Goal: Task Accomplishment & Management: Manage account settings

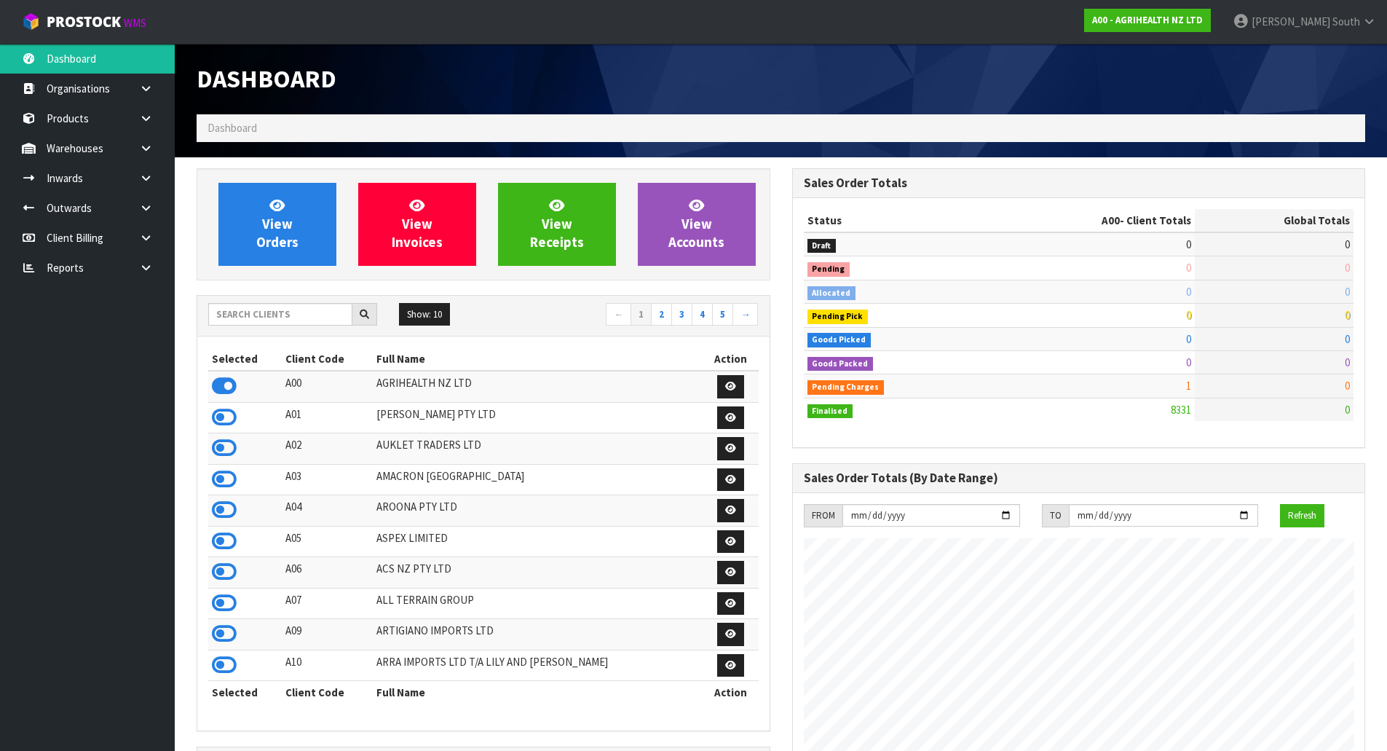
scroll to position [1103, 595]
click at [298, 312] on input "text" at bounding box center [280, 314] width 144 height 23
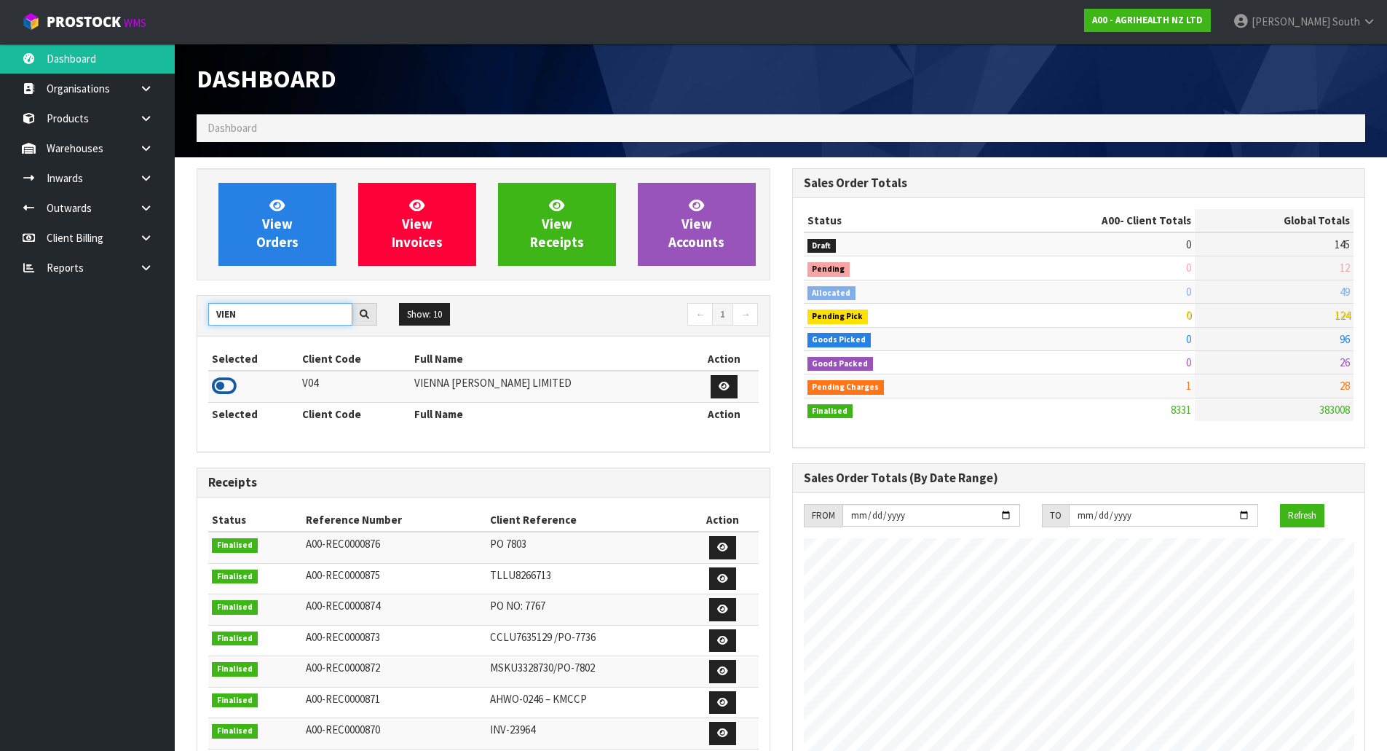
type input "VIEN"
click at [221, 387] on icon at bounding box center [224, 386] width 25 height 22
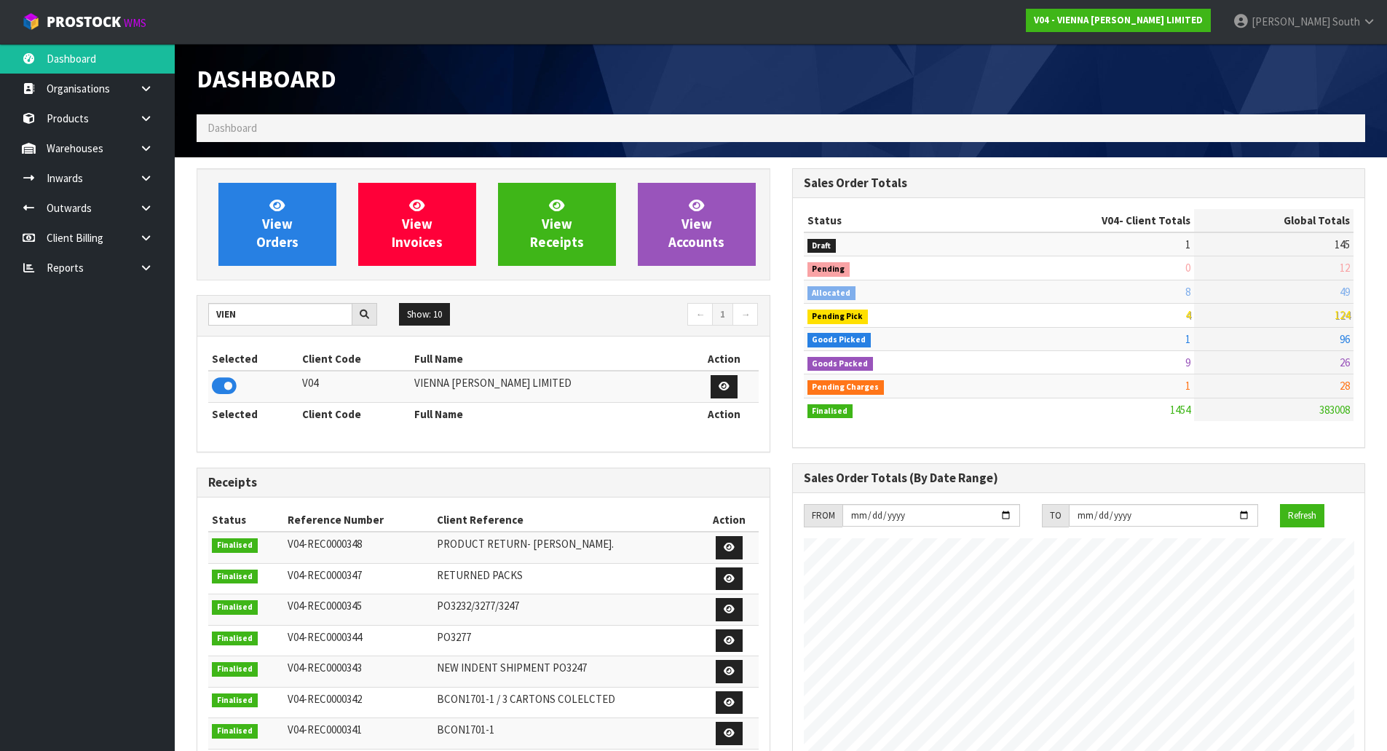
scroll to position [1150, 595]
click at [156, 183] on link at bounding box center [151, 178] width 47 height 30
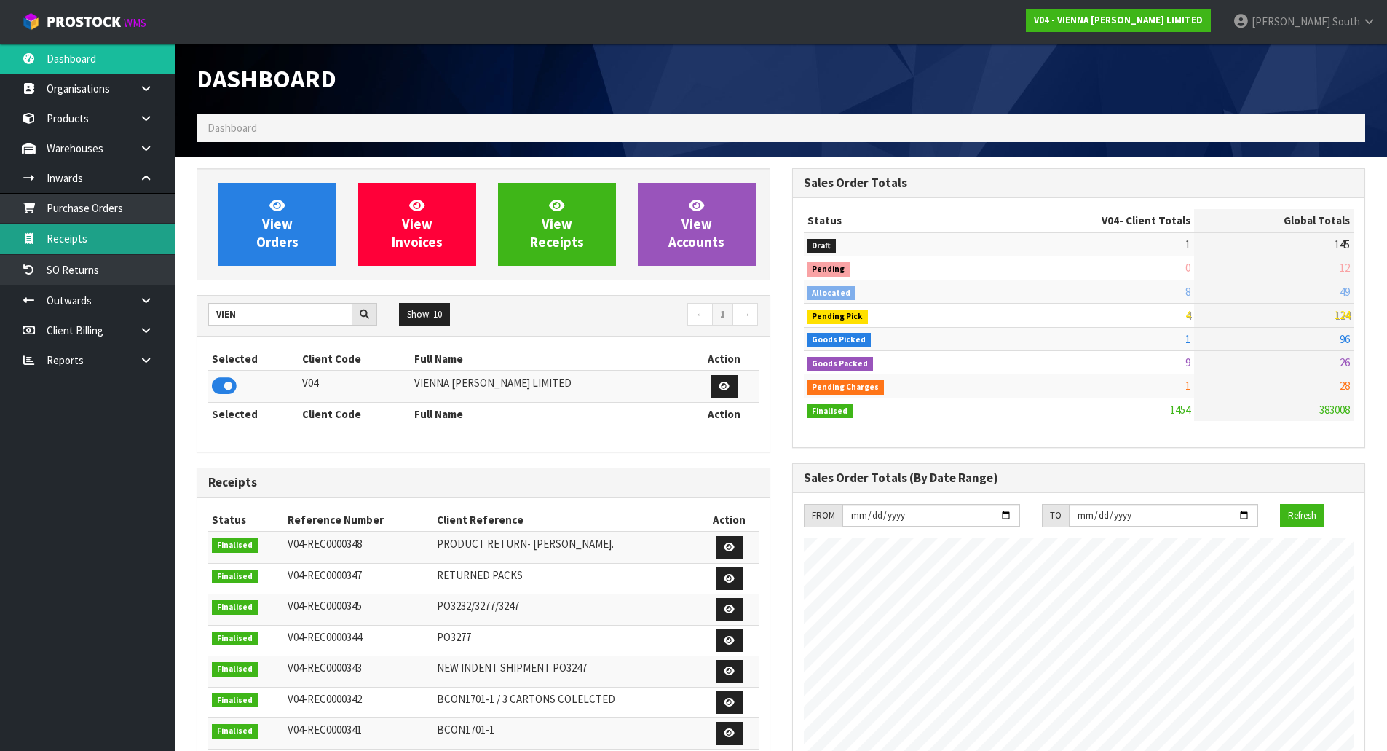
click at [106, 234] on link "Receipts" at bounding box center [87, 238] width 175 height 30
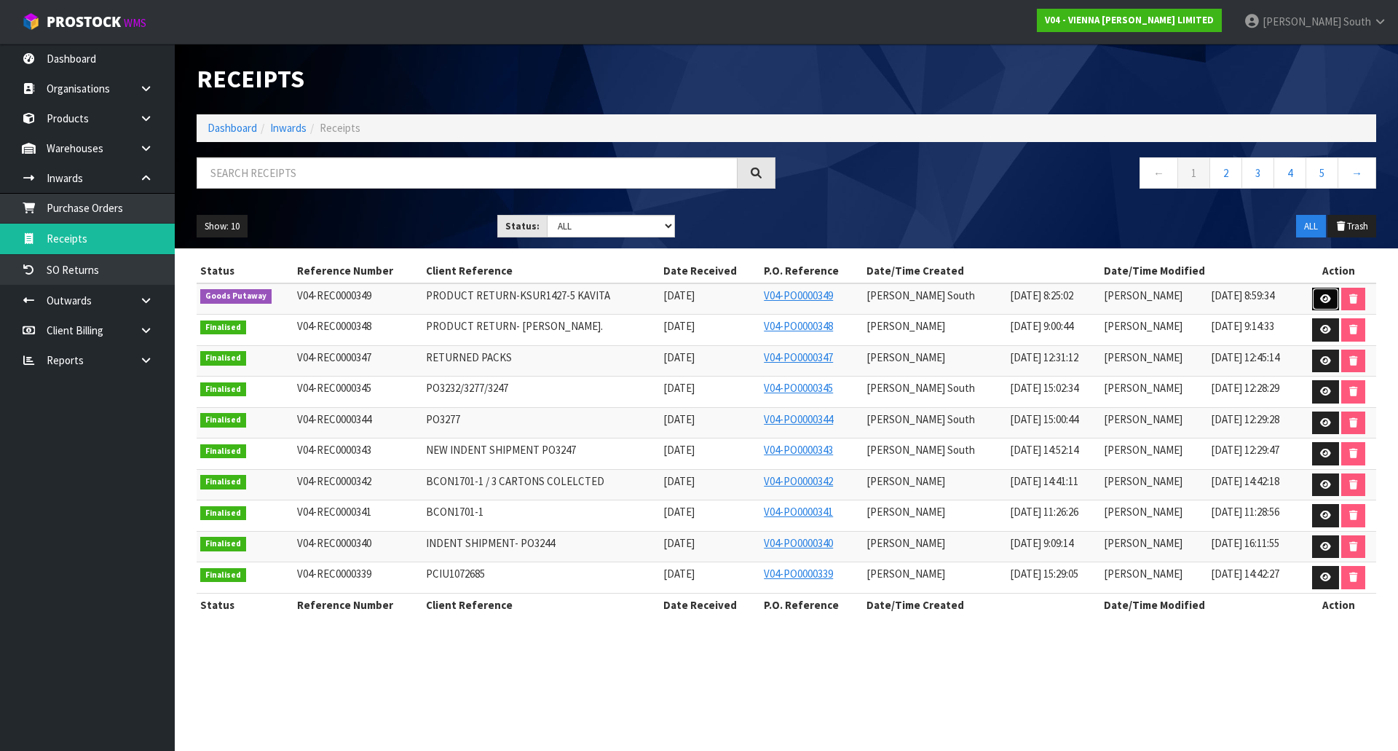
click at [1316, 302] on link at bounding box center [1325, 299] width 27 height 23
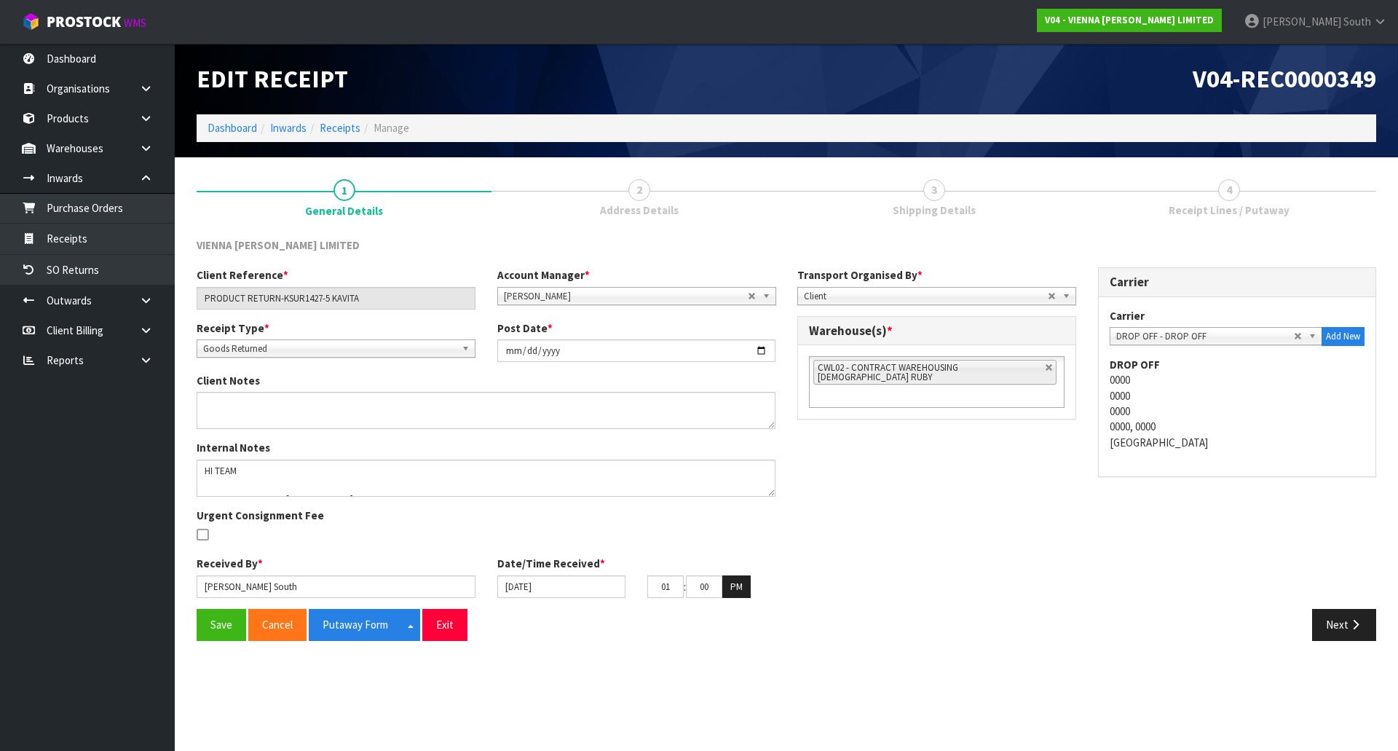
click at [1047, 555] on div "Client Reference * PRODUCT RETURN-KSUR1427-5 KAVITA Account Manager * Zubair Mo…" at bounding box center [786, 437] width 1201 height 341
click at [1362, 625] on button "Next" at bounding box center [1344, 624] width 64 height 31
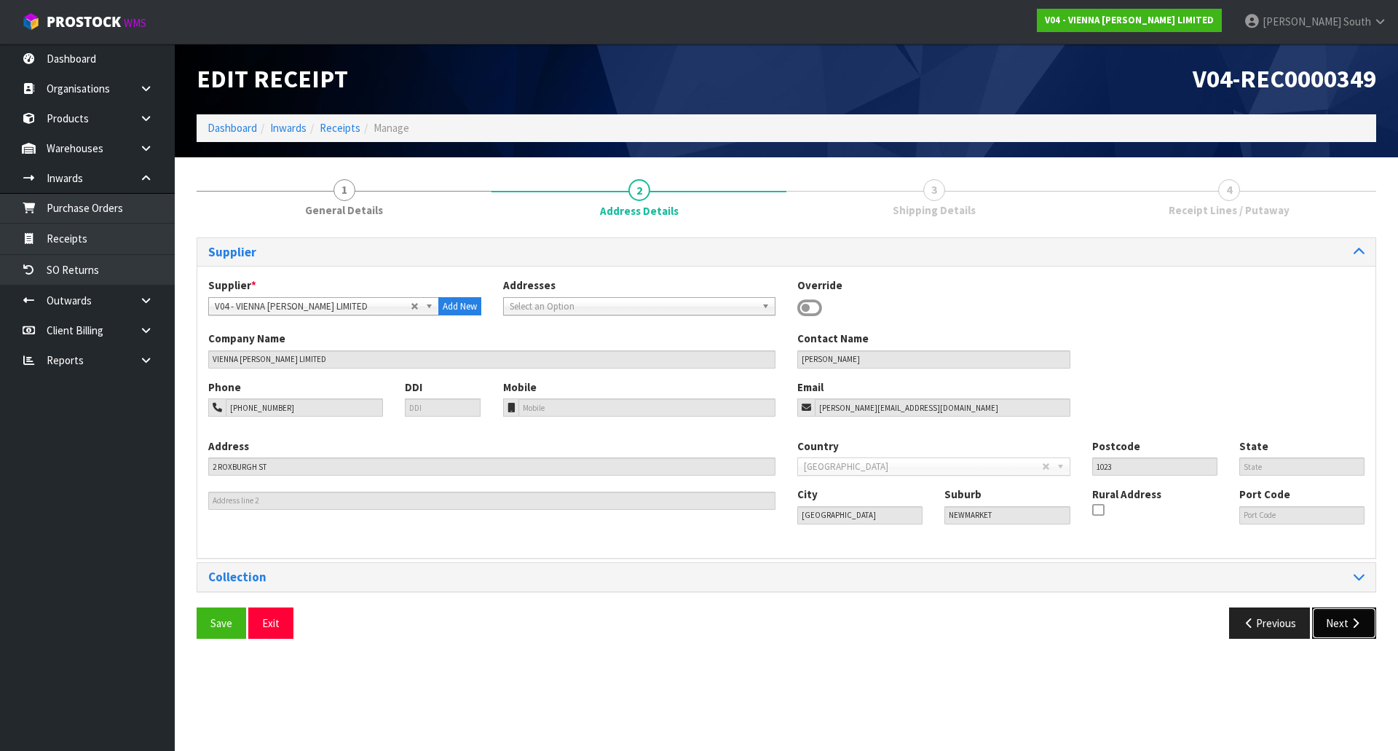
click at [1344, 629] on button "Next" at bounding box center [1344, 622] width 64 height 31
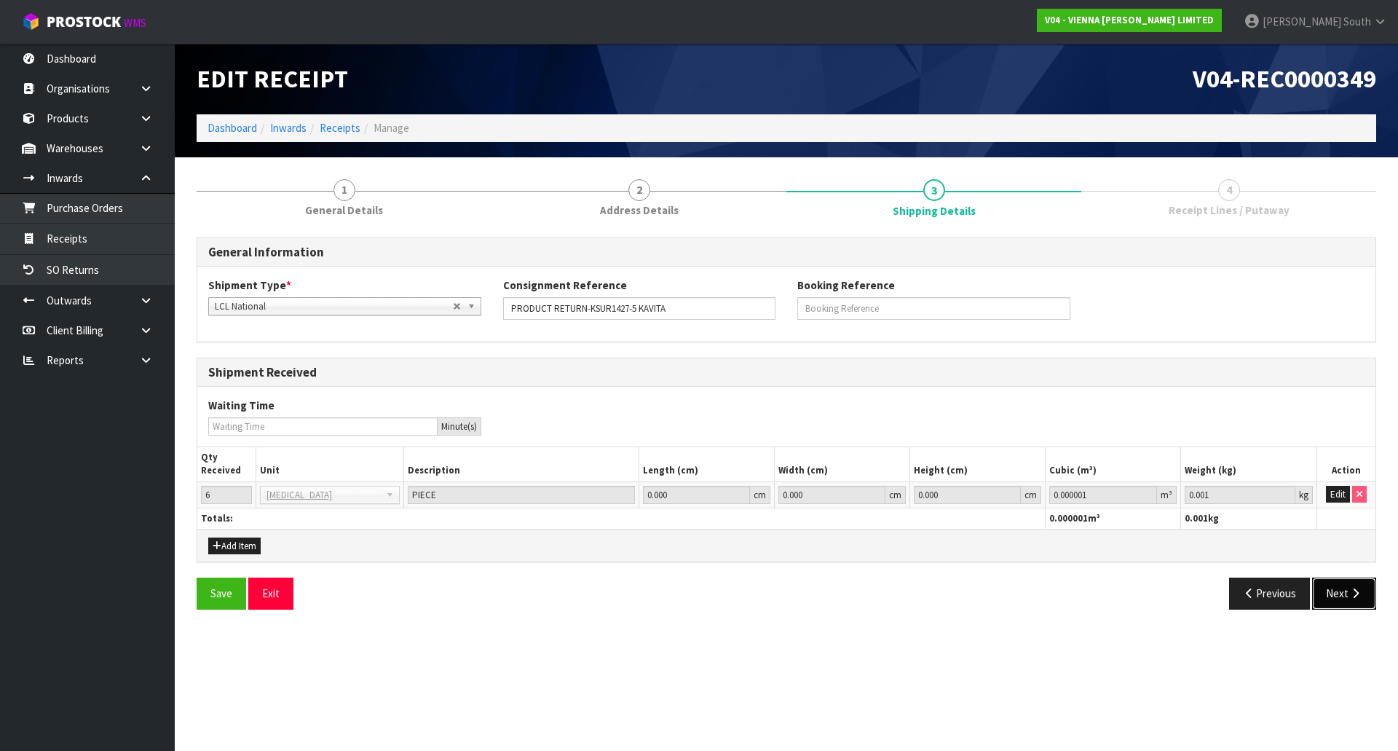
click at [1339, 587] on button "Next" at bounding box center [1344, 592] width 64 height 31
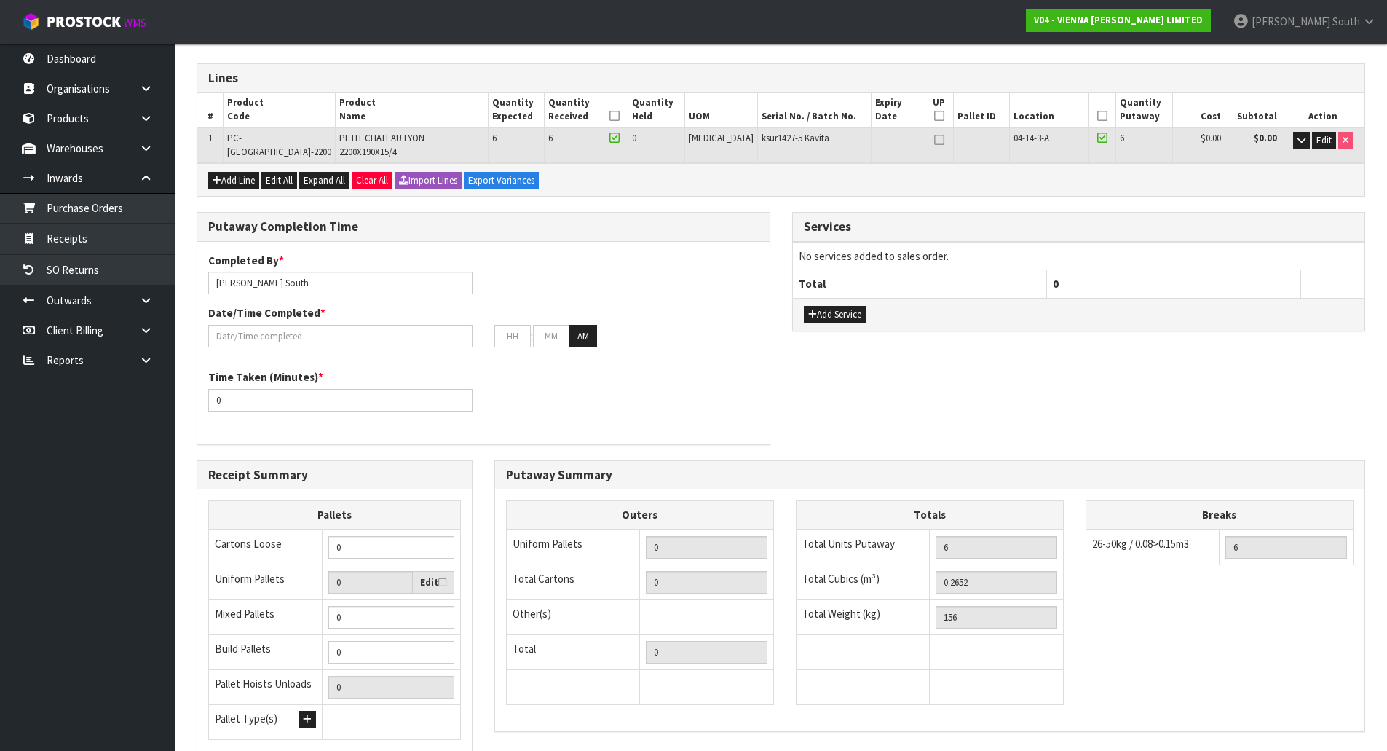
scroll to position [283, 0]
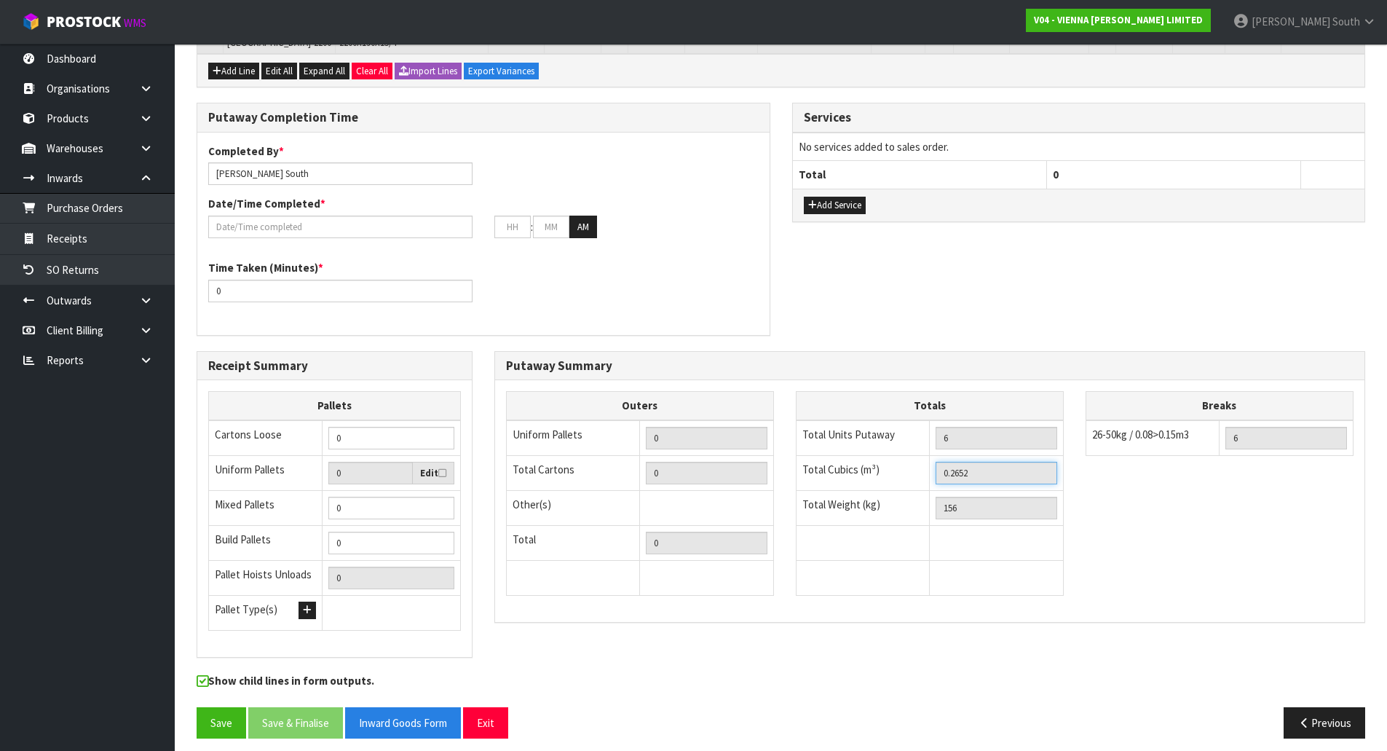
drag, startPoint x: 1005, startPoint y: 456, endPoint x: 922, endPoint y: 462, distance: 83.2
click at [922, 462] on tr "Total Cubics (m³) 0.2652" at bounding box center [929, 472] width 267 height 35
click at [1314, 708] on button "Previous" at bounding box center [1324, 722] width 82 height 31
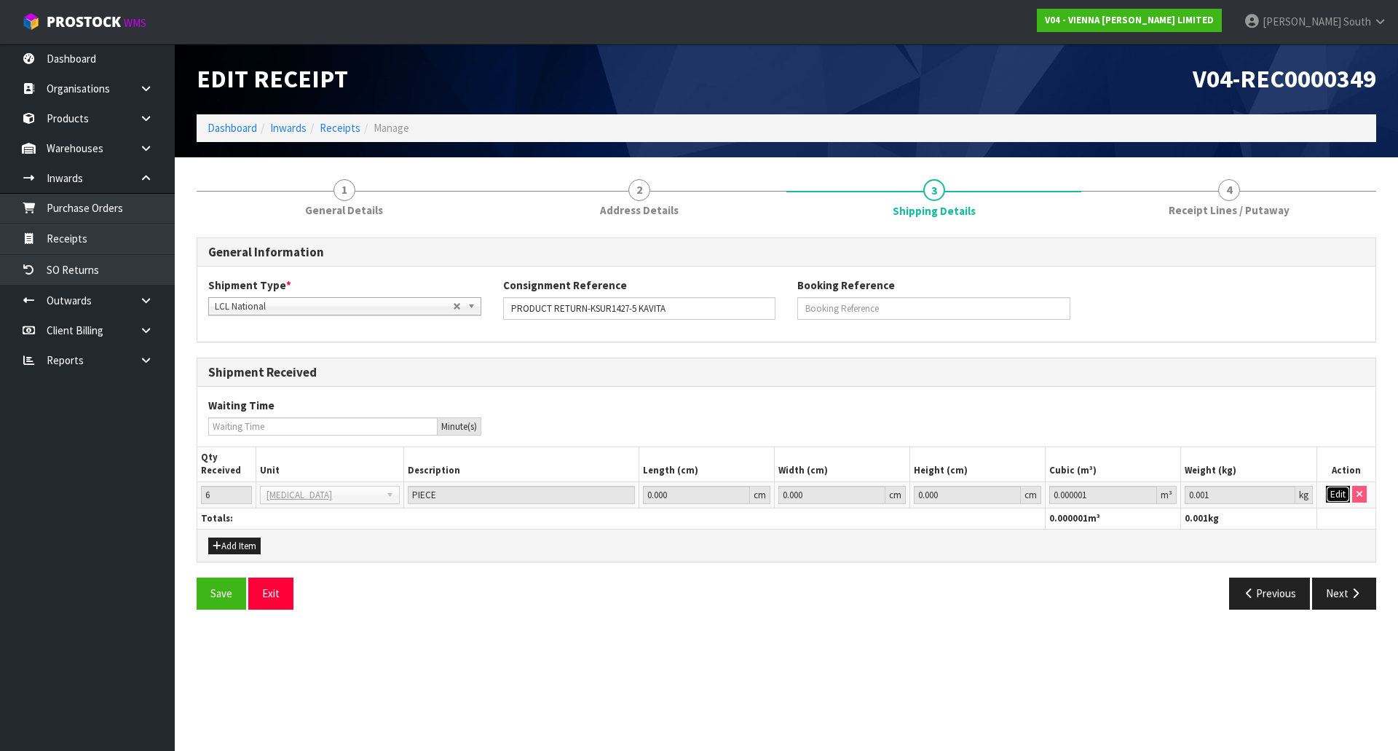
click at [1342, 498] on button "Edit" at bounding box center [1338, 494] width 24 height 17
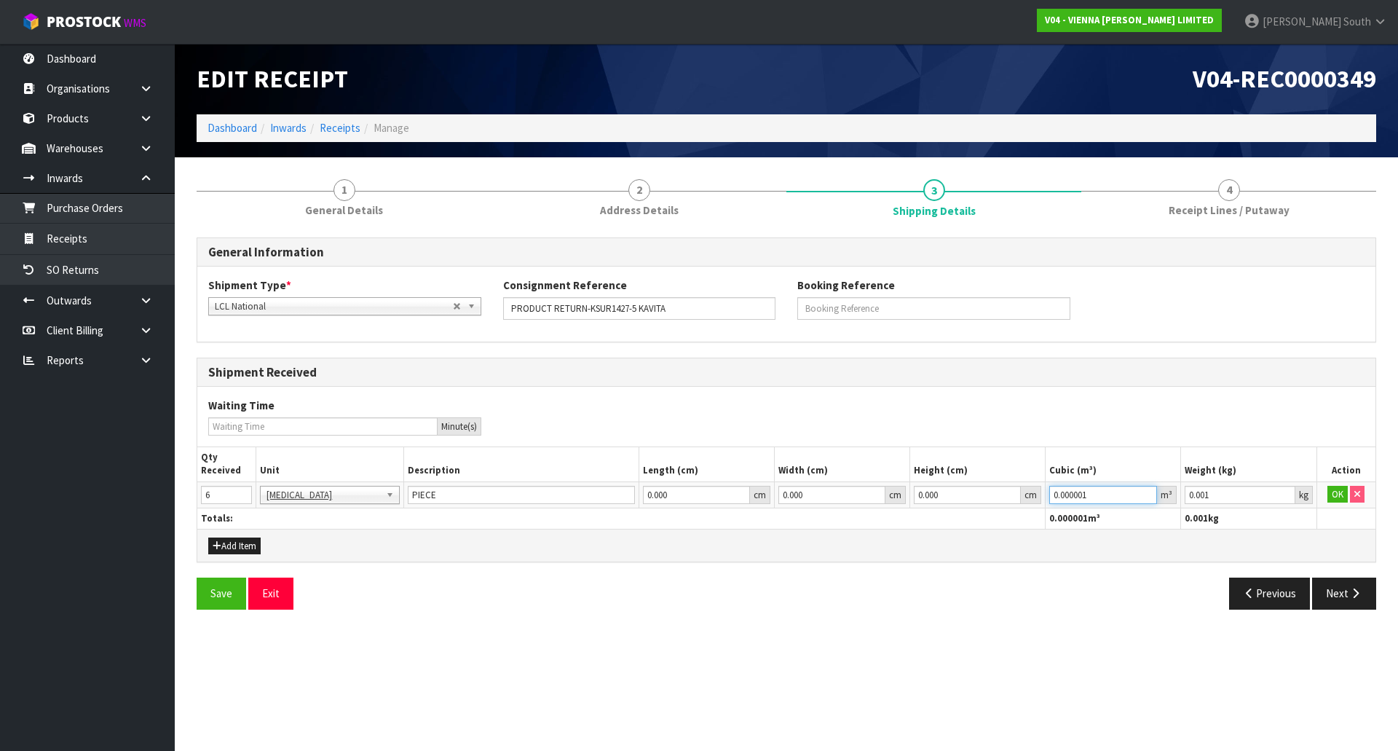
drag, startPoint x: 1096, startPoint y: 486, endPoint x: 986, endPoint y: 502, distance: 111.1
click at [986, 502] on tr "6 BAG BAR BSK BIN BTL BOX BDL CAB CGE CTN CSE COI CRA CRT CBE CYL DRM JAR MTR P…" at bounding box center [786, 494] width 1178 height 26
paste input "2652"
type input "0.2652"
click at [1334, 494] on button "OK" at bounding box center [1337, 494] width 20 height 17
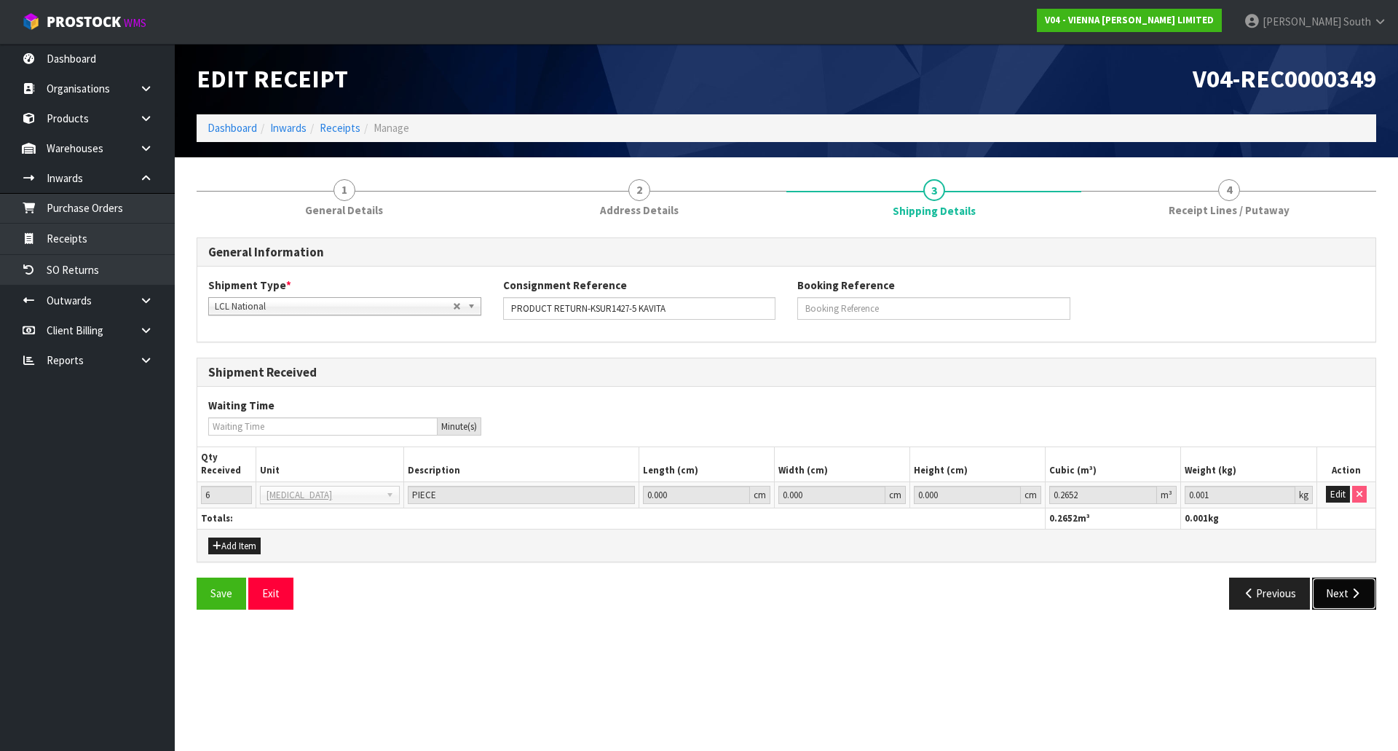
click at [1338, 586] on button "Next" at bounding box center [1344, 592] width 64 height 31
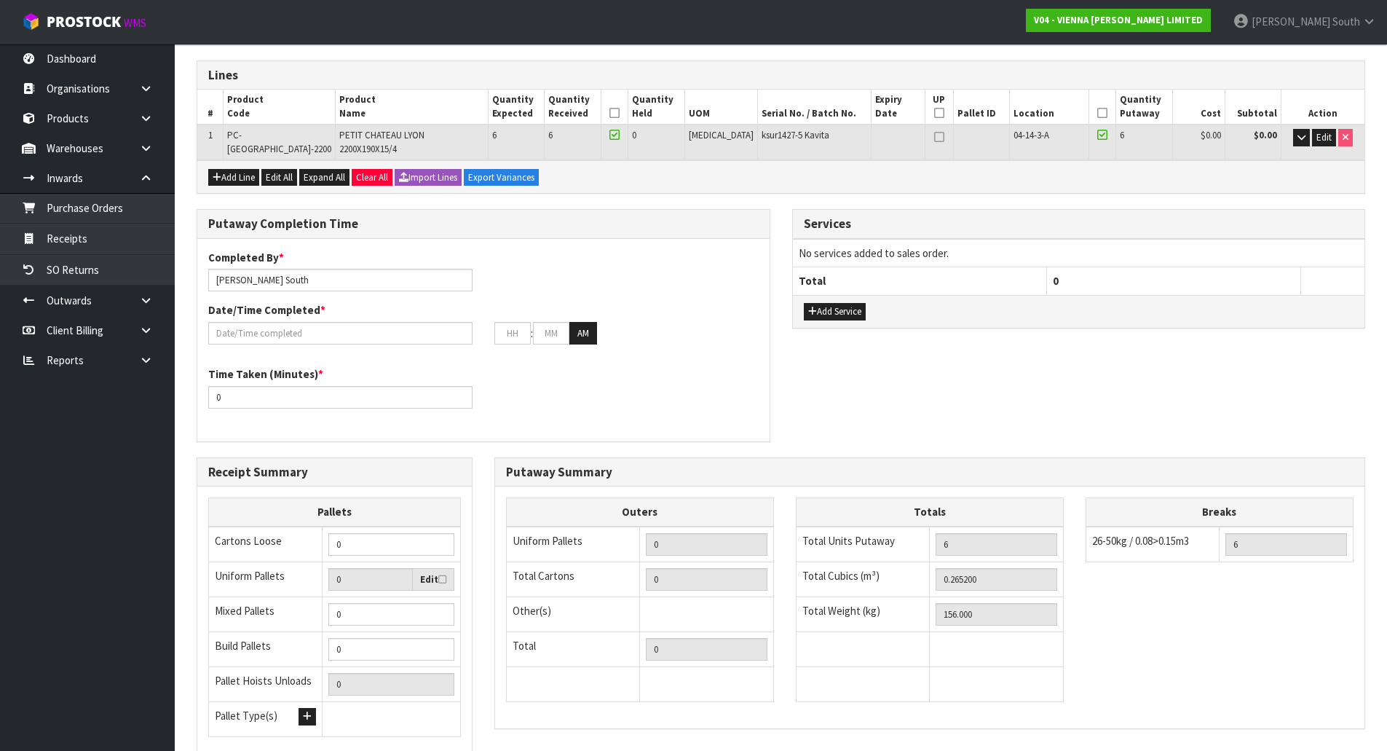
scroll to position [283, 0]
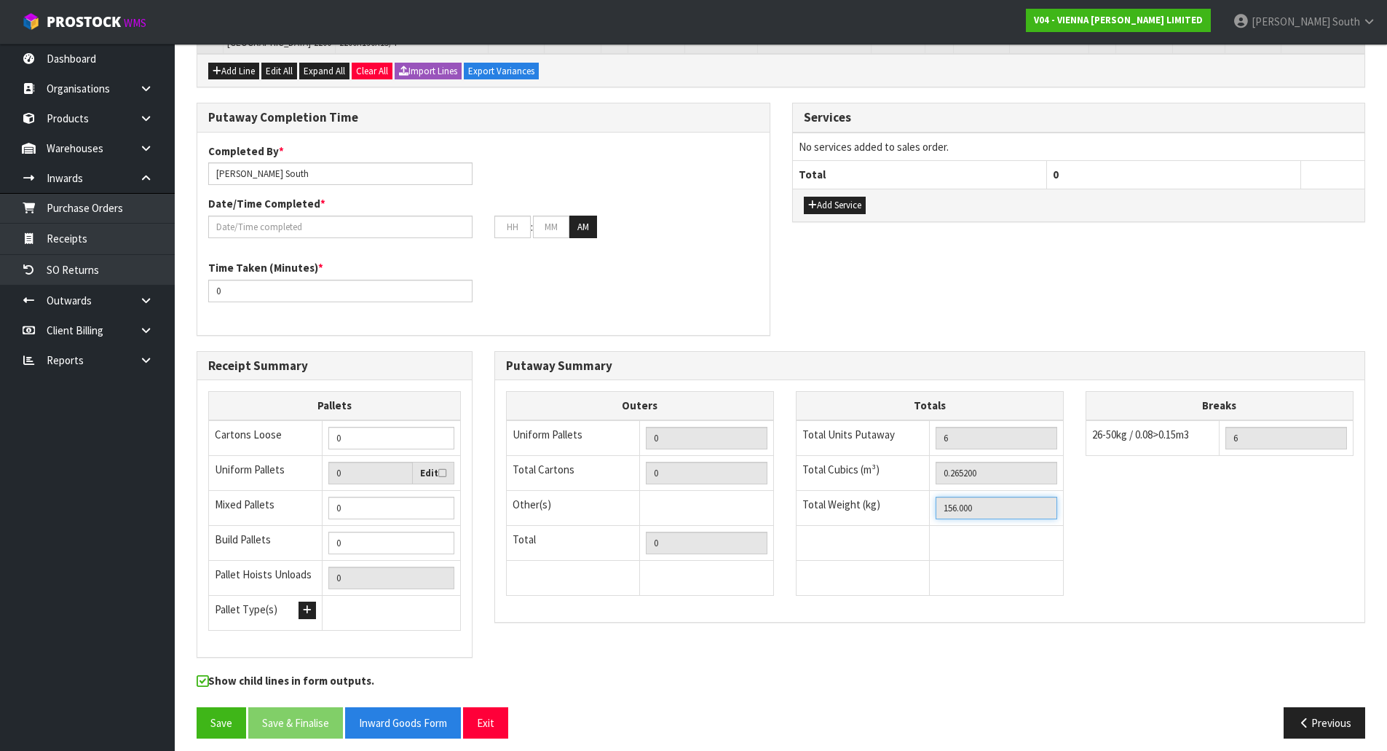
drag, startPoint x: 1007, startPoint y: 496, endPoint x: 848, endPoint y: 495, distance: 158.7
click at [848, 495] on tr "Total Weight (kg) 156.000" at bounding box center [929, 507] width 267 height 35
click at [1314, 708] on button "Previous" at bounding box center [1324, 722] width 82 height 31
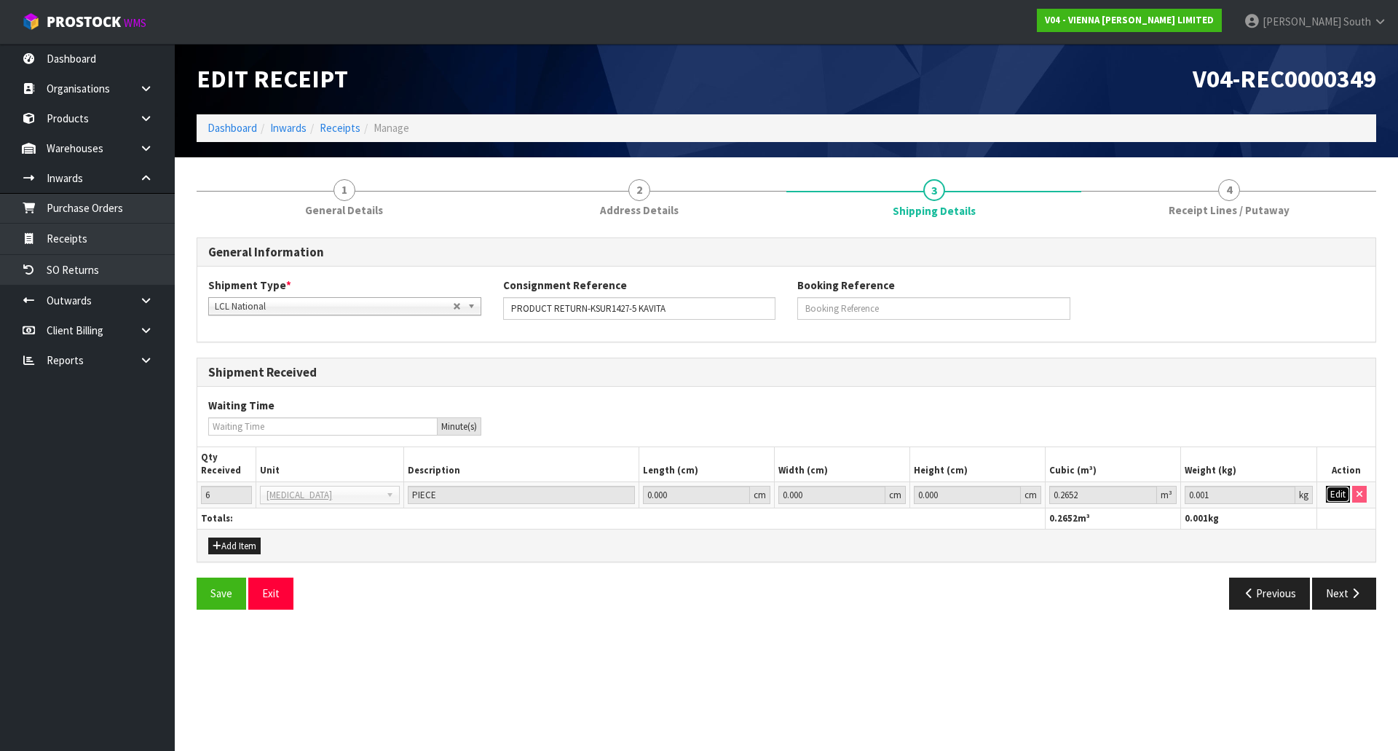
click at [1334, 496] on button "Edit" at bounding box center [1338, 494] width 24 height 17
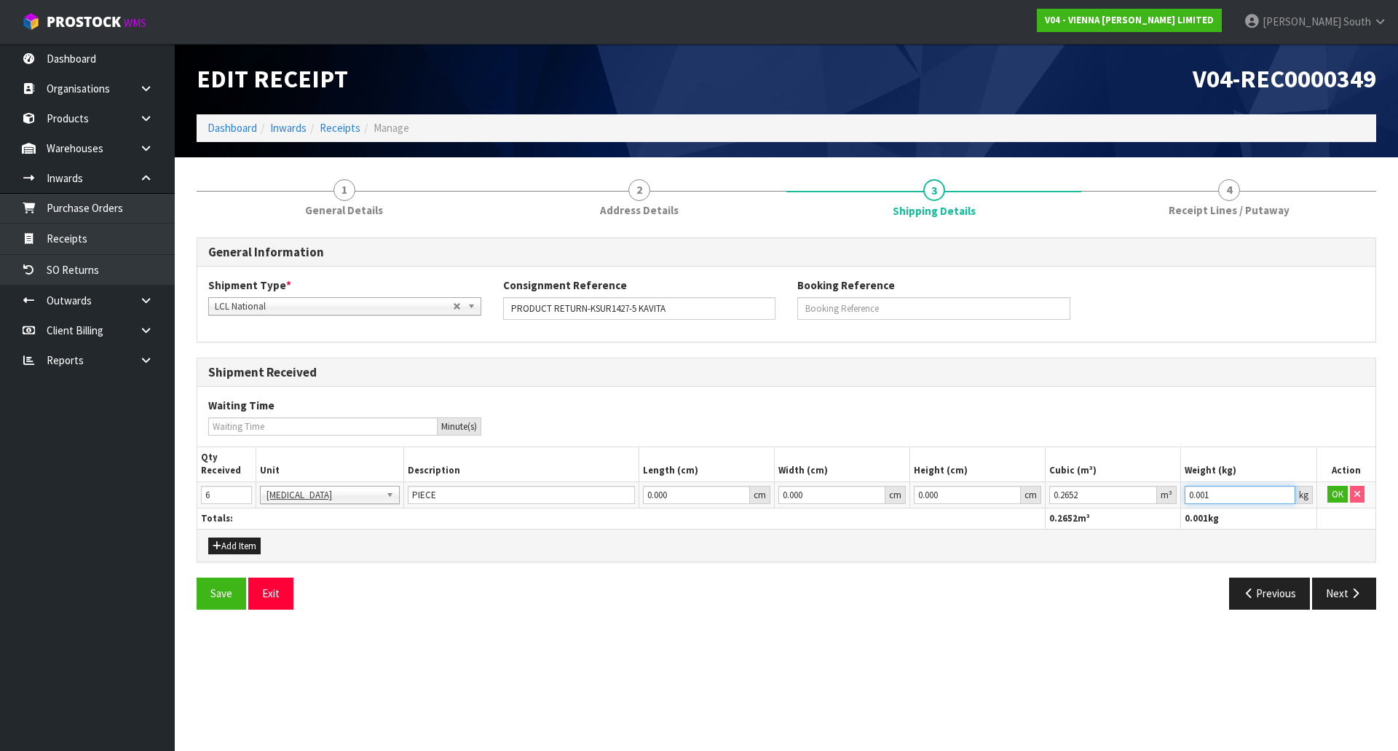
drag, startPoint x: 1247, startPoint y: 496, endPoint x: 1117, endPoint y: 504, distance: 130.5
click at [1117, 504] on tr "6 BAG BAR BSK BIN BTL BOX BDL CAB CGE CTN CSE COI CRA CRT CBE CYL DRM JAR MTR P…" at bounding box center [786, 494] width 1178 height 26
paste input "156"
type input "156"
click at [1338, 496] on button "OK" at bounding box center [1337, 494] width 20 height 17
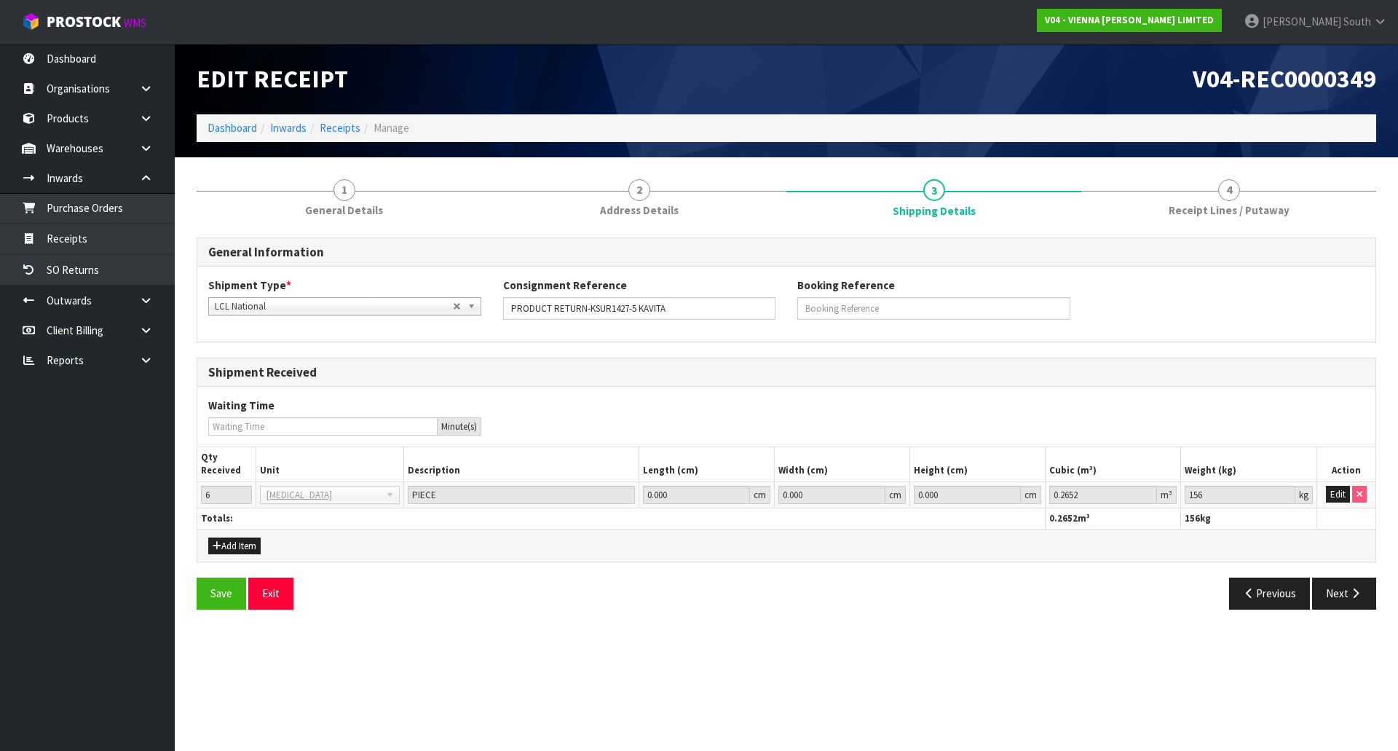
click at [1350, 612] on div "Save Exit Previous Next" at bounding box center [786, 598] width 1201 height 42
click at [1347, 598] on button "Next" at bounding box center [1344, 592] width 64 height 31
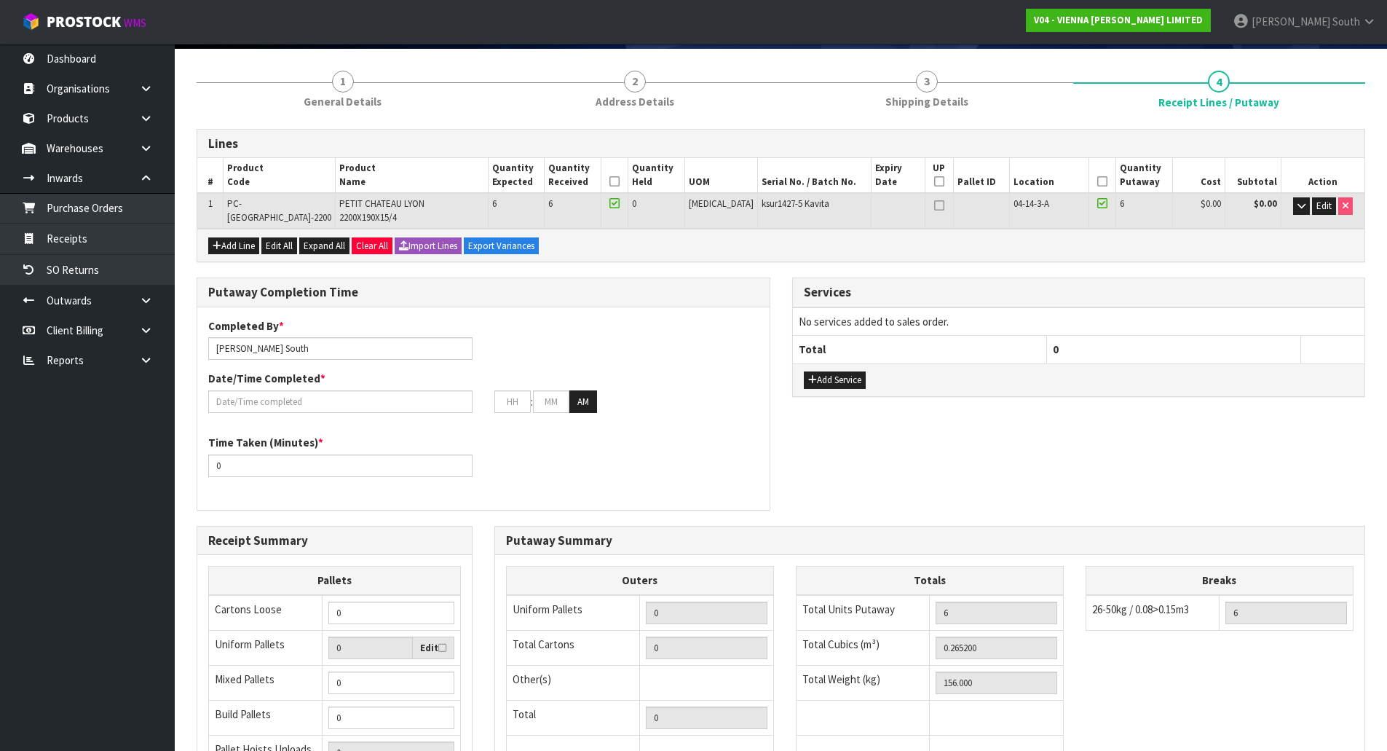
scroll to position [218, 0]
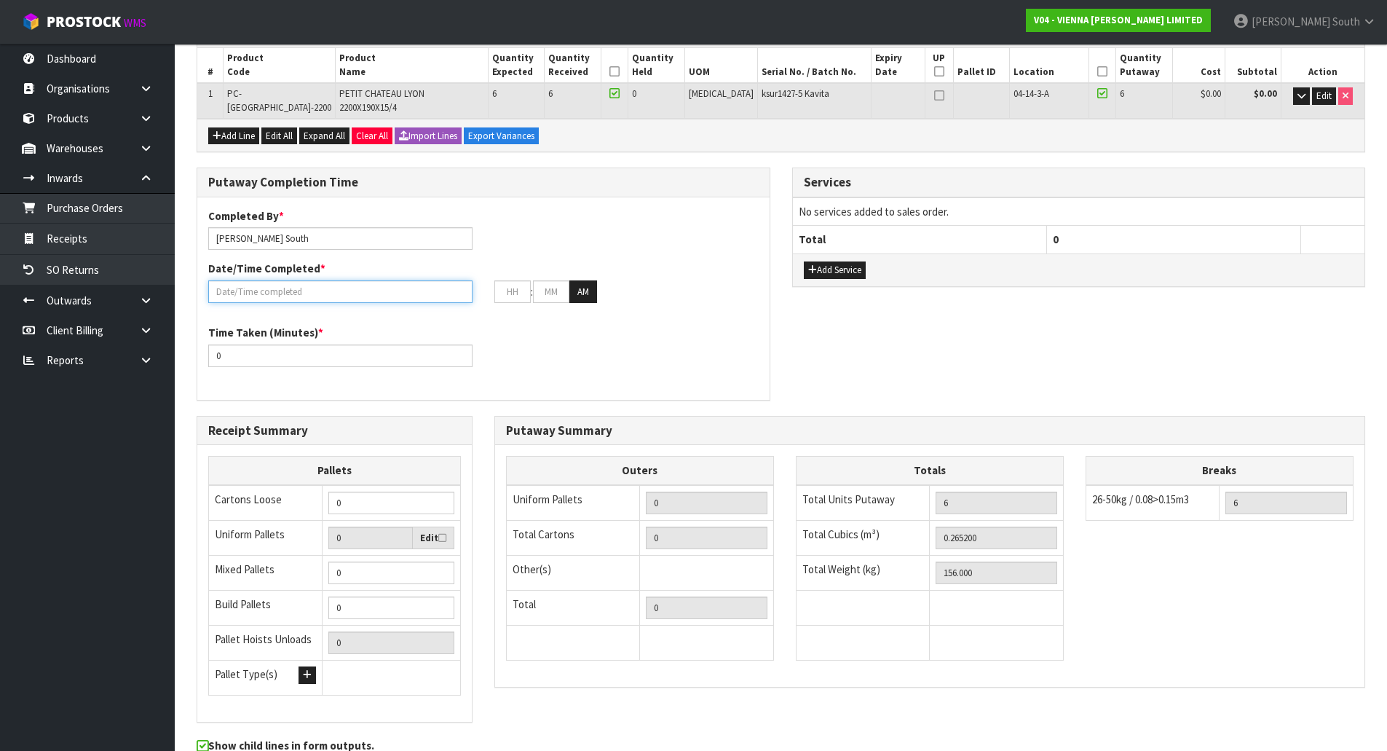
click at [321, 280] on input "text" at bounding box center [340, 291] width 264 height 23
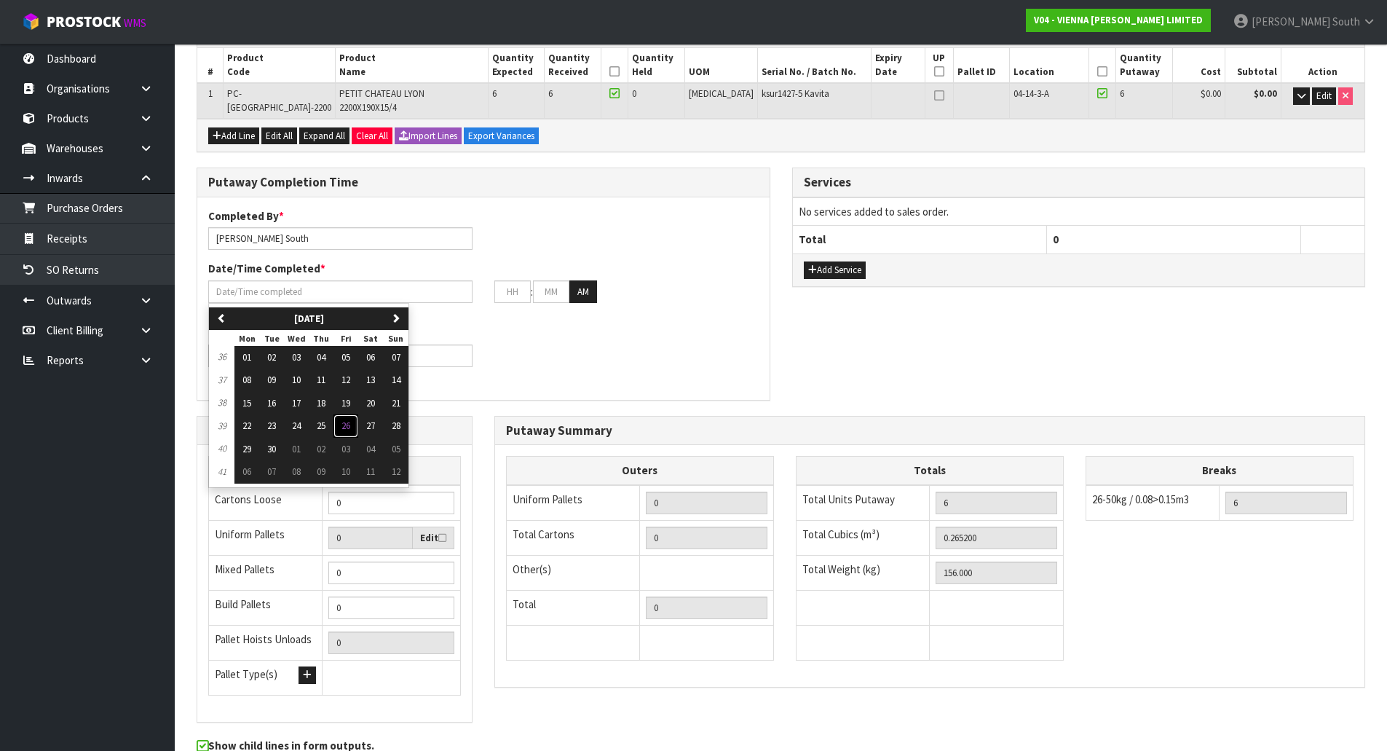
click at [355, 414] on button "26" at bounding box center [345, 425] width 25 height 23
type input "[DATE]"
type input "12"
type input "00"
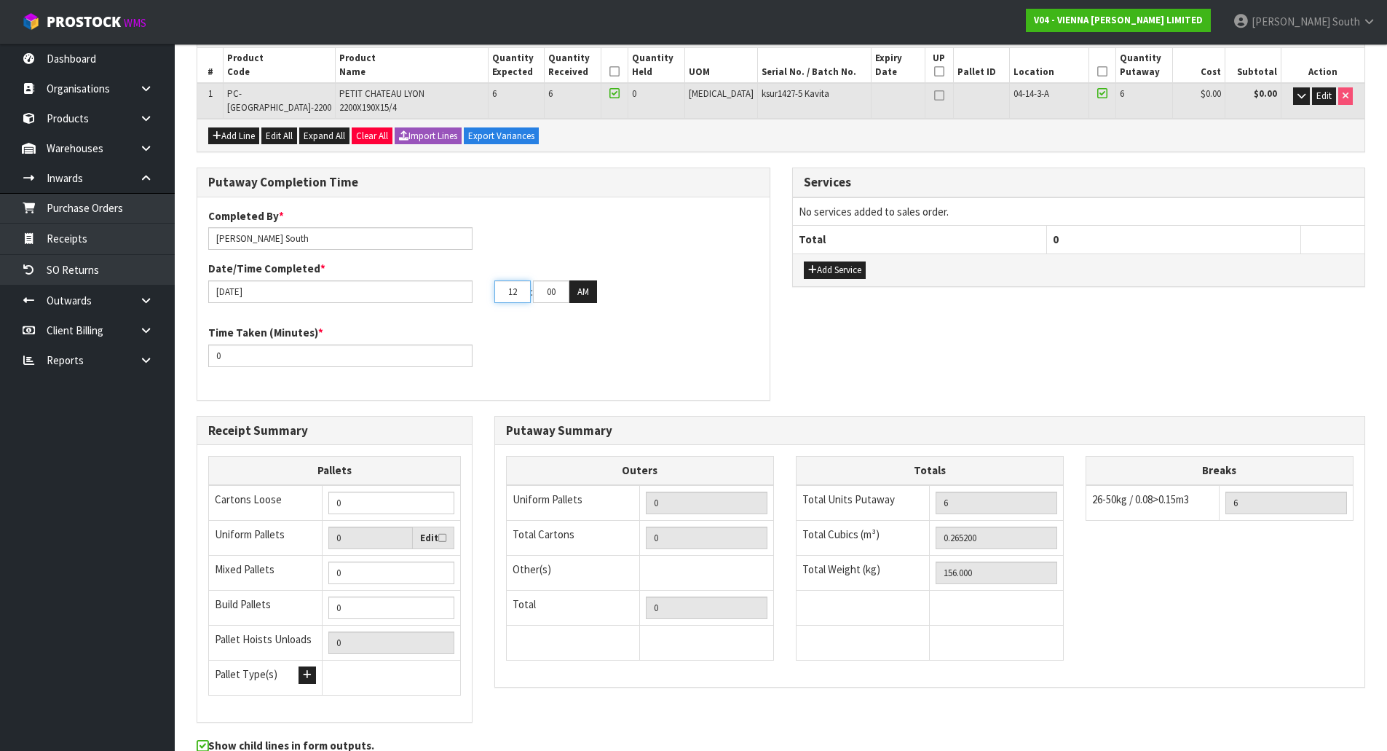
drag, startPoint x: 520, startPoint y: 282, endPoint x: 454, endPoint y: 285, distance: 67.1
click at [454, 285] on div "[DATE] 12 : 00 : 00 AM" at bounding box center [483, 291] width 572 height 23
type input "09"
click at [641, 332] on div "Time Taken (Minutes) * 0" at bounding box center [483, 351] width 572 height 52
drag, startPoint x: 339, startPoint y: 349, endPoint x: 135, endPoint y: 339, distance: 203.4
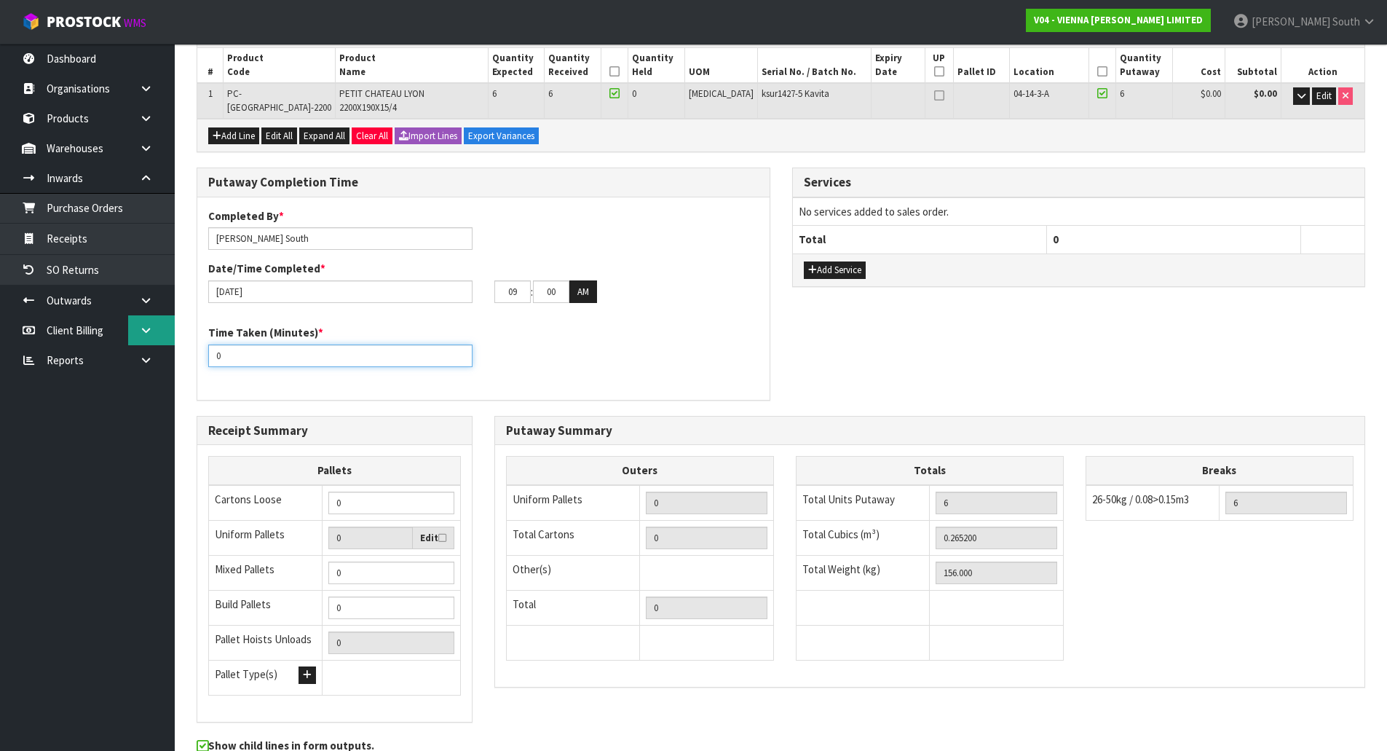
click at [135, 339] on body "Toggle navigation ProStock WMS V04 - VIENNA [PERSON_NAME] LIMITED [PERSON_NAME]…" at bounding box center [693, 157] width 1387 height 751
type input "15"
click at [1075, 399] on div "Putaway Completion Time Completed By * Zachary South Date/Time Completed * 26/0…" at bounding box center [781, 291] width 1190 height 248
click at [855, 261] on button "Add Service" at bounding box center [835, 269] width 62 height 17
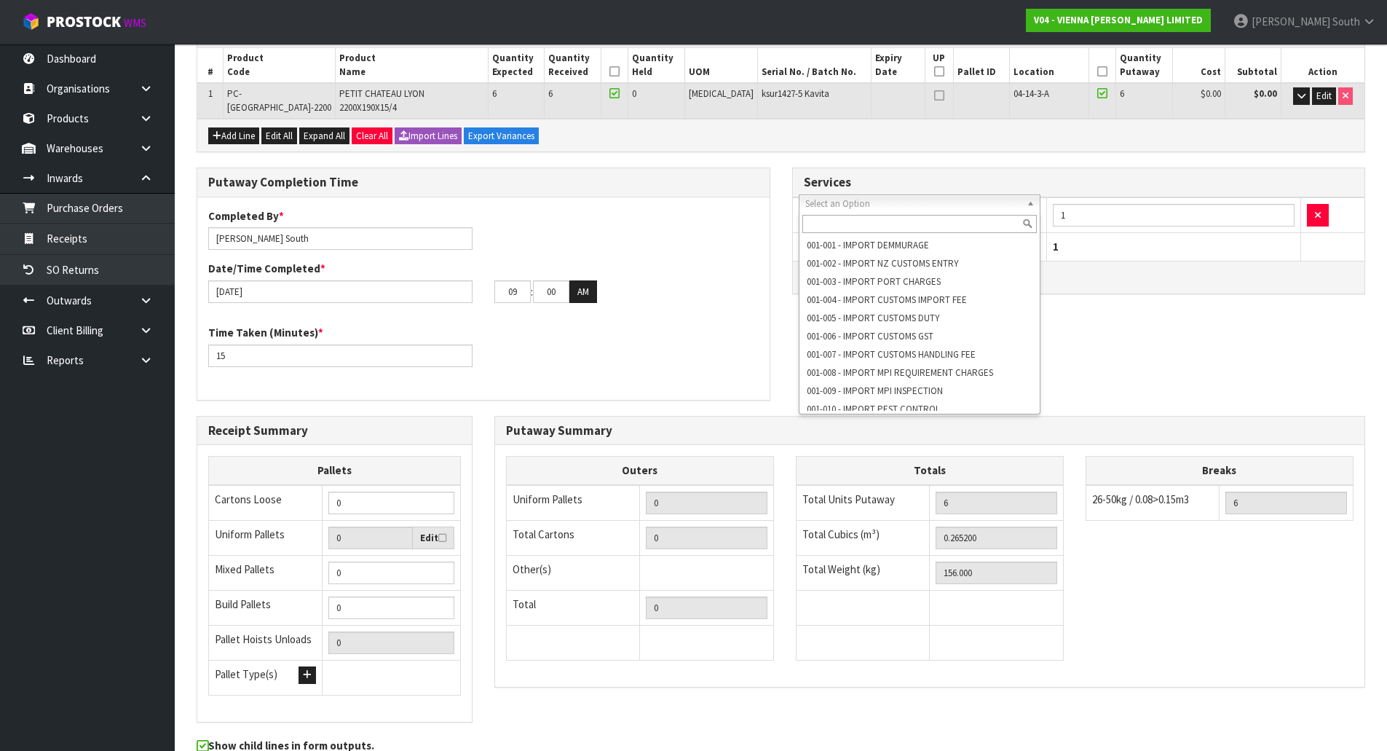
click at [883, 225] on input "text" at bounding box center [919, 224] width 235 height 18
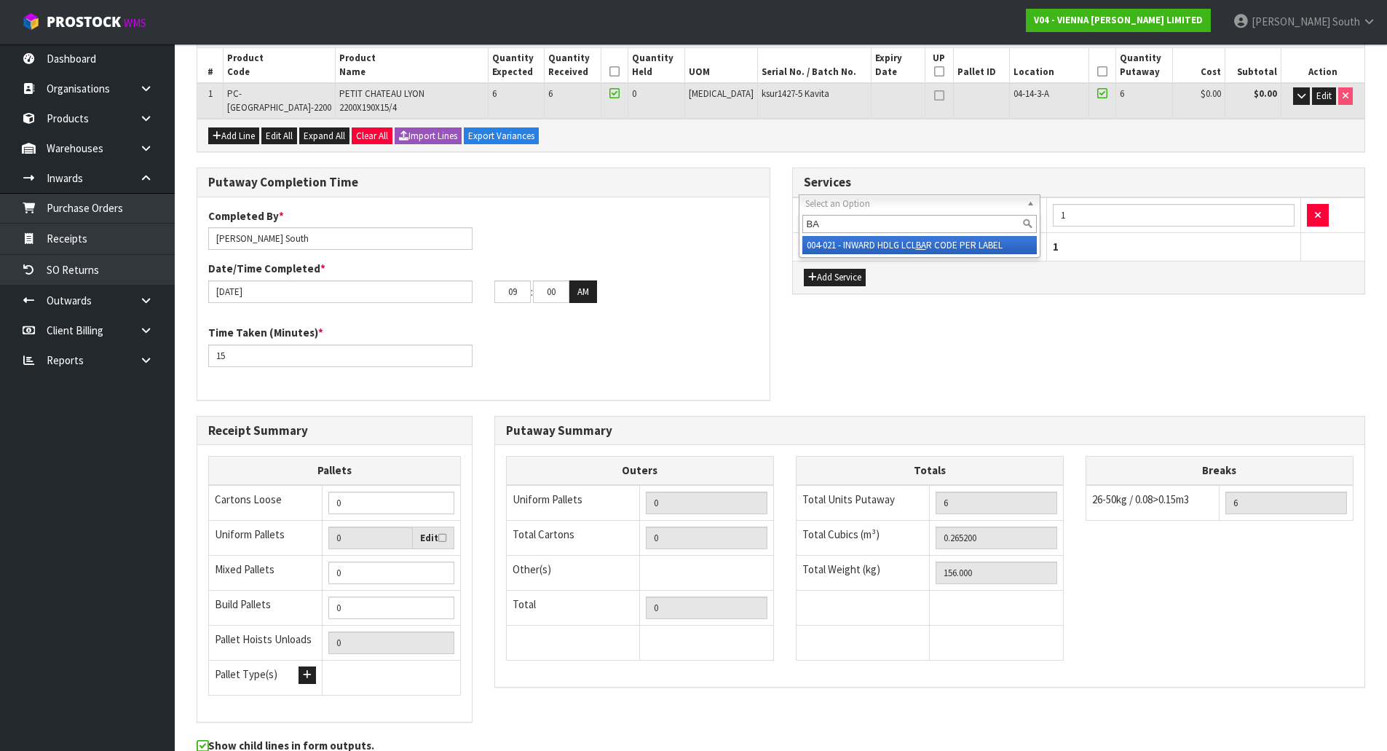
type input "BA"
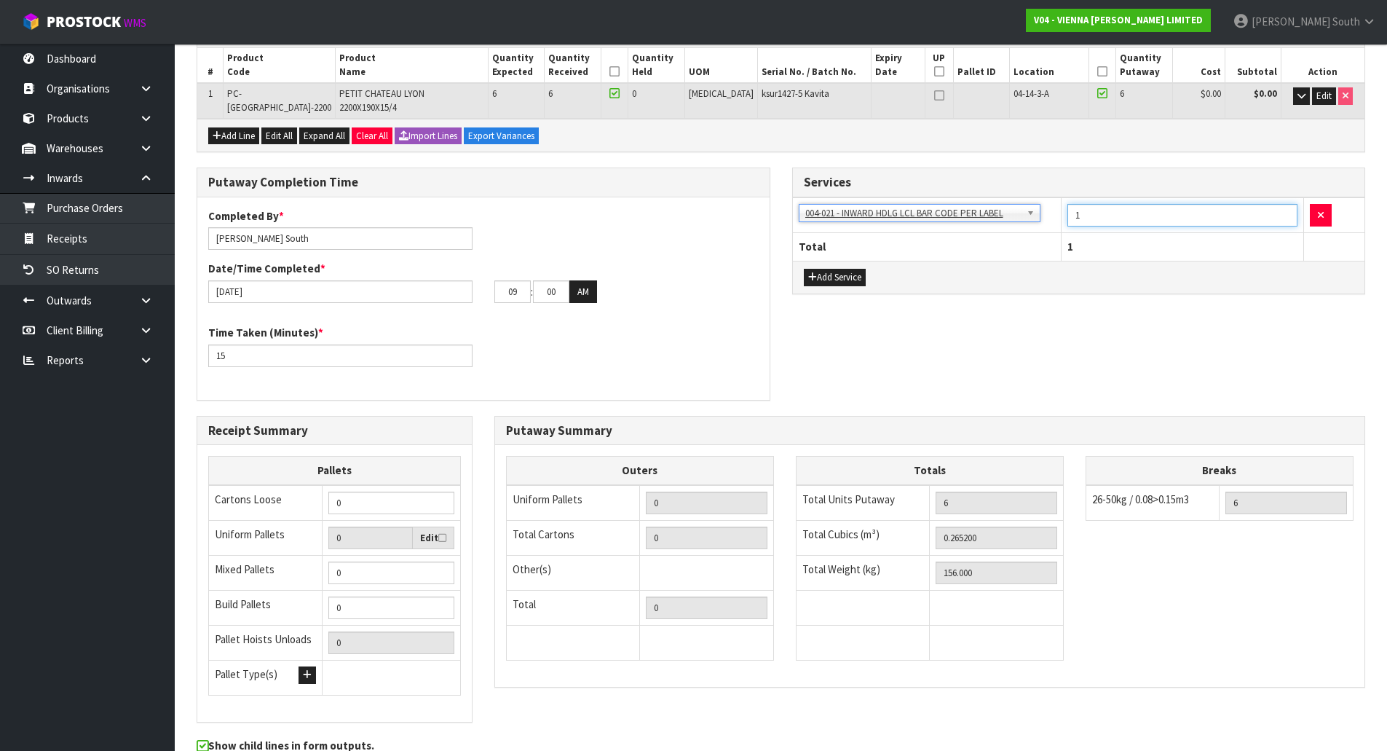
drag, startPoint x: 1126, startPoint y: 200, endPoint x: 906, endPoint y: 200, distance: 220.6
click at [906, 200] on tr "001-001 - IMPORT DEMMURAGE 001-002 - IMPORT NZ CUSTOMS ENTRY 001-003 - IMPORT P…" at bounding box center [1079, 215] width 572 height 36
type input "6"
click at [1027, 298] on div "Services 001-001 - IMPORT DEMMURAGE 001-002 - IMPORT NZ CUSTOMS ENTRY 001-003 -…" at bounding box center [1078, 238] width 595 height 142
click at [666, 341] on div "Time Taken (Minutes) * 15" at bounding box center [483, 351] width 572 height 52
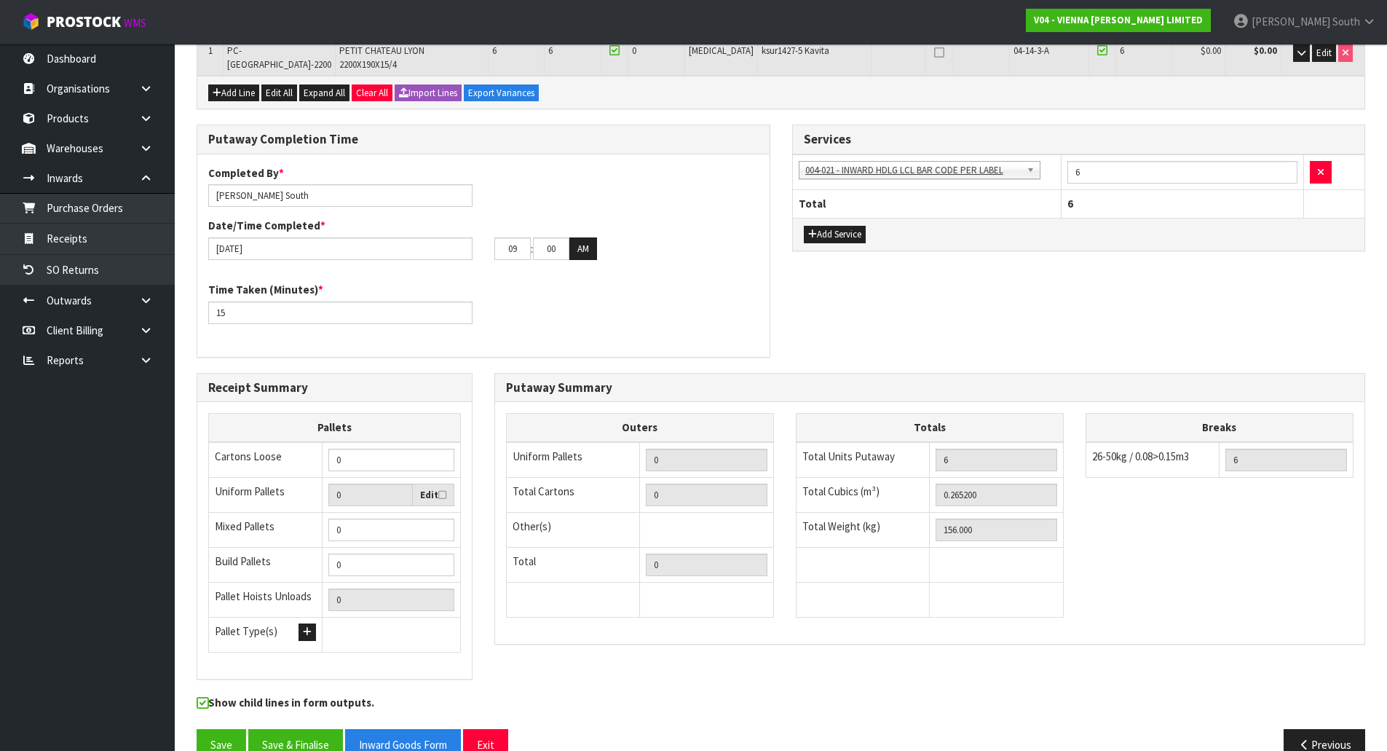
scroll to position [283, 0]
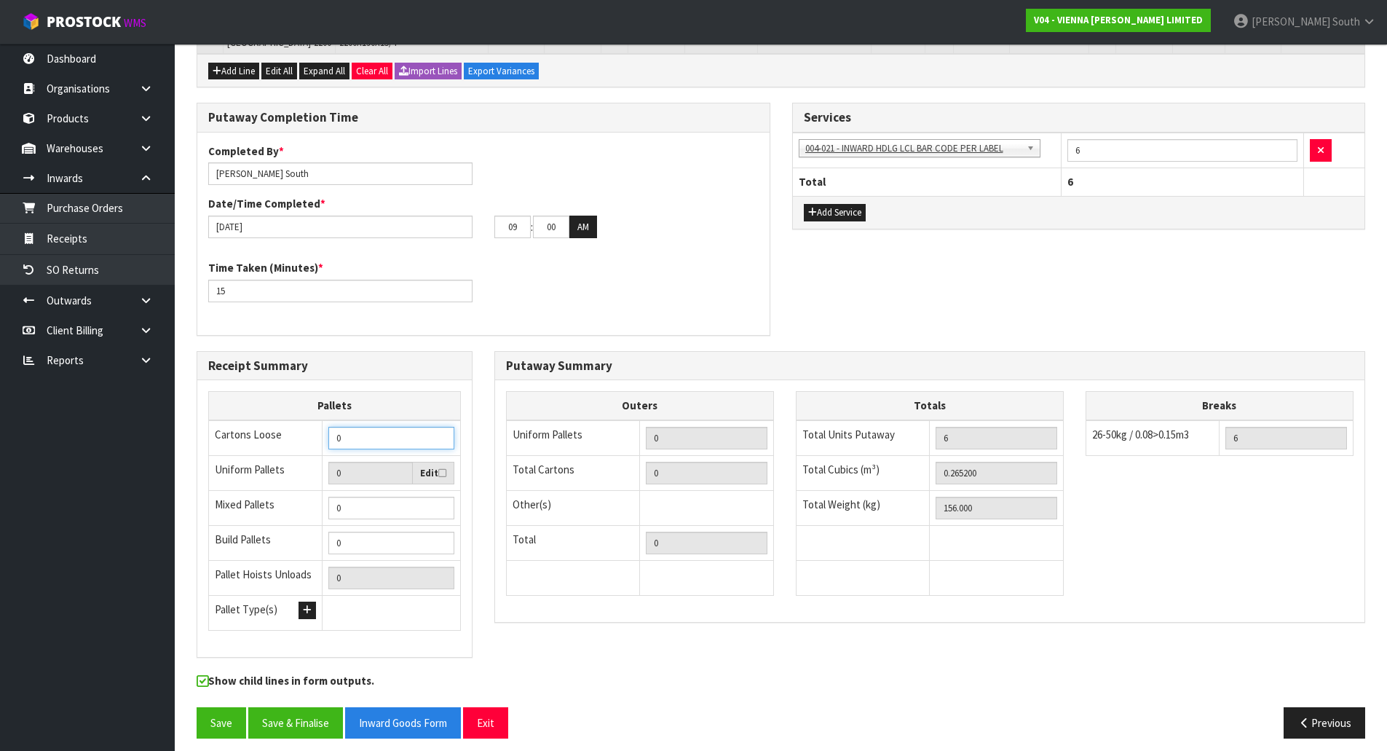
drag, startPoint x: 363, startPoint y: 430, endPoint x: 267, endPoint y: 449, distance: 97.9
click at [267, 449] on tbody "Cartons Loose 0 Uniform Pallets 0 Edit Mixed Pallets 0 Build Pallets 0 Pallet H…" at bounding box center [335, 525] width 252 height 210
type input "6"
click at [735, 316] on div "Completed By * Zachary South Date/Time Completed * 26/09/2025 09 : 00 : 00 AM T…" at bounding box center [483, 233] width 572 height 202
click at [232, 707] on button "Save" at bounding box center [222, 722] width 50 height 31
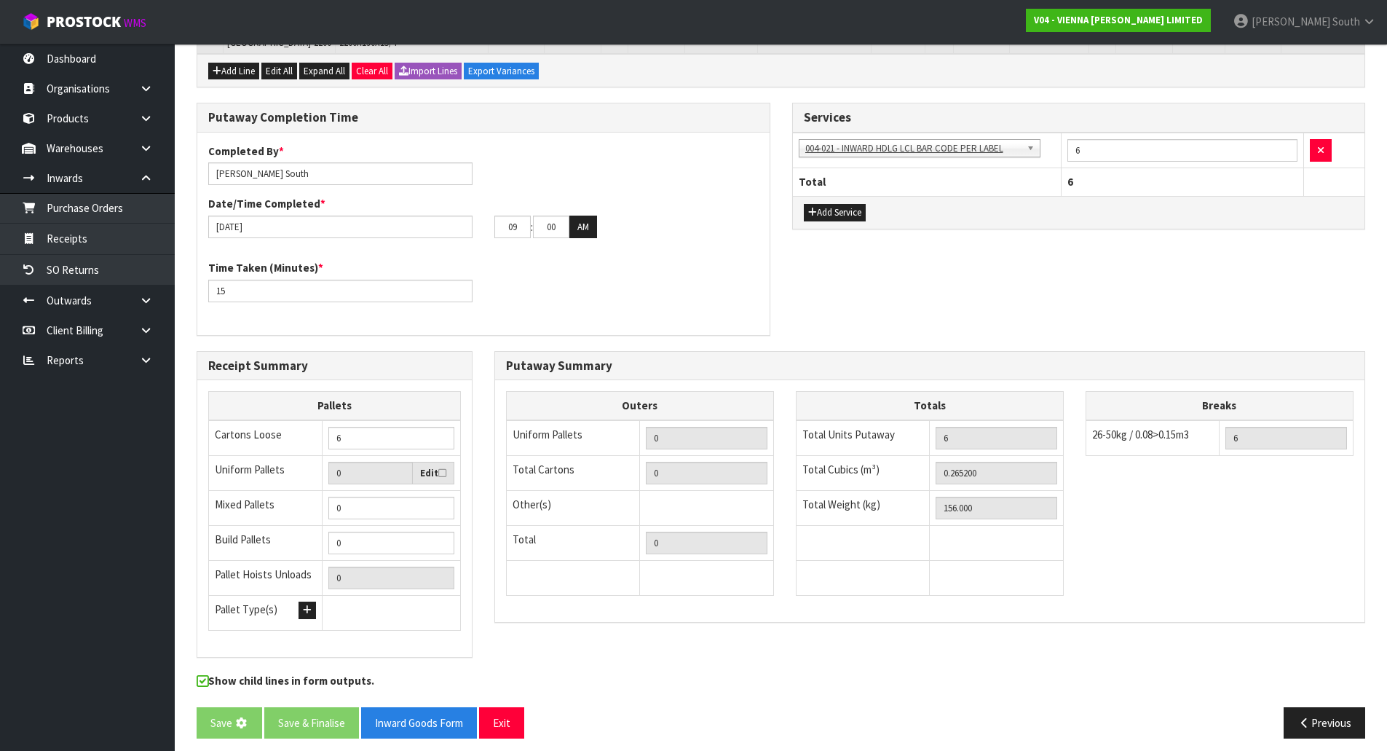
scroll to position [0, 0]
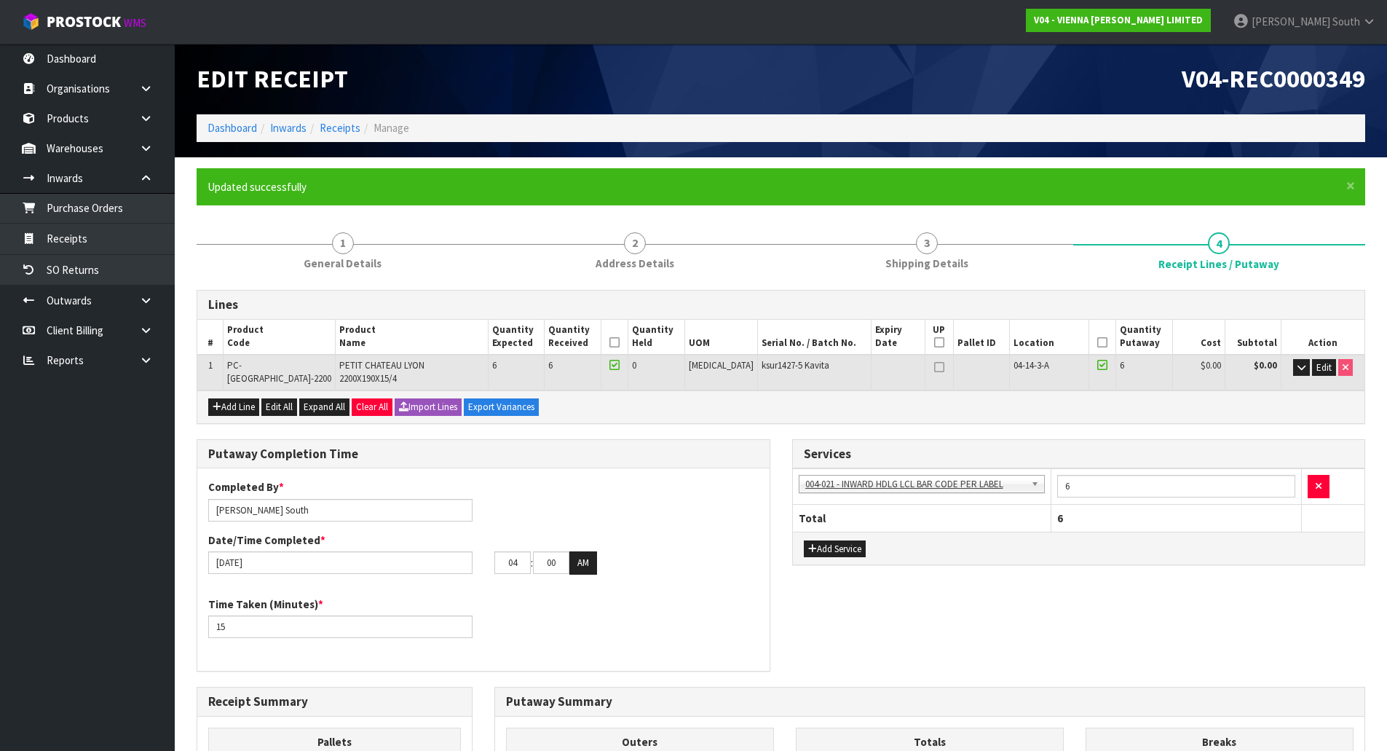
type input "03"
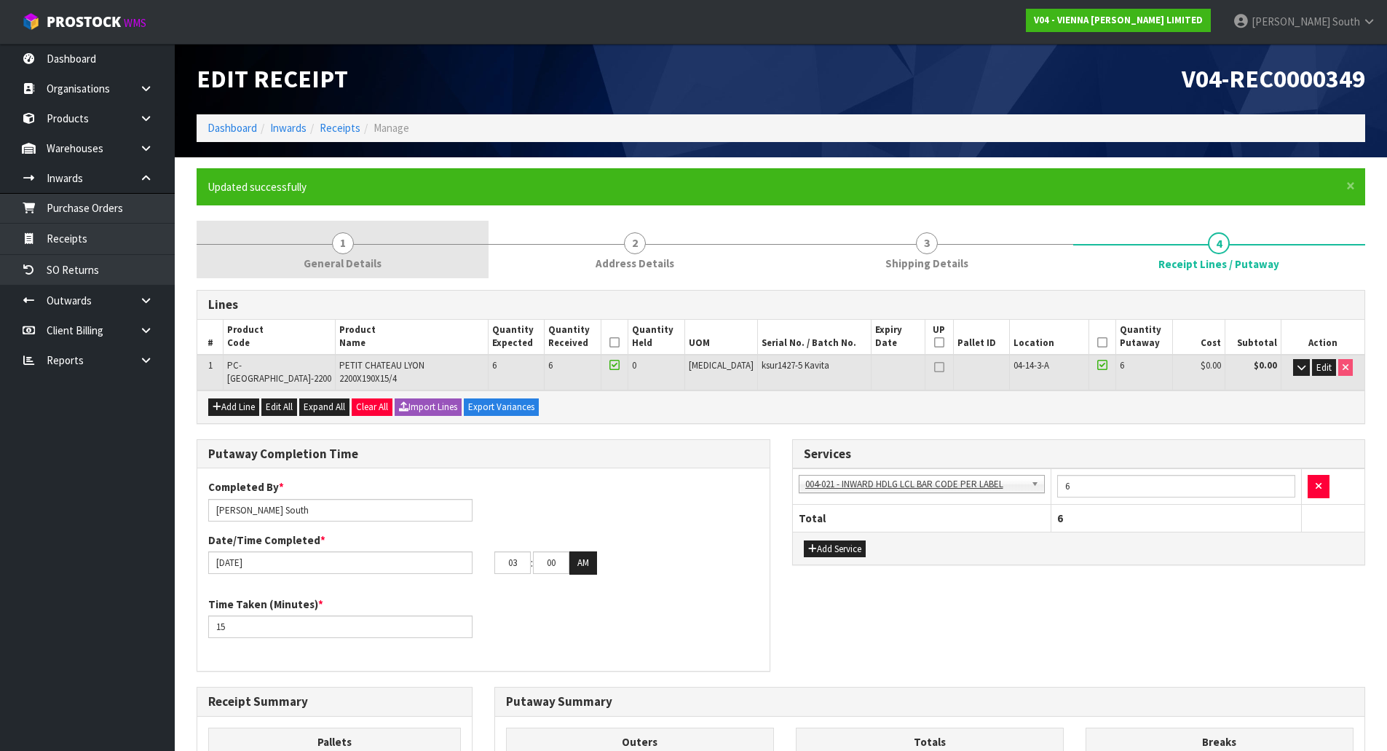
click at [388, 259] on link "1 General Details" at bounding box center [343, 250] width 292 height 58
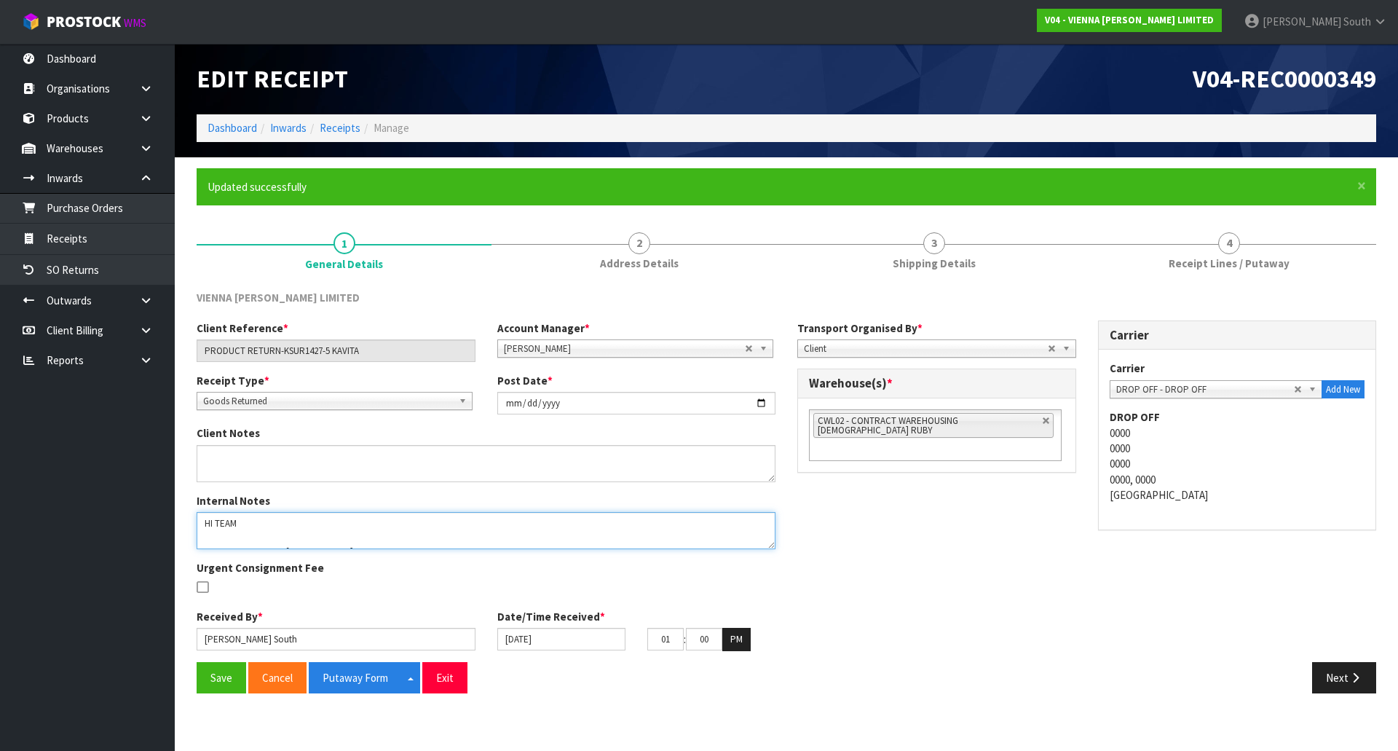
click at [250, 513] on textarea at bounding box center [486, 530] width 579 height 37
drag, startPoint x: 198, startPoint y: 523, endPoint x: 771, endPoint y: 660, distance: 589.0
click at [733, 653] on div "Client Reference * PRODUCT RETURN-KSUR1427-5 KAVITA Account Manager * Zubair Mo…" at bounding box center [486, 490] width 601 height 341
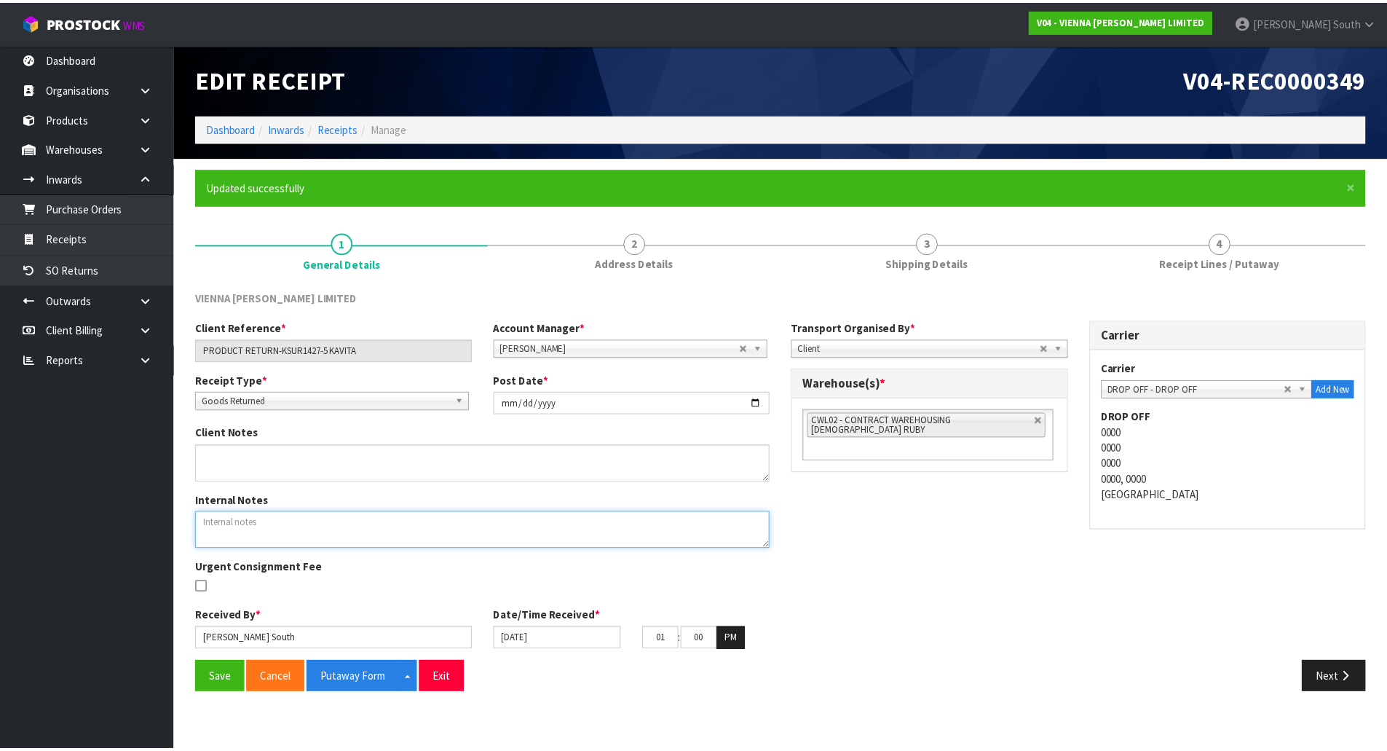
scroll to position [0, 0]
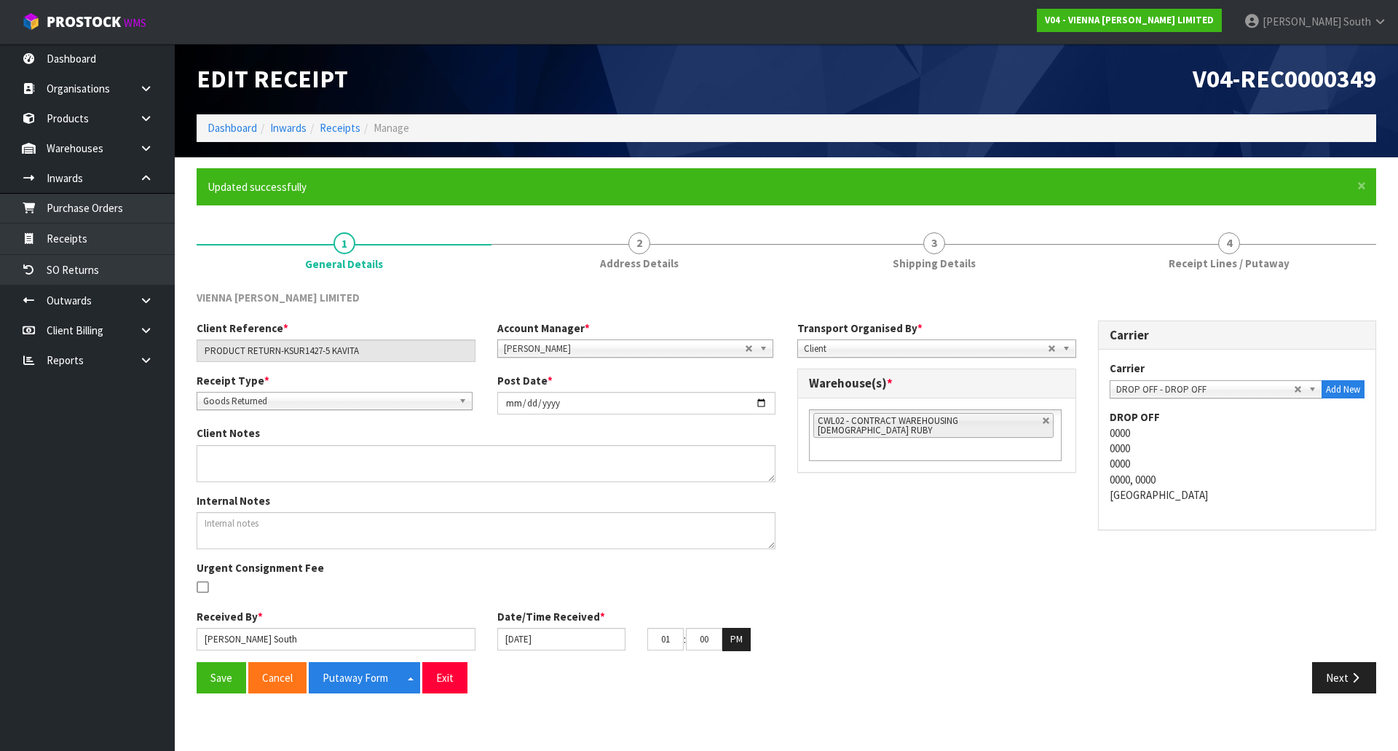
click at [900, 568] on div "Client Reference * PRODUCT RETURN-KSUR1427-5 KAVITA Account Manager * Zubair Mo…" at bounding box center [786, 490] width 1201 height 341
click at [221, 666] on button "Save" at bounding box center [222, 677] width 50 height 31
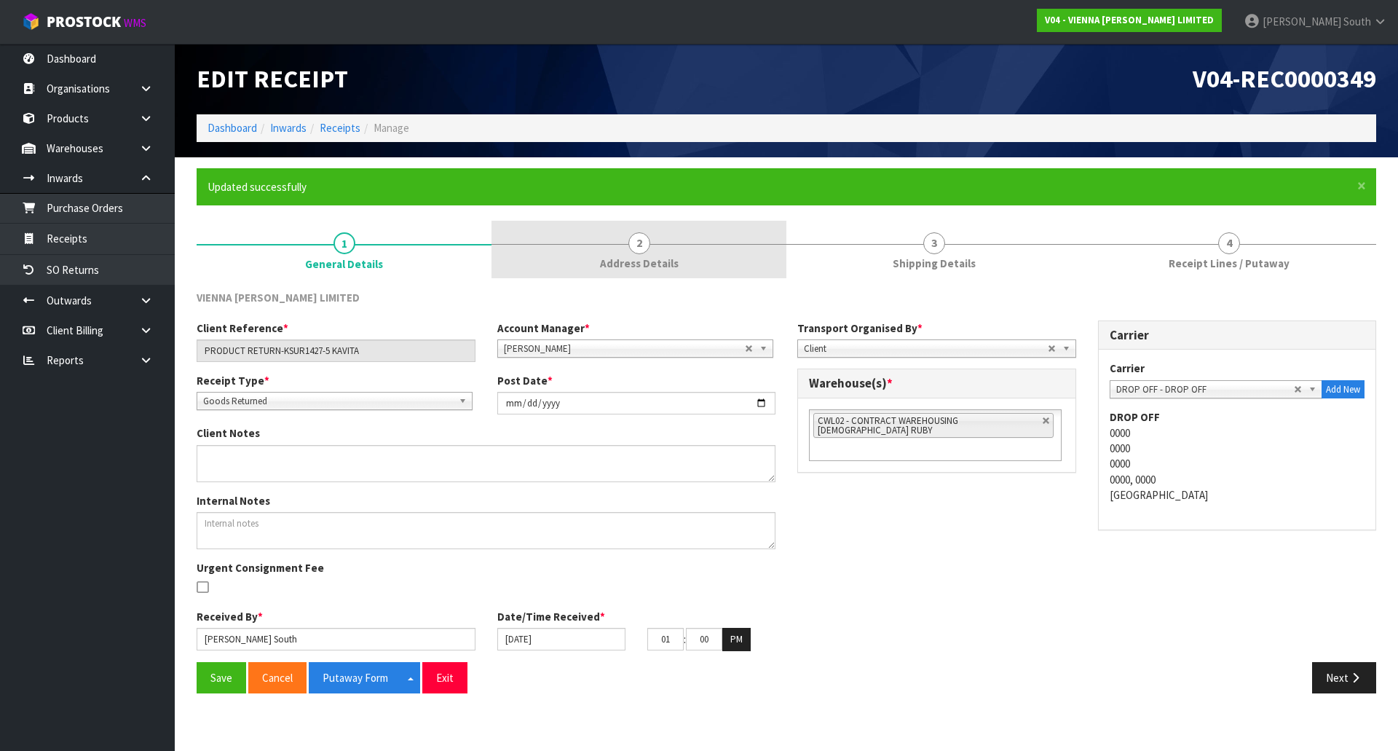
drag, startPoint x: 611, startPoint y: 254, endPoint x: 615, endPoint y: 236, distance: 18.6
click at [613, 254] on link "2 Address Details" at bounding box center [638, 250] width 295 height 58
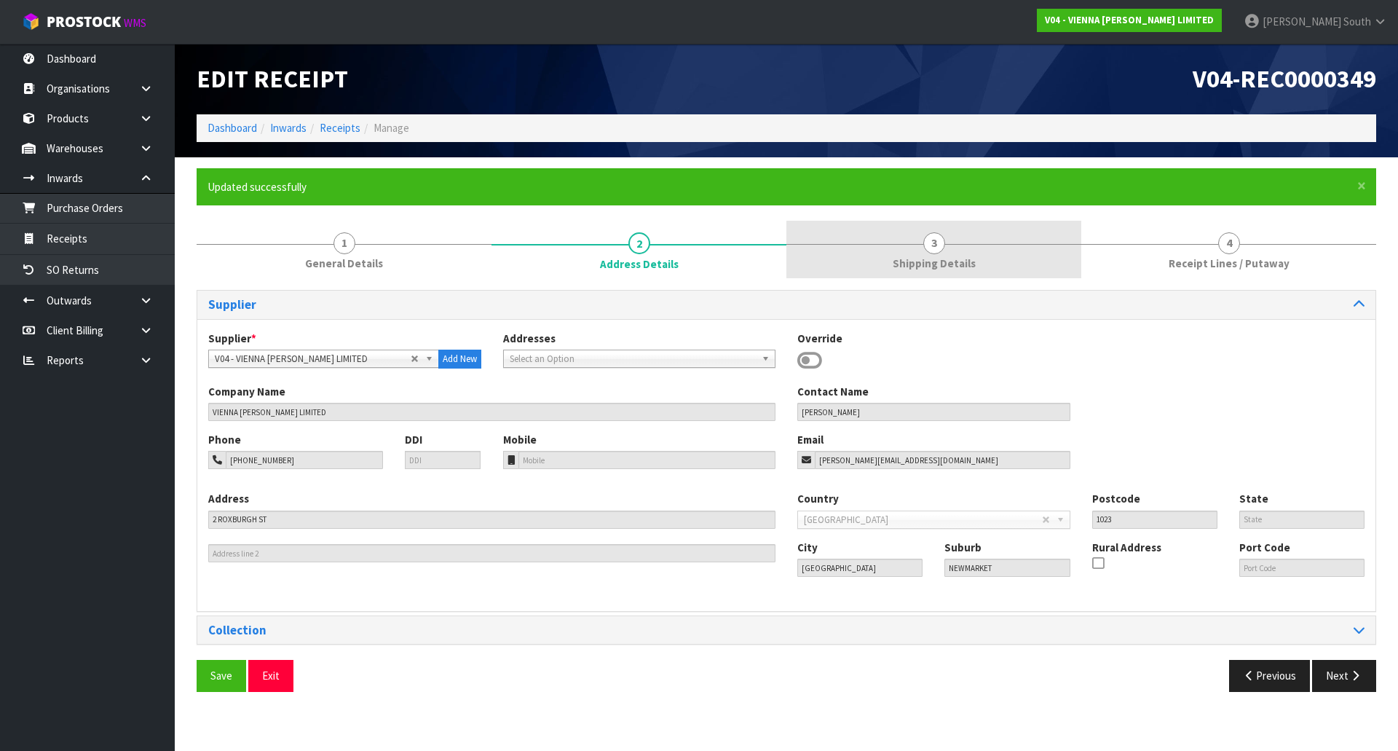
click at [969, 275] on link "3 Shipping Details" at bounding box center [933, 250] width 295 height 58
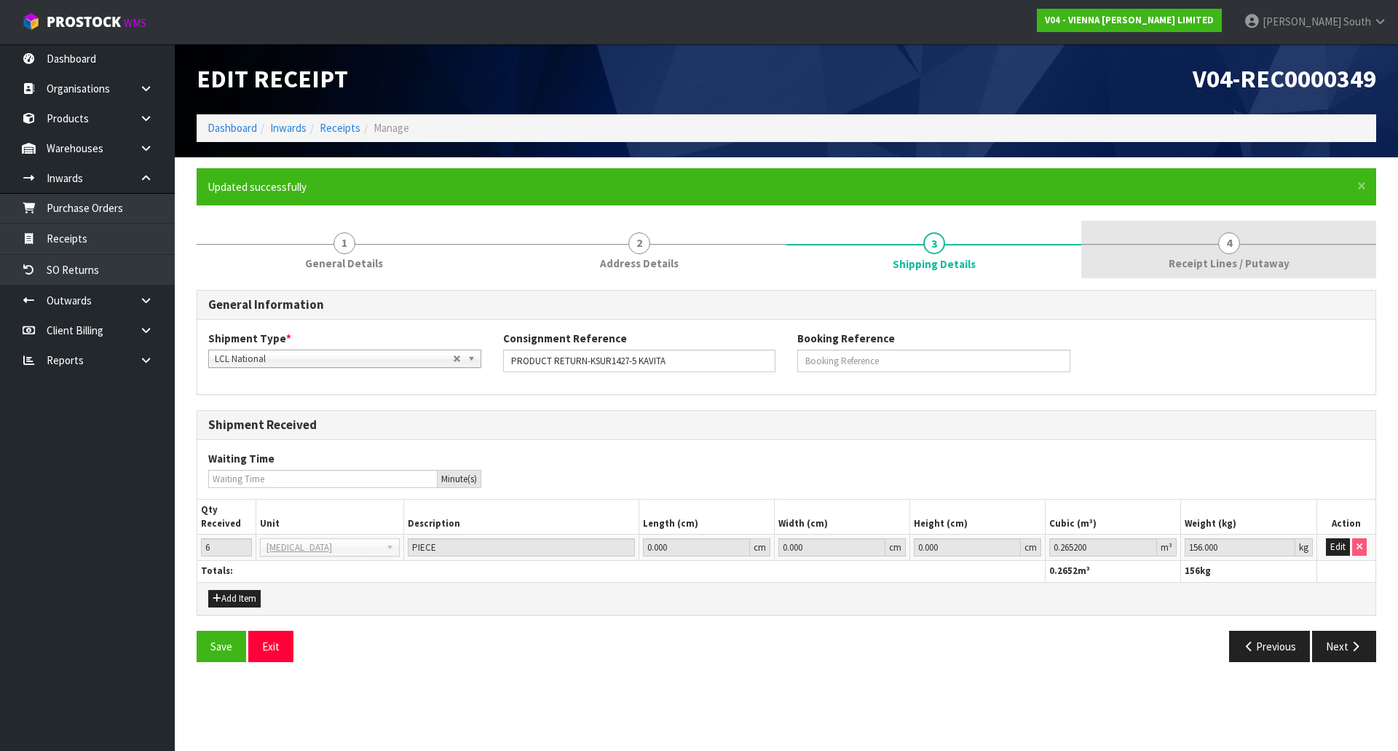
click at [1130, 248] on link "4 Receipt Lines / Putaway" at bounding box center [1228, 250] width 295 height 58
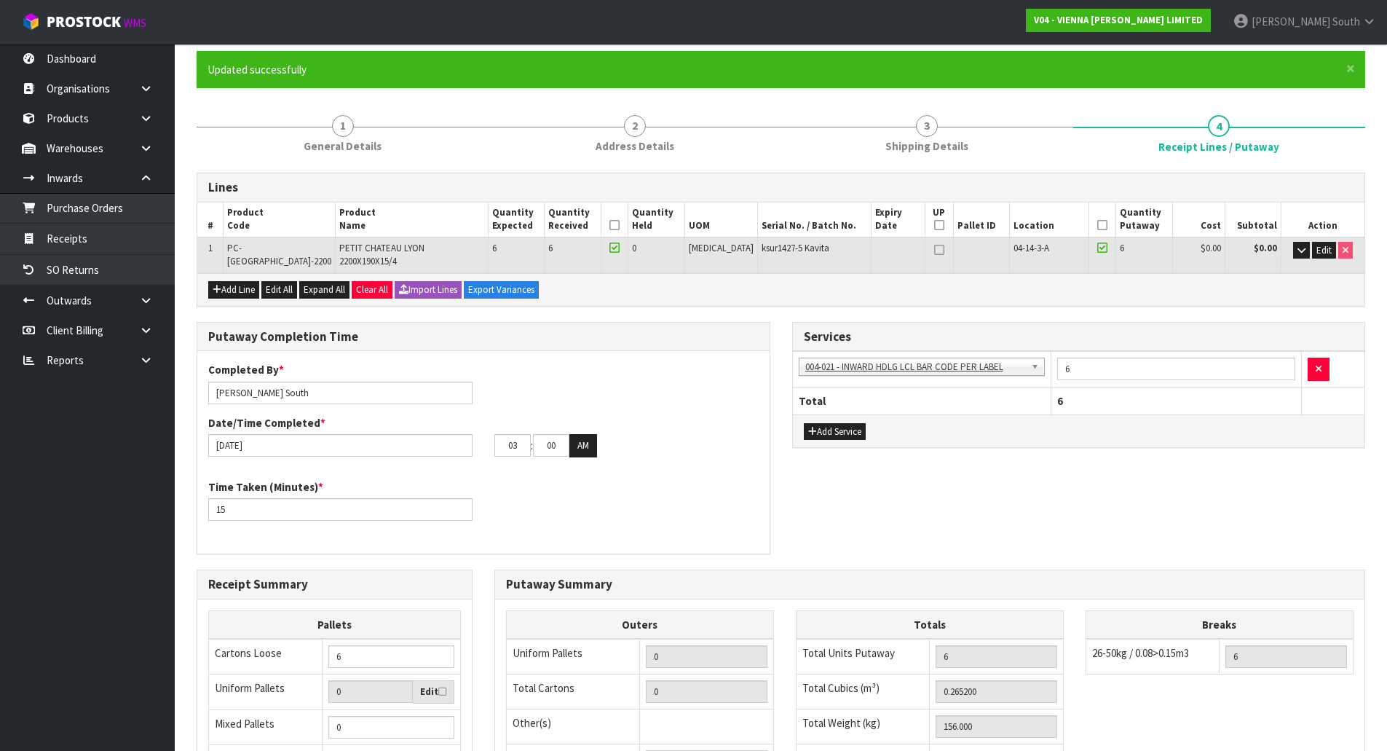
scroll to position [336, 0]
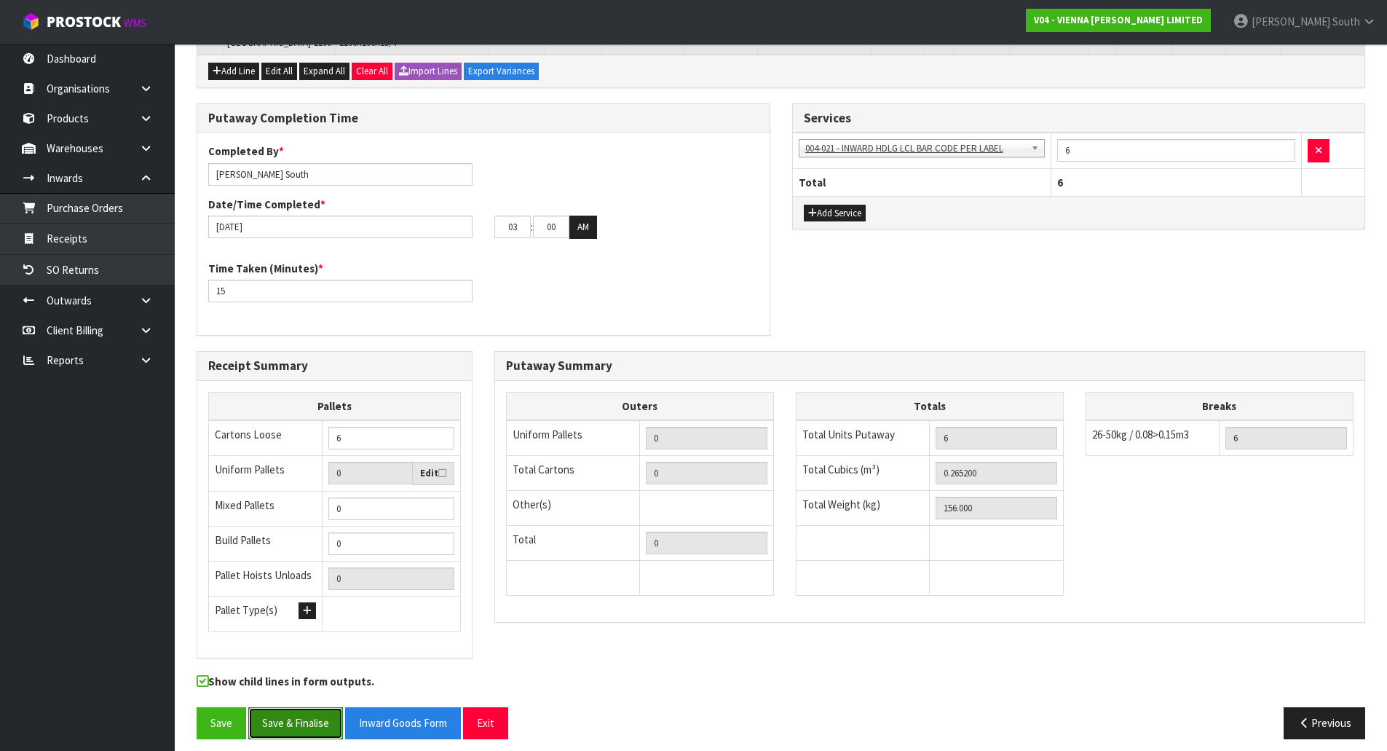
click at [298, 709] on button "Save & Finalise" at bounding box center [295, 722] width 95 height 31
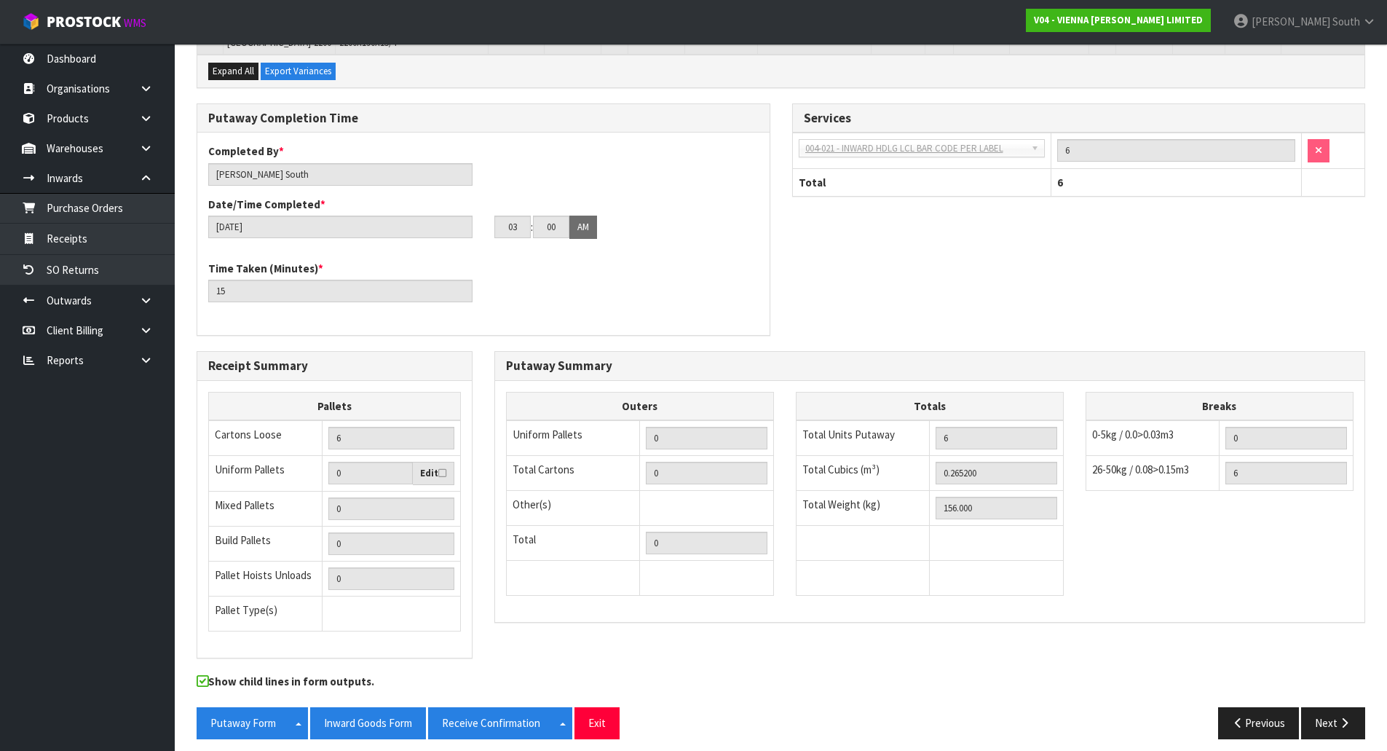
scroll to position [0, 0]
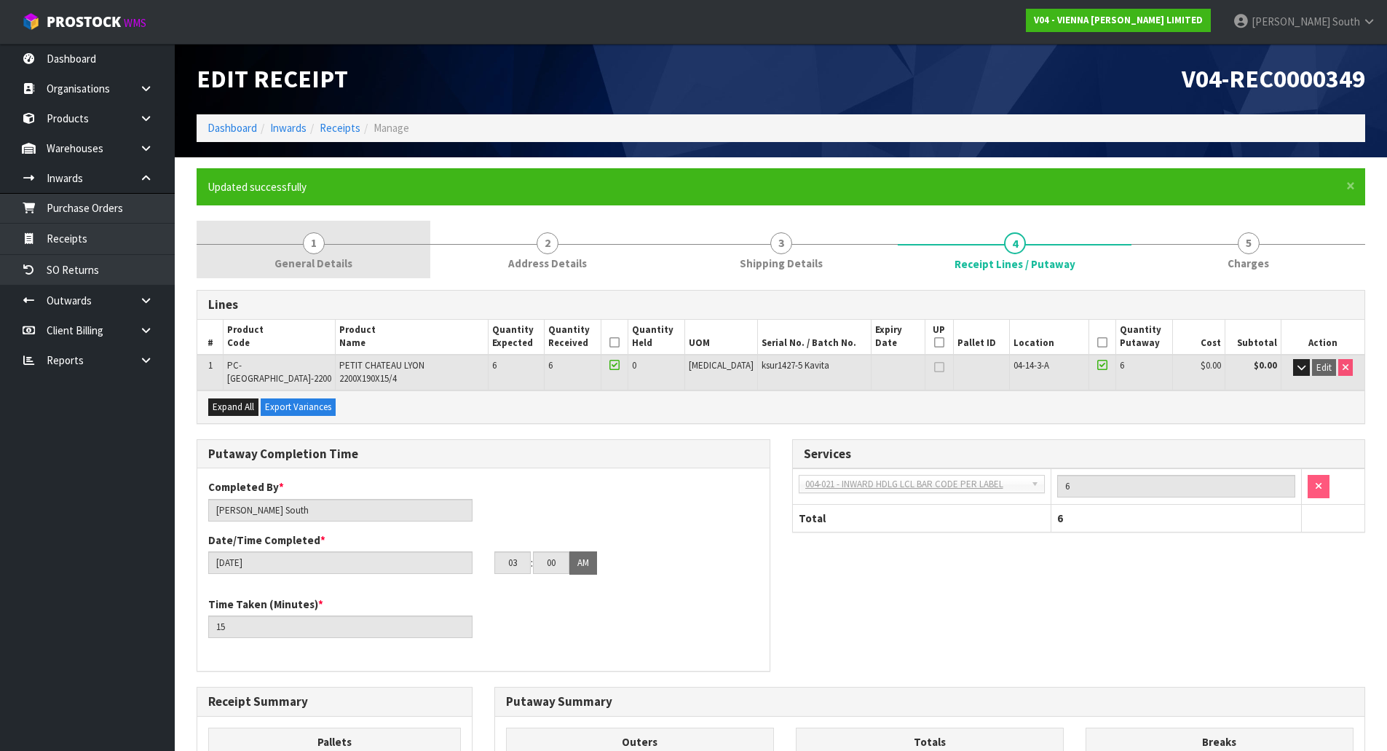
click at [326, 251] on link "1 General Details" at bounding box center [314, 250] width 234 height 58
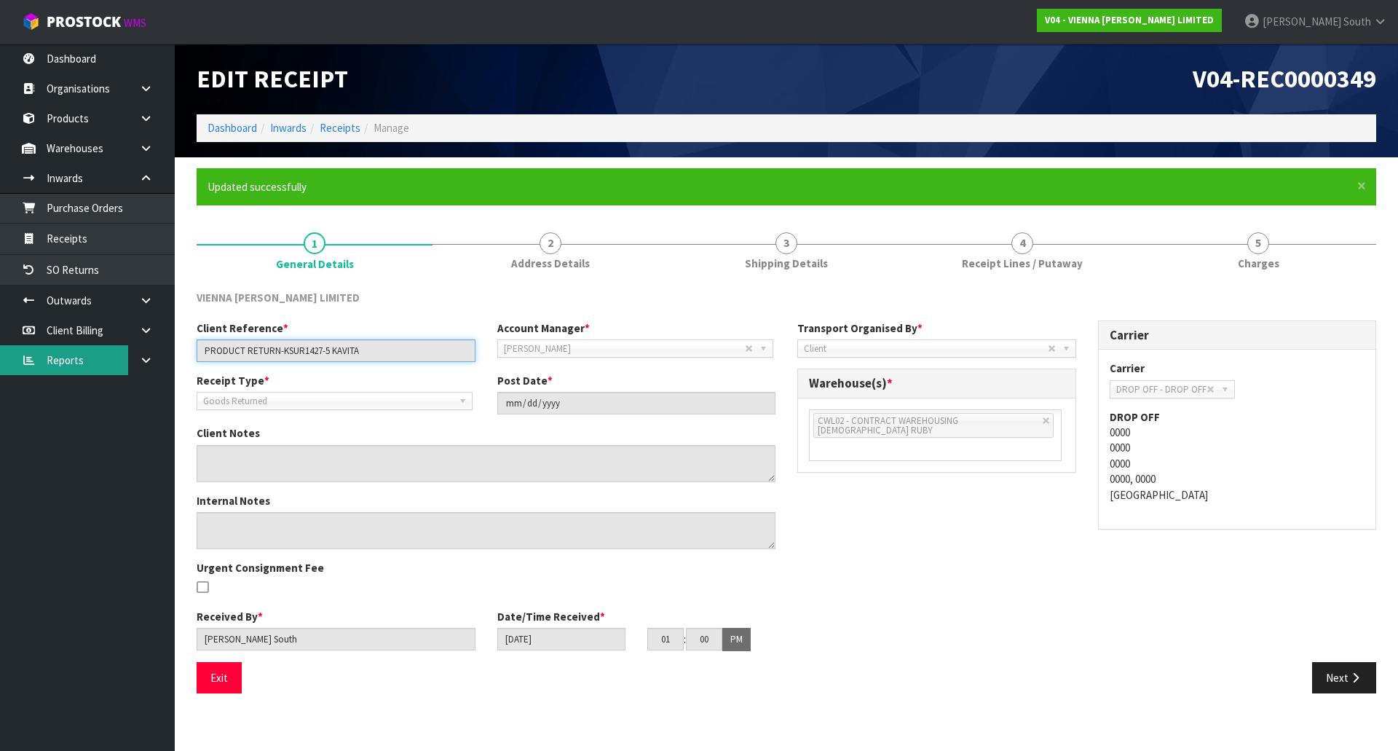
drag, startPoint x: 376, startPoint y: 345, endPoint x: 57, endPoint y: 373, distance: 320.8
click at [57, 373] on body "Toggle navigation ProStock WMS V04 - VIENNA [PERSON_NAME] LIMITED [PERSON_NAME]…" at bounding box center [699, 375] width 1398 height 751
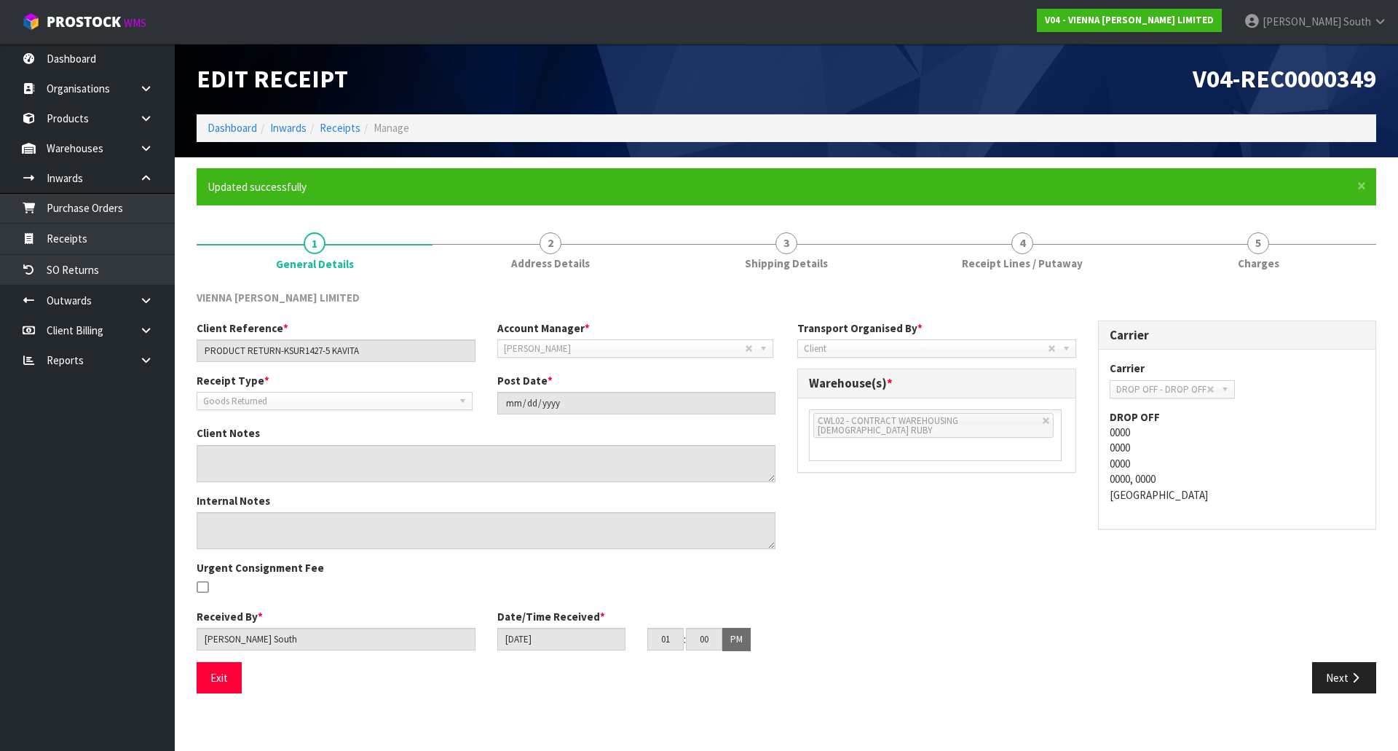
click at [834, 525] on div "Client Reference * PRODUCT RETURN-KSUR1427-5 KAVITA Account Manager * Zubair Mo…" at bounding box center [786, 490] width 1201 height 341
click at [746, 304] on div "VIENNA [PERSON_NAME] LIMITED" at bounding box center [786, 305] width 1201 height 30
click at [871, 644] on div "Client Reference * PRODUCT RETURN-KSUR1427-5 KAVITA Account Manager * Zubair Mo…" at bounding box center [786, 490] width 1201 height 341
click at [1361, 188] on span "×" at bounding box center [1361, 185] width 9 height 20
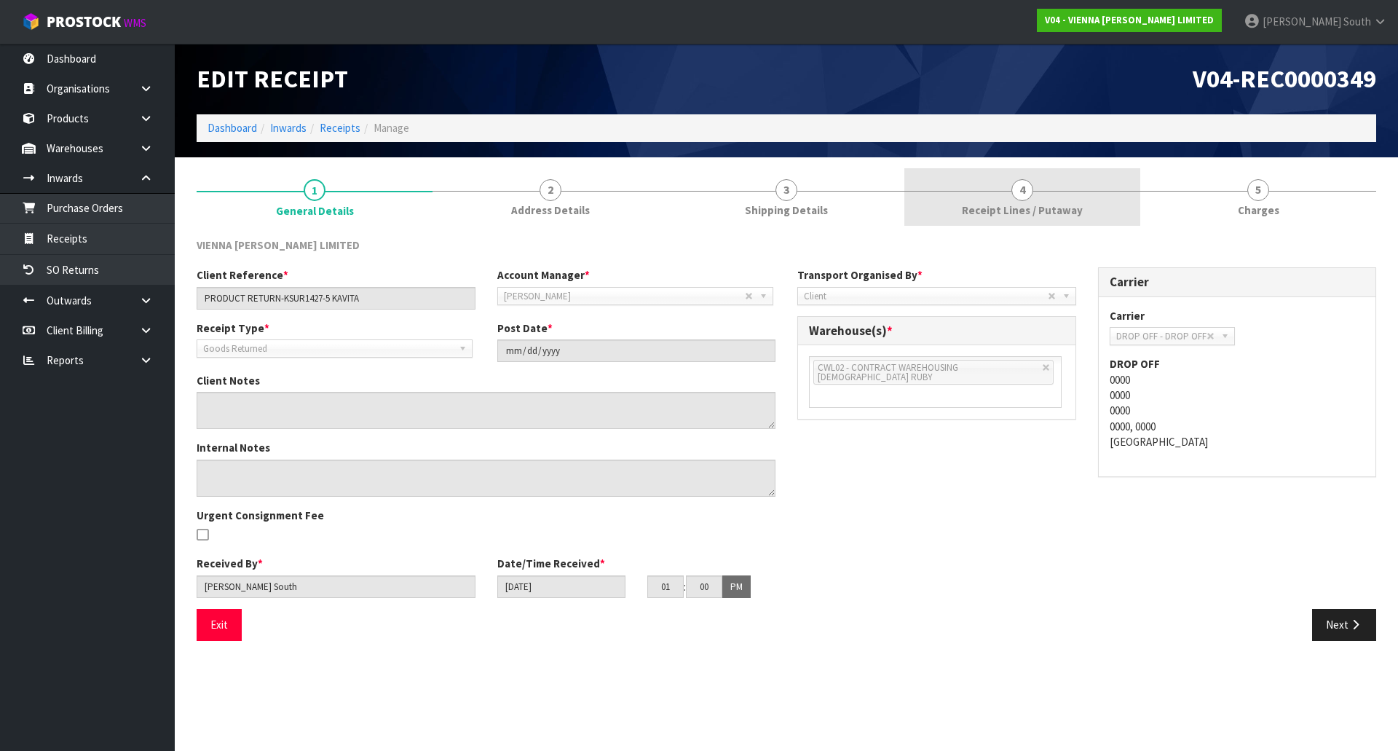
click at [1045, 211] on span "Receipt Lines / Putaway" at bounding box center [1022, 209] width 121 height 15
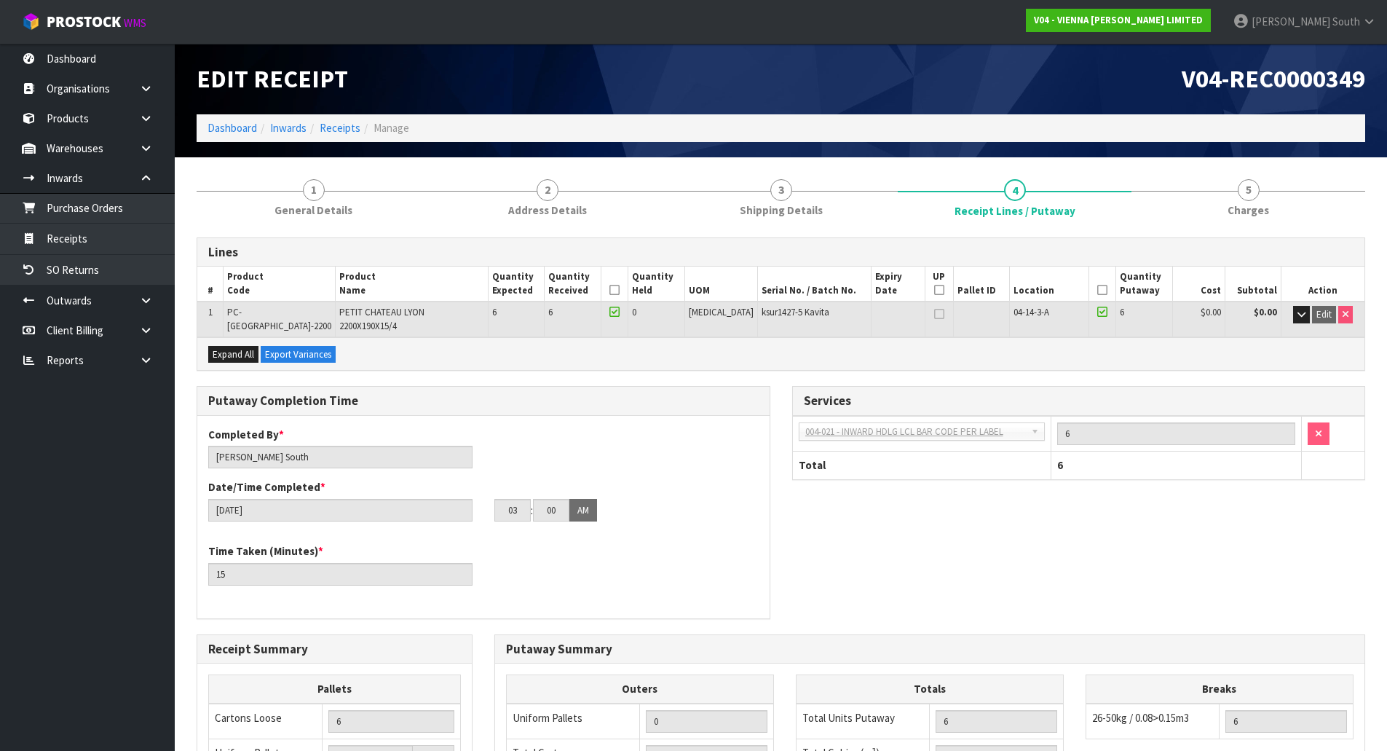
scroll to position [283, 0]
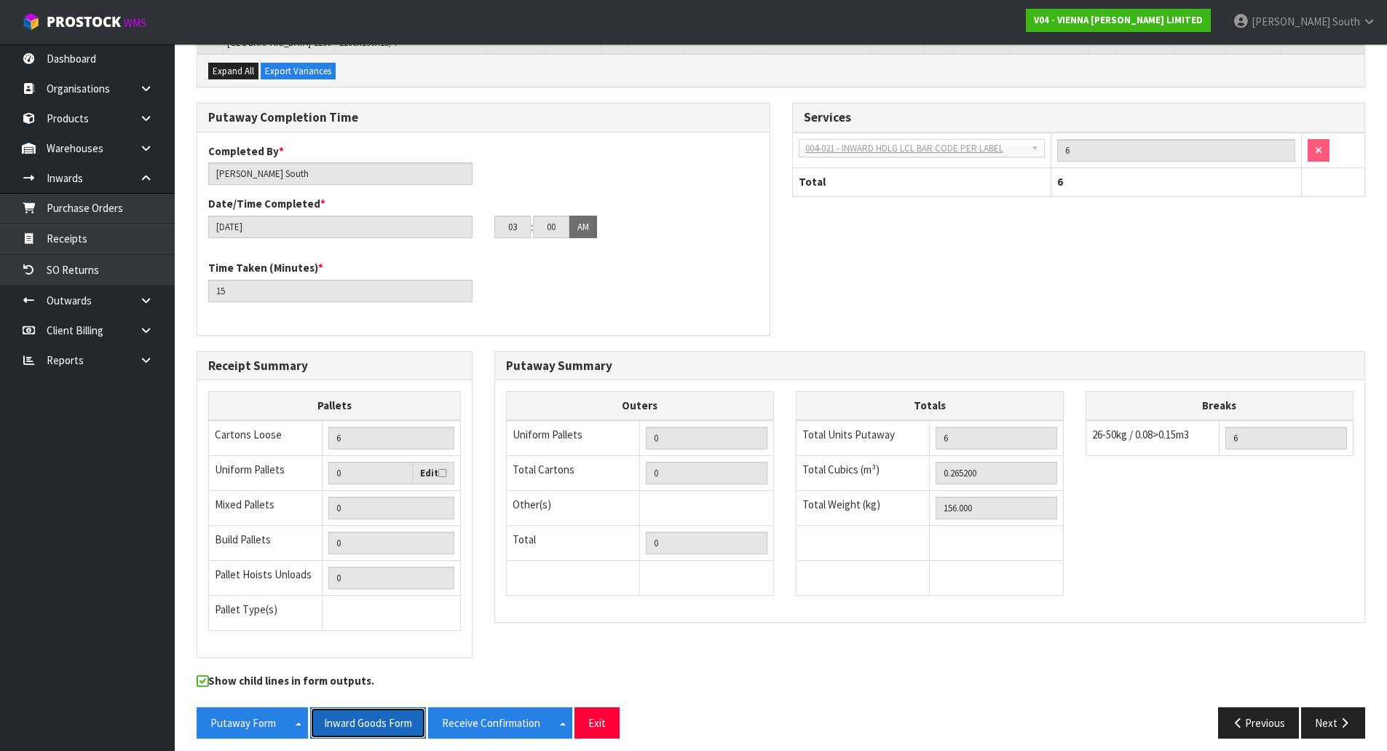
click at [360, 720] on button "Inward Goods Form" at bounding box center [368, 722] width 116 height 31
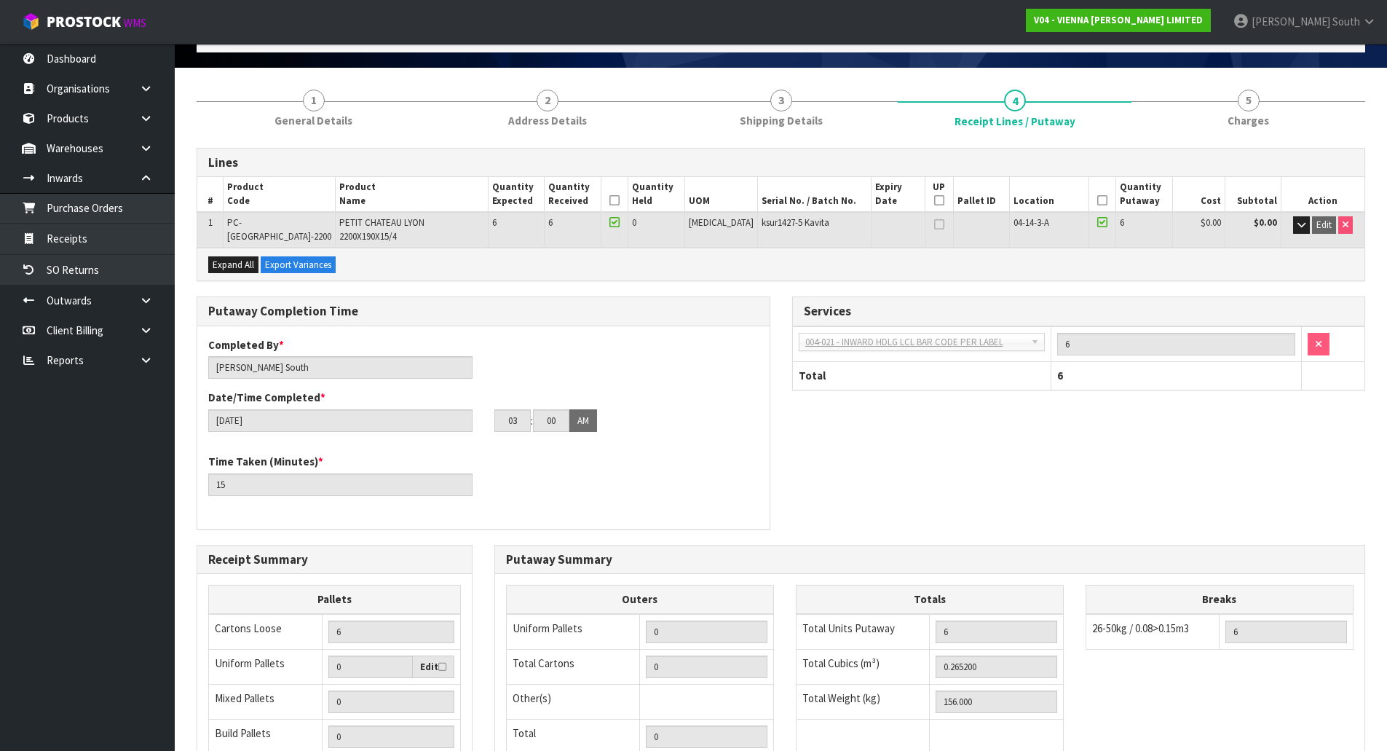
scroll to position [0, 0]
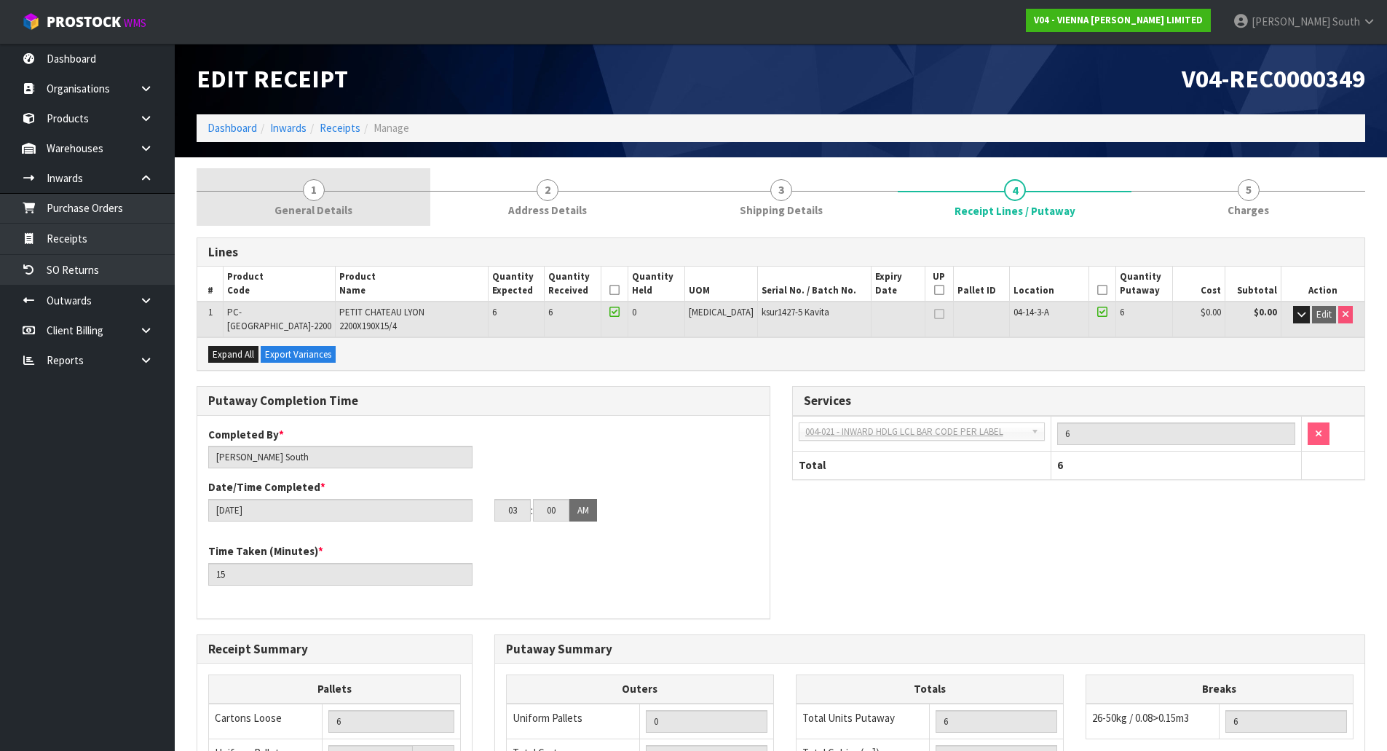
click at [268, 198] on link "1 General Details" at bounding box center [314, 197] width 234 height 58
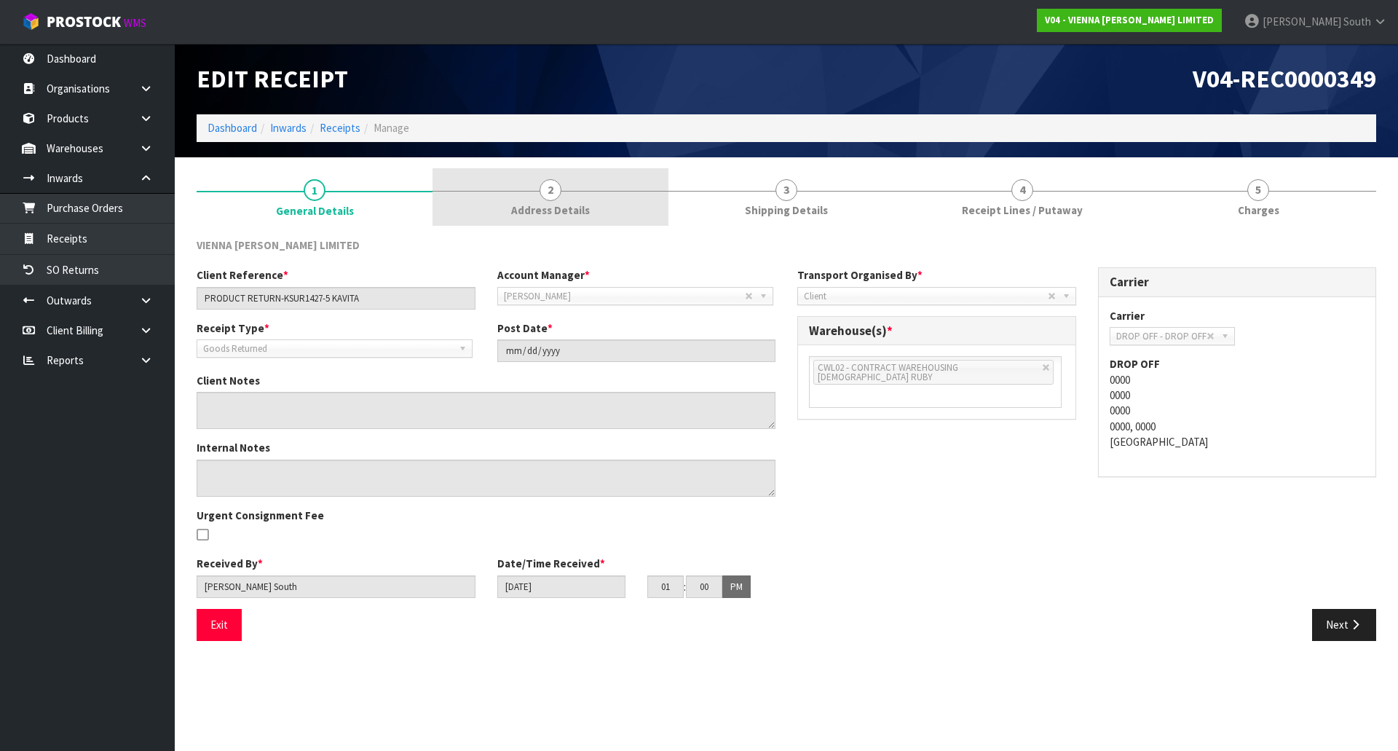
click at [545, 200] on link "2 Address Details" at bounding box center [550, 197] width 236 height 58
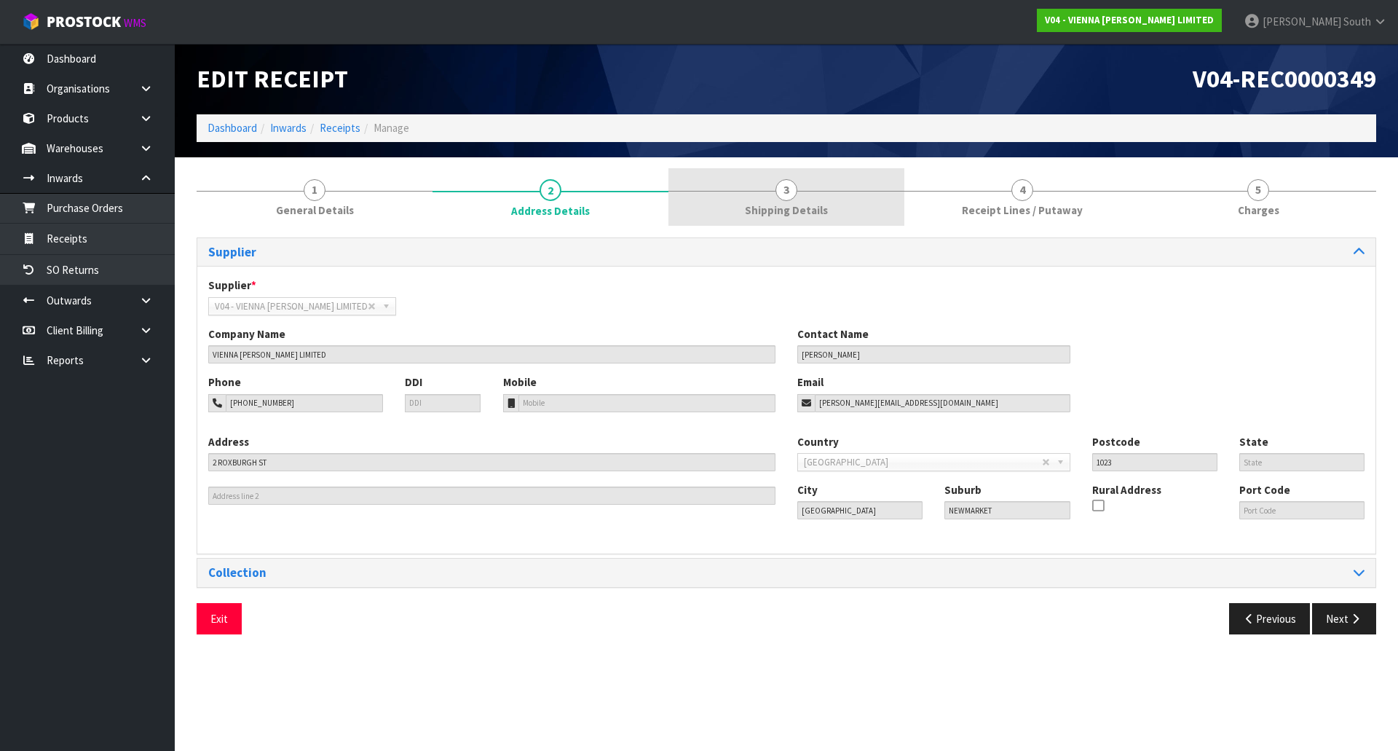
click at [790, 197] on span "3" at bounding box center [786, 190] width 22 height 22
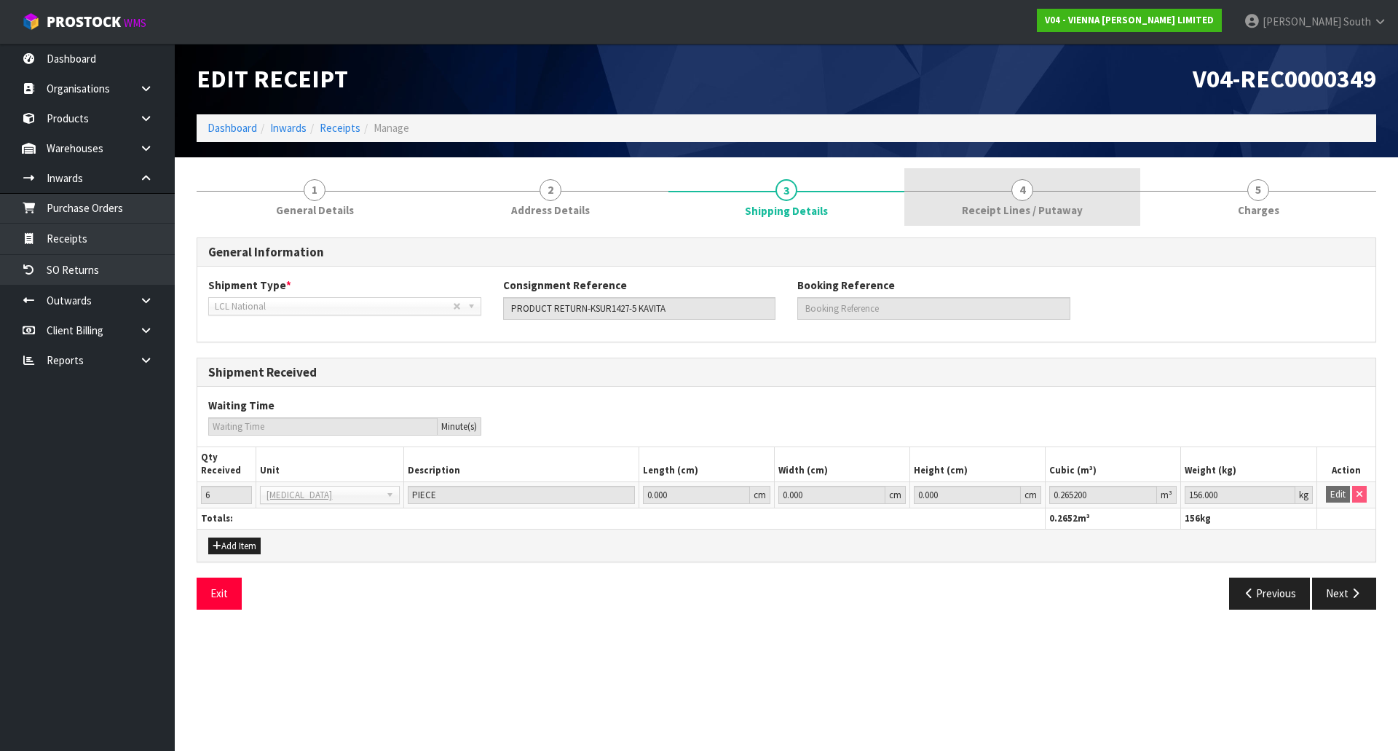
click at [1043, 204] on span "Receipt Lines / Putaway" at bounding box center [1022, 209] width 121 height 15
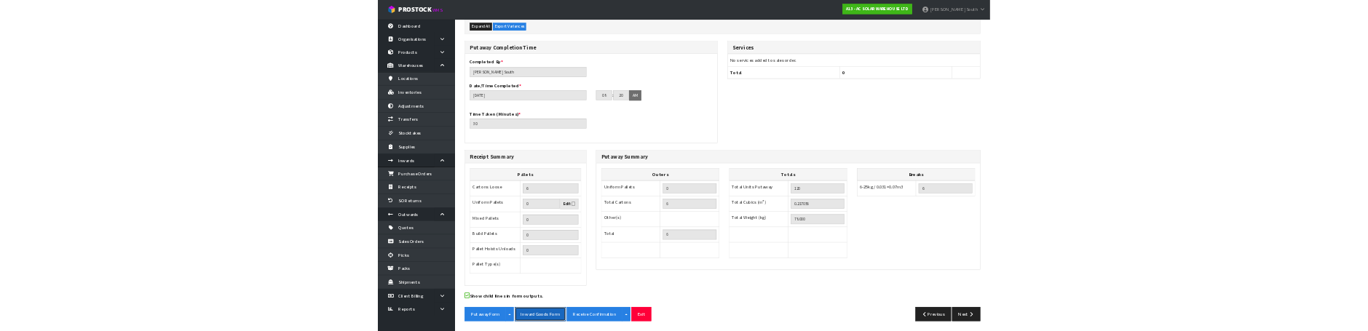
scroll to position [330, 0]
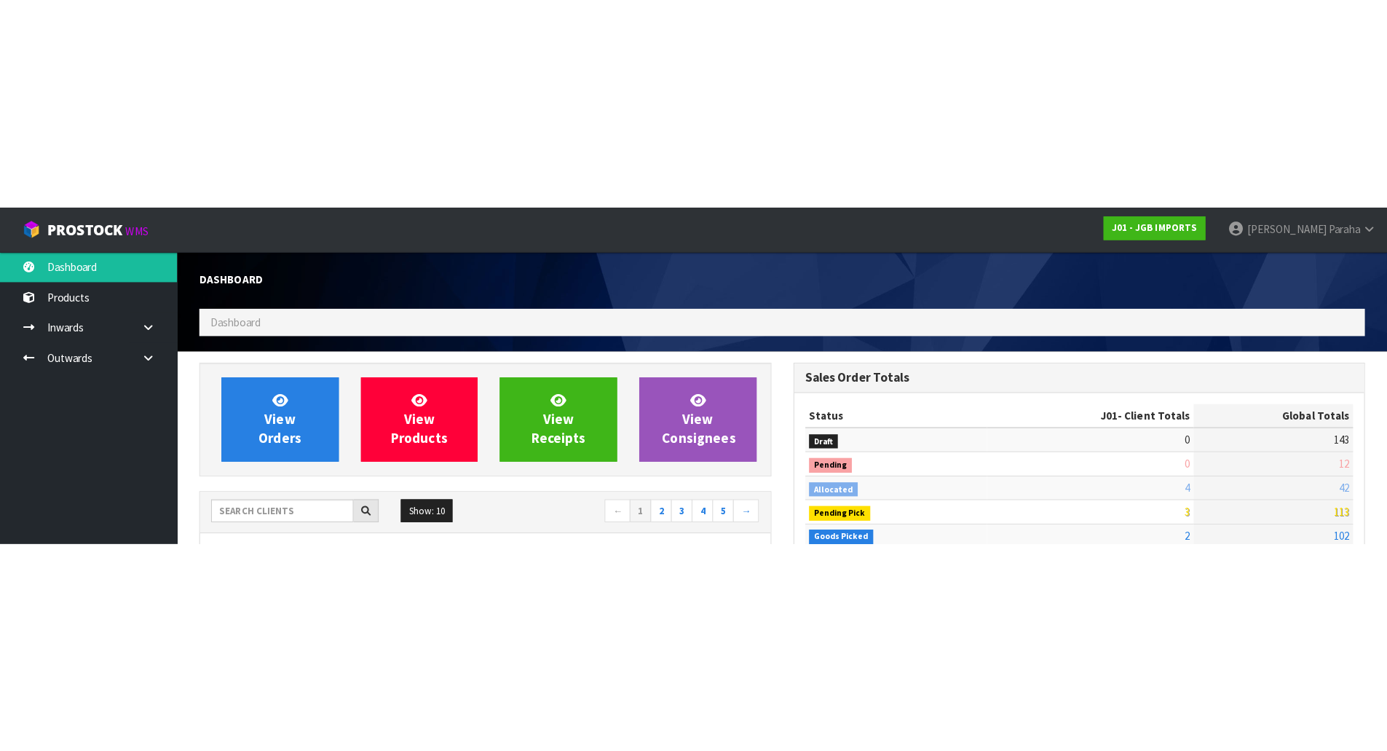
scroll to position [1103, 595]
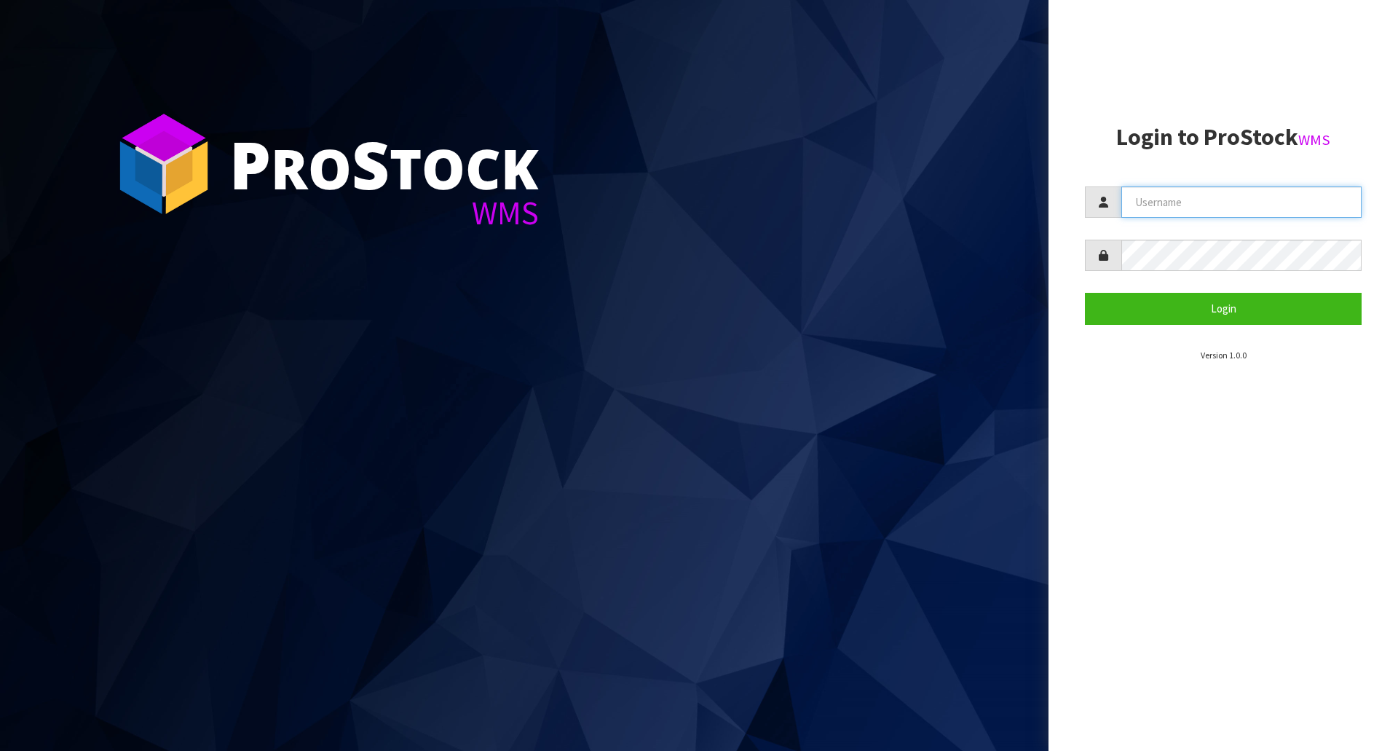
click at [1166, 189] on input "text" at bounding box center [1241, 201] width 240 height 31
click at [1167, 190] on input "text" at bounding box center [1241, 201] width 240 height 31
type input "[PERSON_NAME]"
click at [1085, 293] on button "Login" at bounding box center [1223, 308] width 277 height 31
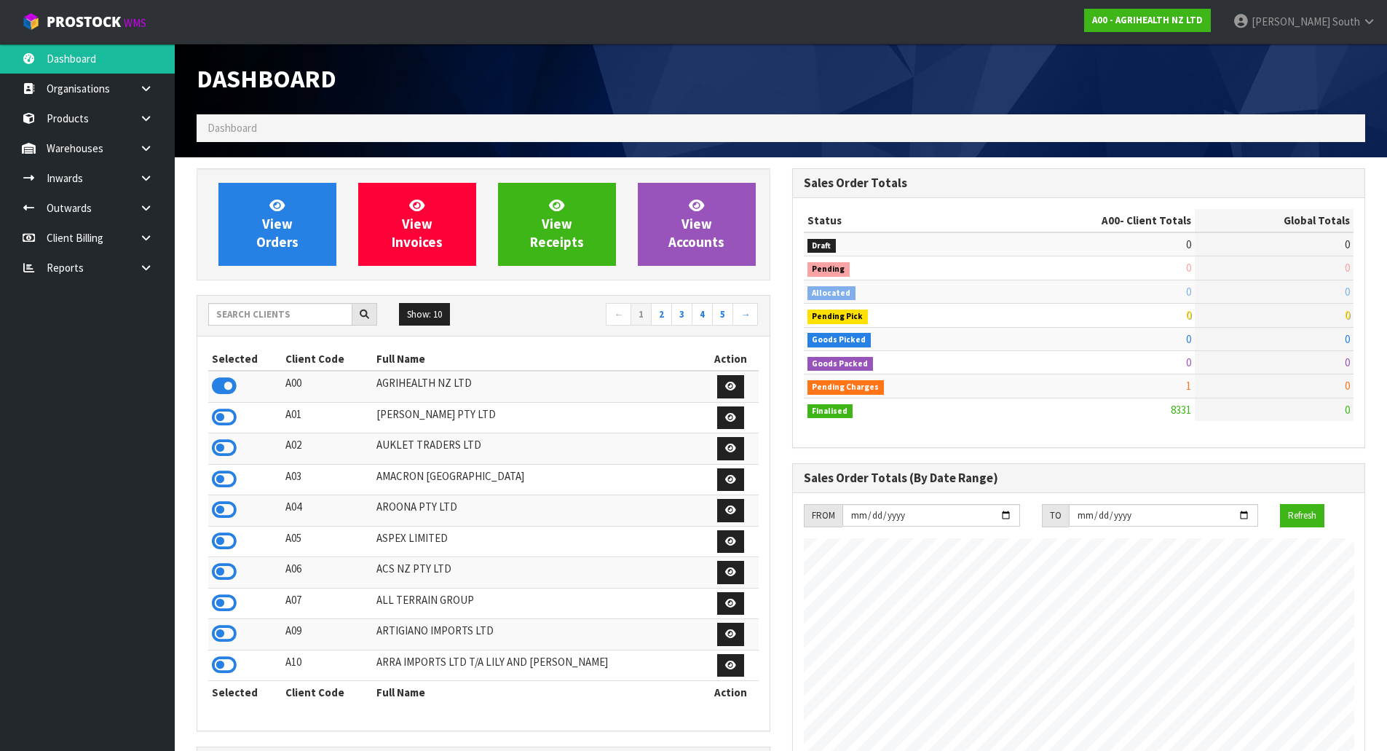
scroll to position [1103, 595]
click at [280, 320] on input "text" at bounding box center [280, 314] width 144 height 23
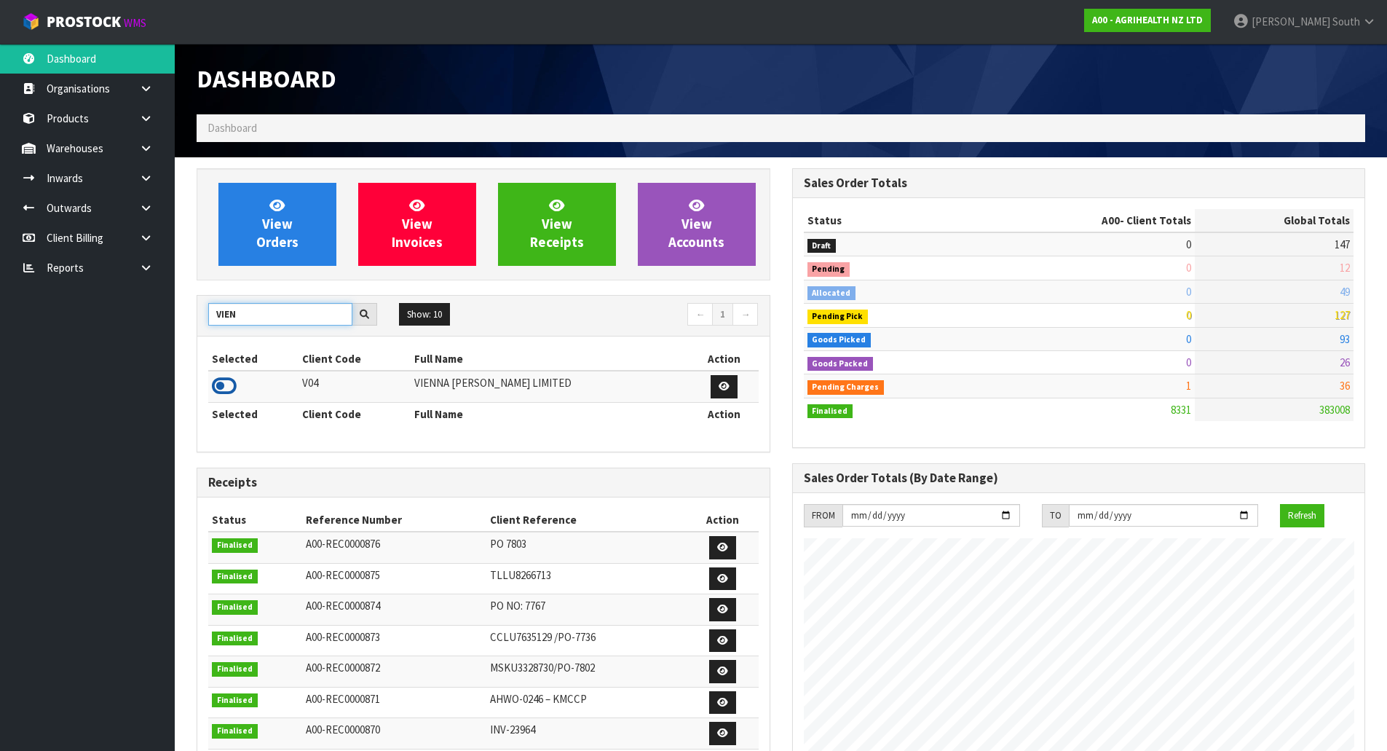
type input "VIEN"
click at [225, 384] on icon at bounding box center [224, 386] width 25 height 22
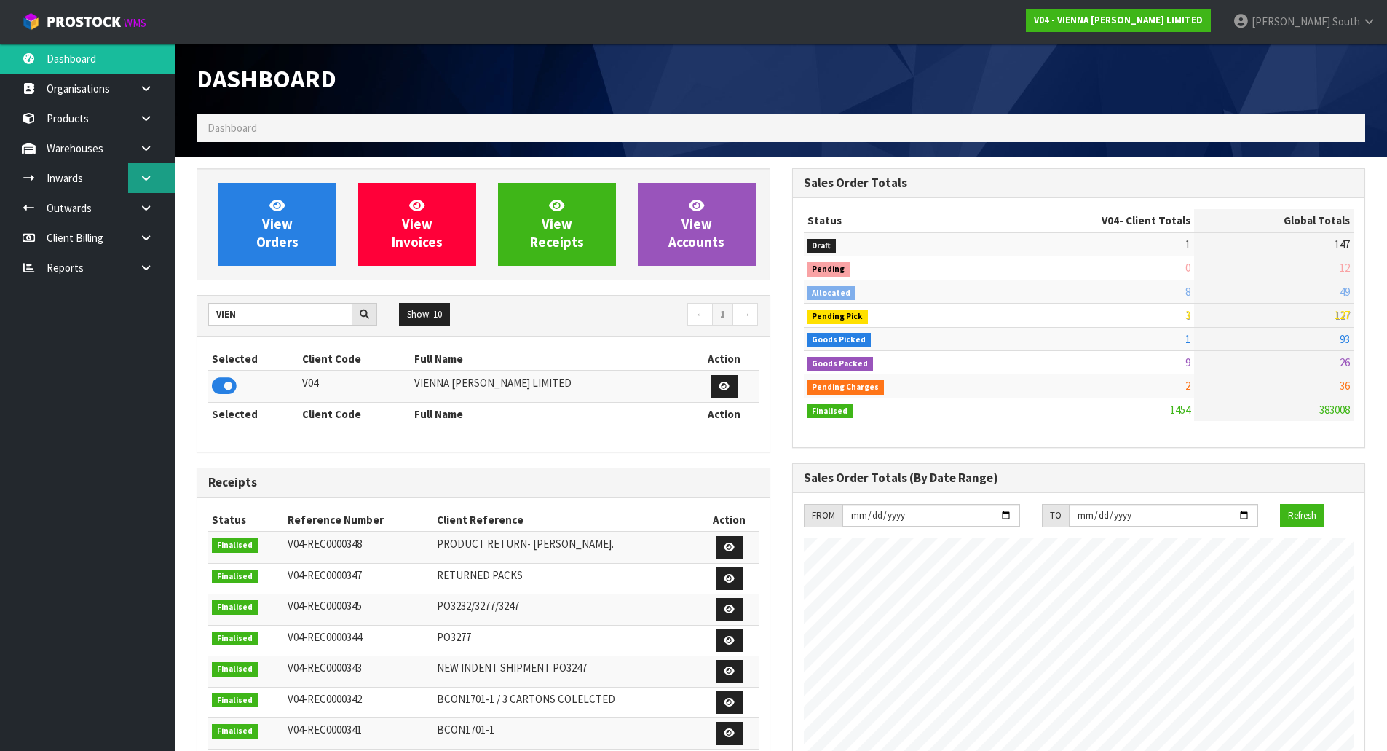
scroll to position [1165, 595]
click at [146, 179] on icon at bounding box center [146, 178] width 14 height 11
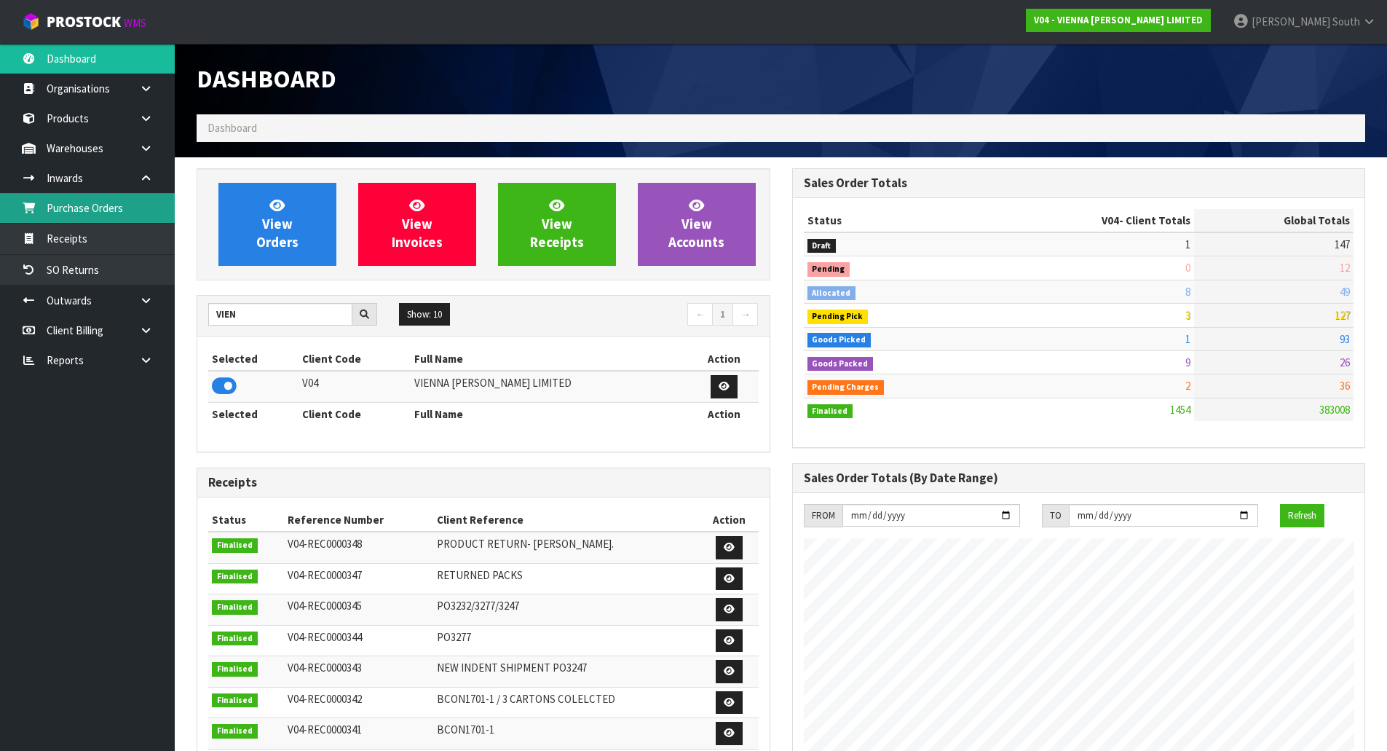
click at [128, 211] on link "Purchase Orders" at bounding box center [87, 208] width 175 height 30
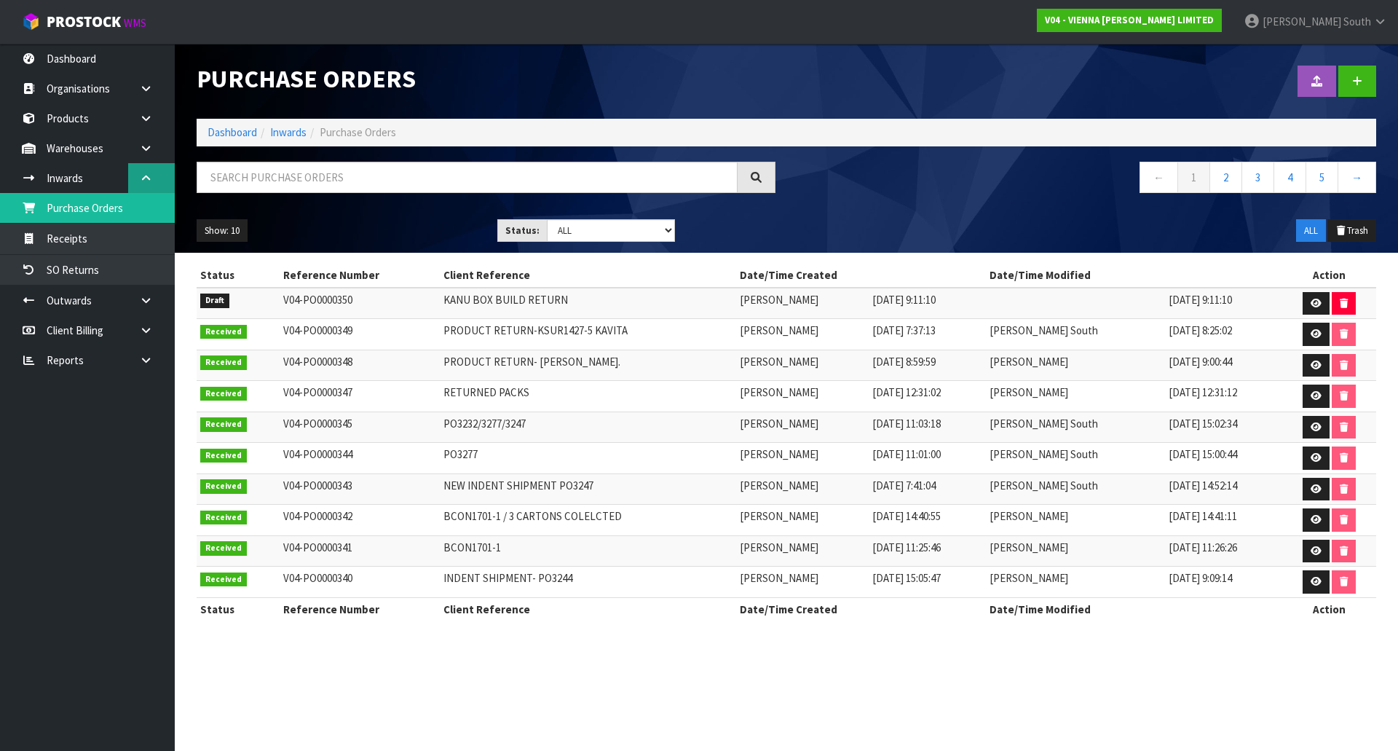
click at [145, 188] on link at bounding box center [151, 178] width 47 height 30
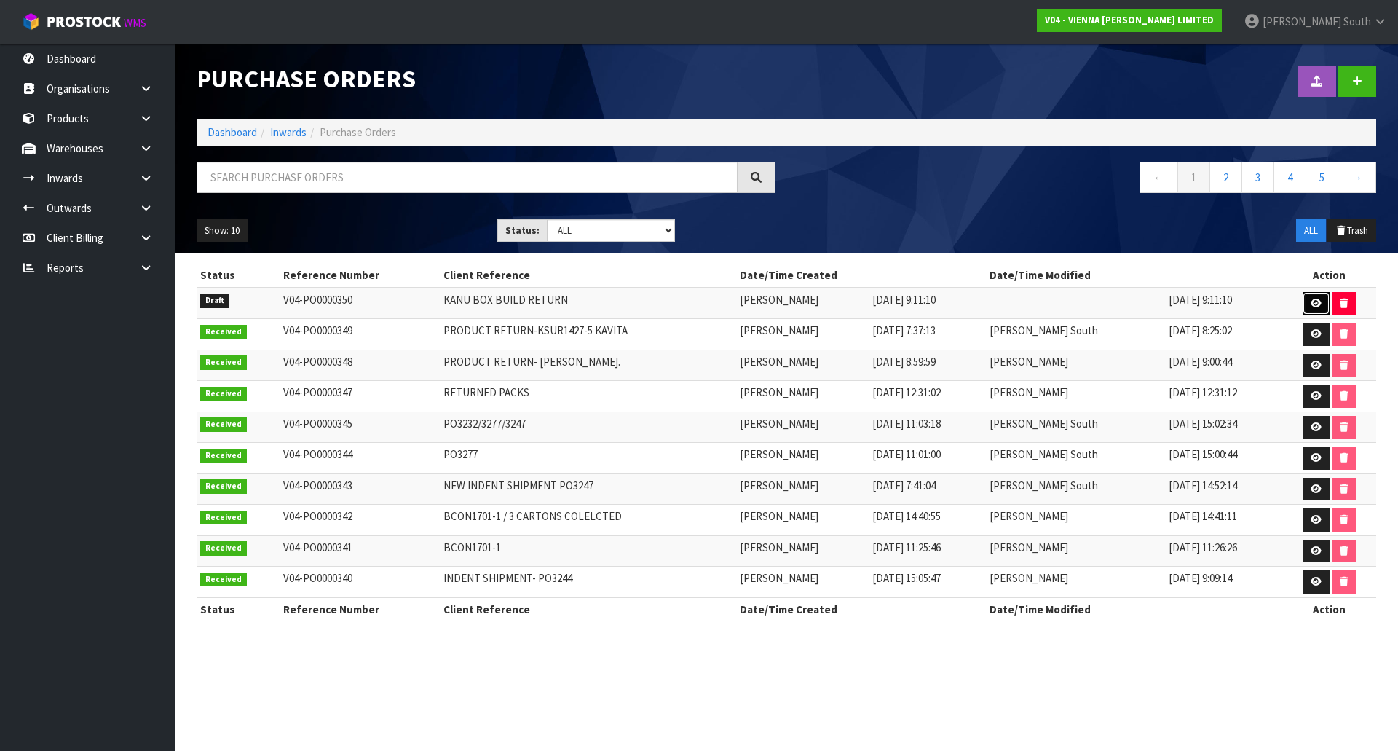
click at [1319, 300] on icon at bounding box center [1315, 302] width 11 height 9
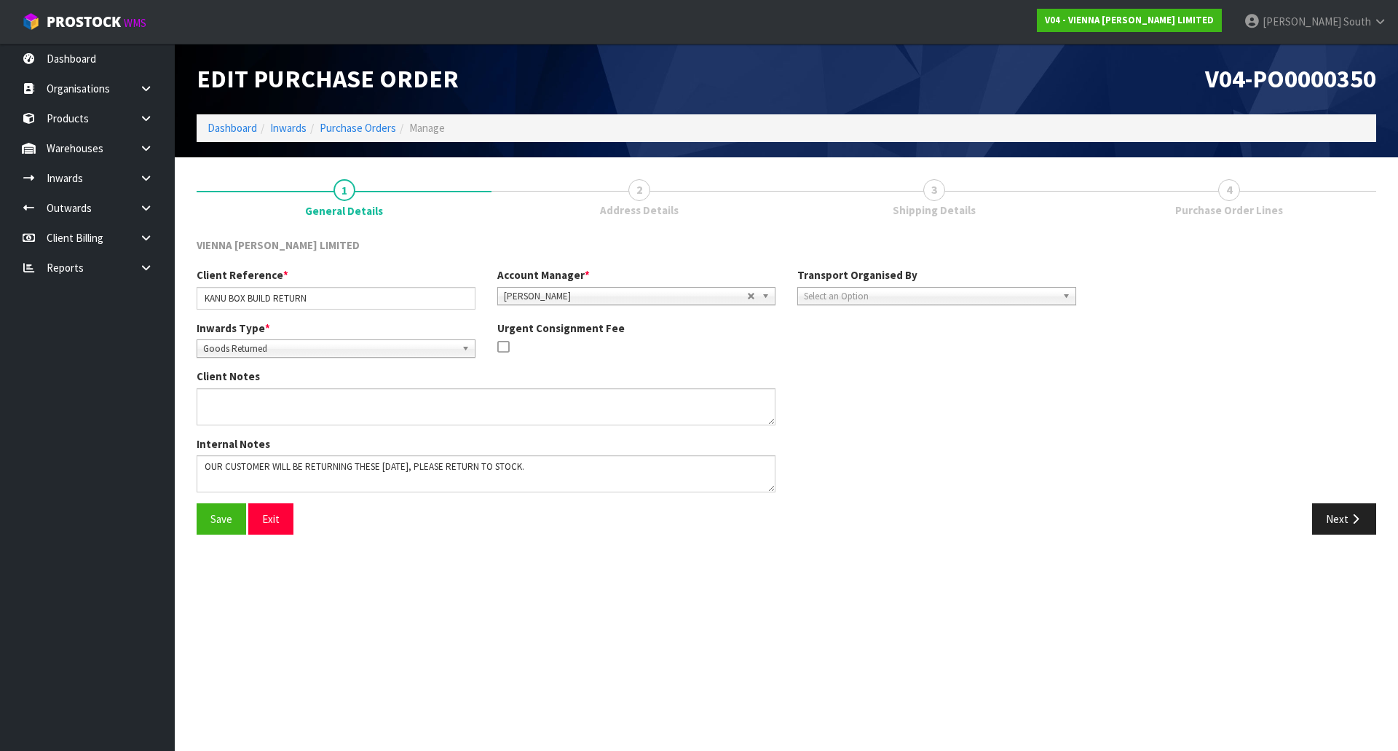
click at [976, 302] on span "Select an Option" at bounding box center [930, 296] width 253 height 17
click at [814, 304] on div "Select an Option Company Supplier Client Customs Agent" at bounding box center [936, 296] width 279 height 18
click at [841, 368] on li "Client" at bounding box center [937, 374] width 272 height 18
click at [1118, 334] on span "Select an Option" at bounding box center [1209, 336] width 187 height 17
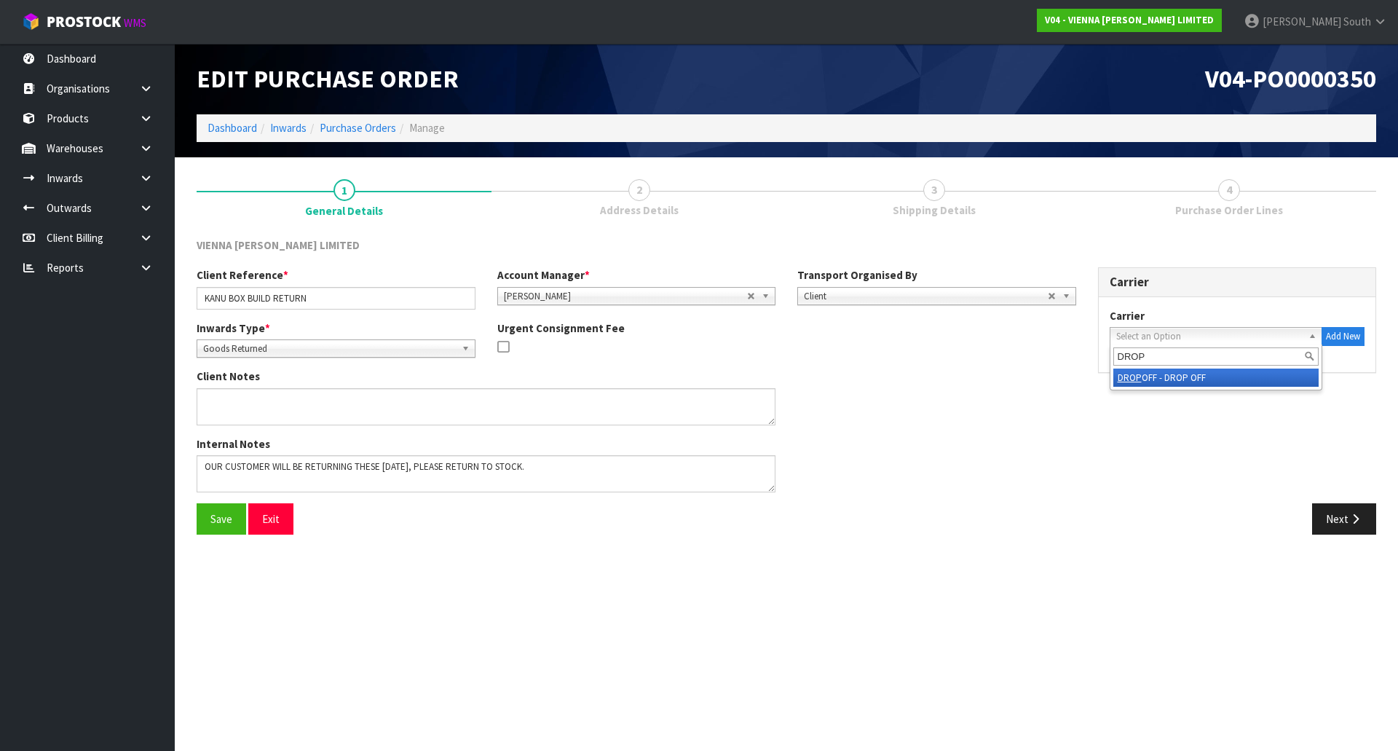
type input "DROP"
click at [1188, 378] on li "DROP OFF - DROP OFF" at bounding box center [1216, 377] width 206 height 18
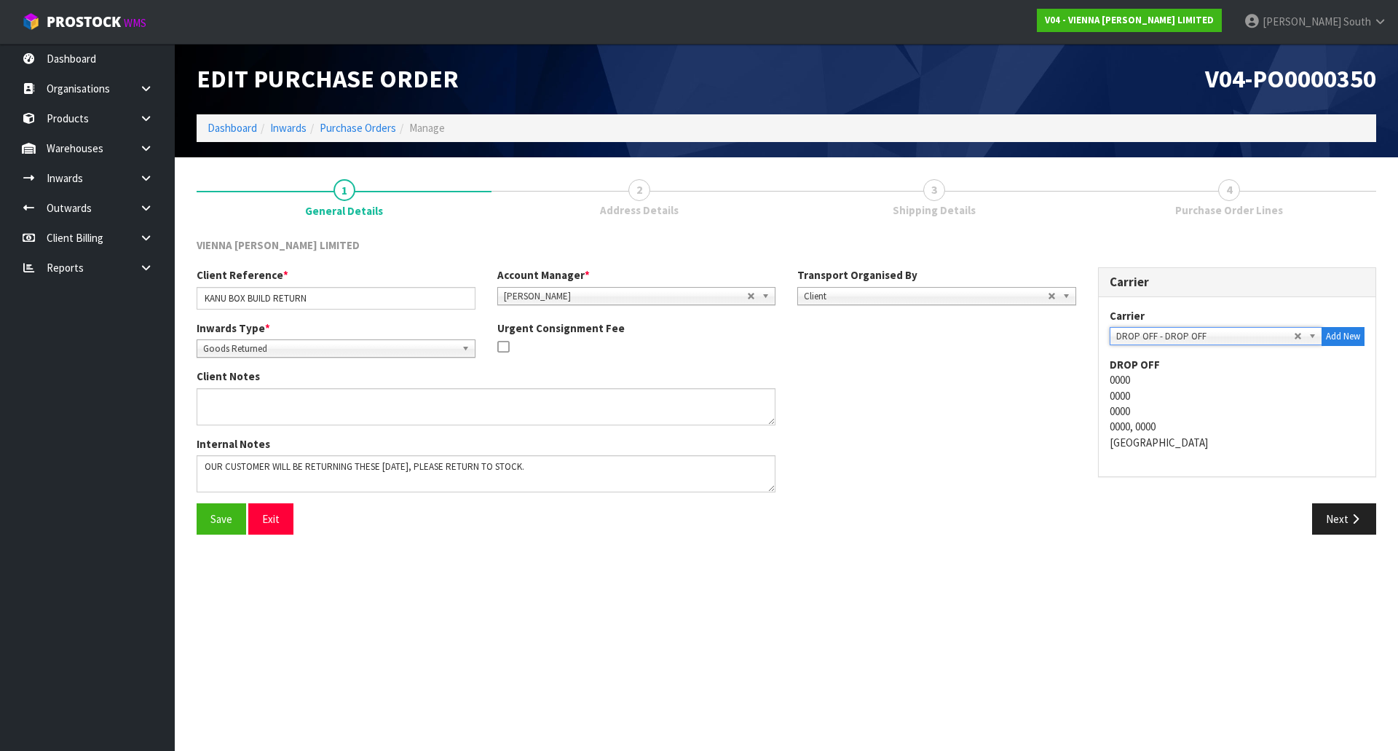
drag, startPoint x: 1117, startPoint y: 508, endPoint x: 1206, endPoint y: 532, distance: 92.7
click at [1121, 510] on div "Next" at bounding box center [1086, 518] width 579 height 31
click at [226, 524] on button "Save" at bounding box center [222, 518] width 50 height 31
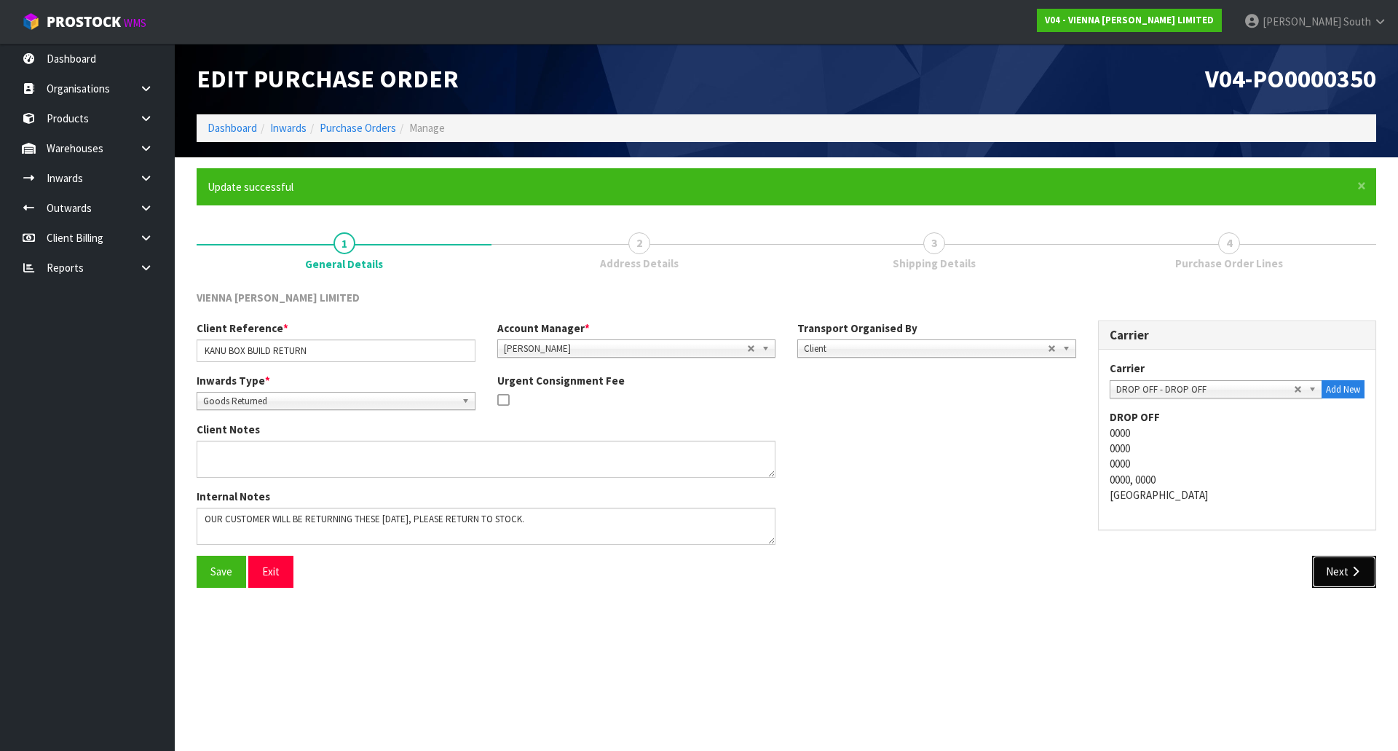
click at [1366, 565] on button "Next" at bounding box center [1344, 570] width 64 height 31
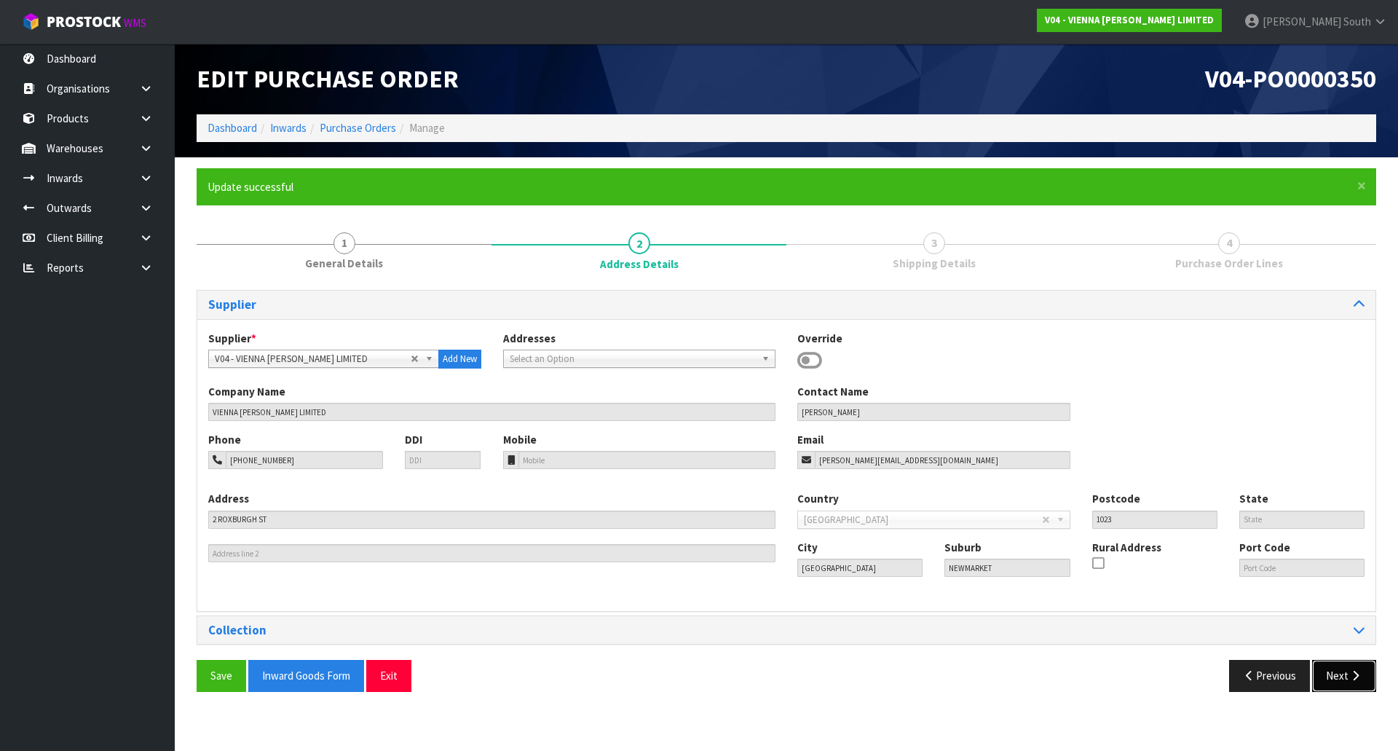
click at [1363, 675] on button "Next" at bounding box center [1344, 675] width 64 height 31
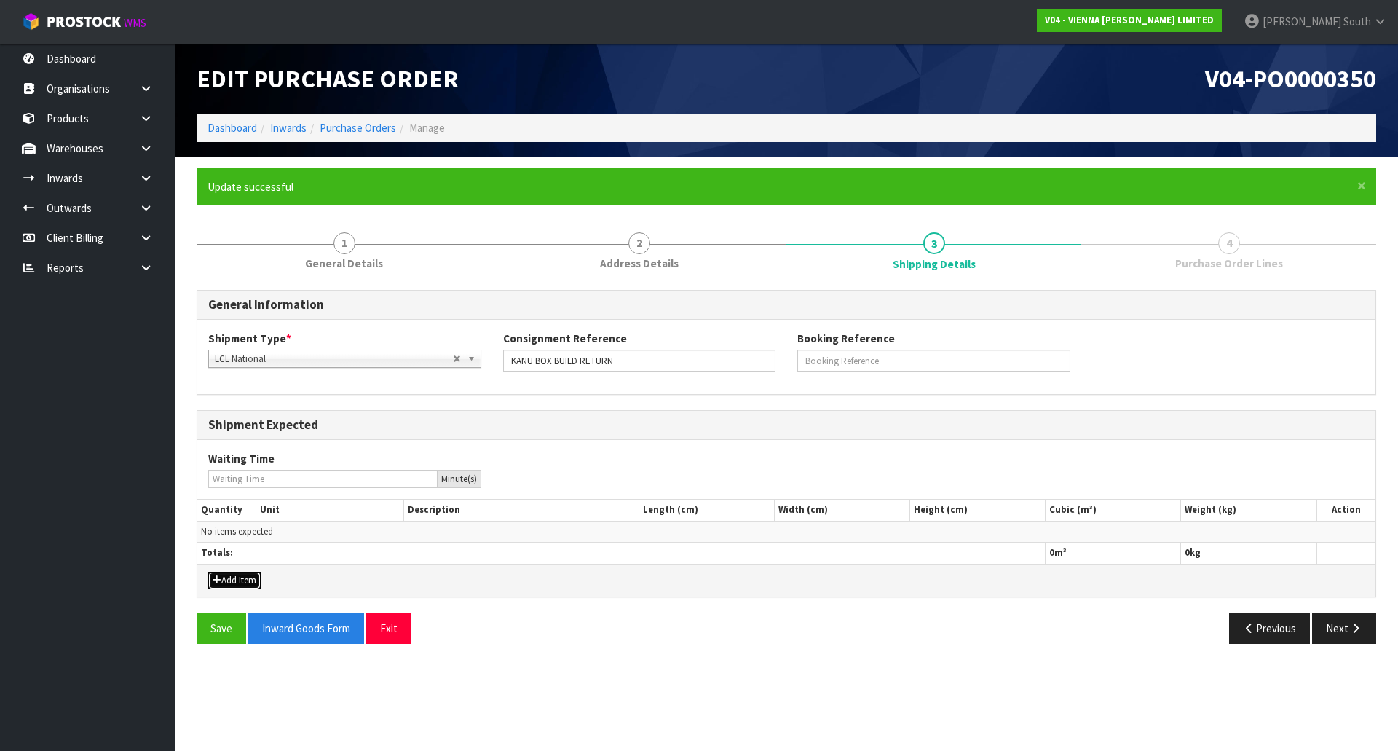
click at [248, 586] on button "Add Item" at bounding box center [234, 579] width 52 height 17
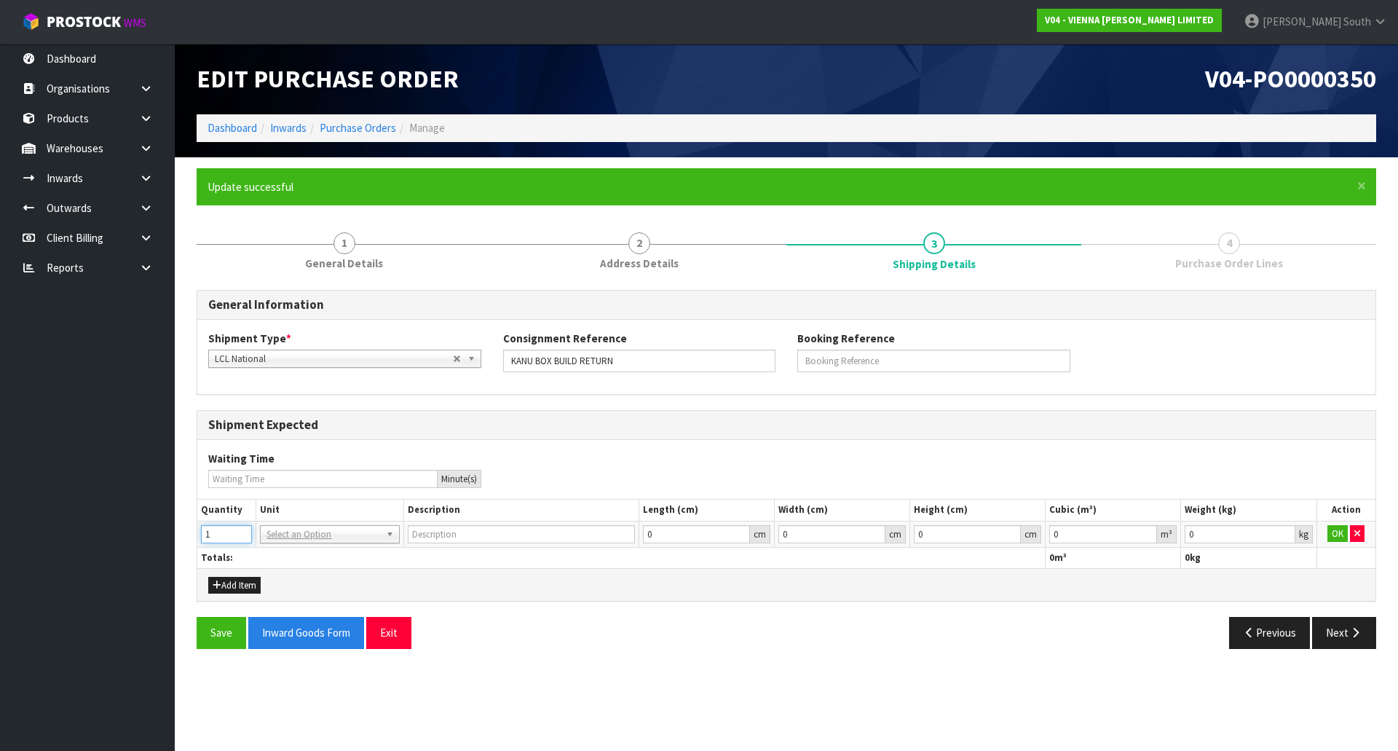
click at [235, 529] on input "1" at bounding box center [226, 534] width 51 height 18
drag, startPoint x: 223, startPoint y: 531, endPoint x: 189, endPoint y: 537, distance: 35.4
click at [189, 537] on div "× Close Update successful 1 General Details 2 Address Details 3 Shipping Detail…" at bounding box center [786, 413] width 1201 height 491
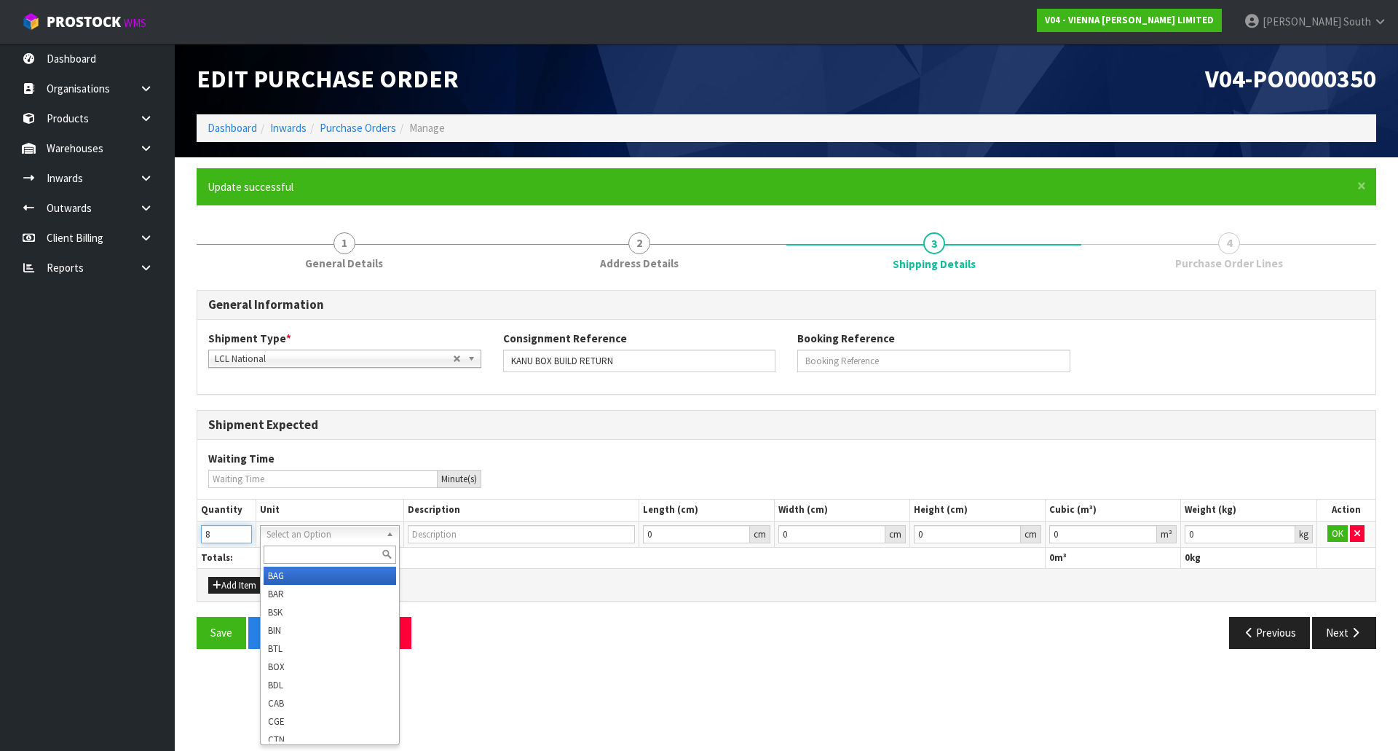
type input "8"
click at [302, 551] on input "text" at bounding box center [330, 554] width 132 height 18
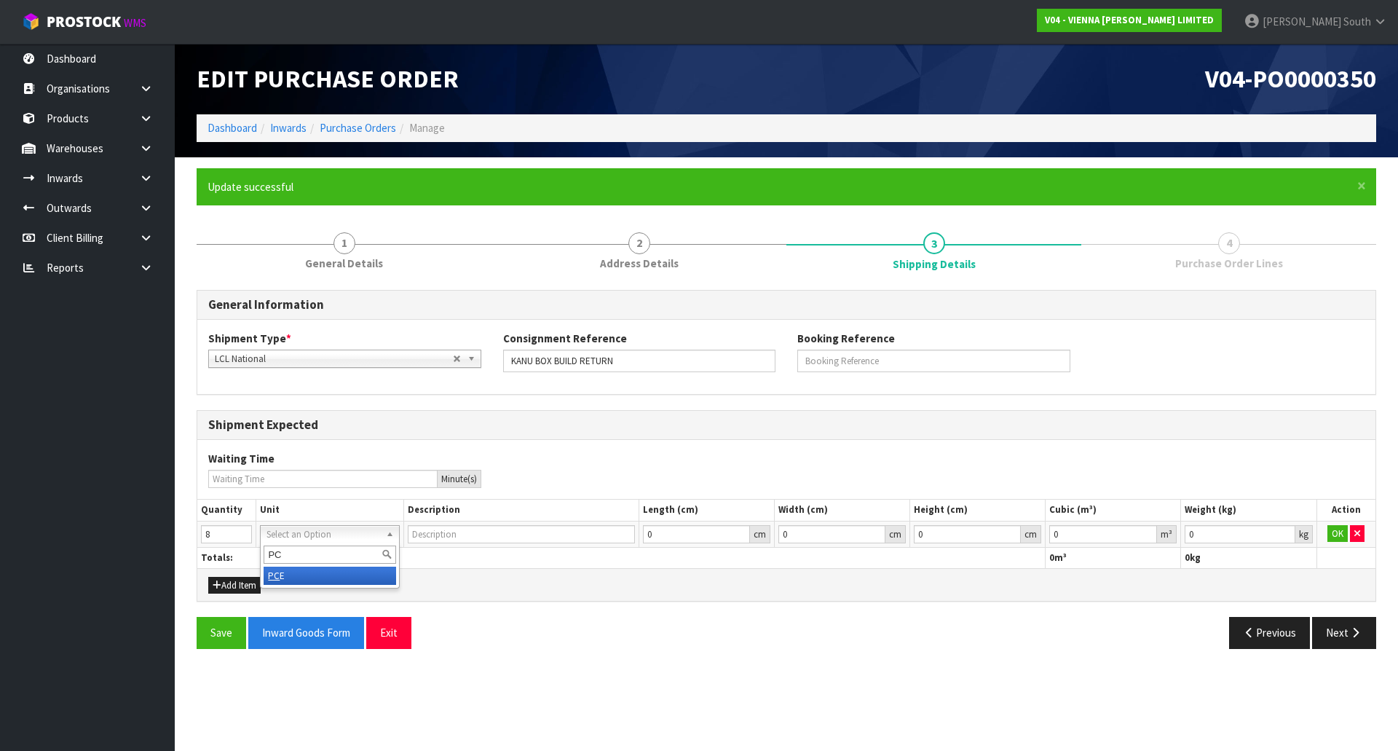
type input "PC"
type input "PIECE"
click at [622, 595] on div "Add Item" at bounding box center [786, 584] width 1178 height 33
click at [1332, 535] on button "OK" at bounding box center [1337, 533] width 20 height 17
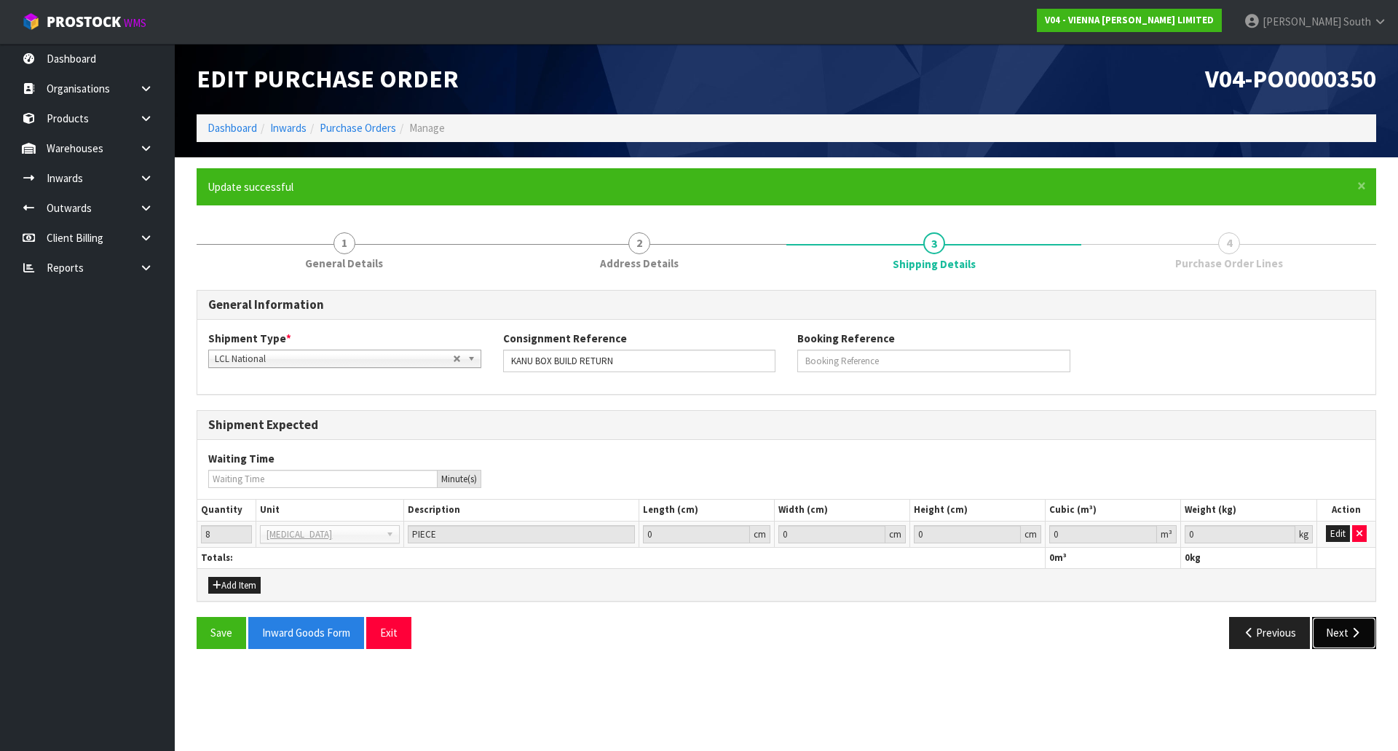
click at [1341, 628] on button "Next" at bounding box center [1344, 632] width 64 height 31
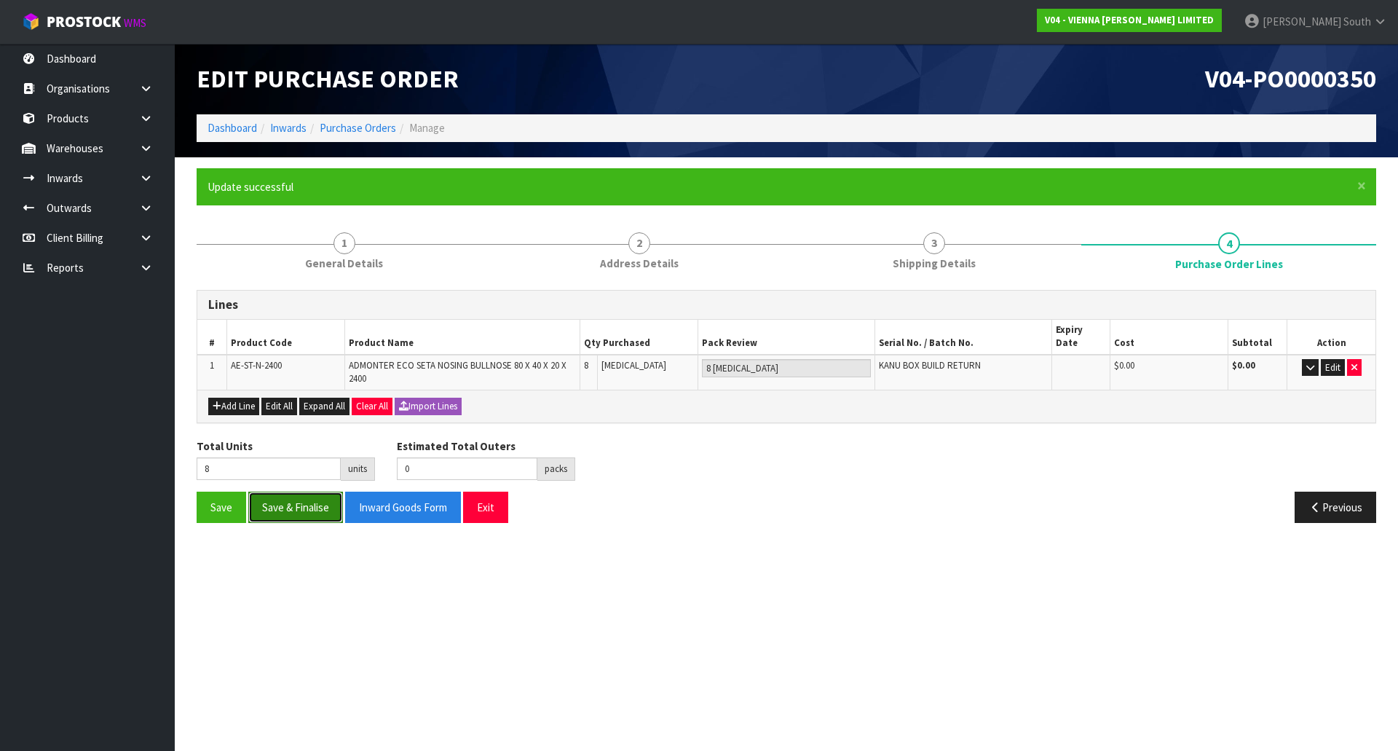
click at [282, 492] on button "Save & Finalise" at bounding box center [295, 506] width 95 height 31
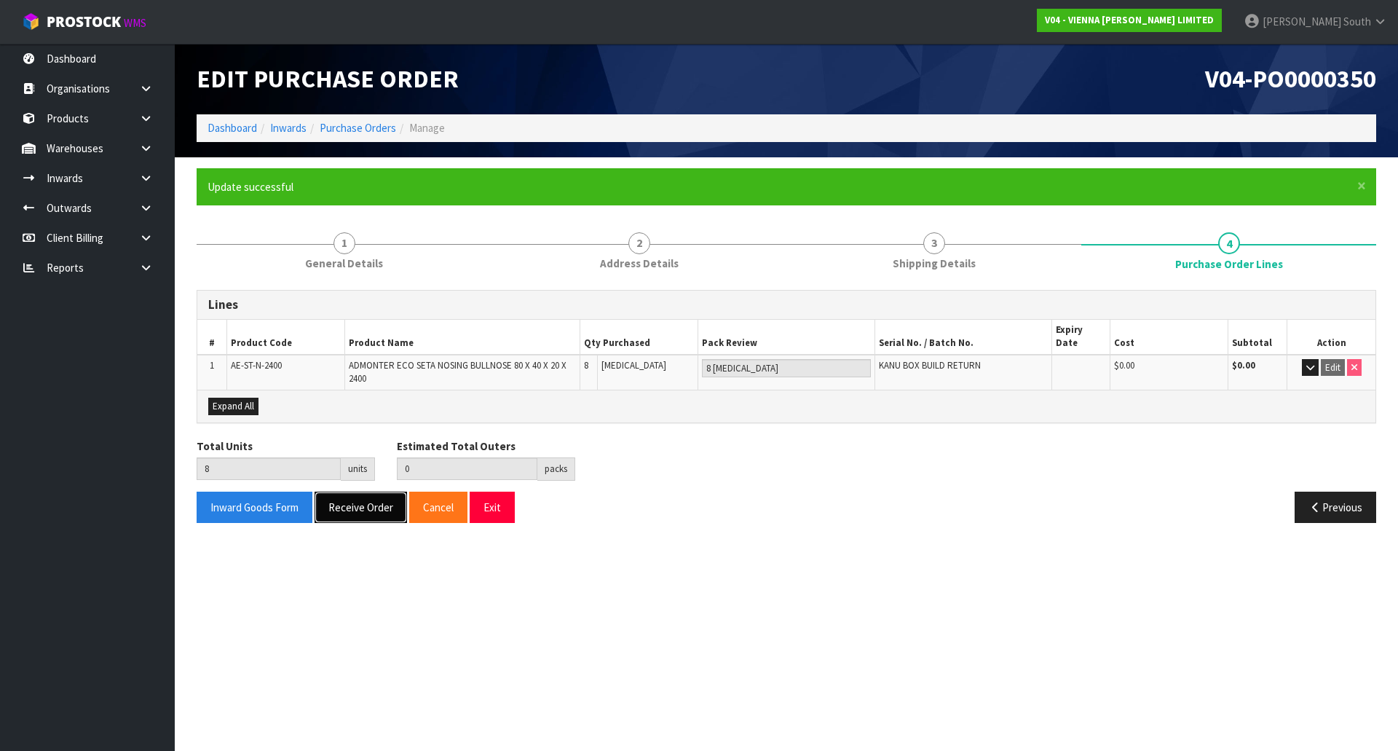
click at [378, 500] on button "Receive Order" at bounding box center [360, 506] width 92 height 31
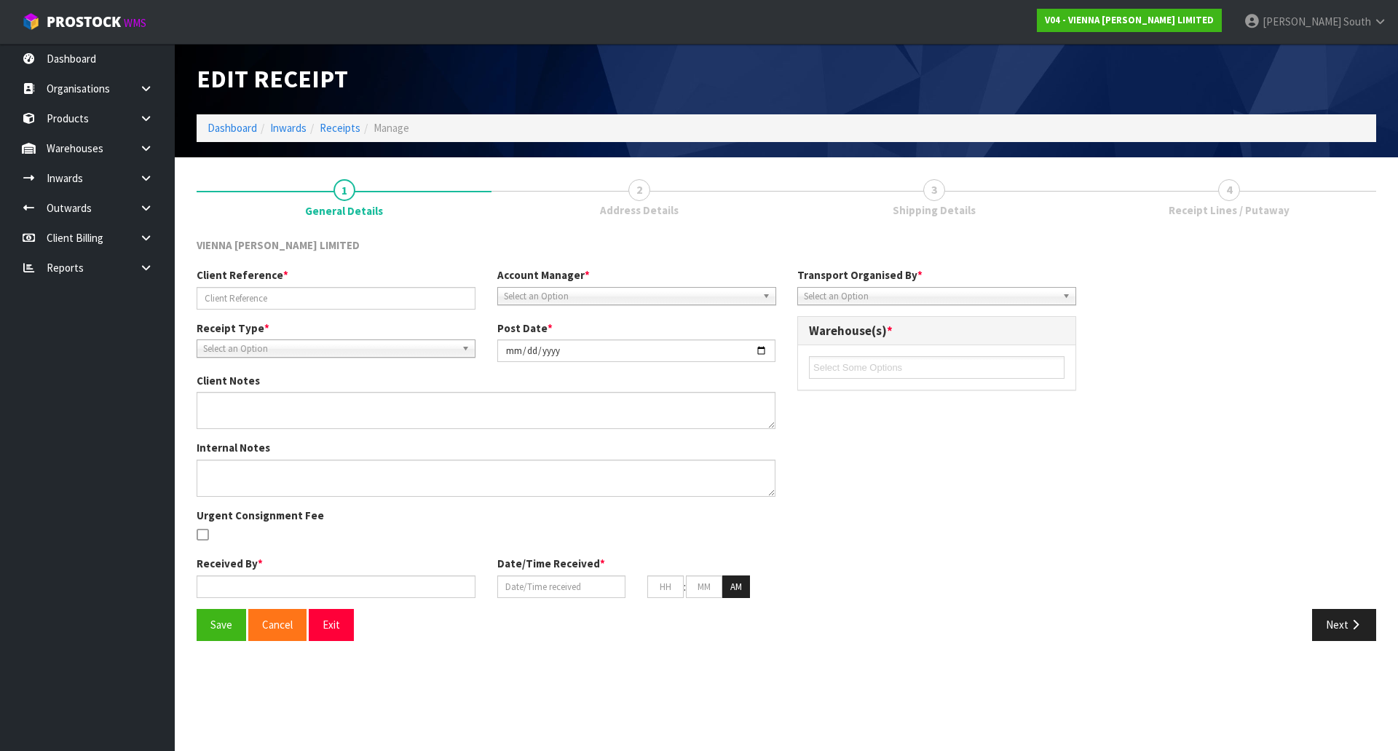
type input "KANU BOX BUILD RETURN"
type input "[DATE]"
type textarea "OUR CUSTOMER WILL BE RETURNING THESE [DATE], PLEASE RETURN TO STOCK."
type input "[PERSON_NAME] South"
type input "[DATE]"
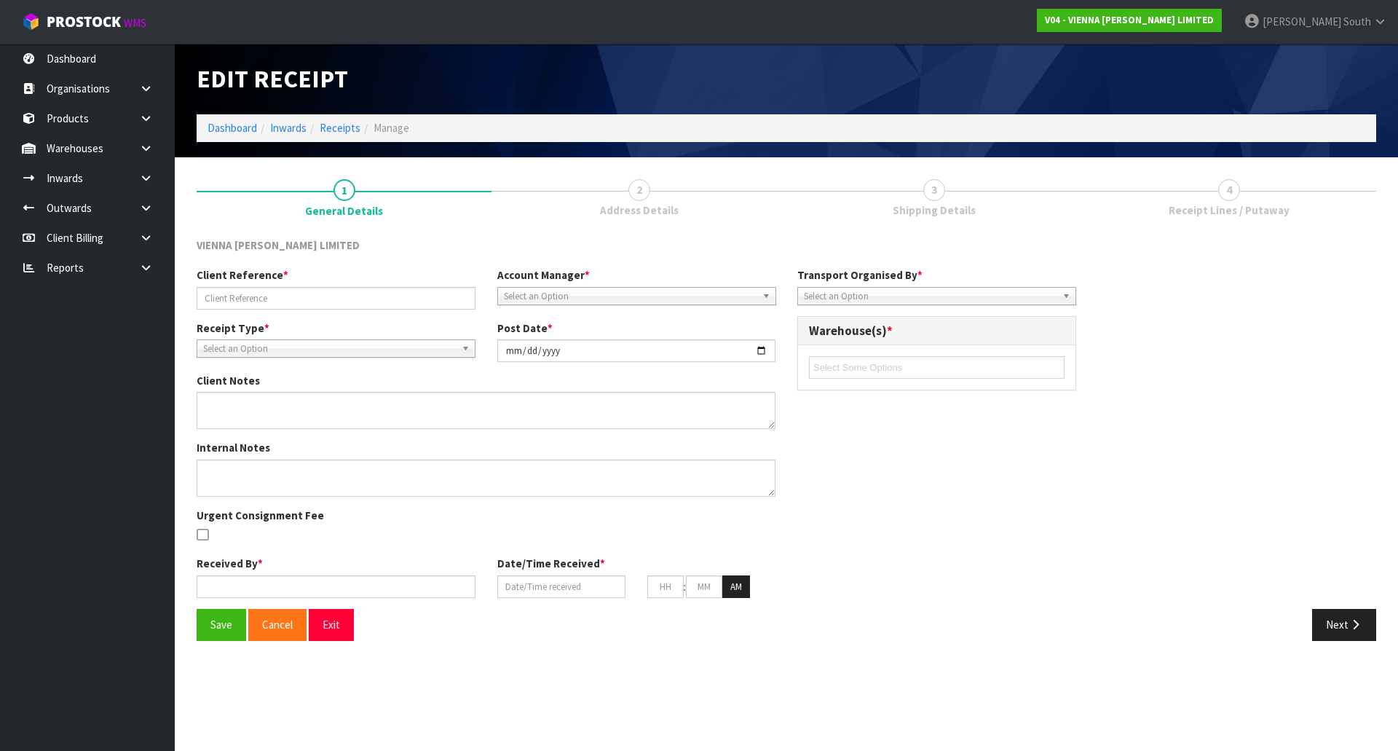
type input "09"
type input "19"
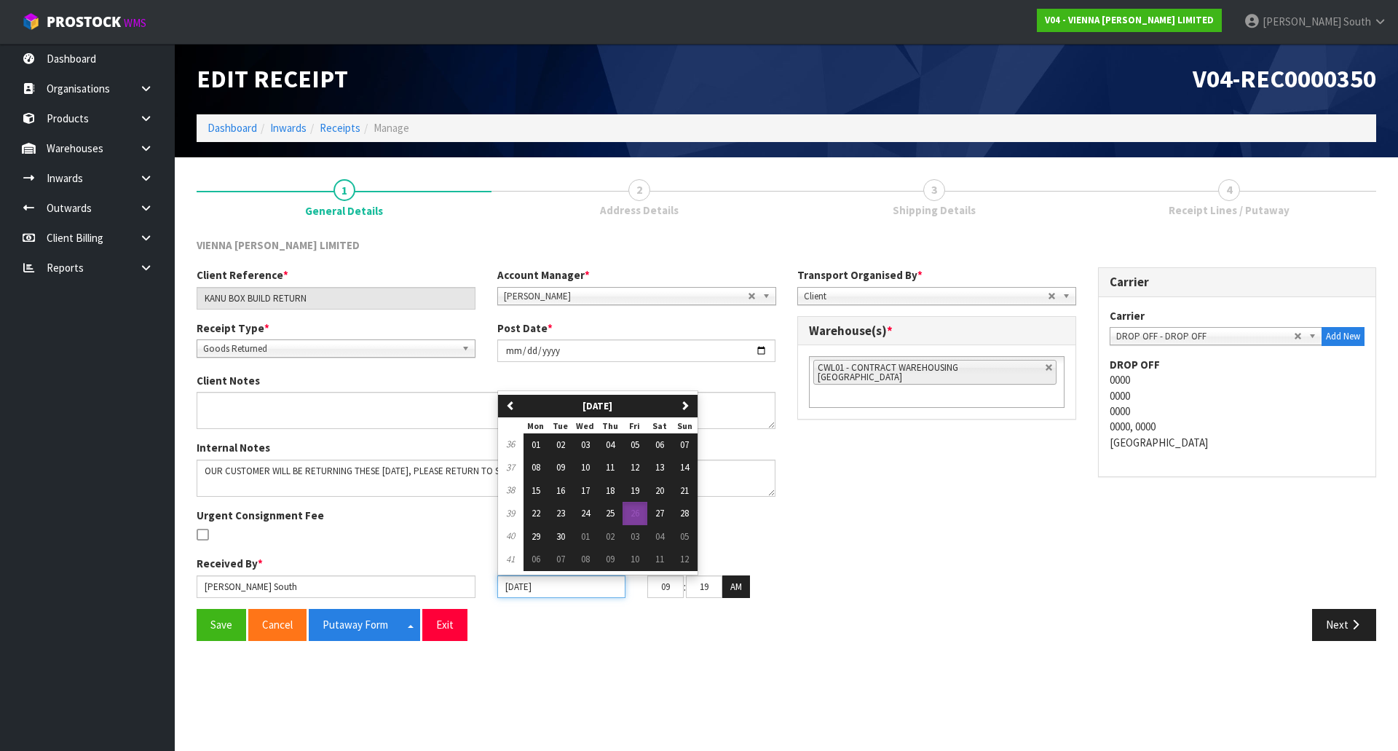
drag, startPoint x: 573, startPoint y: 588, endPoint x: 425, endPoint y: 589, distance: 147.8
click at [425, 589] on div "Received By * [PERSON_NAME] Date/Time Received * [DATE] previous [DATE] [DATE] …" at bounding box center [486, 581] width 601 height 53
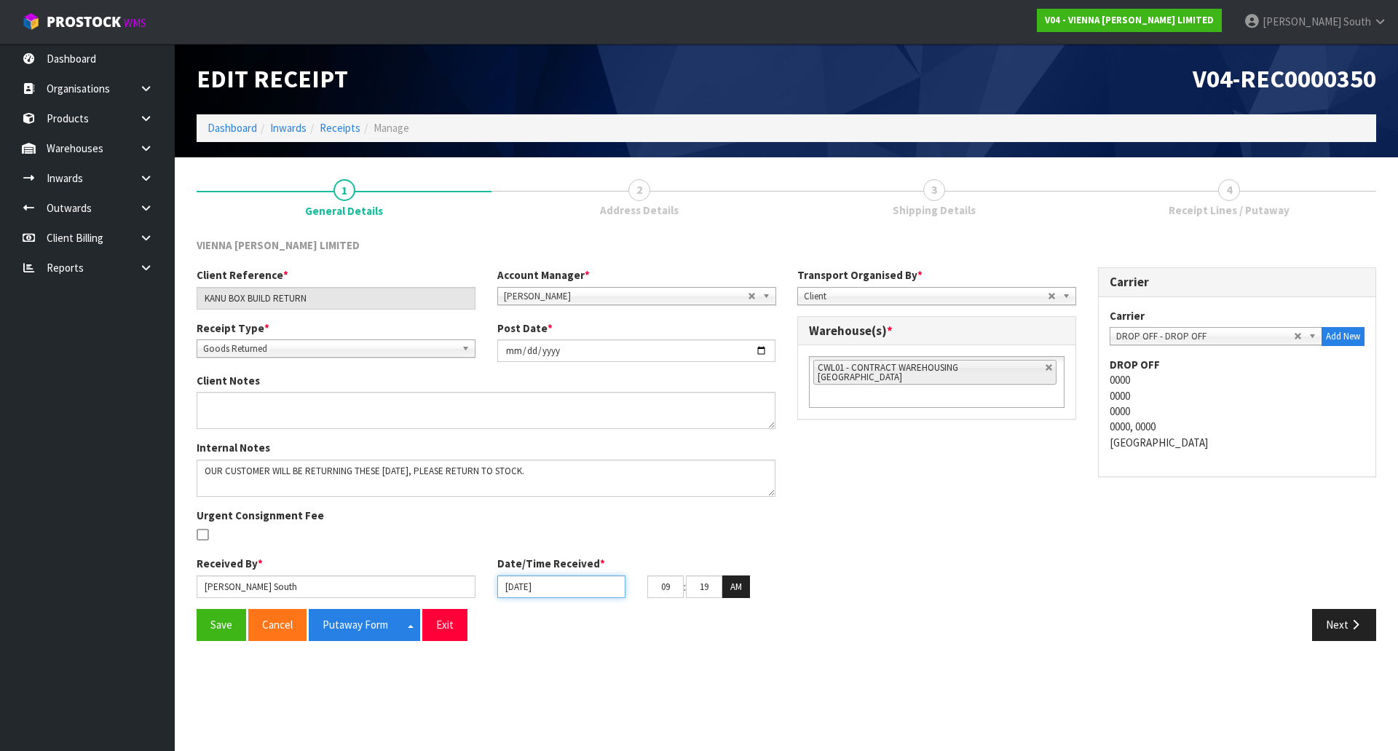
click at [514, 585] on input "[DATE]" at bounding box center [561, 586] width 128 height 23
click at [518, 585] on input "[DATE]" at bounding box center [561, 586] width 128 height 23
click at [516, 587] on input "[DATE]" at bounding box center [561, 586] width 128 height 23
type input "[DATE]"
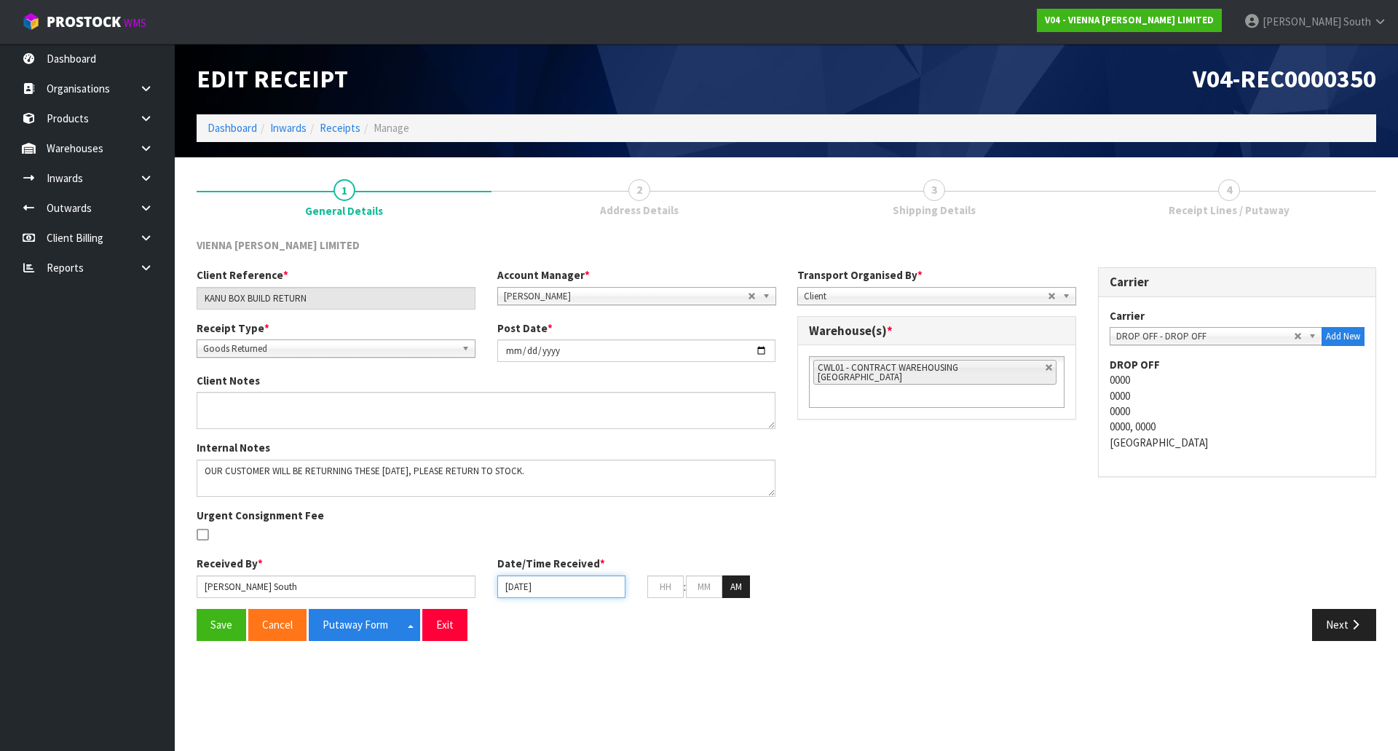
type input "12"
type input "00"
type input "[DATE]"
click at [646, 552] on div "Internal Notes Urgent Consignment Fee" at bounding box center [486, 498] width 601 height 116
click at [742, 595] on button "AM" at bounding box center [736, 586] width 28 height 23
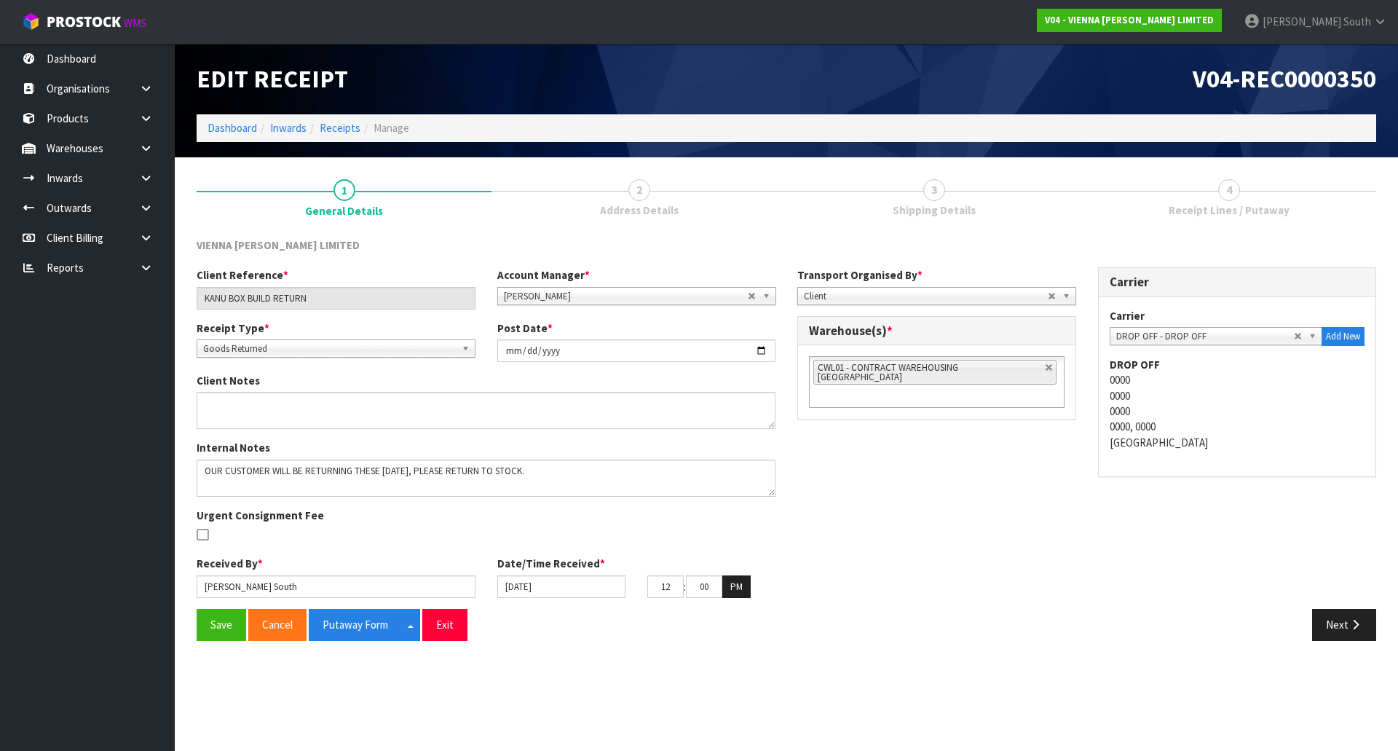
click at [694, 641] on div "Save Cancel Putaway Form Split button! CSV FORMAT Exit Next" at bounding box center [786, 630] width 1201 height 42
click at [419, 533] on div at bounding box center [336, 535] width 279 height 18
drag, startPoint x: 546, startPoint y: 470, endPoint x: -95, endPoint y: 409, distance: 643.5
click at [0, 409] on html "Toggle navigation ProStock WMS V04 - VIENNA [PERSON_NAME] LIMITED [PERSON_NAME]…" at bounding box center [699, 375] width 1398 height 751
click at [230, 614] on button "Save" at bounding box center [222, 624] width 50 height 31
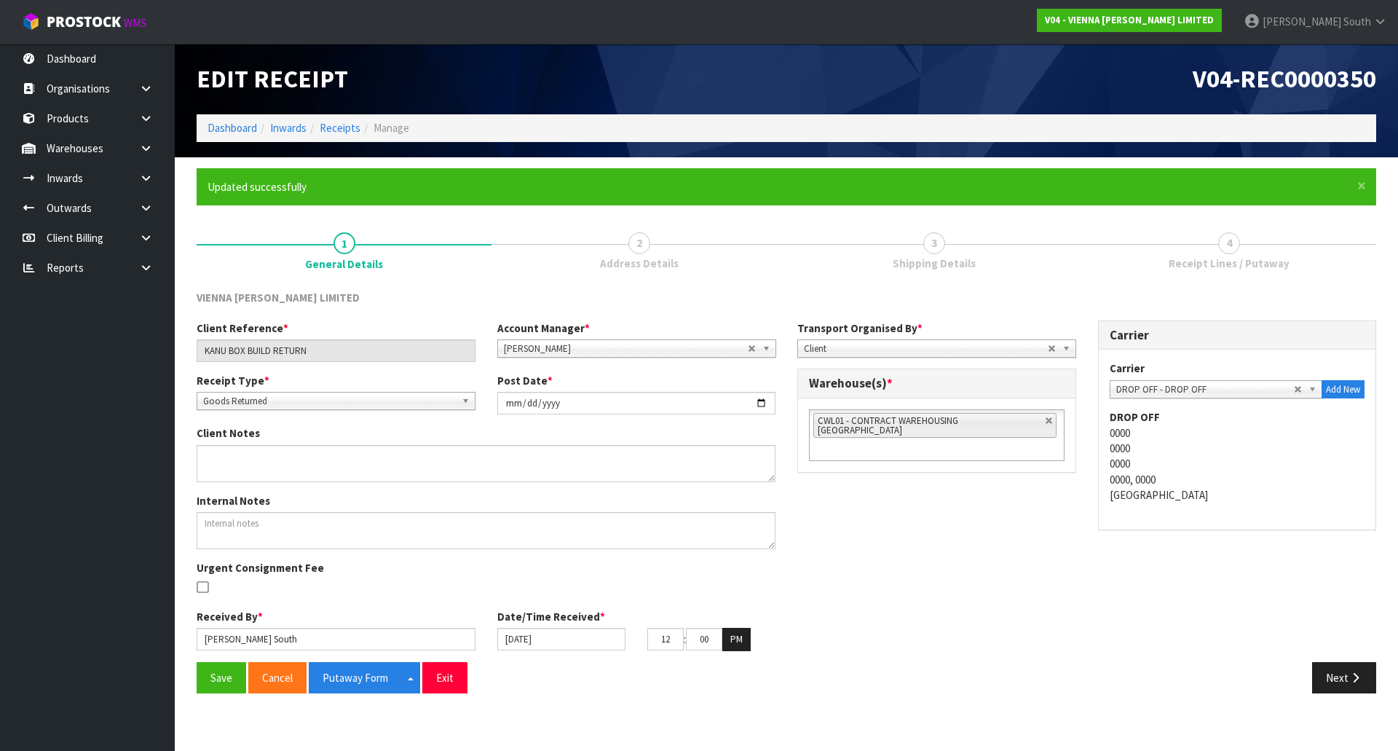
click at [431, 587] on div at bounding box center [336, 588] width 279 height 18
click at [826, 545] on div "Client Reference * KANU BOX BUILD RETURN Account Manager * [PERSON_NAME] [PERSO…" at bounding box center [786, 490] width 1201 height 341
click at [1045, 421] on link at bounding box center [1049, 420] width 9 height 9
type input "Select Some Options"
click at [1021, 421] on ul at bounding box center [937, 420] width 256 height 23
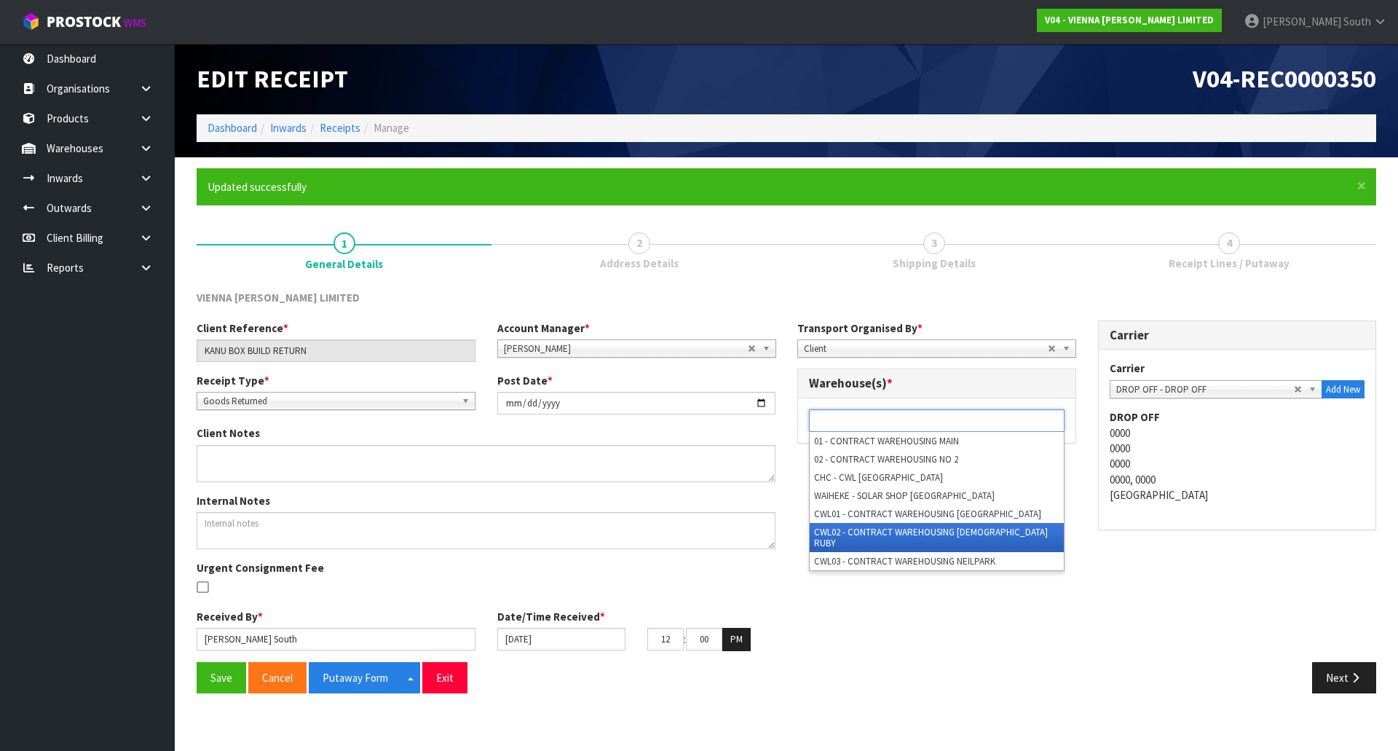
click at [952, 529] on li "CWL02 - CONTRACT WAREHOUSING [DEMOGRAPHIC_DATA] RUBY" at bounding box center [936, 537] width 254 height 29
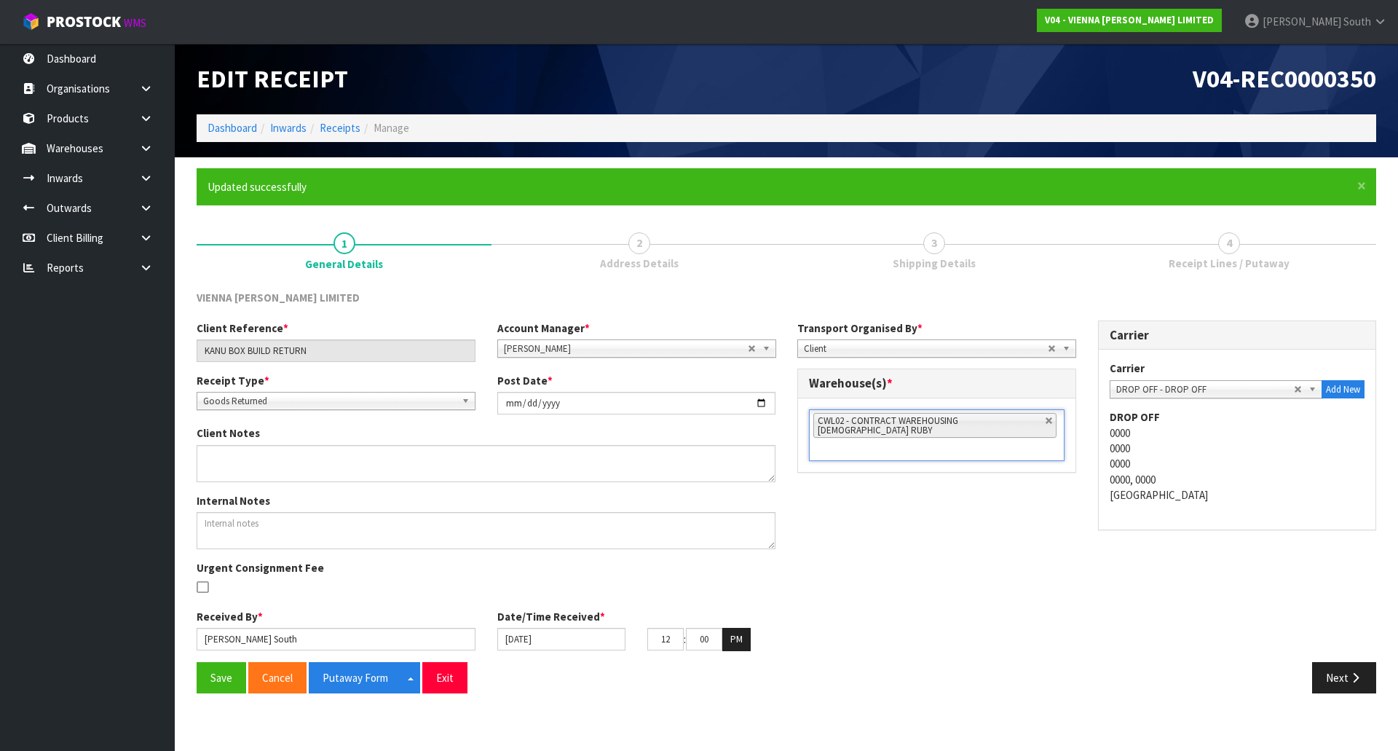
click at [965, 568] on div "Client Reference * KANU BOX BUILD RETURN Account Manager * [PERSON_NAME] [PERSO…" at bounding box center [786, 490] width 1201 height 341
click at [870, 617] on div "Client Reference * KANU BOX BUILD RETURN Account Manager * [PERSON_NAME] [PERSO…" at bounding box center [786, 490] width 1201 height 341
click at [1008, 555] on div "Client Reference * KANU BOX BUILD RETURN Account Manager * [PERSON_NAME] [PERSO…" at bounding box center [786, 490] width 1201 height 341
click at [611, 407] on input "[DATE]" at bounding box center [636, 403] width 279 height 23
click at [693, 405] on input "[DATE]" at bounding box center [636, 403] width 279 height 23
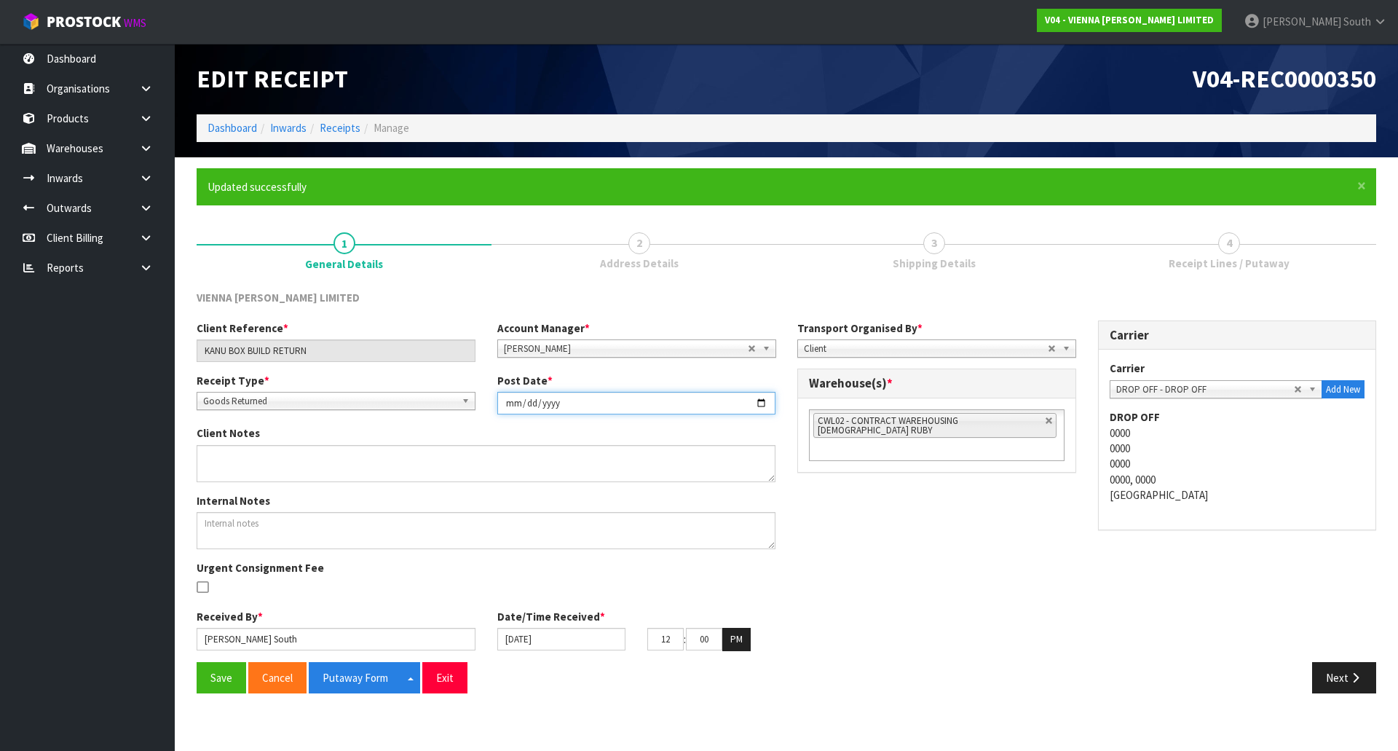
click at [756, 402] on input "[DATE]" at bounding box center [636, 403] width 279 height 23
click at [761, 401] on input "[DATE]" at bounding box center [636, 403] width 279 height 23
click at [898, 554] on div "Client Reference * KANU BOX BUILD RETURN Account Manager * [PERSON_NAME] [PERSO…" at bounding box center [786, 490] width 1201 height 341
click at [1359, 681] on icon "button" at bounding box center [1355, 677] width 14 height 11
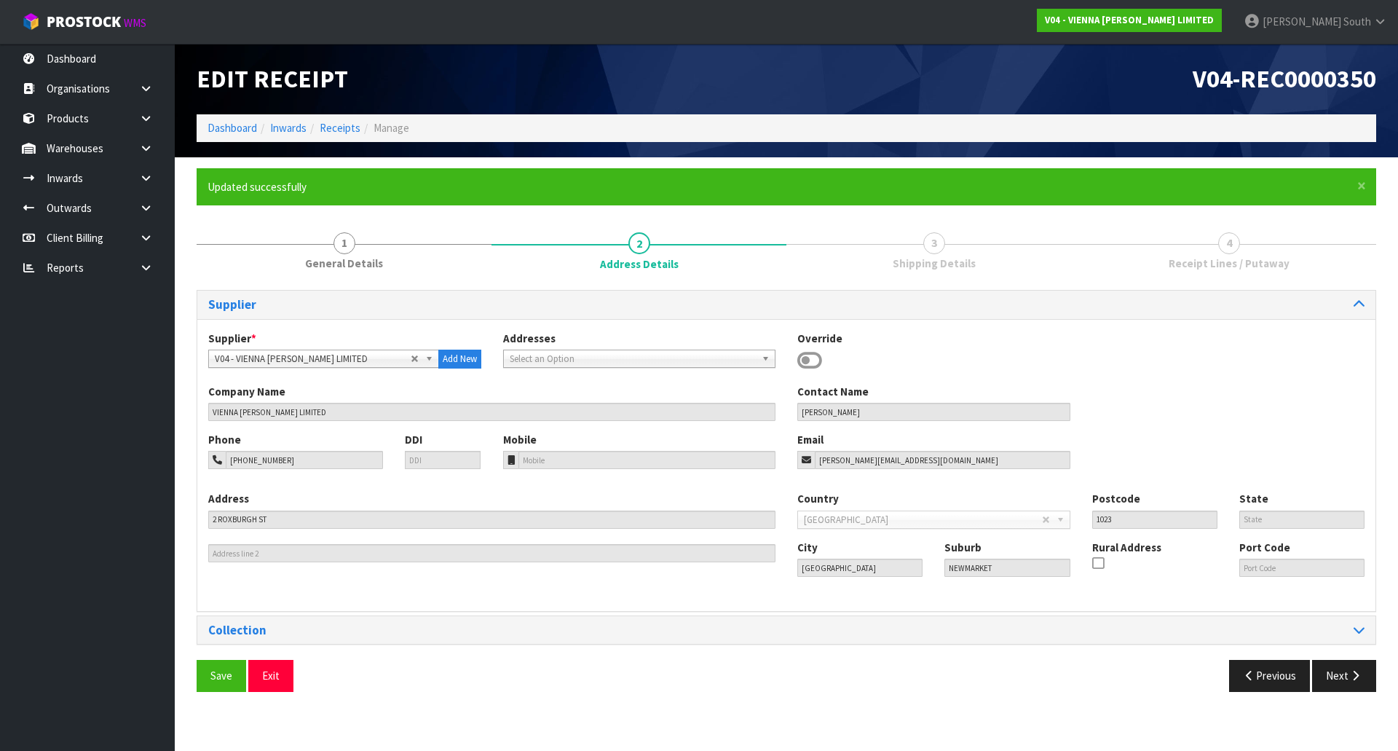
click at [213, 692] on div "Save Exit Previous Next" at bounding box center [786, 681] width 1201 height 42
click at [218, 685] on button "Save" at bounding box center [222, 675] width 50 height 31
click at [1364, 685] on button "Next" at bounding box center [1344, 675] width 64 height 31
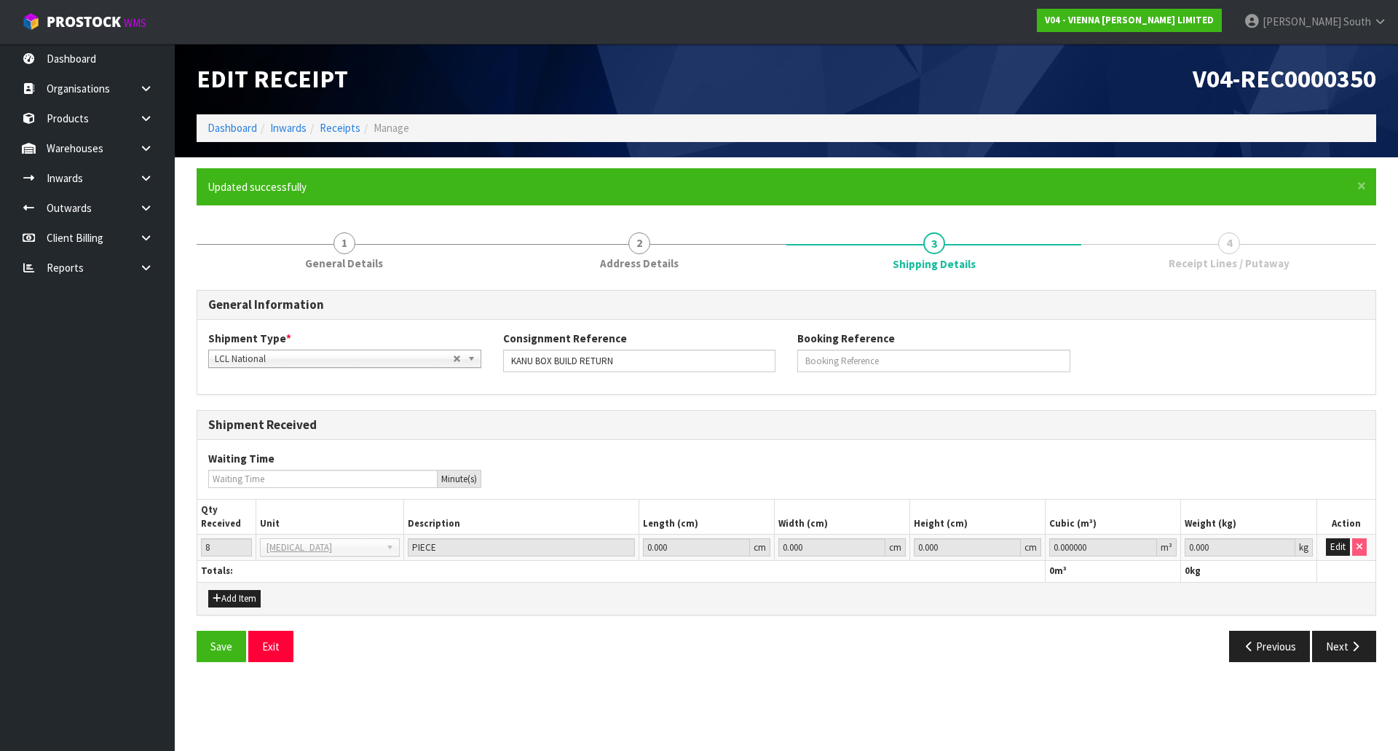
click at [1337, 559] on td "Edit" at bounding box center [1345, 547] width 59 height 26
click at [1337, 553] on button "Edit" at bounding box center [1338, 546] width 24 height 17
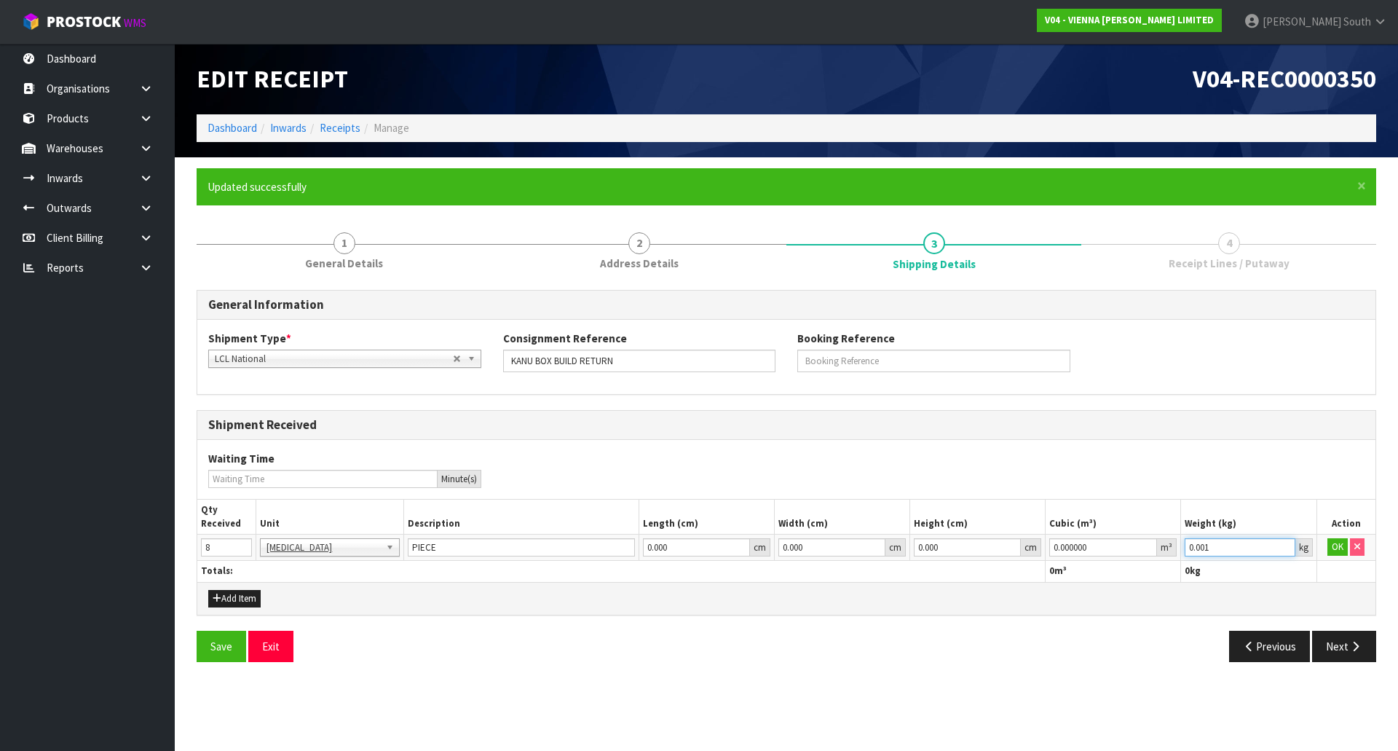
type input "0.001"
click at [1284, 542] on input "0.001" at bounding box center [1239, 547] width 110 height 18
type input "0.000001"
click at [1147, 546] on input "0.000001" at bounding box center [1103, 547] width 108 height 18
click at [1329, 546] on button "OK" at bounding box center [1337, 546] width 20 height 17
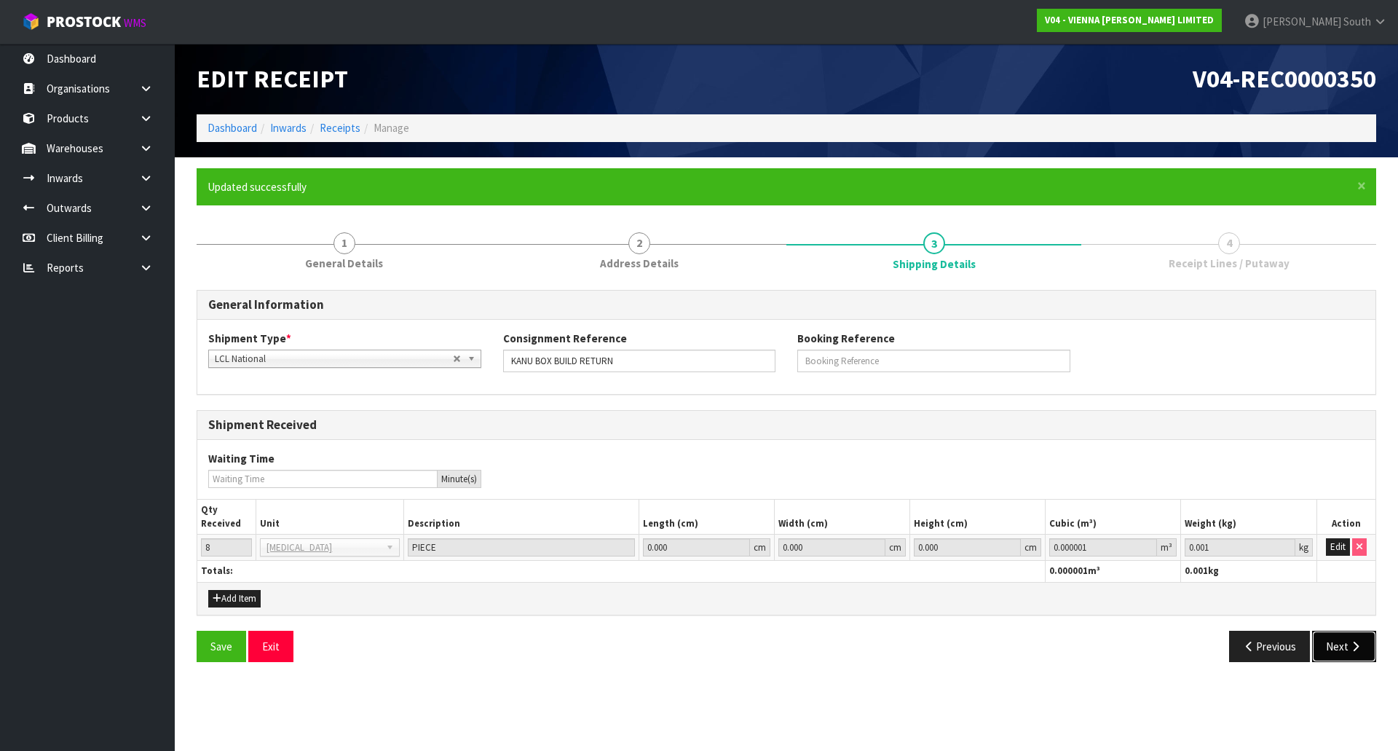
click at [1350, 642] on icon "button" at bounding box center [1355, 646] width 14 height 11
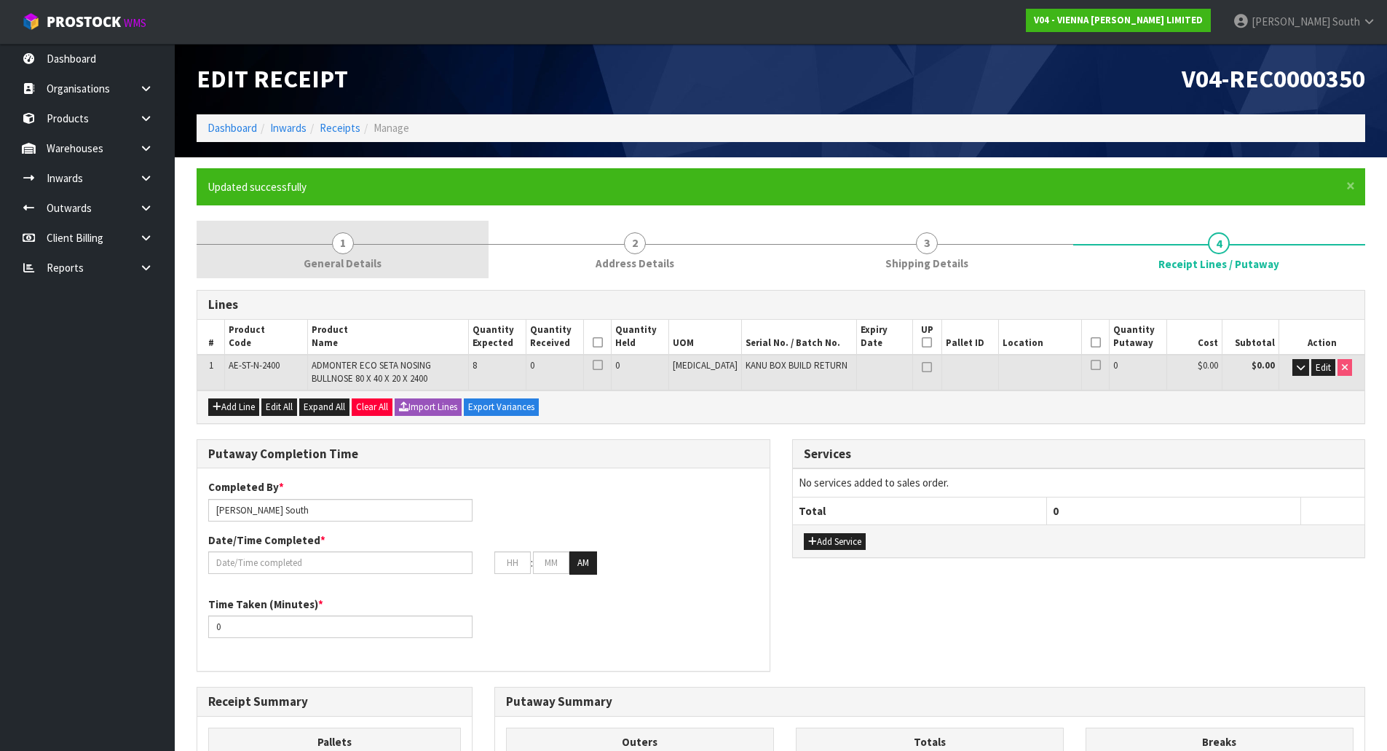
click at [387, 256] on link "1 General Details" at bounding box center [343, 250] width 292 height 58
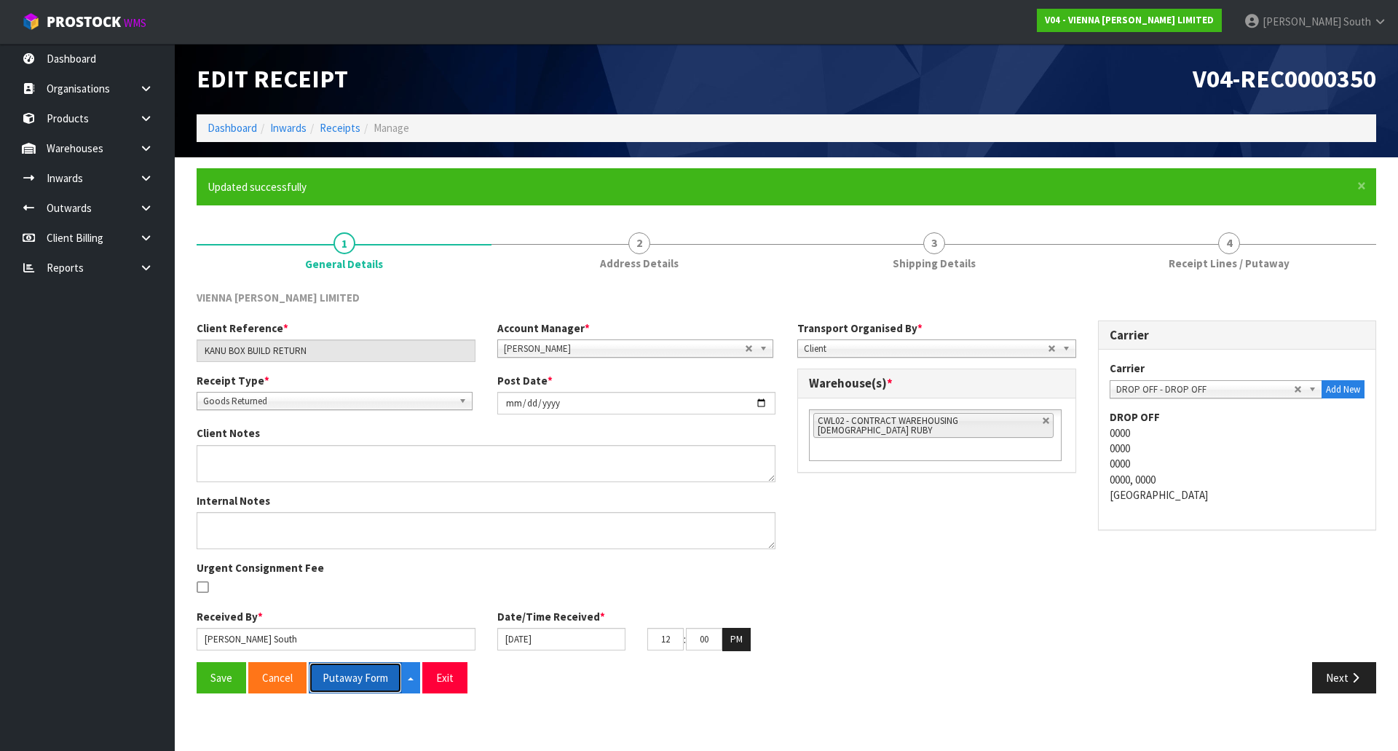
drag, startPoint x: 333, startPoint y: 684, endPoint x: 372, endPoint y: 664, distance: 43.3
click at [335, 684] on button "Putaway Form" at bounding box center [355, 677] width 93 height 31
click at [949, 558] on div "Client Reference * KANU BOX BUILD RETURN Account Manager * [PERSON_NAME] [PERSO…" at bounding box center [786, 490] width 1201 height 341
click at [1340, 673] on button "Next" at bounding box center [1344, 677] width 64 height 31
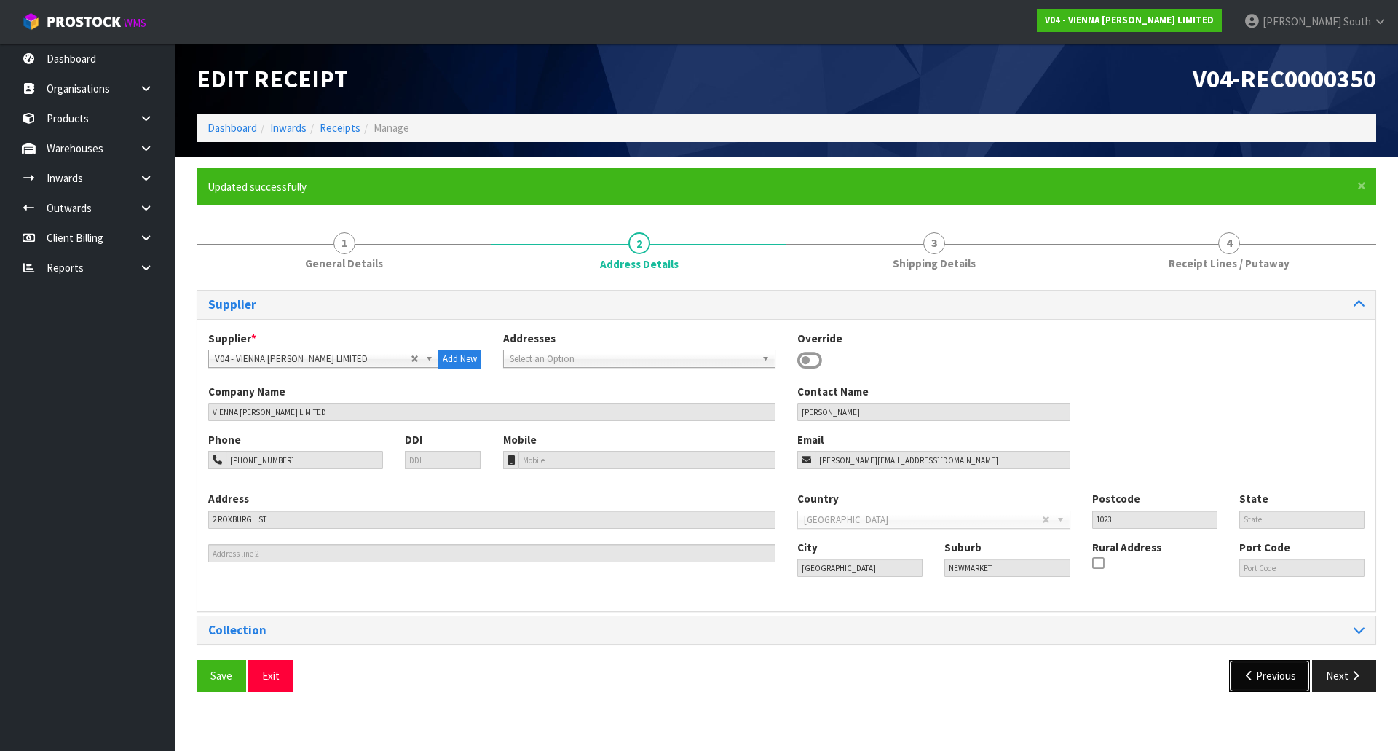
click at [1274, 683] on button "Previous" at bounding box center [1270, 675] width 82 height 31
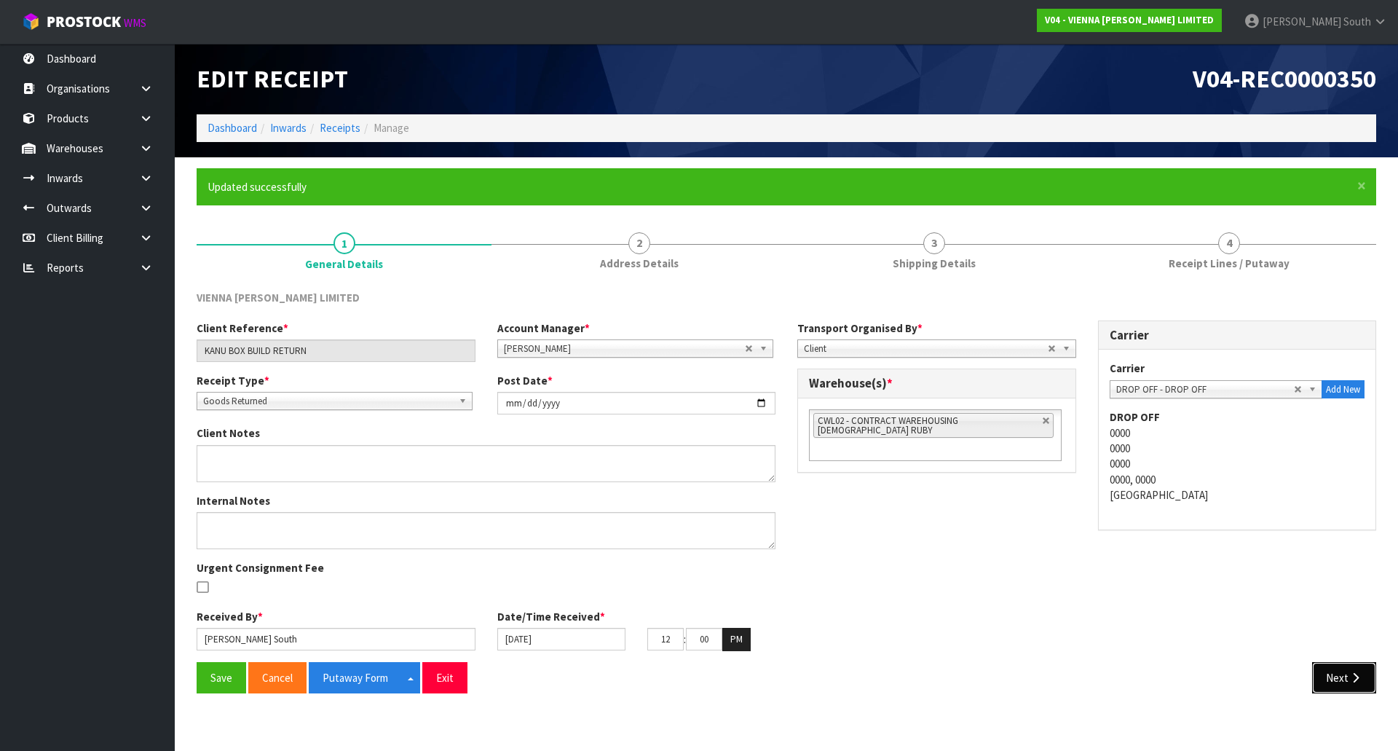
click at [1353, 692] on button "Next" at bounding box center [1344, 677] width 64 height 31
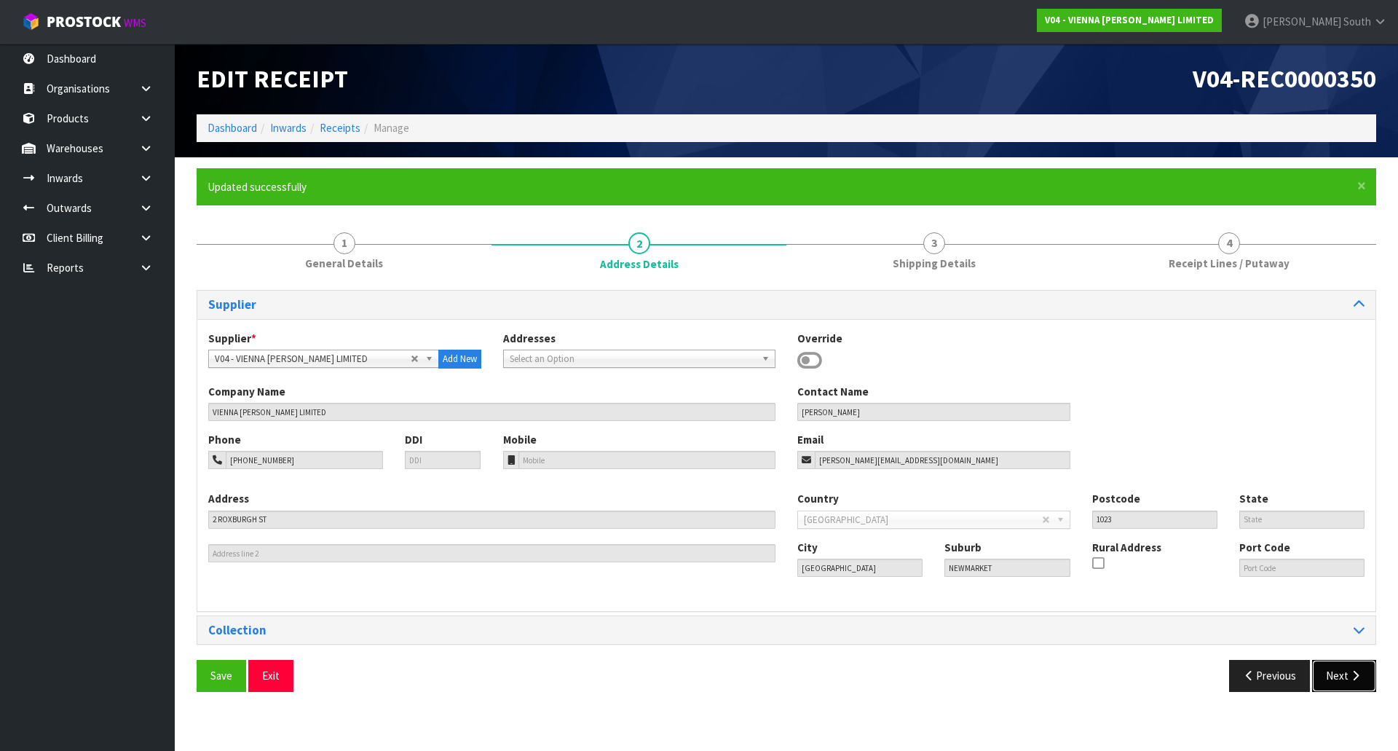
click at [1360, 681] on icon "button" at bounding box center [1355, 675] width 14 height 11
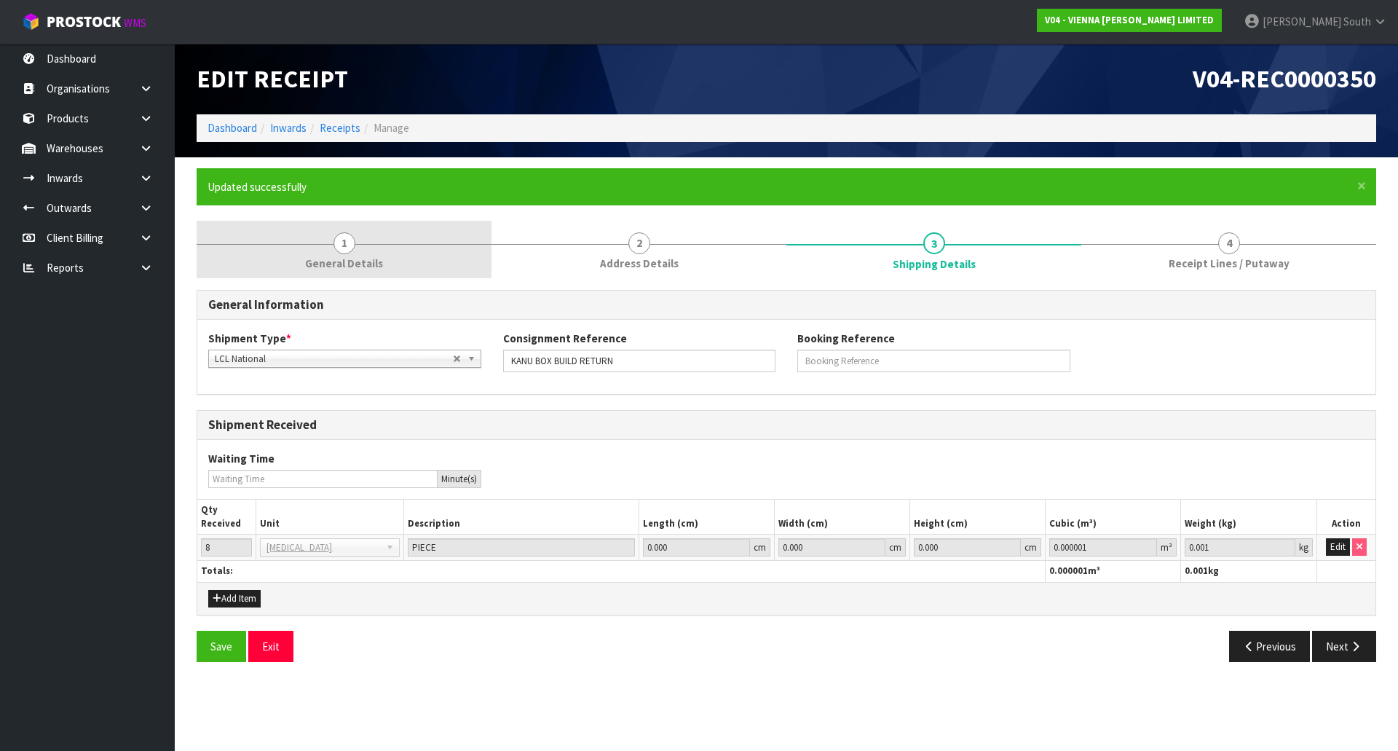
click at [332, 278] on link "1 General Details" at bounding box center [344, 250] width 295 height 58
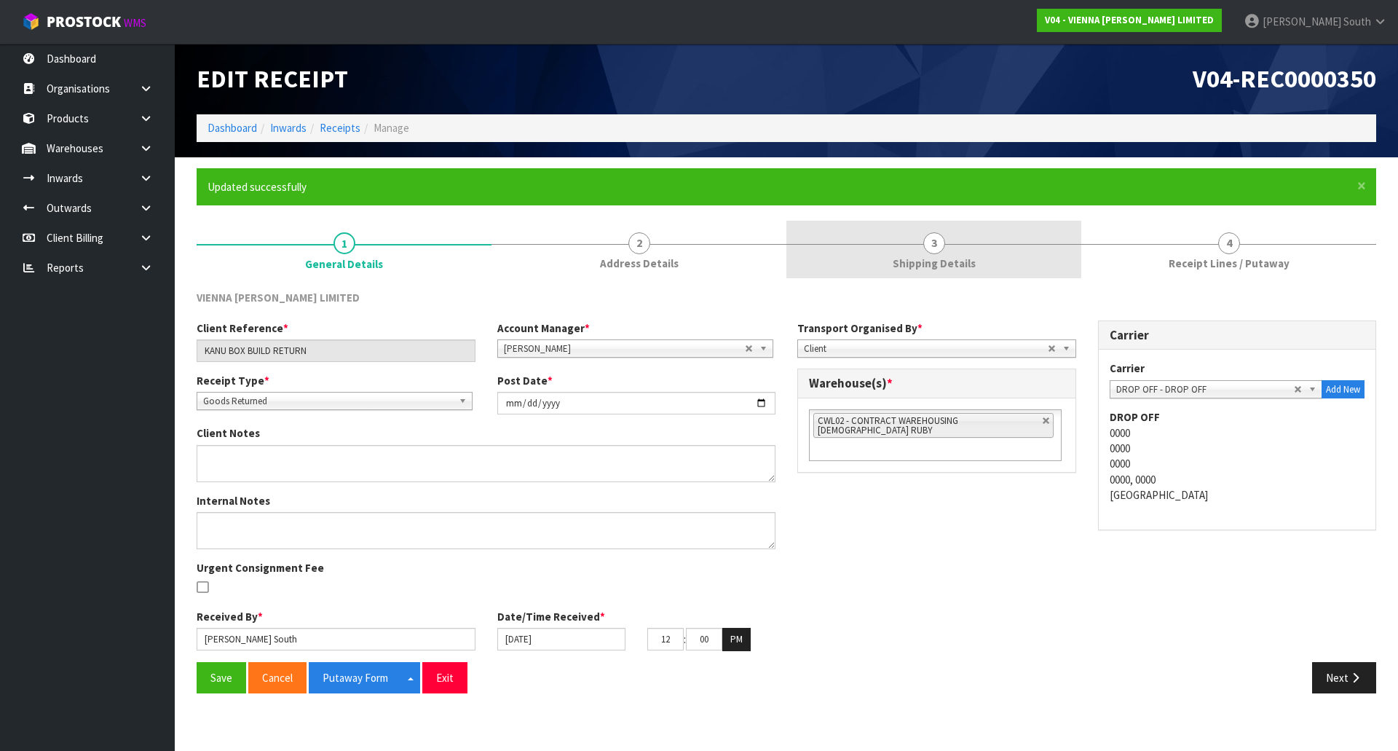
click at [948, 267] on span "Shipping Details" at bounding box center [933, 263] width 83 height 15
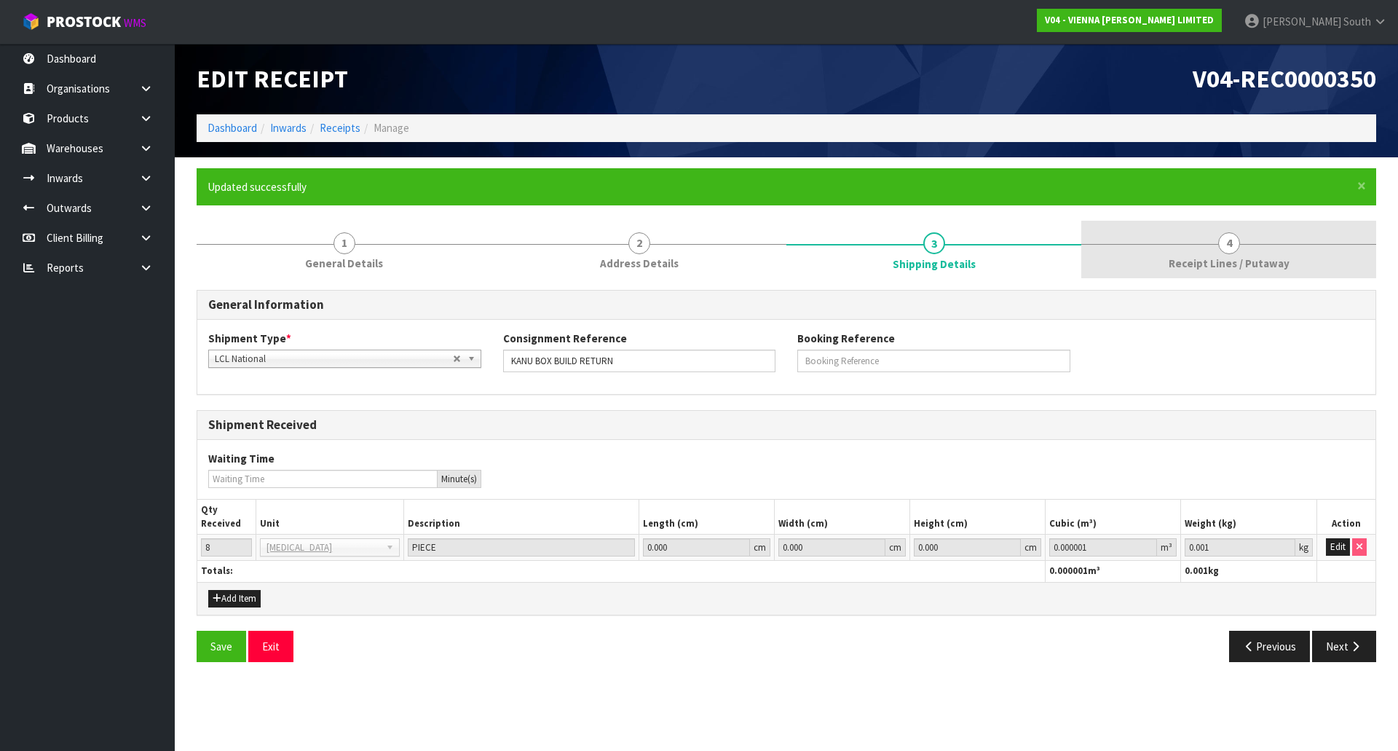
click at [1232, 266] on span "Receipt Lines / Putaway" at bounding box center [1228, 263] width 121 height 15
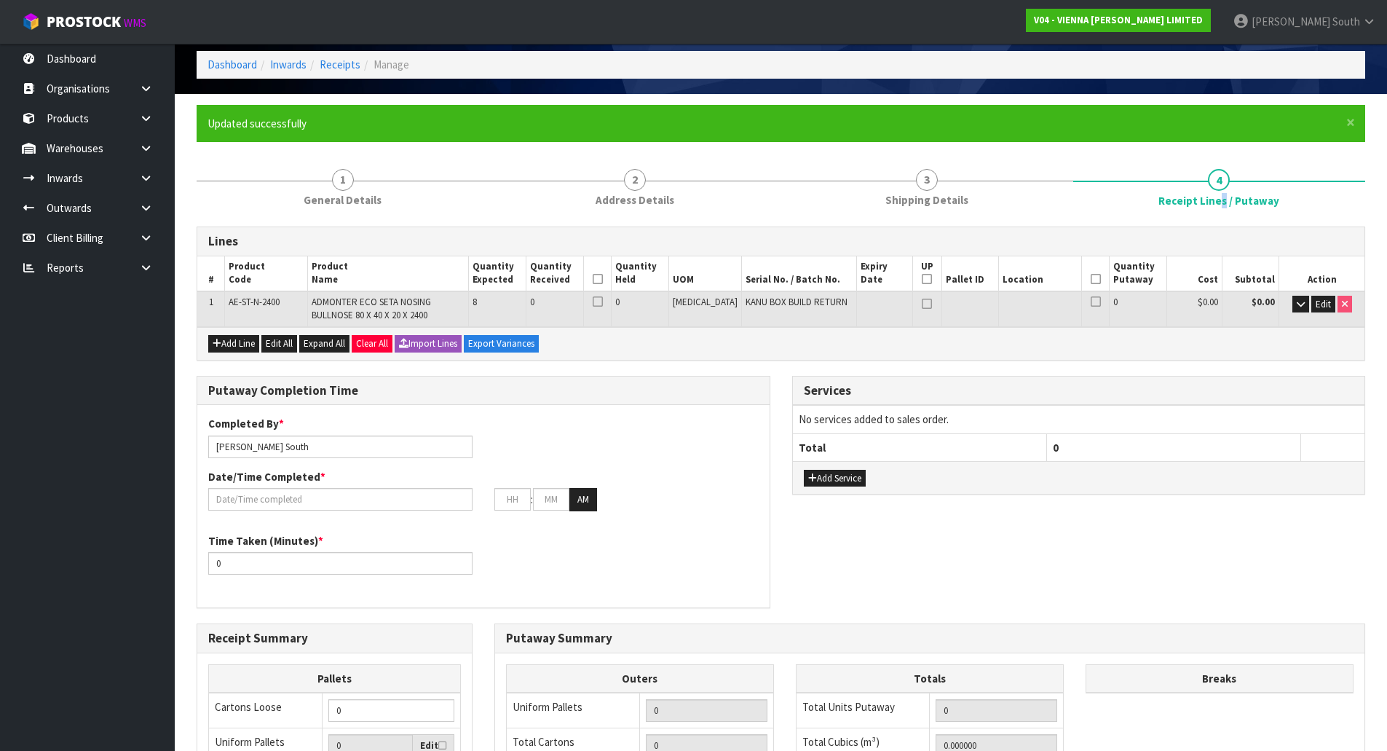
scroll to position [146, 0]
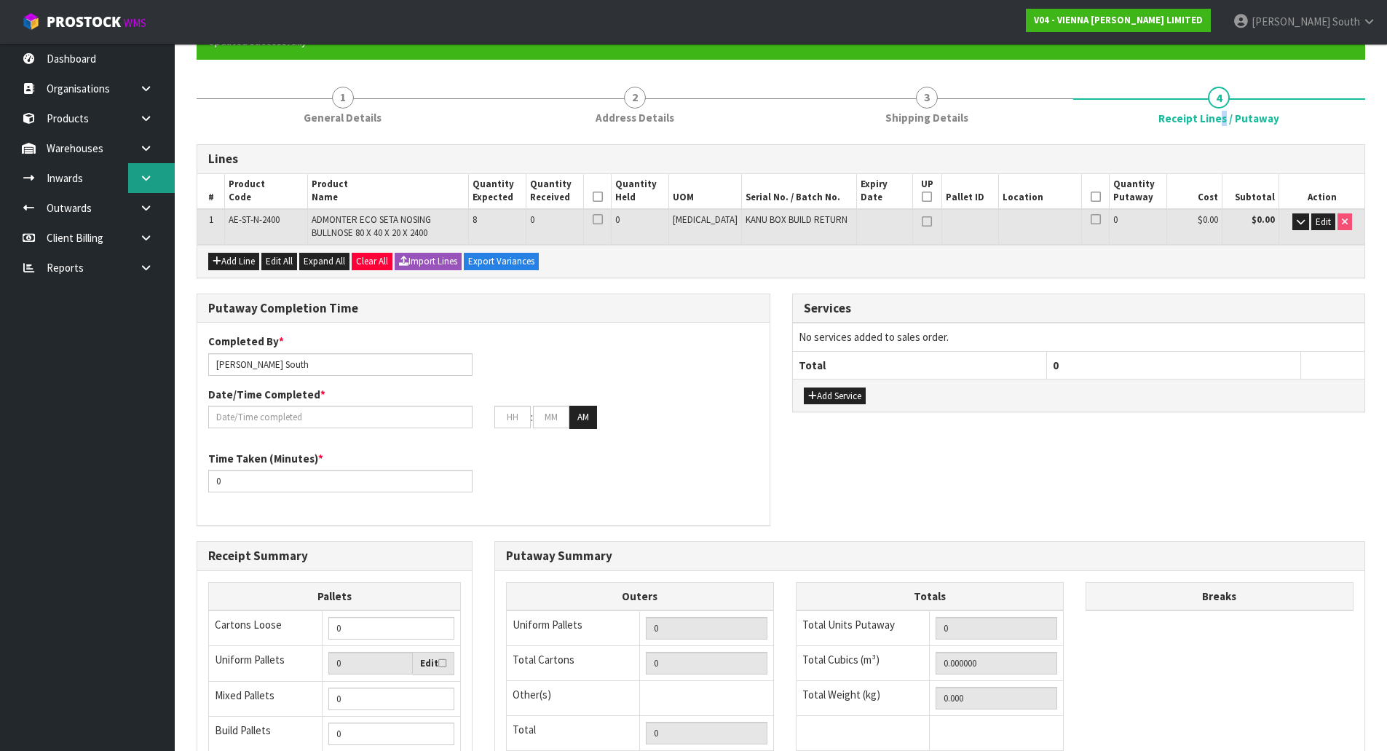
click at [159, 186] on link at bounding box center [151, 178] width 47 height 30
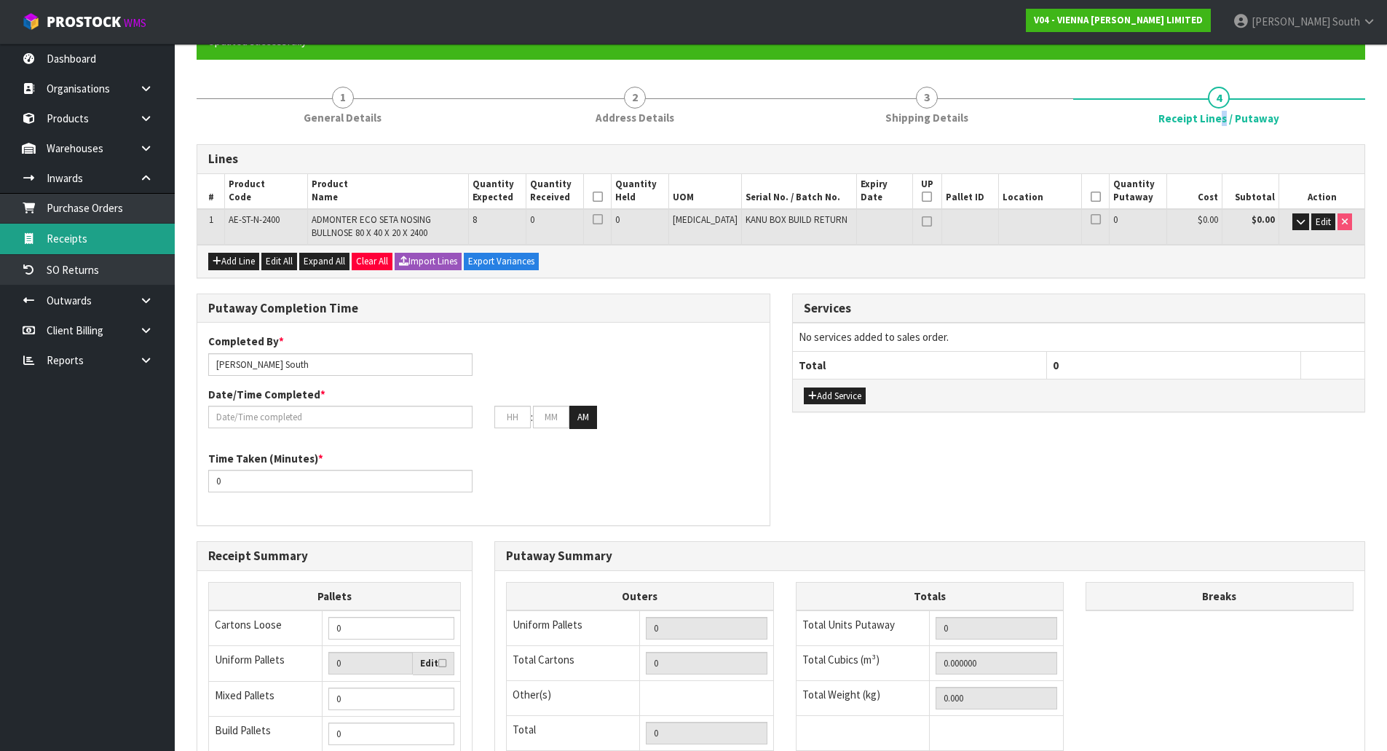
click at [120, 252] on link "Receipts" at bounding box center [87, 238] width 175 height 30
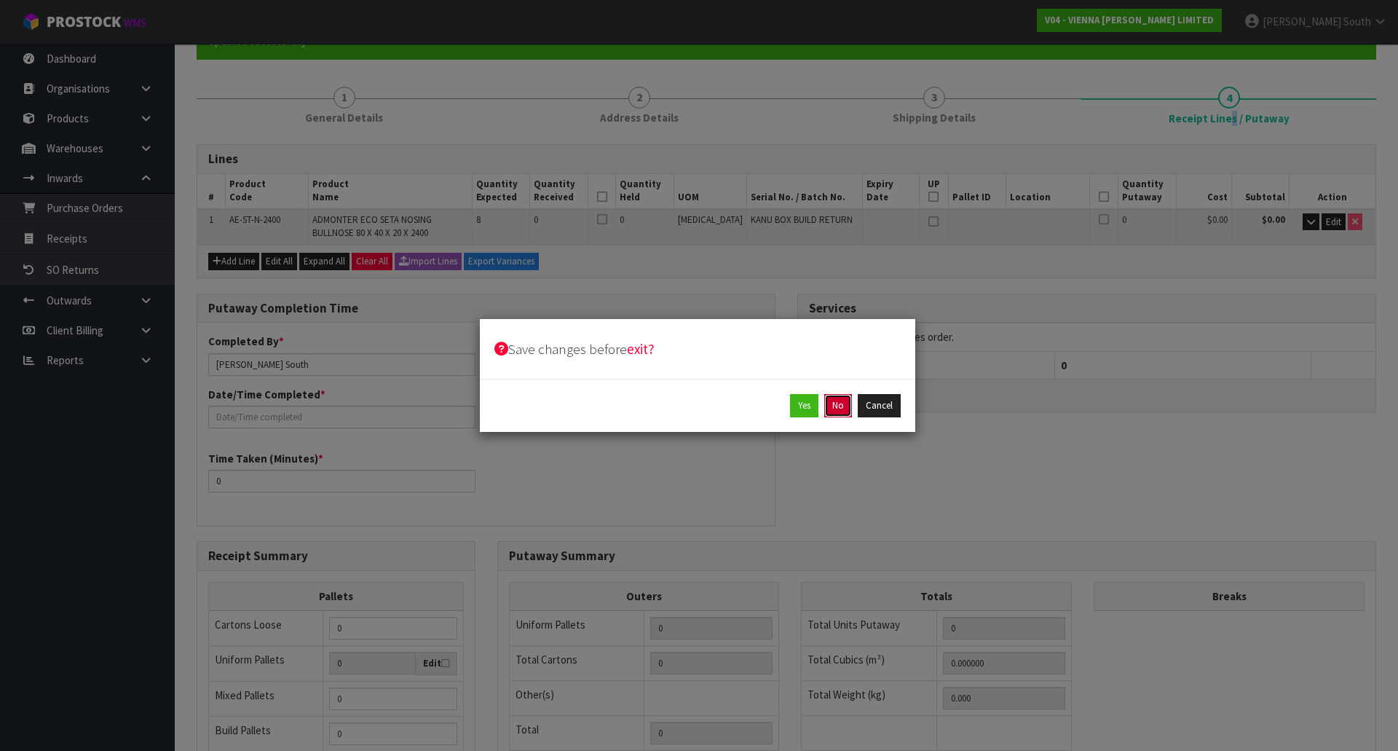
click at [829, 401] on button "No" at bounding box center [838, 405] width 28 height 23
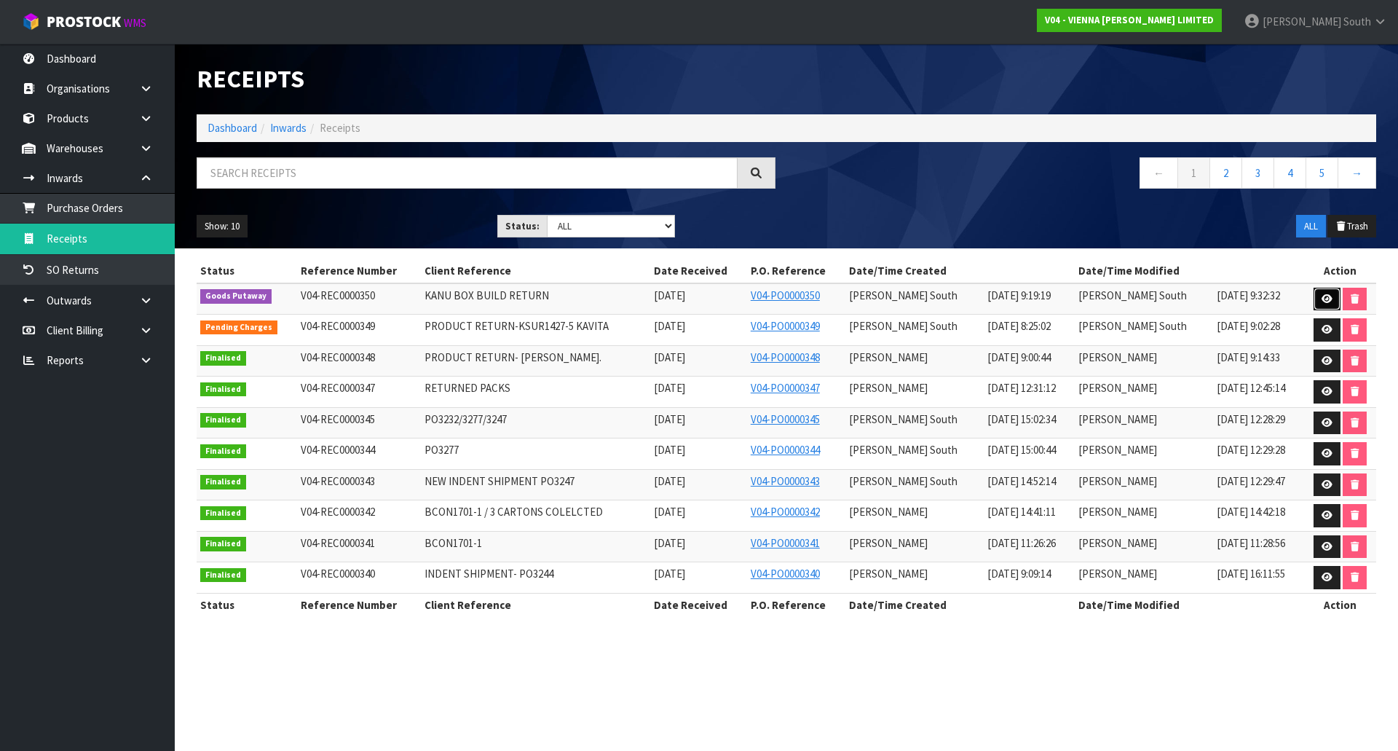
click at [1317, 301] on link at bounding box center [1326, 299] width 27 height 23
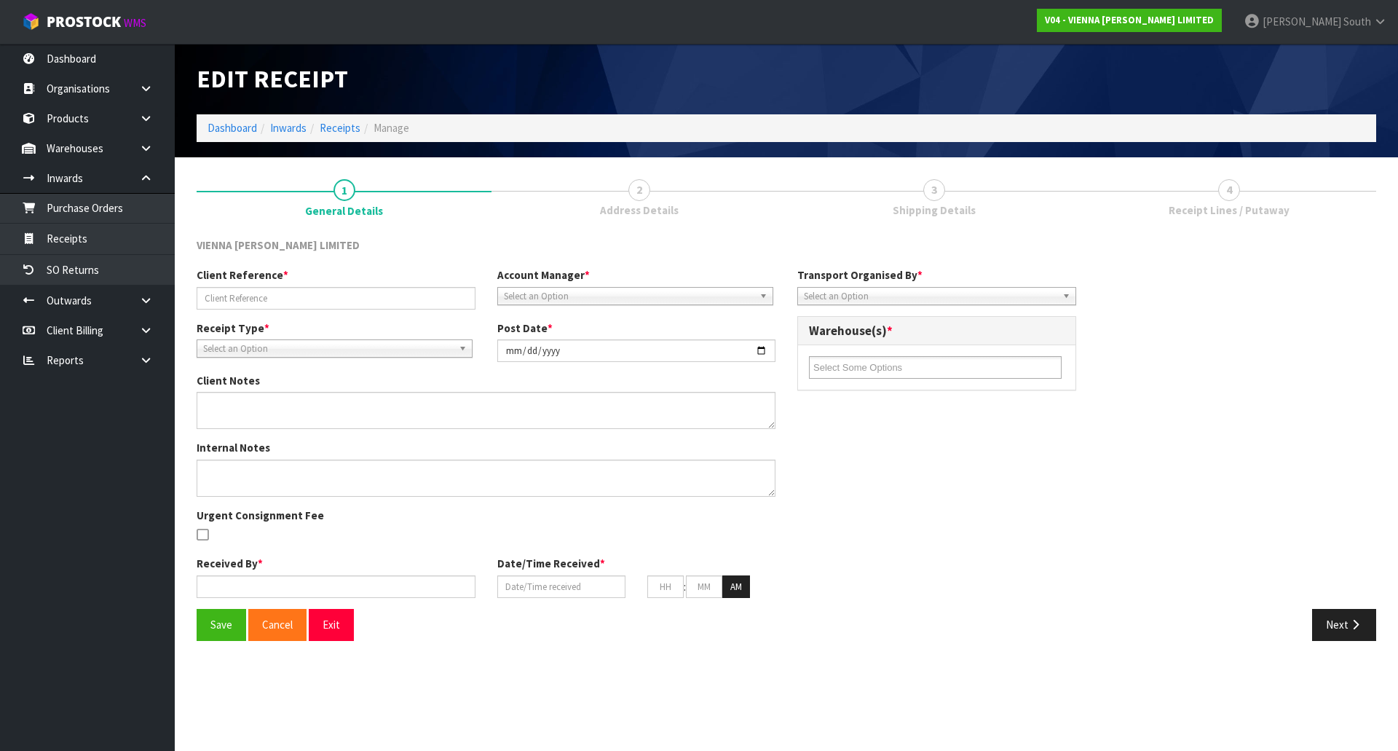
type input "KANU BOX BUILD RETURN"
type input "[DATE]"
type input "[PERSON_NAME] South"
type input "[DATE]"
type input "12"
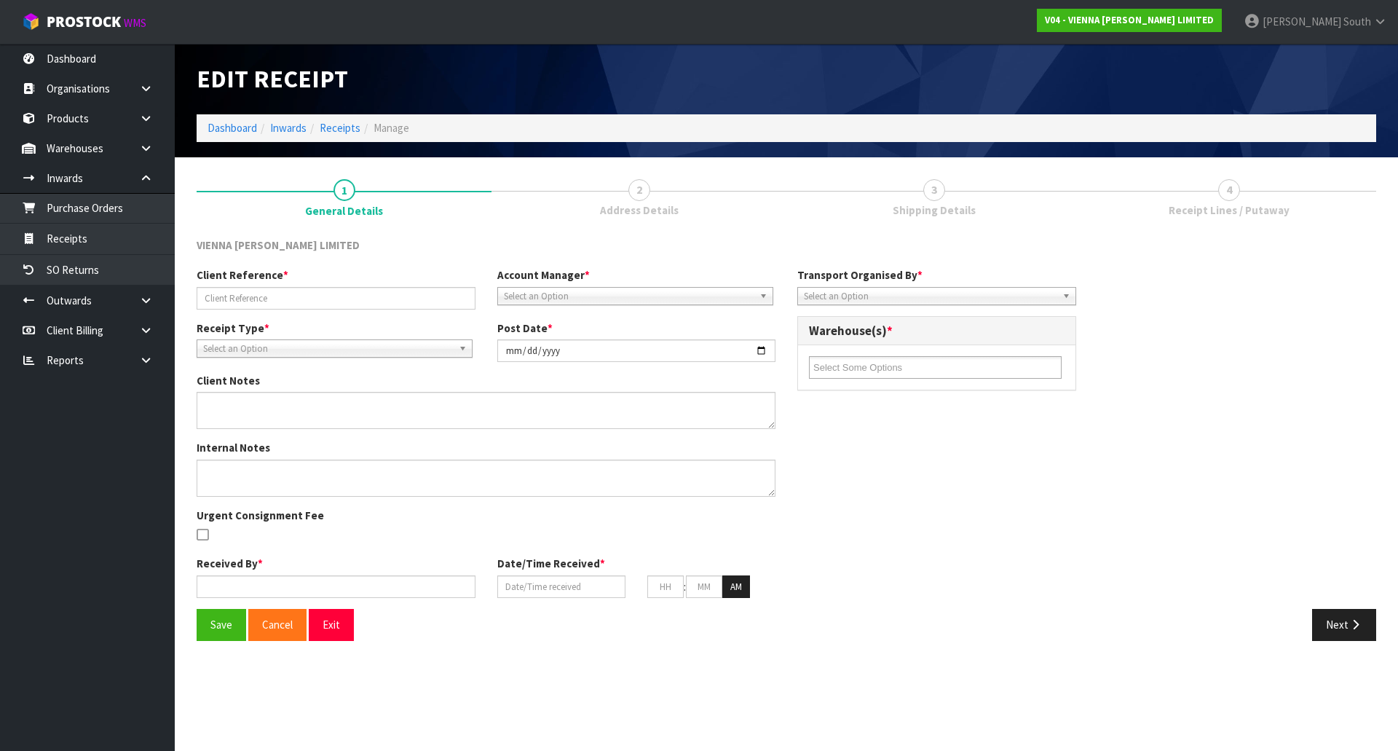
type input "00"
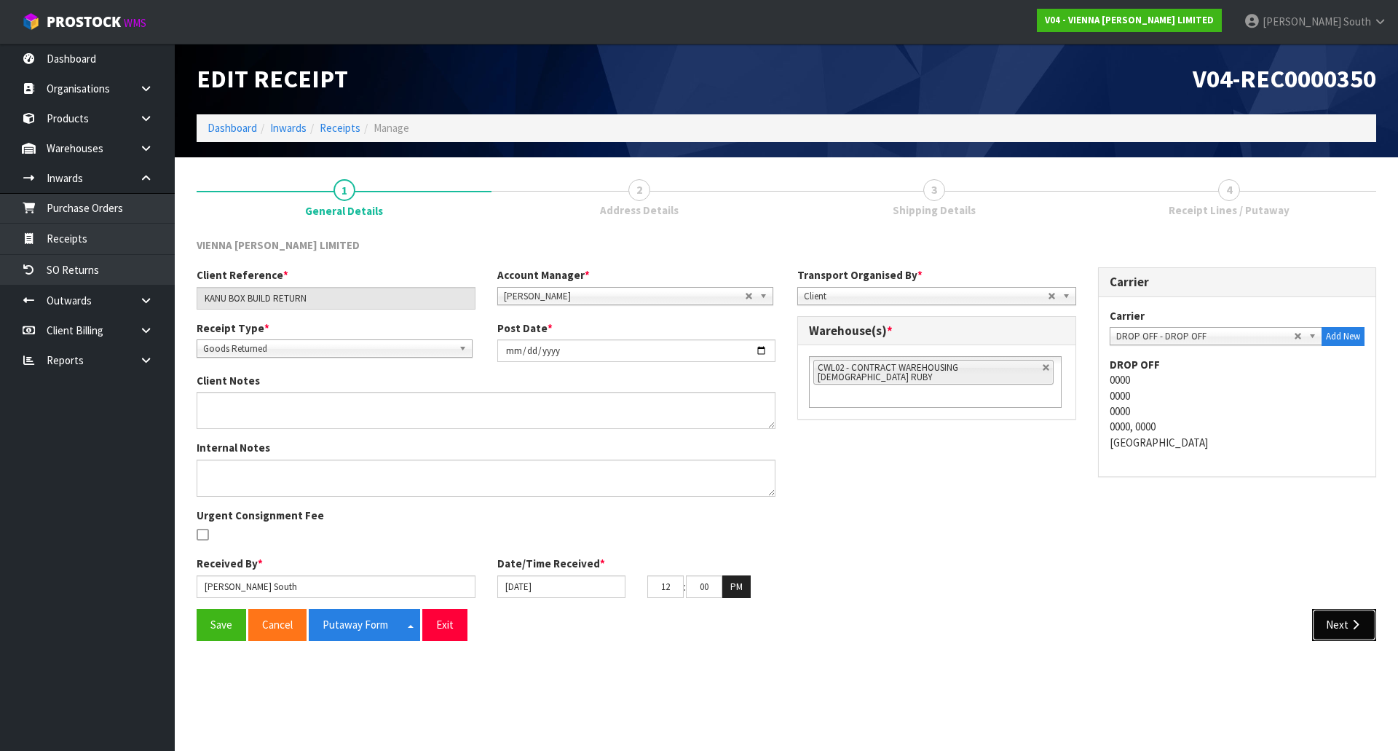
click at [1339, 619] on button "Next" at bounding box center [1344, 624] width 64 height 31
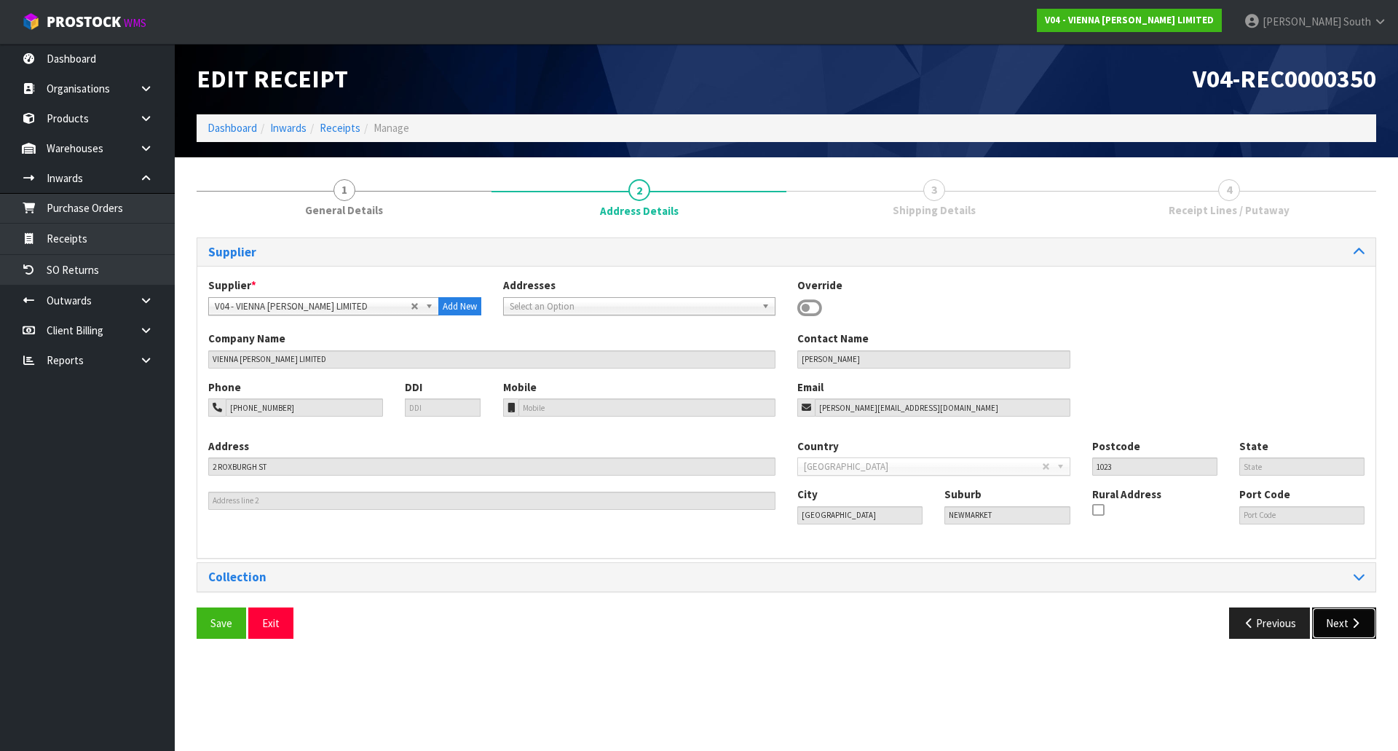
click at [1343, 625] on button "Next" at bounding box center [1344, 622] width 64 height 31
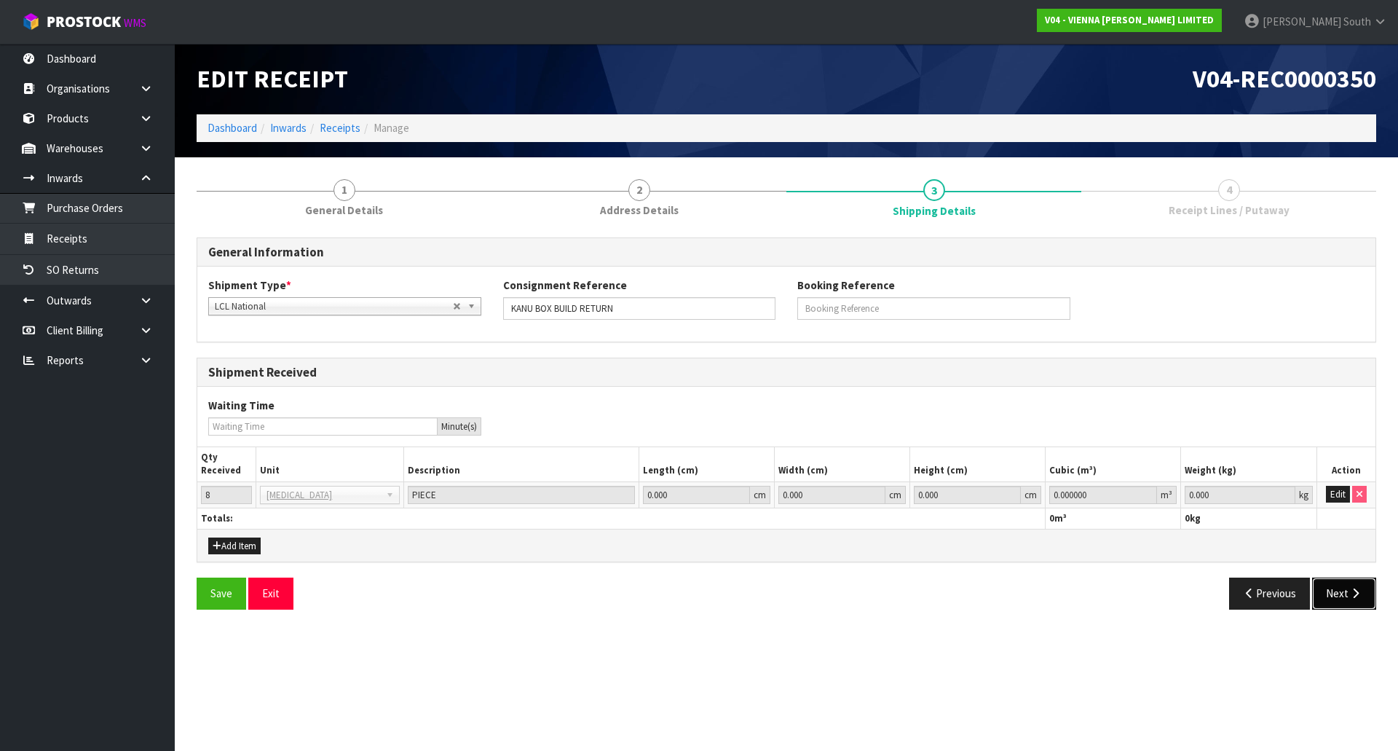
click at [1351, 607] on button "Next" at bounding box center [1344, 592] width 64 height 31
click at [1342, 496] on button "Edit" at bounding box center [1338, 494] width 24 height 17
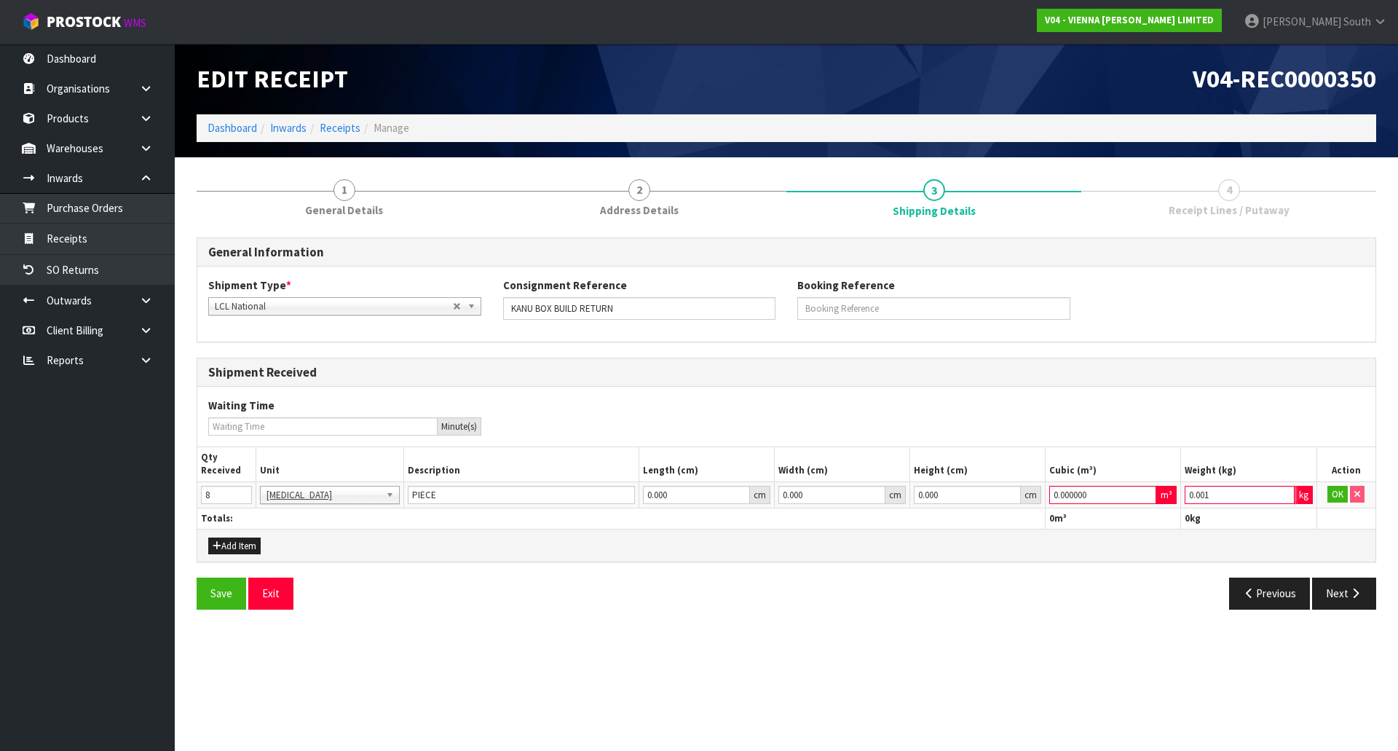
type input "0.001"
click at [1283, 491] on input "0.001" at bounding box center [1238, 495] width 109 height 18
type input "0.000001"
click at [1144, 491] on input "0.000001" at bounding box center [1102, 495] width 107 height 18
click at [1329, 494] on button "OK" at bounding box center [1337, 494] width 20 height 17
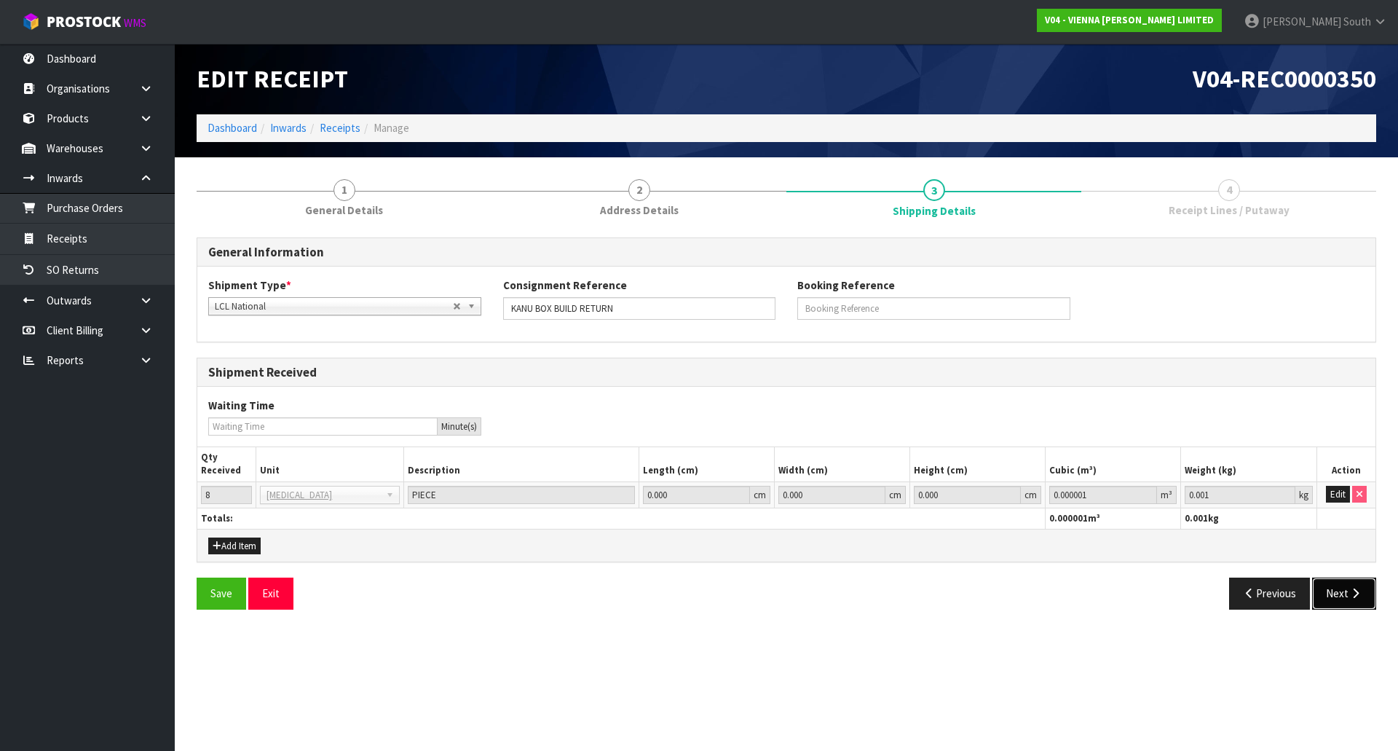
click at [1339, 579] on button "Next" at bounding box center [1344, 592] width 64 height 31
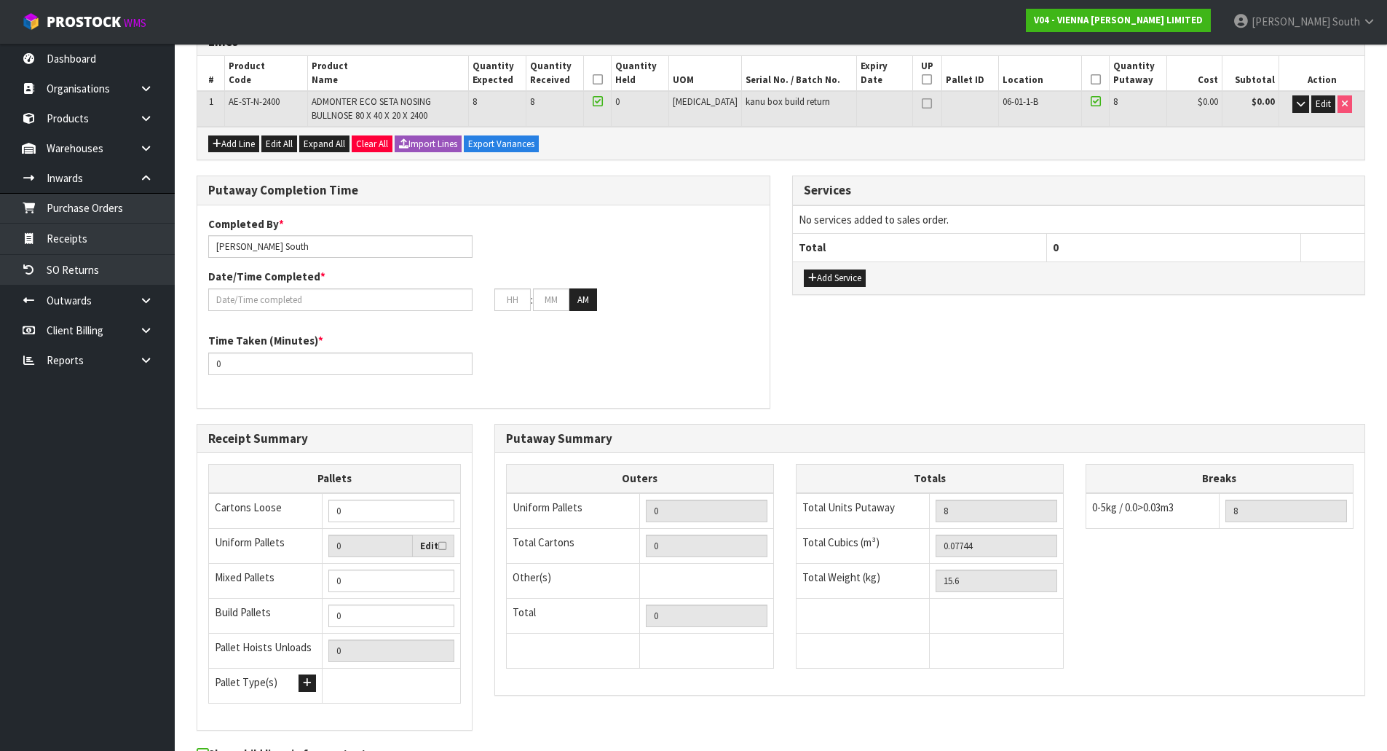
scroll to position [218, 0]
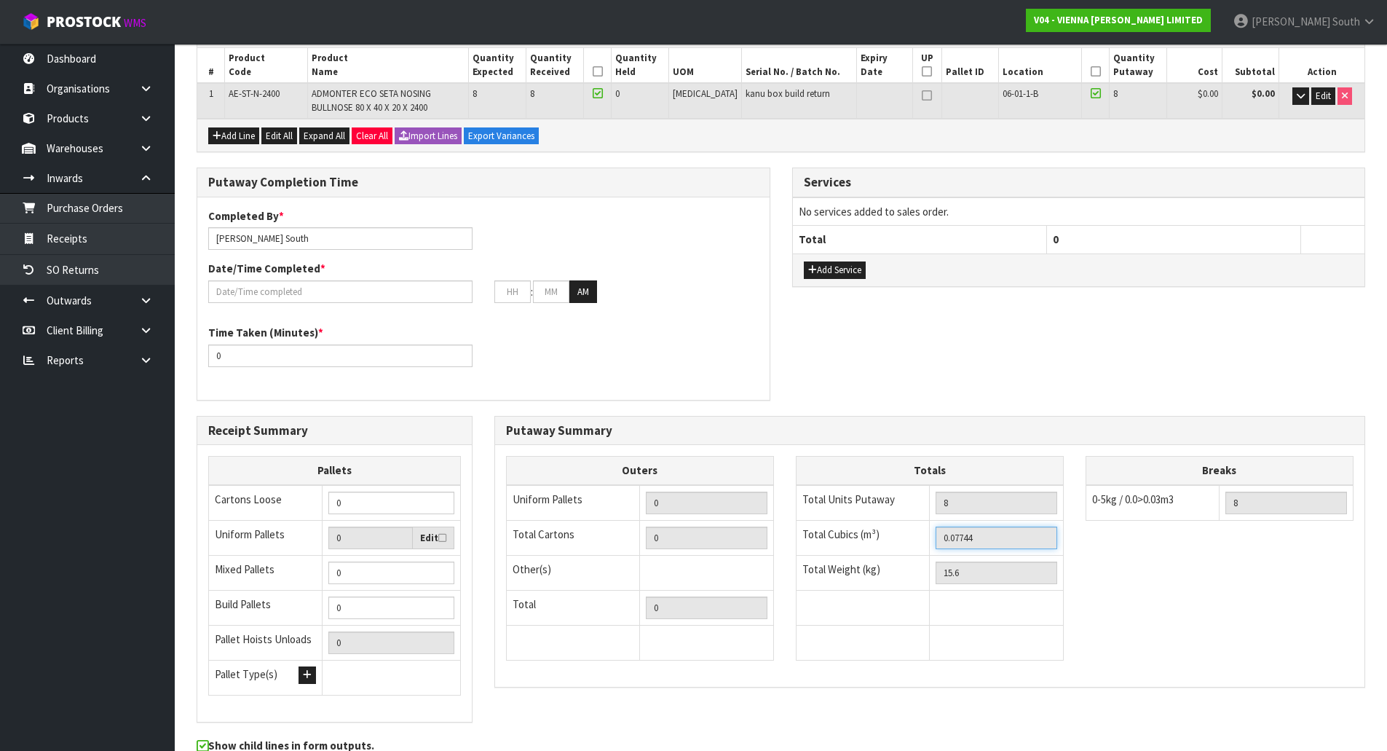
drag, startPoint x: 1003, startPoint y: 539, endPoint x: 760, endPoint y: 533, distance: 243.2
click at [760, 533] on div "Outers Uniform Pallets 0 Total Cartons 0 Other(s) Bag x 0 Bar x 0 Basket x 0 Bi…" at bounding box center [929, 565] width 869 height 219
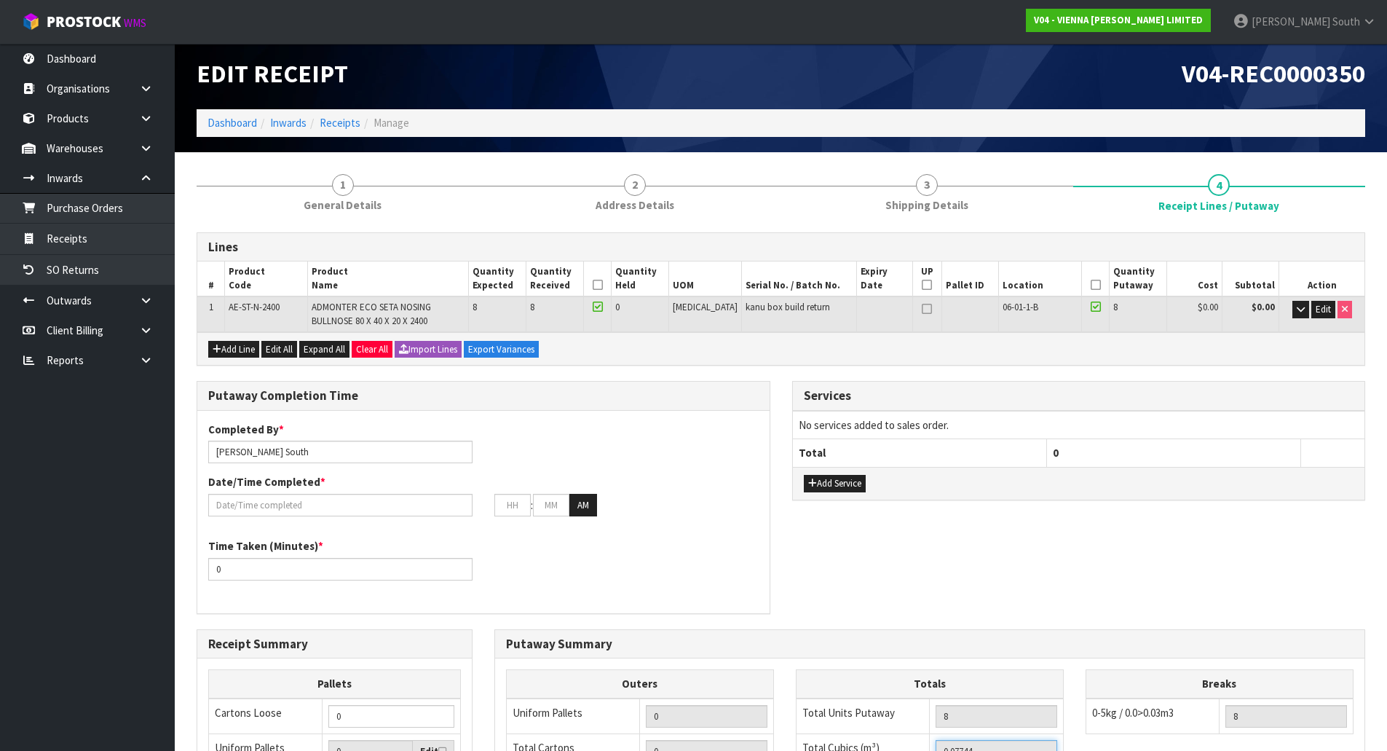
scroll to position [0, 0]
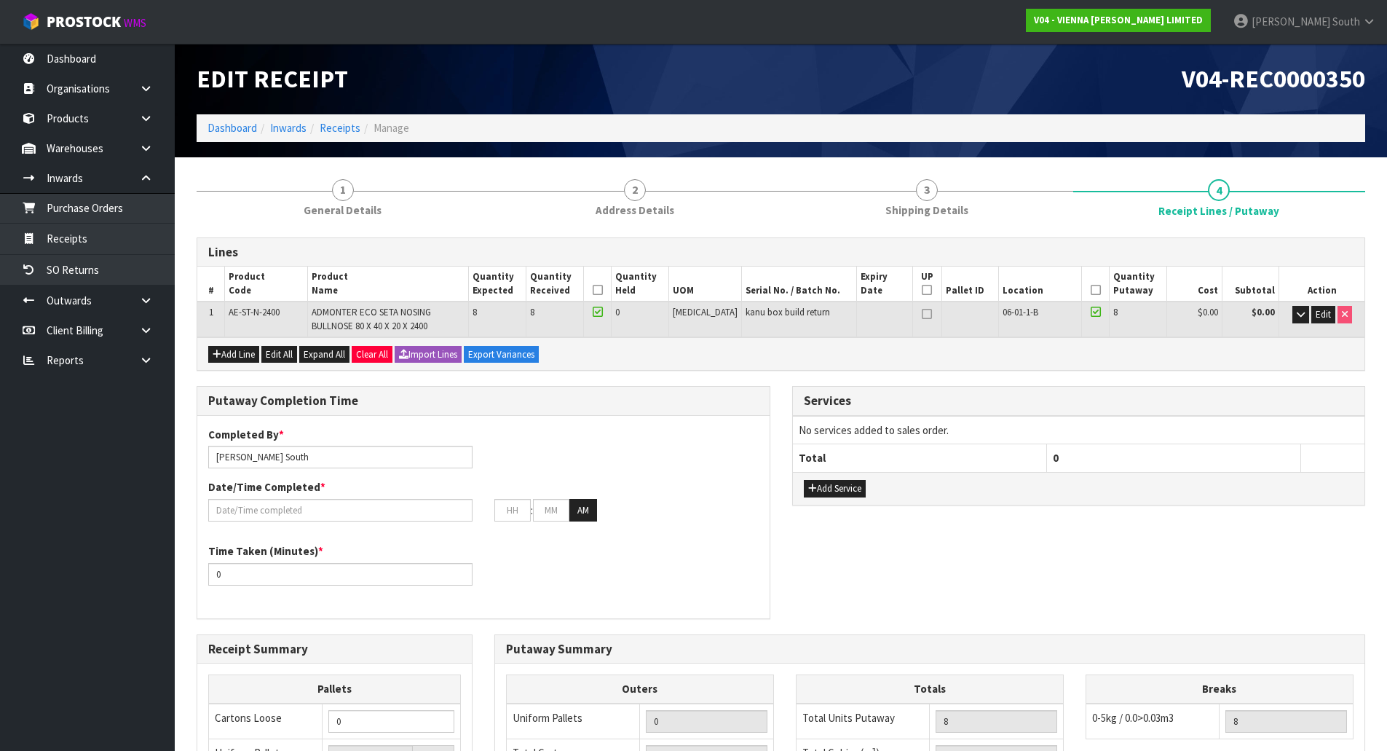
click at [946, 234] on div "Lines # Product Code Product Name Quantity Expected Quantity Received Quantity …" at bounding box center [781, 629] width 1168 height 806
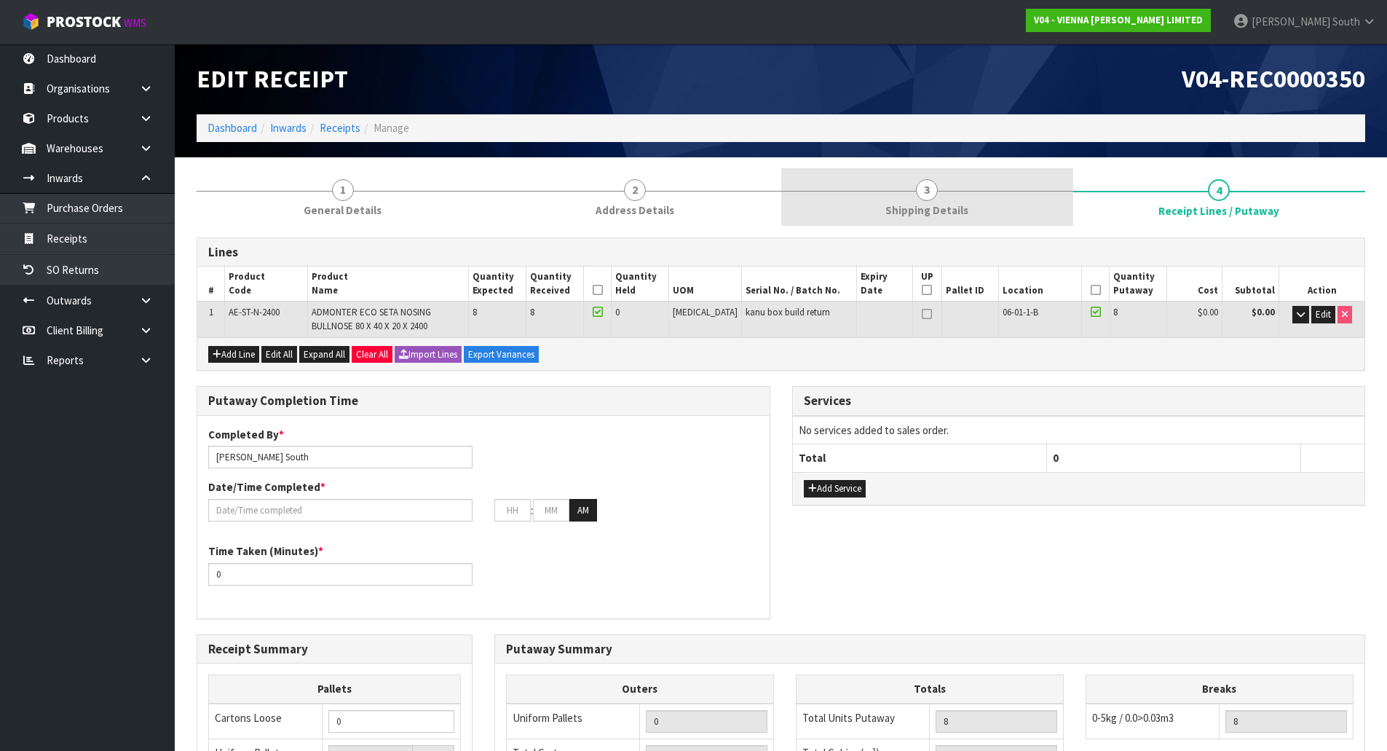
click at [950, 221] on link "3 Shipping Details" at bounding box center [927, 197] width 292 height 58
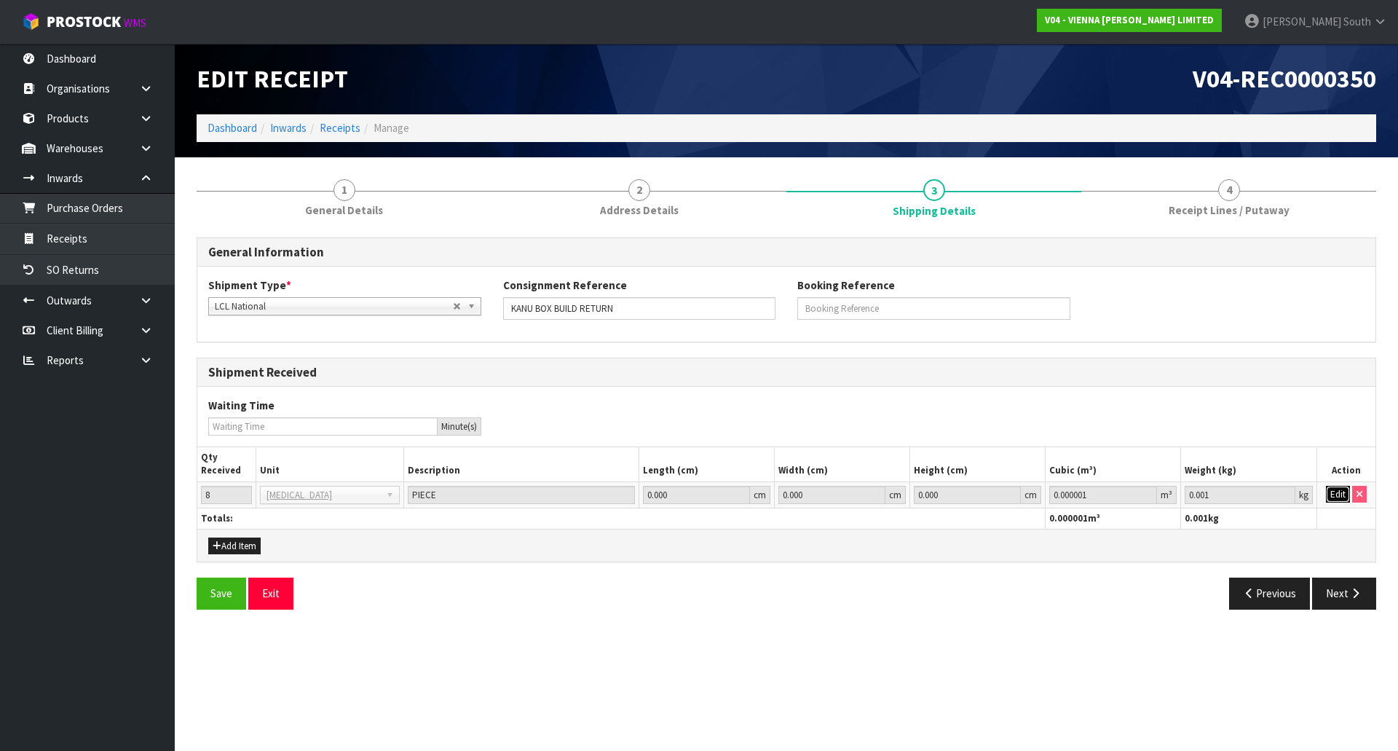
drag, startPoint x: 1330, startPoint y: 488, endPoint x: 1260, endPoint y: 491, distance: 69.9
click at [1330, 490] on button "Edit" at bounding box center [1338, 494] width 24 height 17
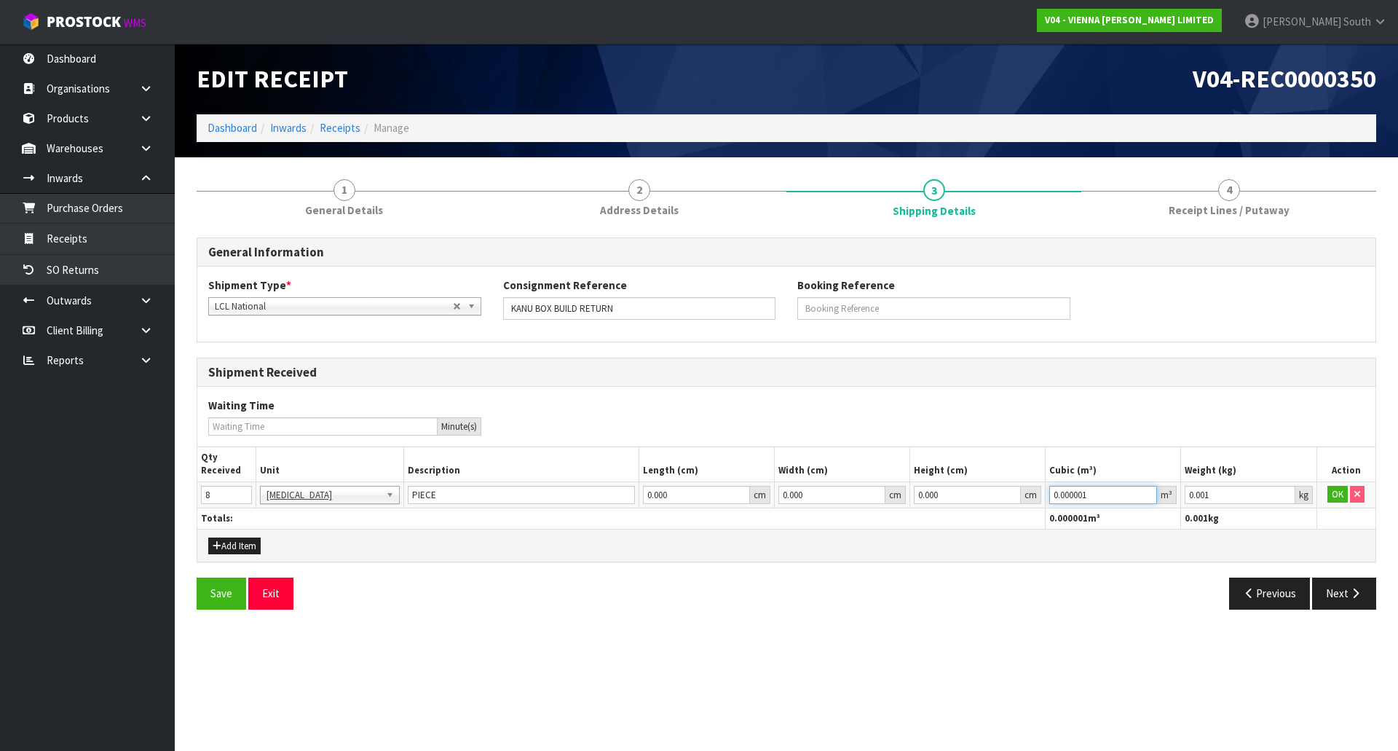
drag, startPoint x: 1109, startPoint y: 491, endPoint x: 901, endPoint y: 492, distance: 207.5
click at [901, 492] on tr "8 BAG BAR BSK BIN BTL BOX BDL CAB CGE CTN CSE COI CRA CRT CBE CYL DRM JAR MTR P…" at bounding box center [786, 494] width 1178 height 26
paste input "7744"
type input "0.07744"
click at [1331, 496] on button "OK" at bounding box center [1337, 494] width 20 height 17
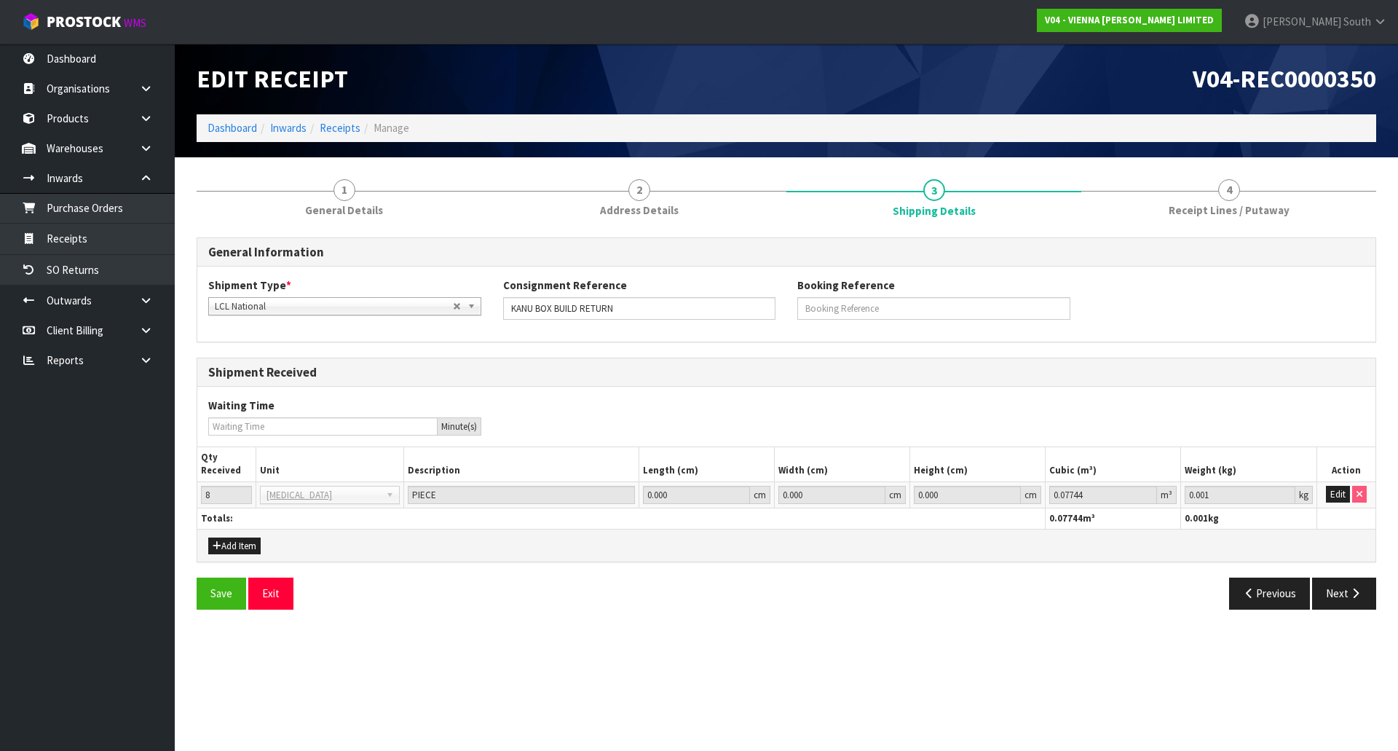
click at [1325, 573] on div "General Information Shipment Type * LCL National LCL International FCL-20ft FCL…" at bounding box center [786, 428] width 1179 height 383
click at [1328, 583] on button "Next" at bounding box center [1344, 592] width 64 height 31
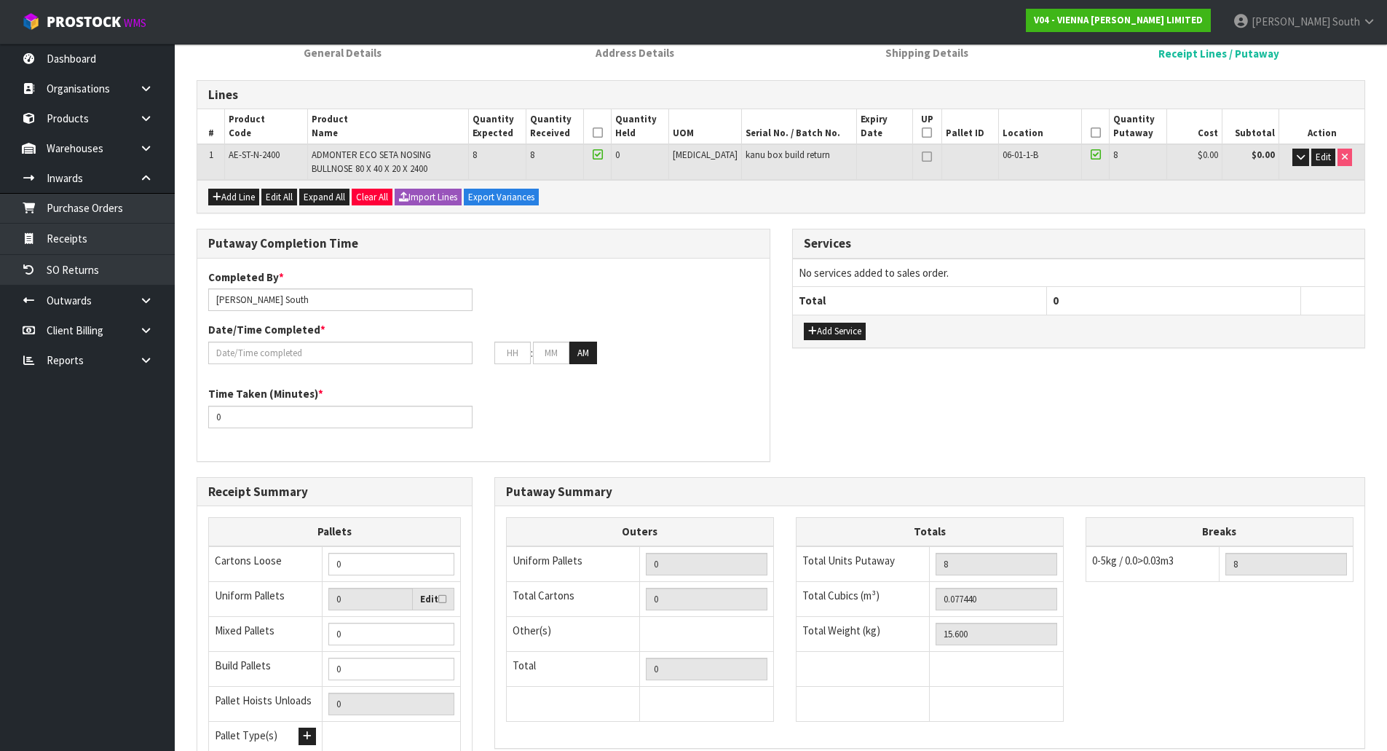
scroll to position [293, 0]
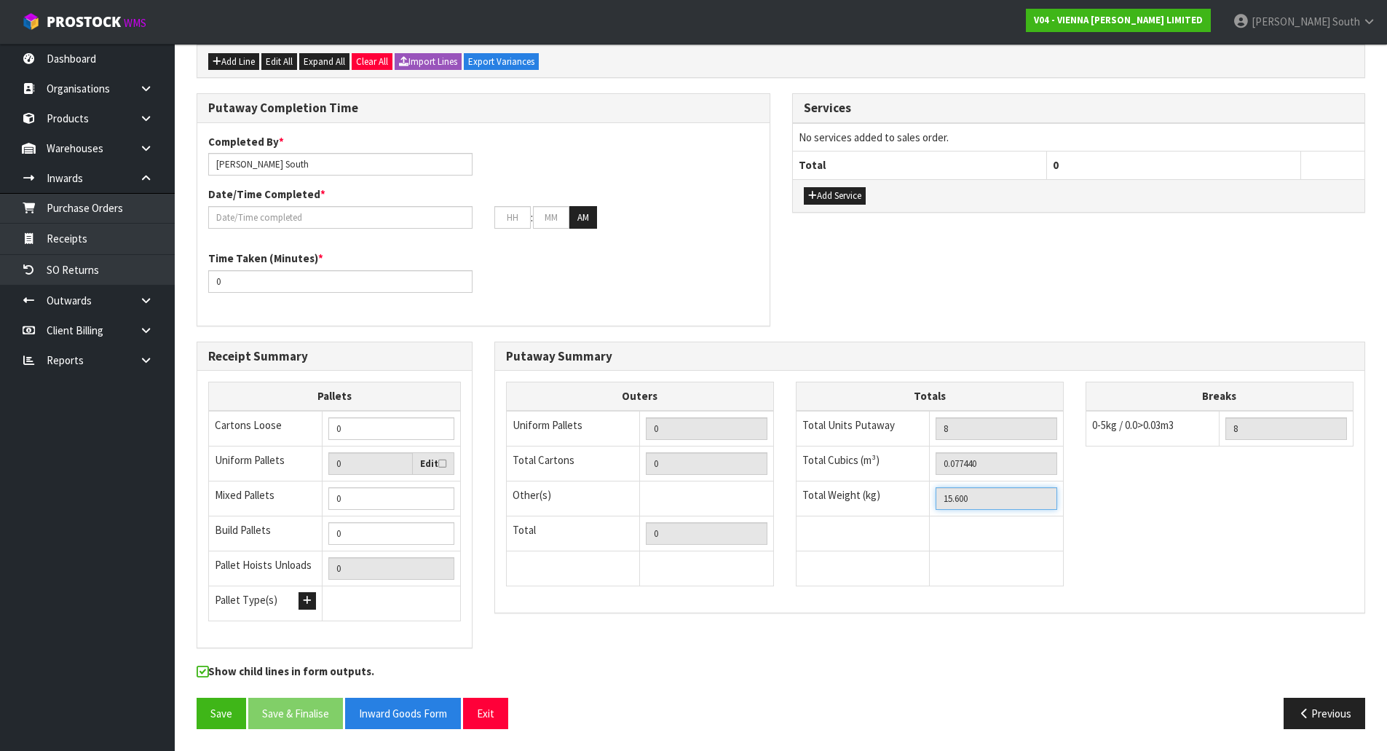
drag, startPoint x: 949, startPoint y: 495, endPoint x: 758, endPoint y: 490, distance: 191.5
click at [759, 491] on div "Outers Uniform Pallets 0 Total Cartons 0 Other(s) Bag x 0 Bar x 0 Basket x 0 Bi…" at bounding box center [929, 490] width 869 height 219
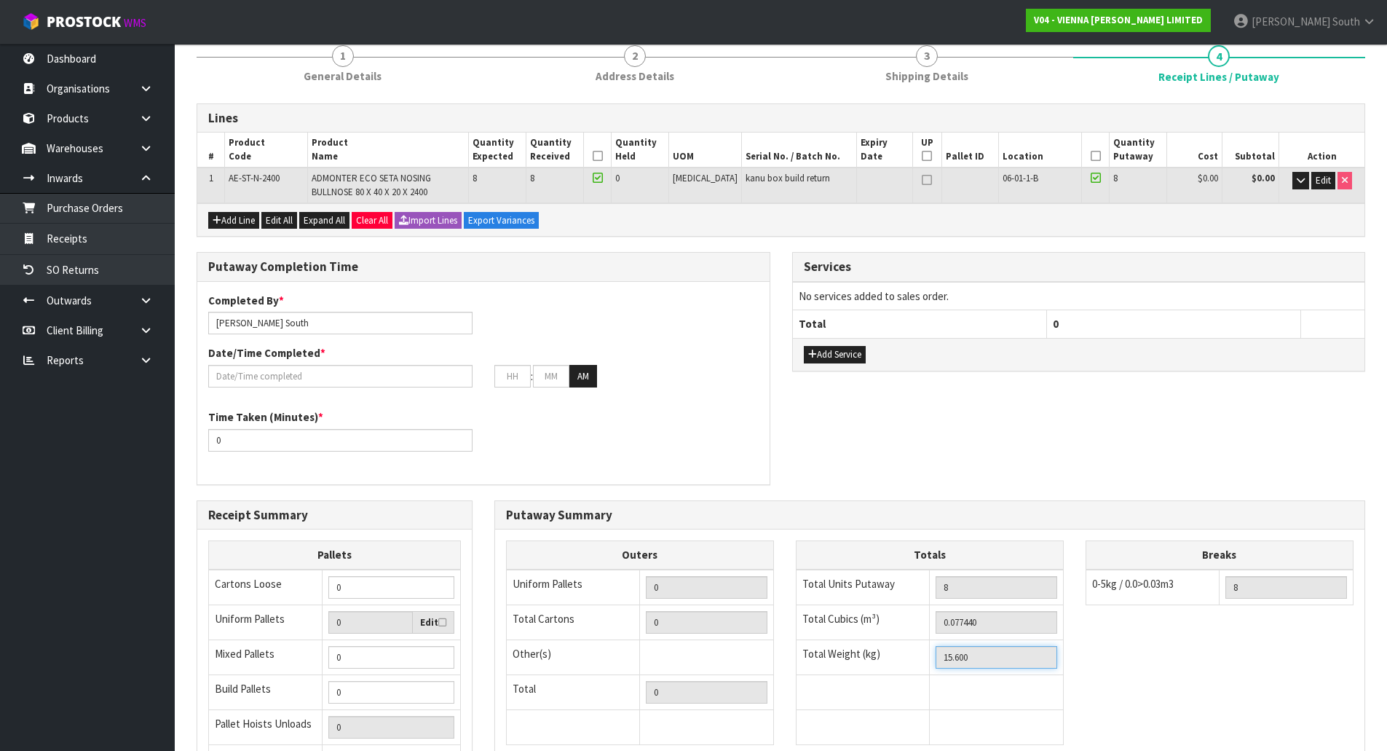
scroll to position [0, 0]
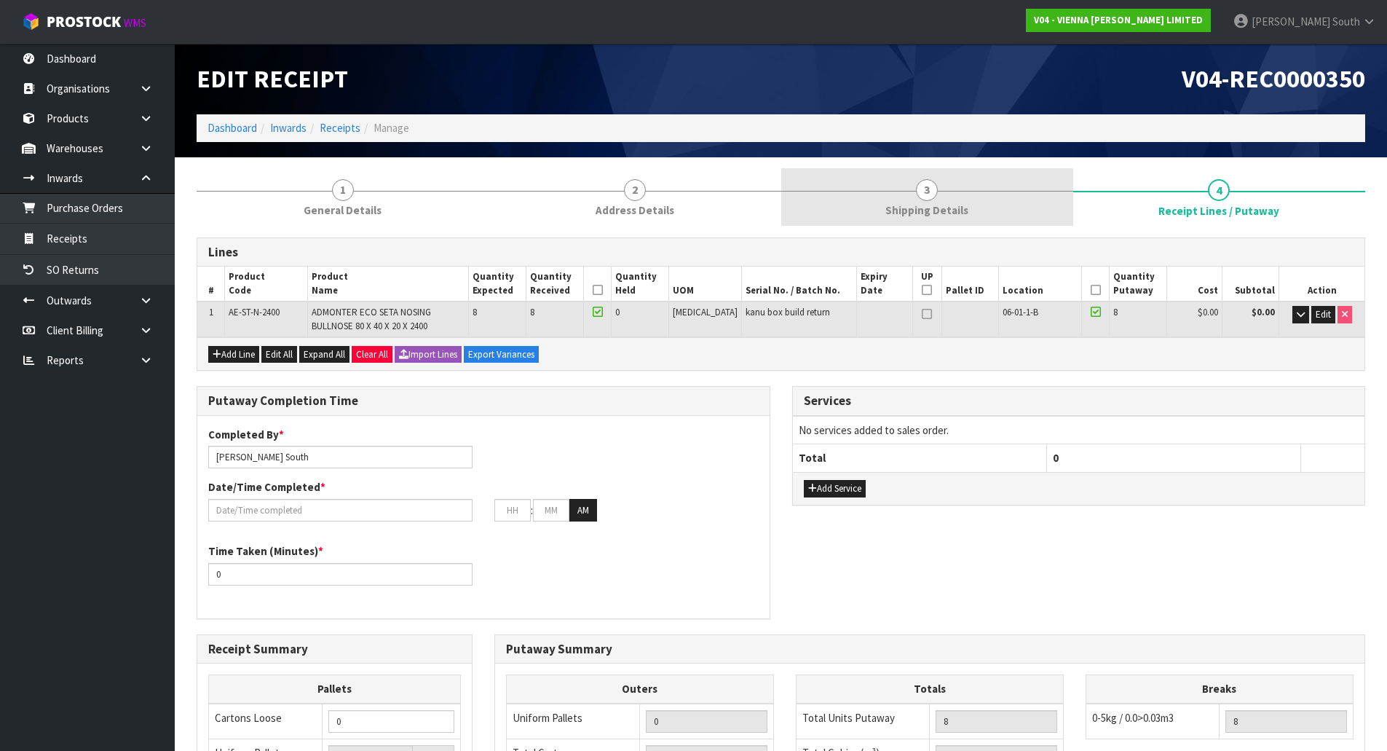
click at [905, 216] on span "Shipping Details" at bounding box center [926, 209] width 83 height 15
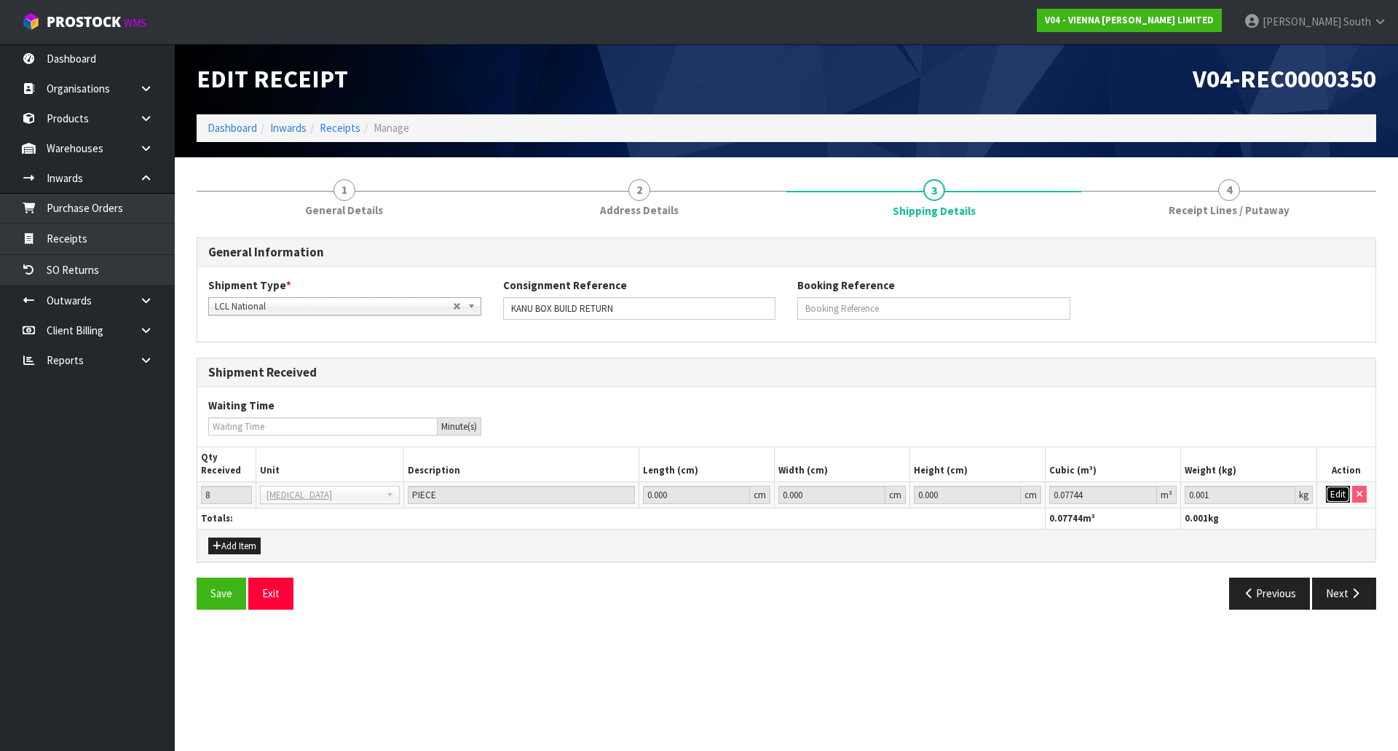
click at [1336, 497] on button "Edit" at bounding box center [1338, 494] width 24 height 17
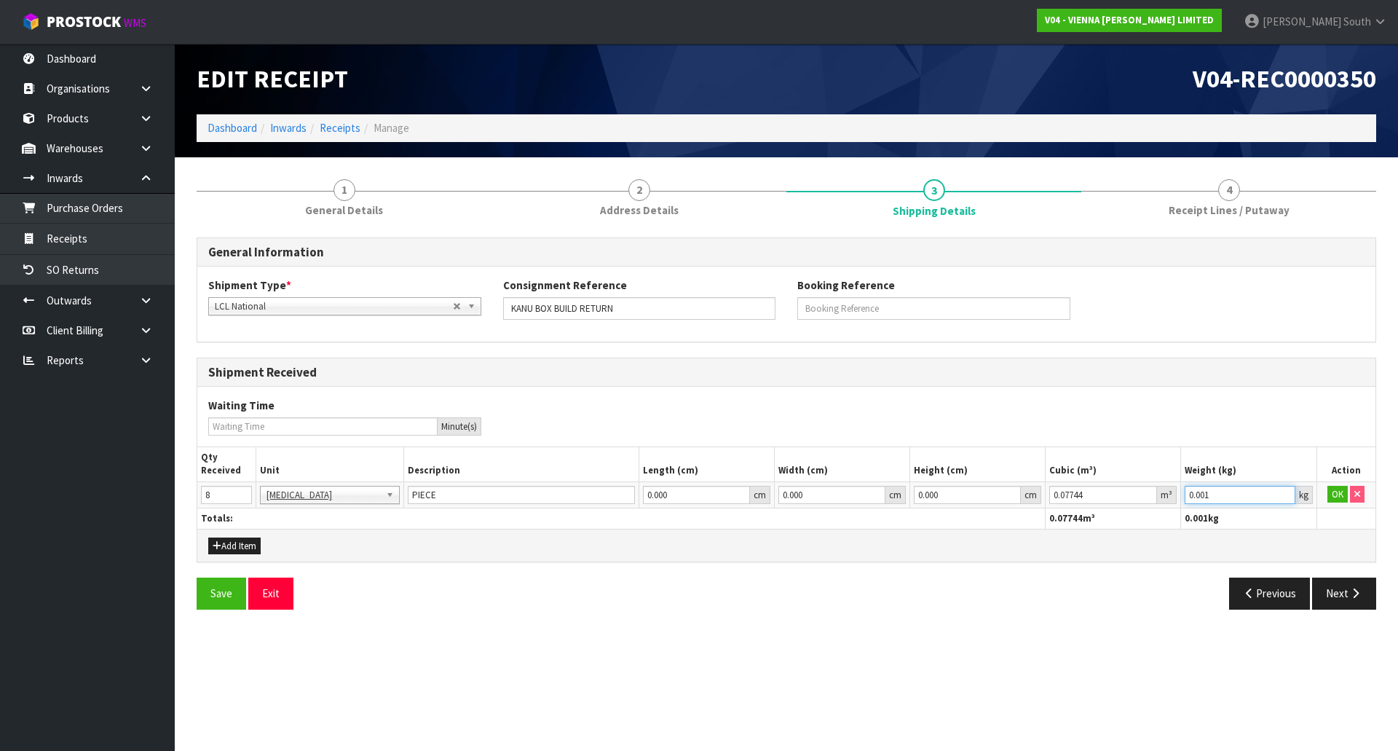
drag, startPoint x: 1225, startPoint y: 492, endPoint x: 1054, endPoint y: 504, distance: 171.5
click at [1054, 504] on tr "8 BAG BAR BSK BIN BTL BOX BDL CAB CGE CTN CSE COI CRA CRT CBE CYL DRM JAR MTR P…" at bounding box center [786, 494] width 1178 height 26
paste input "15.6"
type input "15.6"
click at [1342, 494] on button "OK" at bounding box center [1337, 494] width 20 height 17
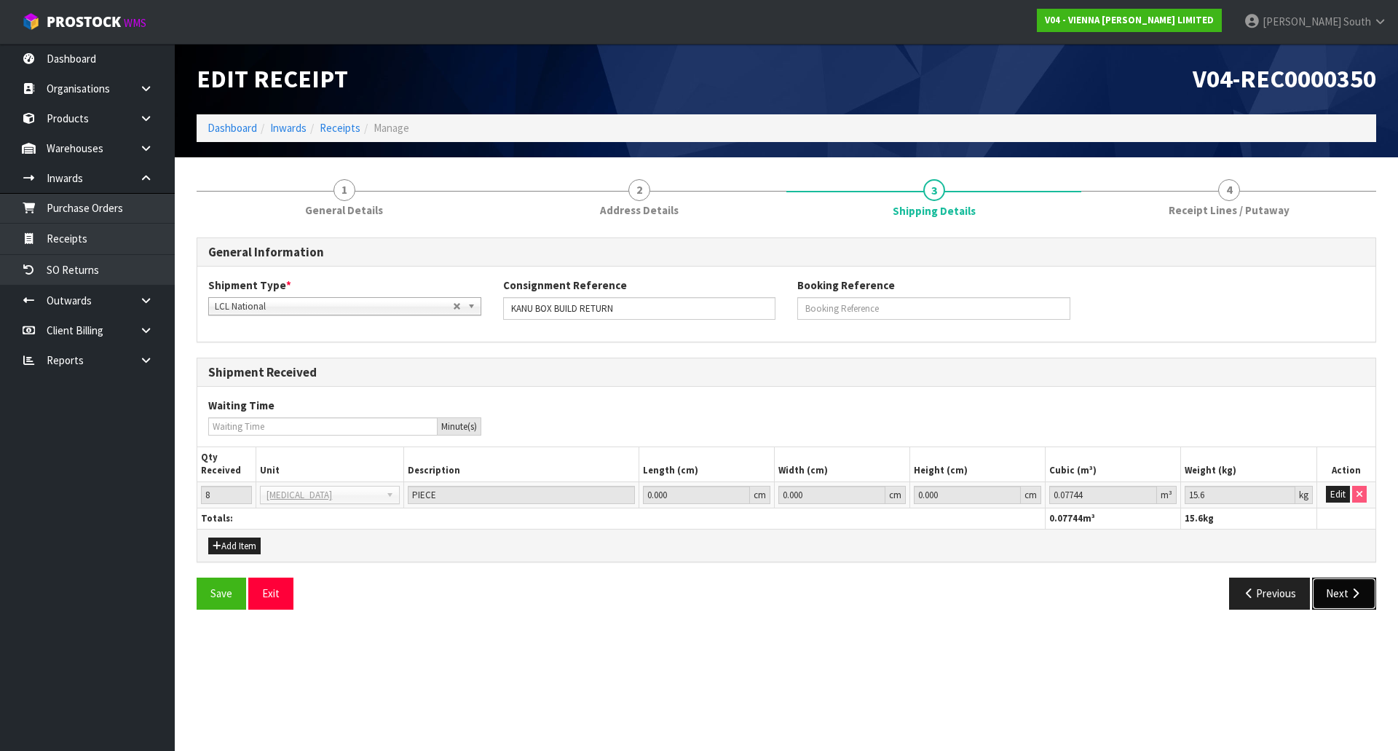
click at [1327, 582] on button "Next" at bounding box center [1344, 592] width 64 height 31
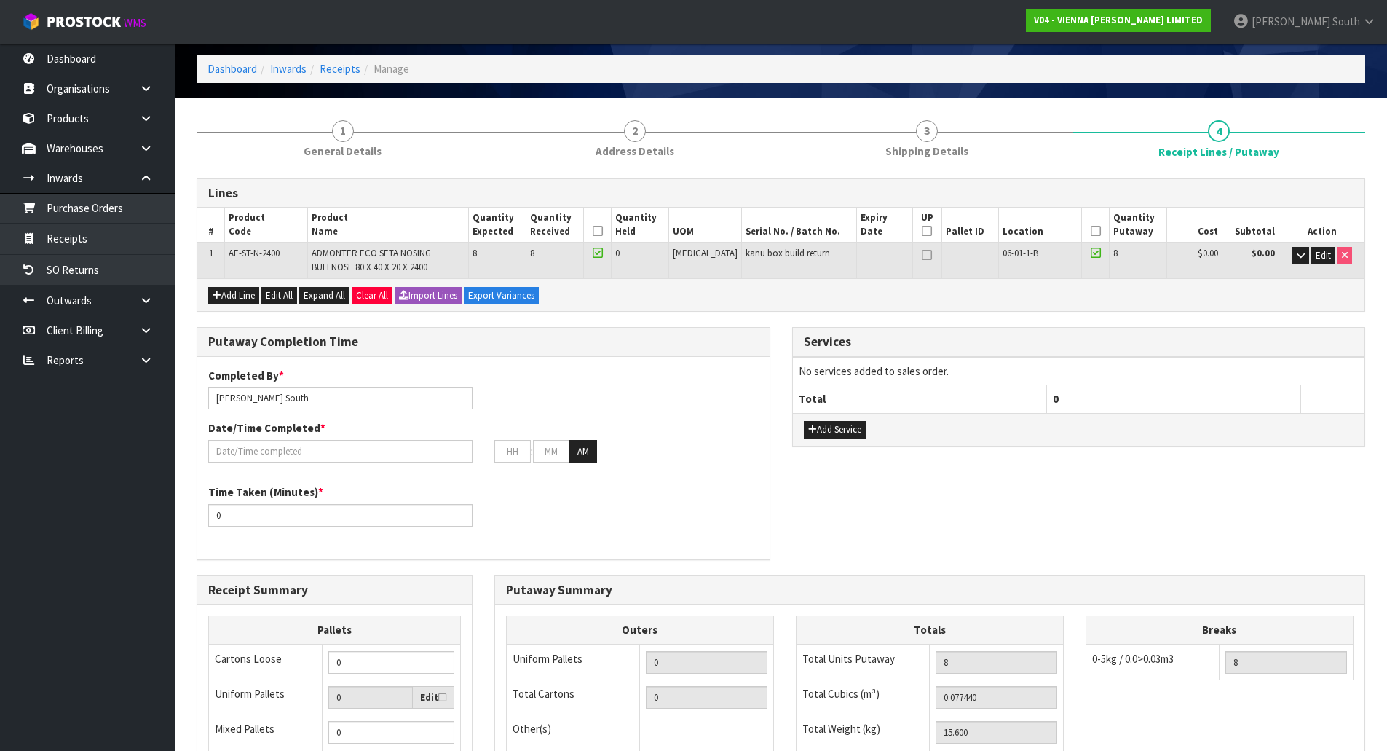
scroll to position [146, 0]
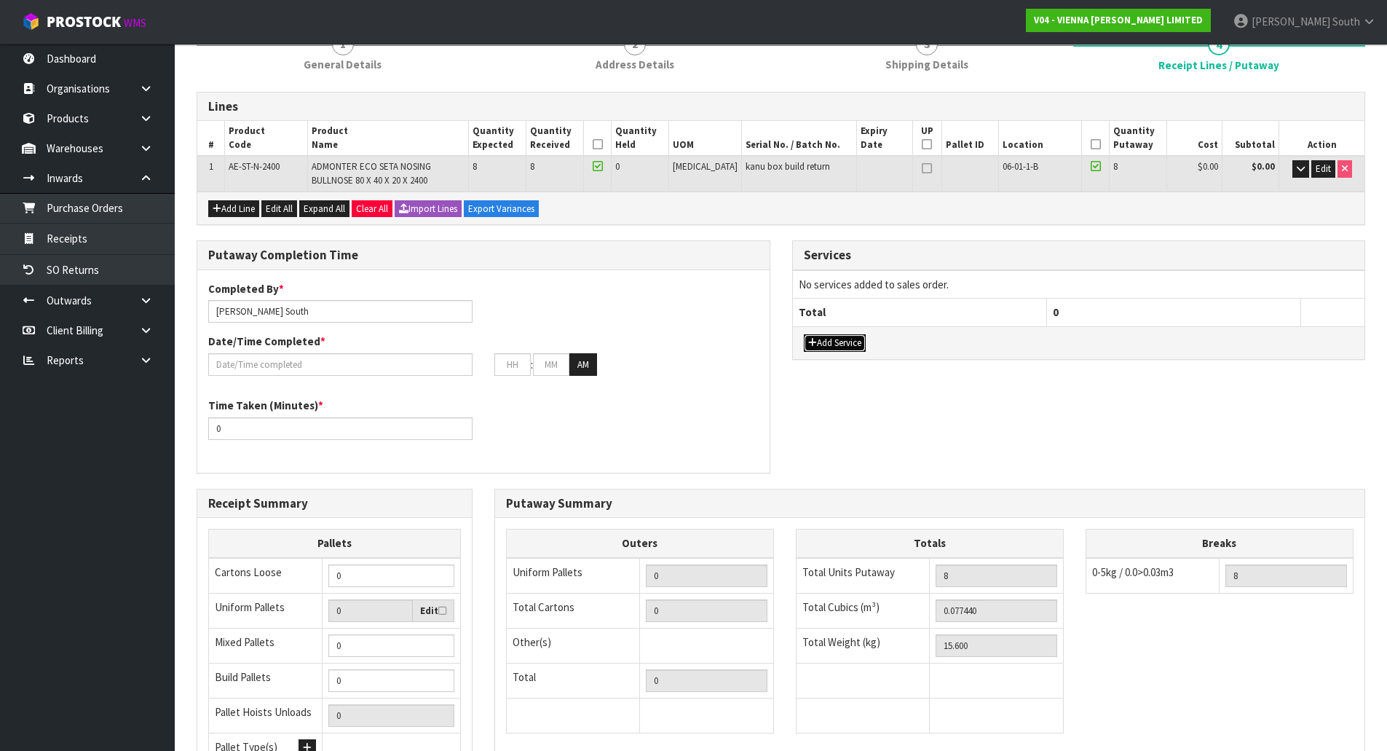
click at [860, 341] on button "Add Service" at bounding box center [835, 342] width 62 height 17
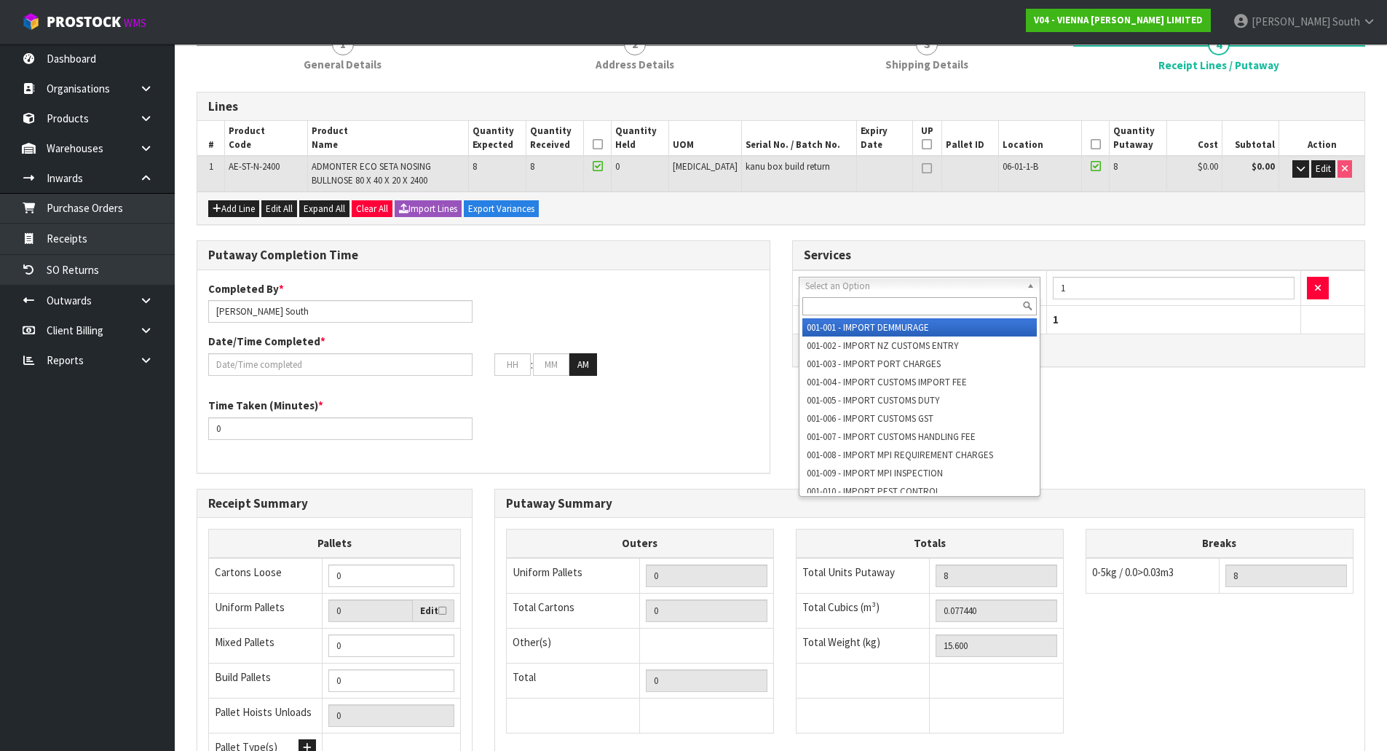
click at [884, 304] on input "text" at bounding box center [919, 306] width 235 height 18
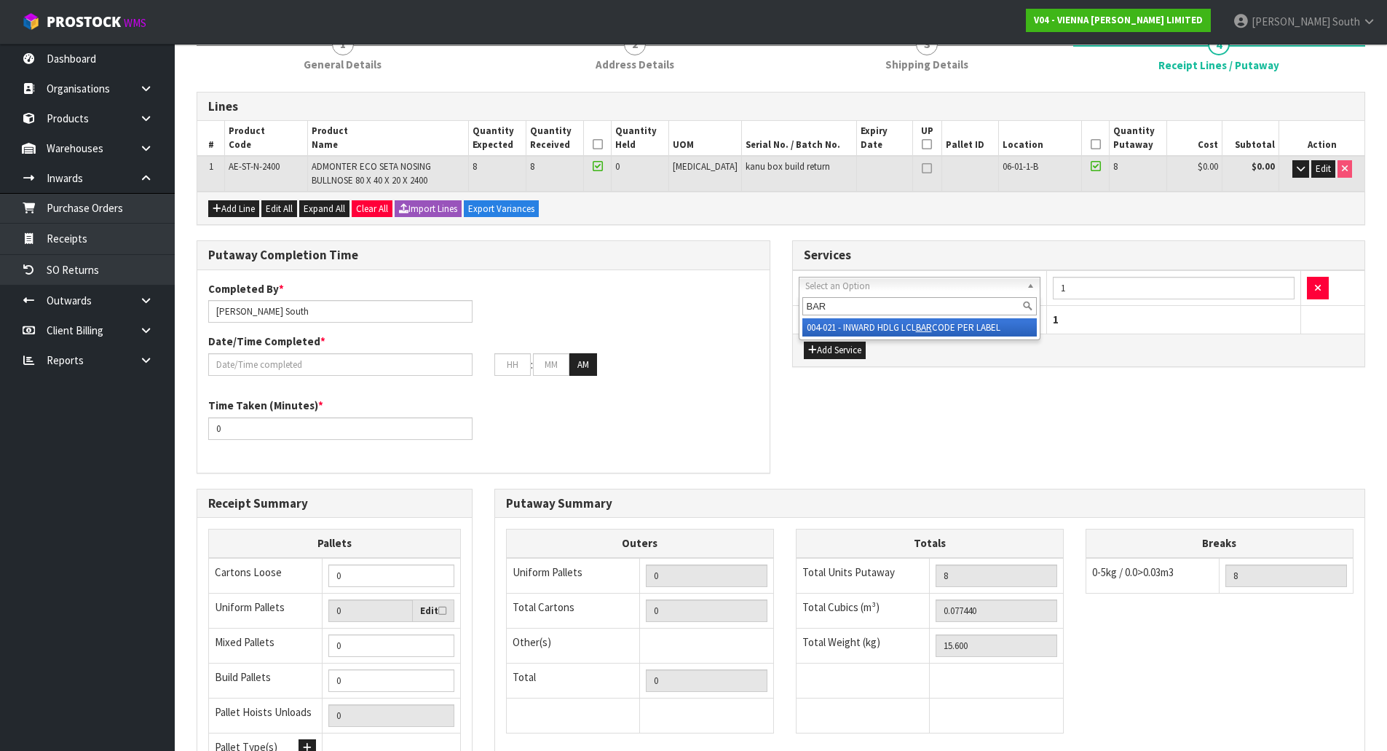
type input "BAR"
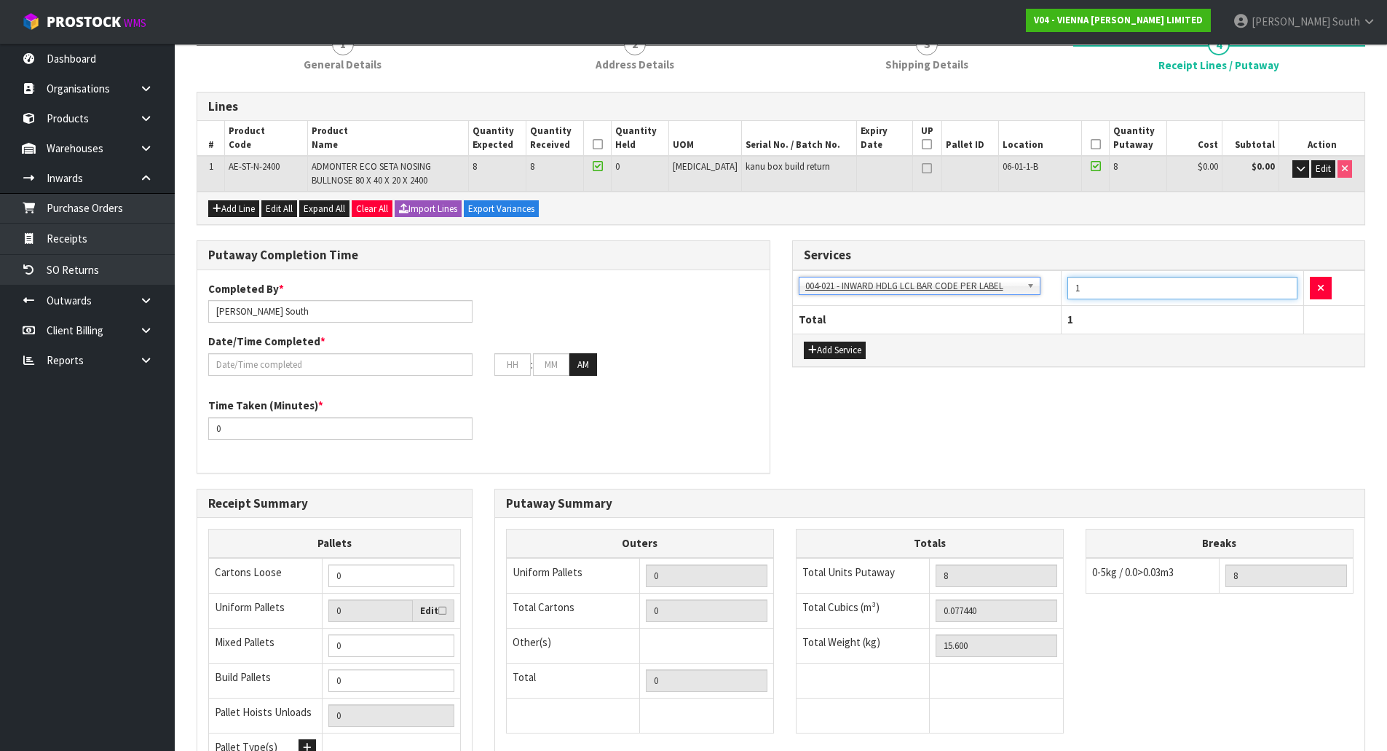
drag, startPoint x: 1125, startPoint y: 288, endPoint x: 1051, endPoint y: 278, distance: 74.1
click at [1049, 273] on tr "001-001 - IMPORT DEMMURAGE 001-002 - IMPORT NZ CUSTOMS ENTRY 001-003 - IMPORT P…" at bounding box center [1079, 288] width 572 height 36
type input "8"
click at [1029, 345] on div "Add Service" at bounding box center [1079, 349] width 572 height 33
click at [378, 360] on input "text" at bounding box center [340, 364] width 264 height 23
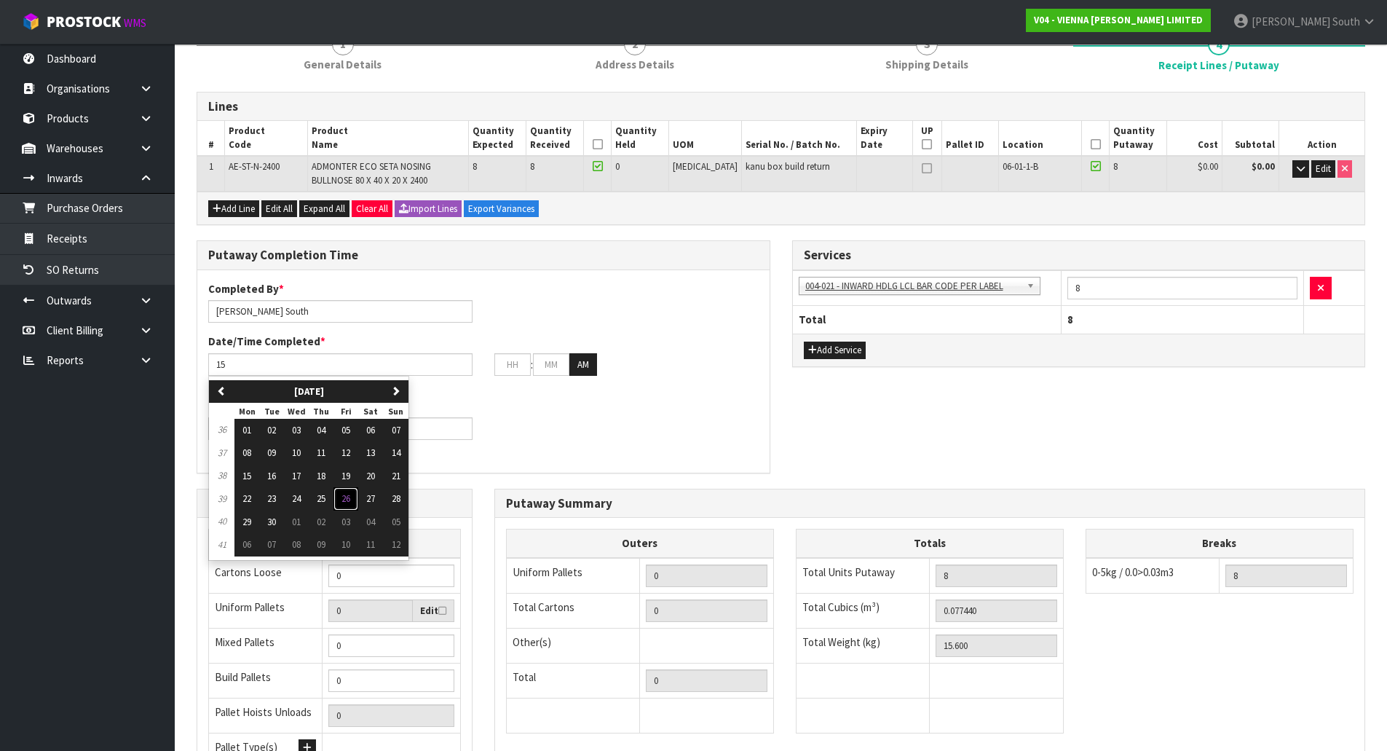
click at [341, 499] on button "26" at bounding box center [345, 498] width 25 height 23
type input "[DATE]"
type input "12"
type input "00"
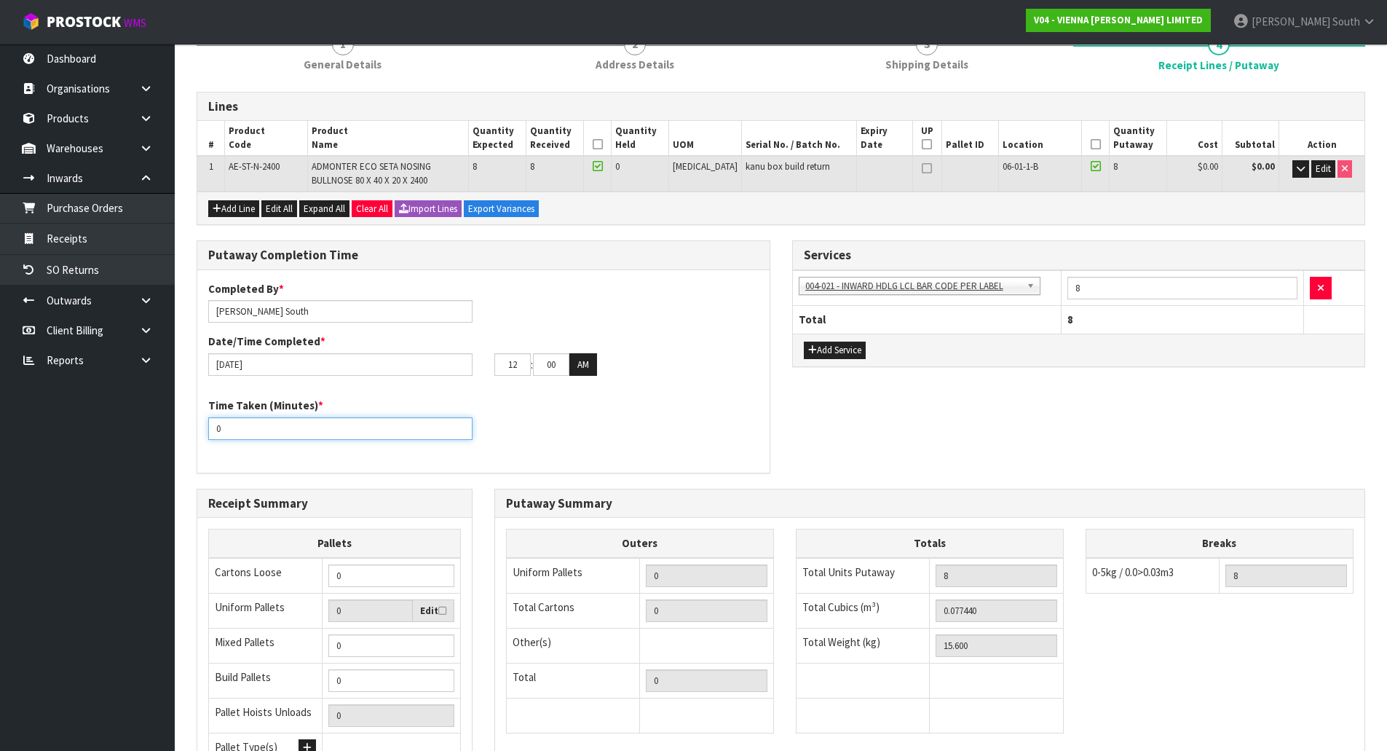
drag, startPoint x: 302, startPoint y: 431, endPoint x: 175, endPoint y: 429, distance: 127.4
click at [175, 429] on section "1 General Details 2 Address Details 3 Shipping Details 4 Receipt Lines / Putawa…" at bounding box center [781, 455] width 1212 height 886
type input "15"
drag, startPoint x: 518, startPoint y: 362, endPoint x: 475, endPoint y: 369, distance: 43.6
click at [475, 369] on div "[DATE] 12 : 00 : 00 AM" at bounding box center [483, 364] width 572 height 23
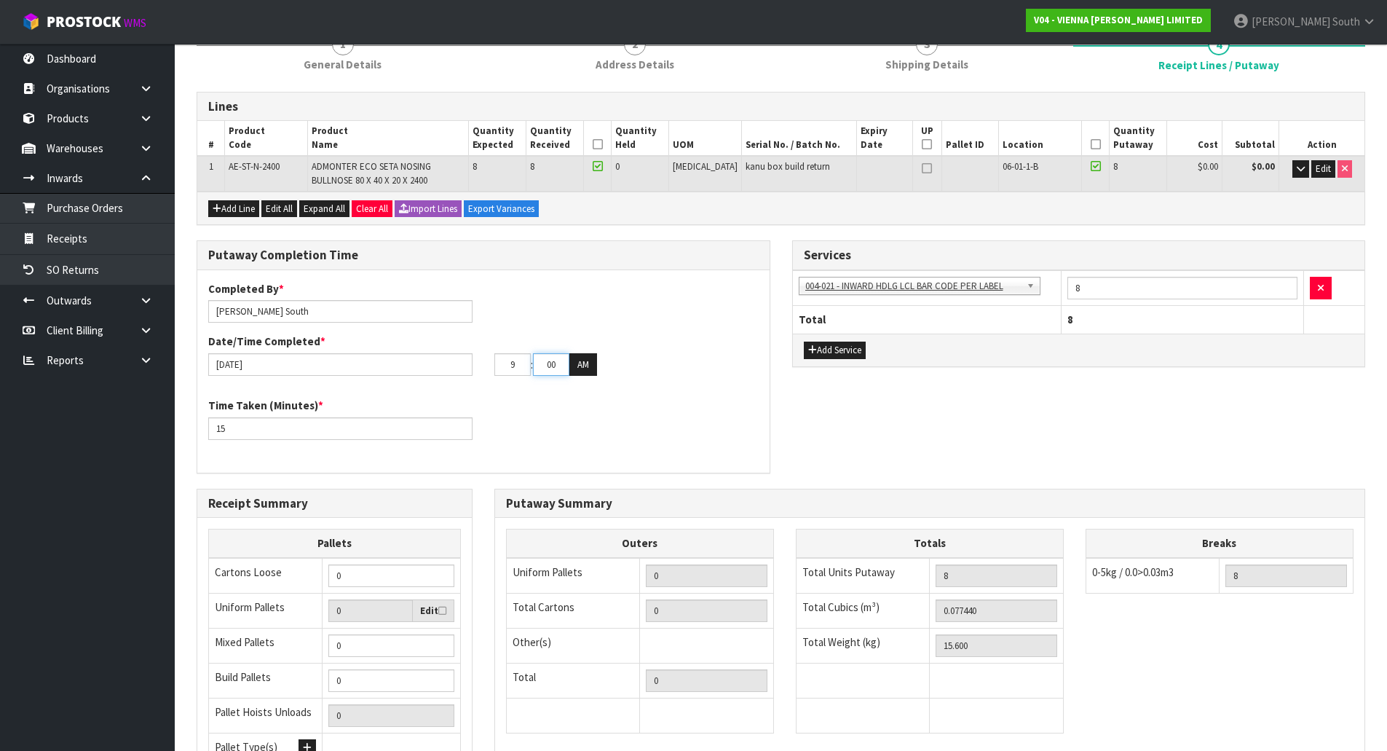
type input "09"
drag, startPoint x: 545, startPoint y: 365, endPoint x: 599, endPoint y: 365, distance: 53.9
click at [599, 365] on div "09 : 00 : 00 AM" at bounding box center [626, 364] width 264 height 23
type input "30"
click at [568, 415] on div "Time Taken (Minutes) * 15" at bounding box center [483, 423] width 572 height 52
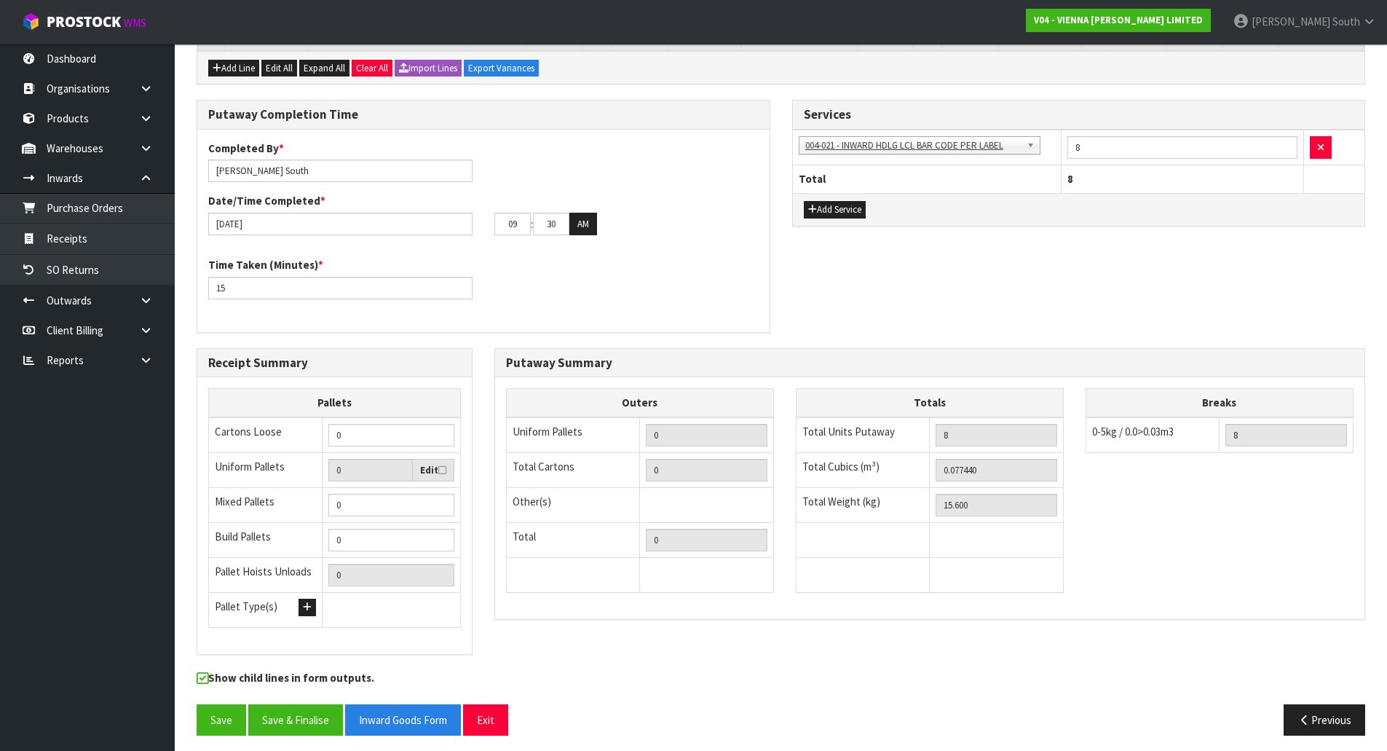
scroll to position [291, 0]
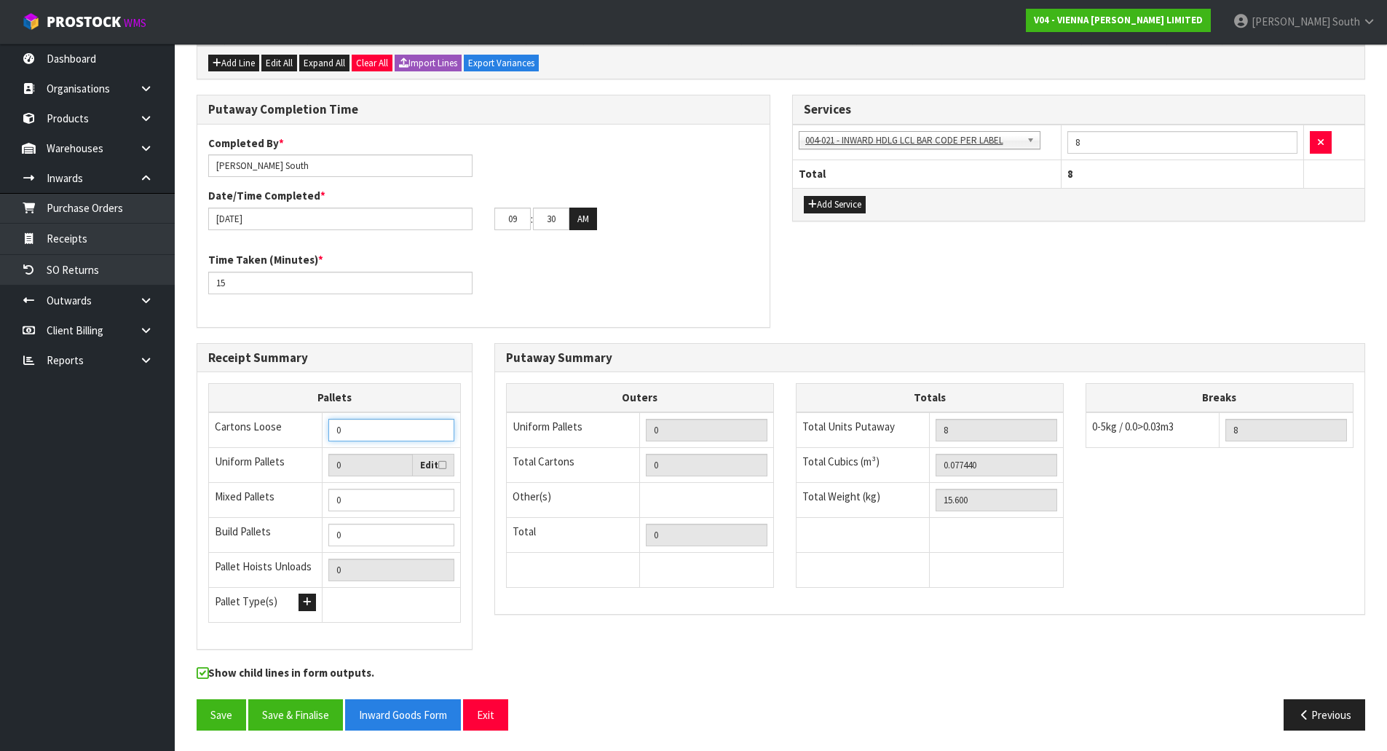
drag, startPoint x: 389, startPoint y: 435, endPoint x: 234, endPoint y: 422, distance: 155.5
click at [234, 422] on tr "Cartons Loose 0" at bounding box center [335, 430] width 252 height 36
type input "8"
click at [708, 343] on div "Putaway Summary Outers Uniform Pallets 0 Total Cartons 0 Other(s) Bag x 0 Bar x…" at bounding box center [929, 479] width 871 height 272
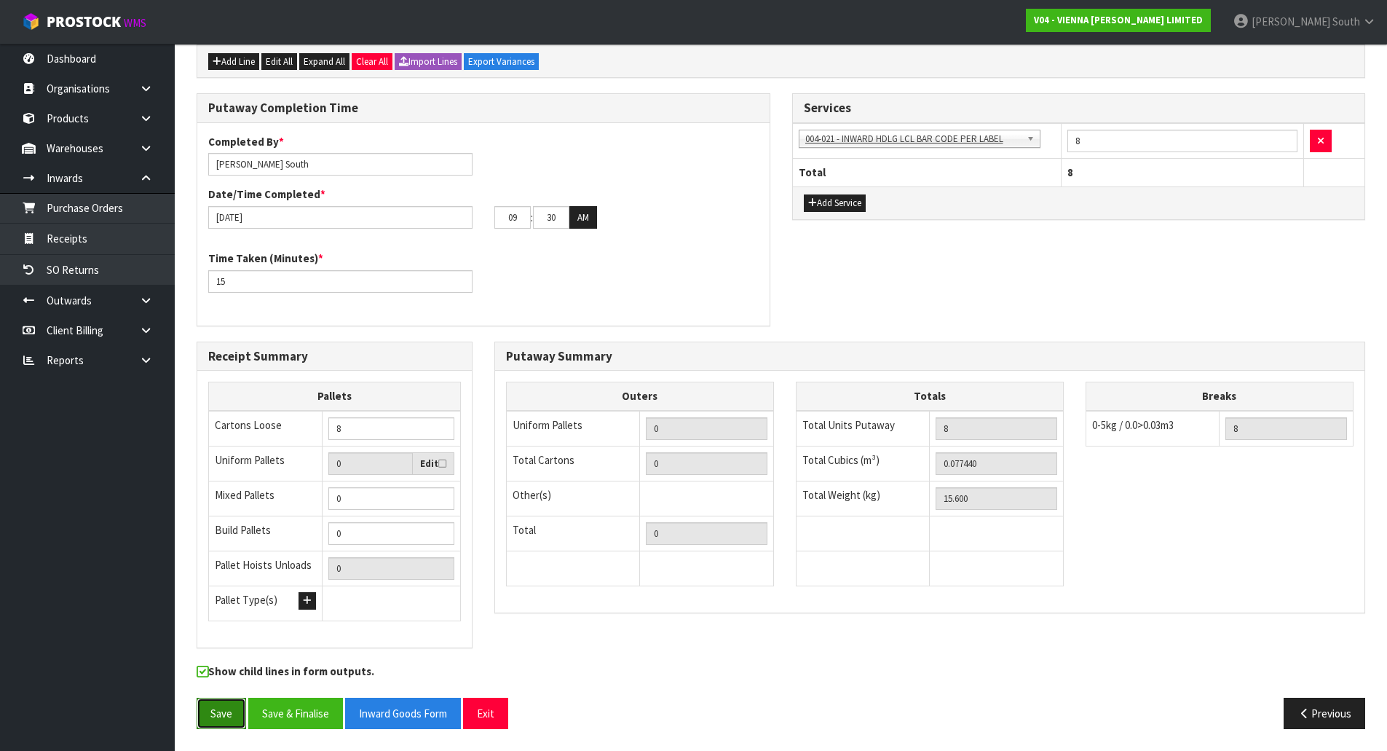
click at [209, 705] on button "Save" at bounding box center [222, 712] width 50 height 31
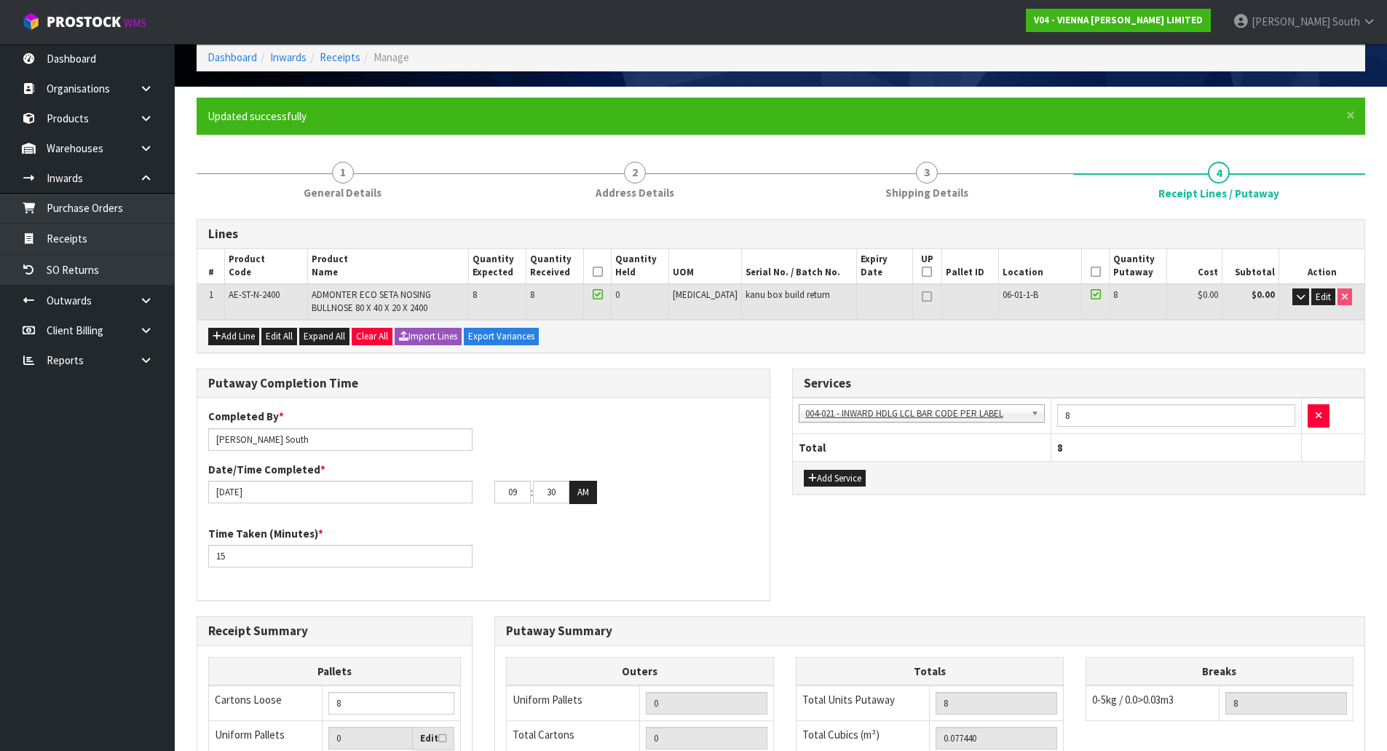
scroll to position [0, 0]
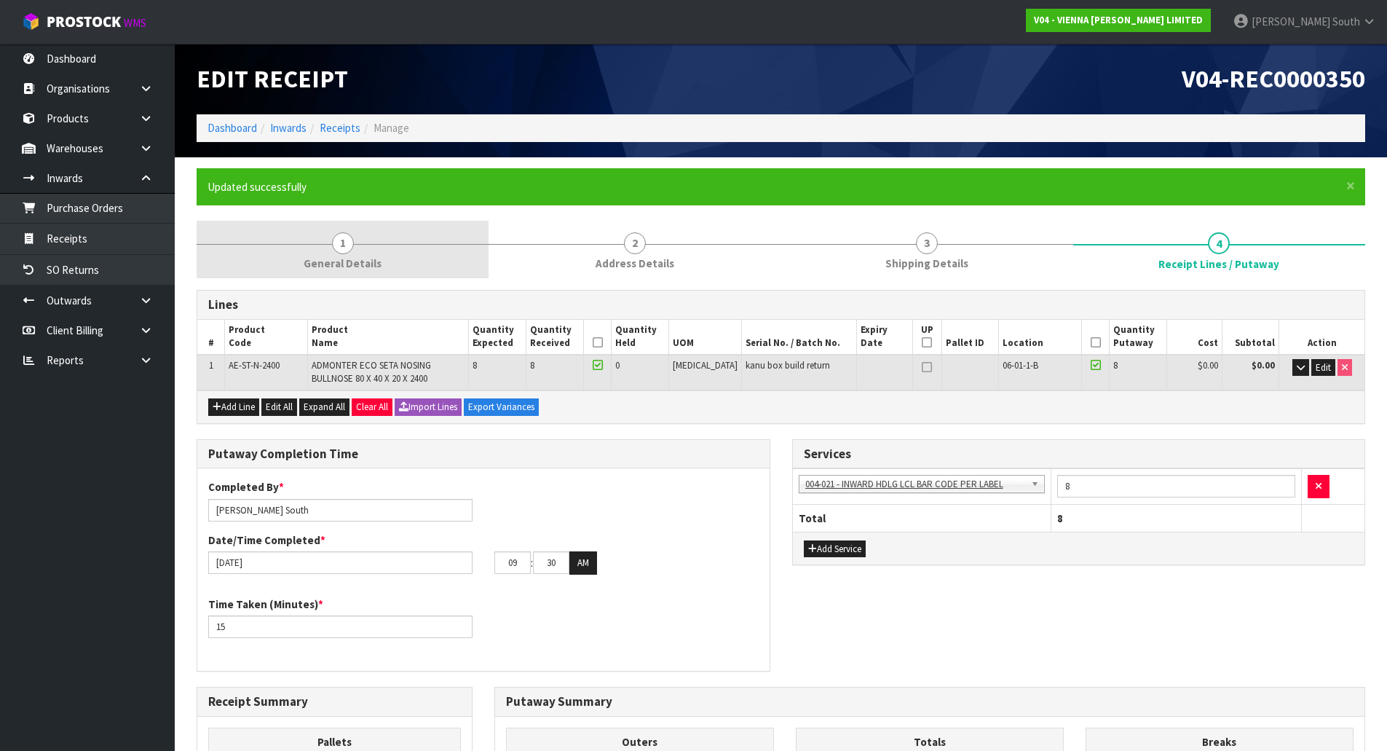
click at [371, 260] on span "General Details" at bounding box center [343, 263] width 78 height 15
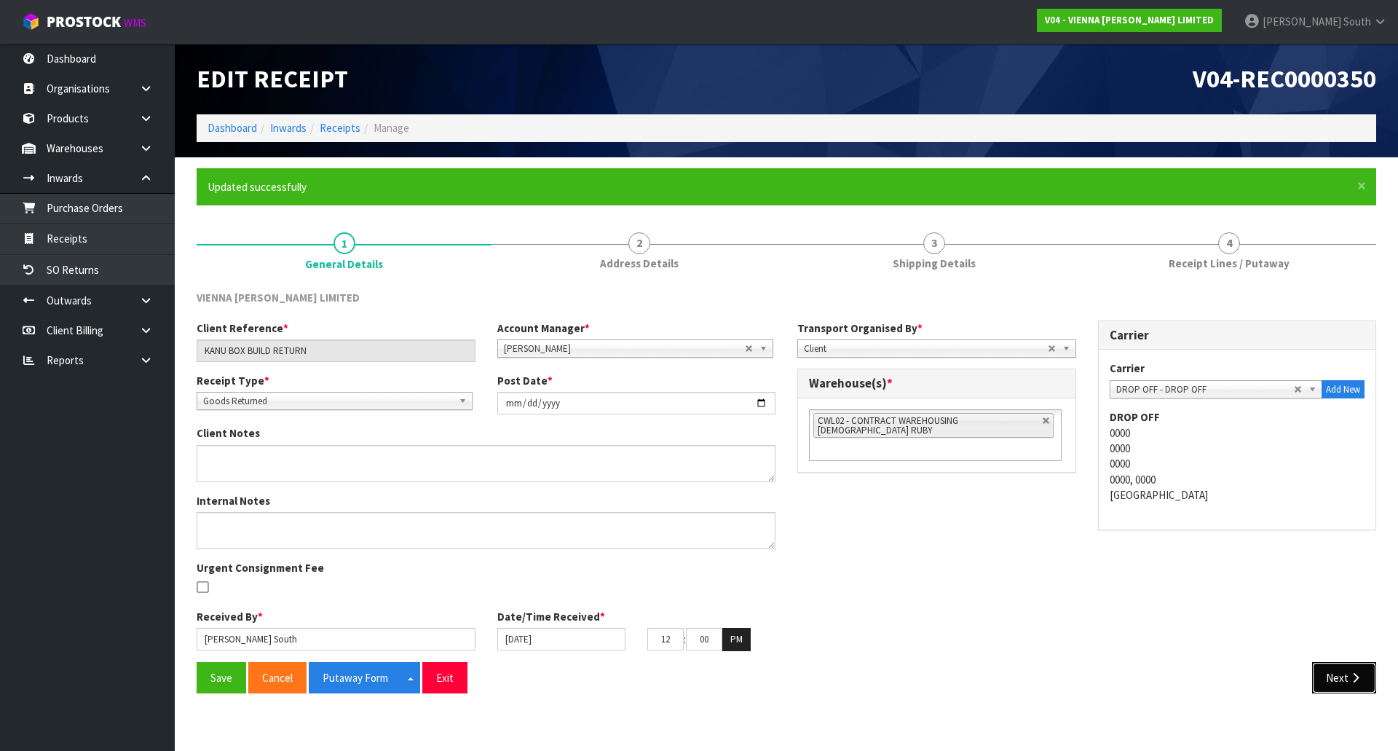
click at [1329, 684] on button "Next" at bounding box center [1344, 677] width 64 height 31
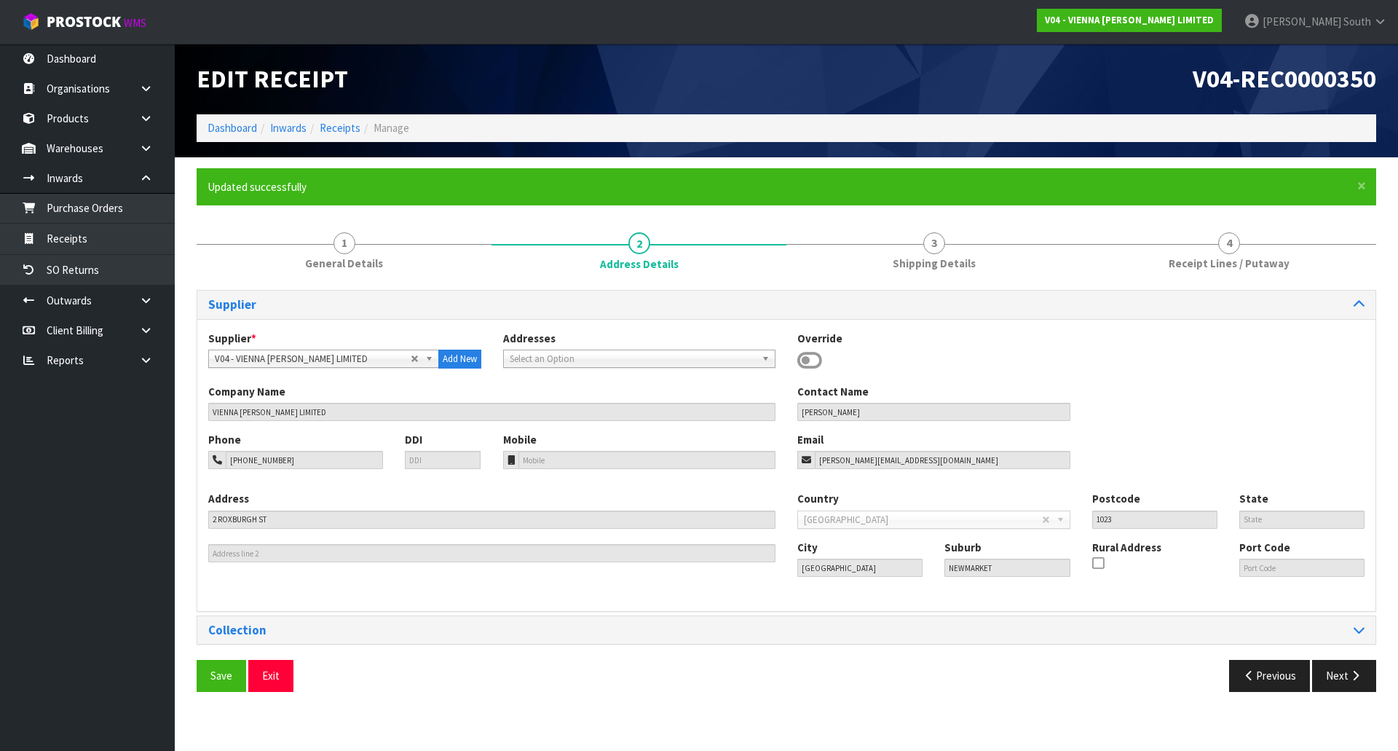
click at [413, 658] on div "Supplier Supplier * A00 - AGRIHEALTH NZ LTD A01 - [PERSON_NAME] PTY LTD A02 - A…" at bounding box center [786, 496] width 1179 height 413
click at [739, 707] on section "× Close Updated successfully 1 General Details 2 Address Details 3 Shipping Det…" at bounding box center [786, 435] width 1223 height 556
click at [1324, 676] on button "Next" at bounding box center [1344, 675] width 64 height 31
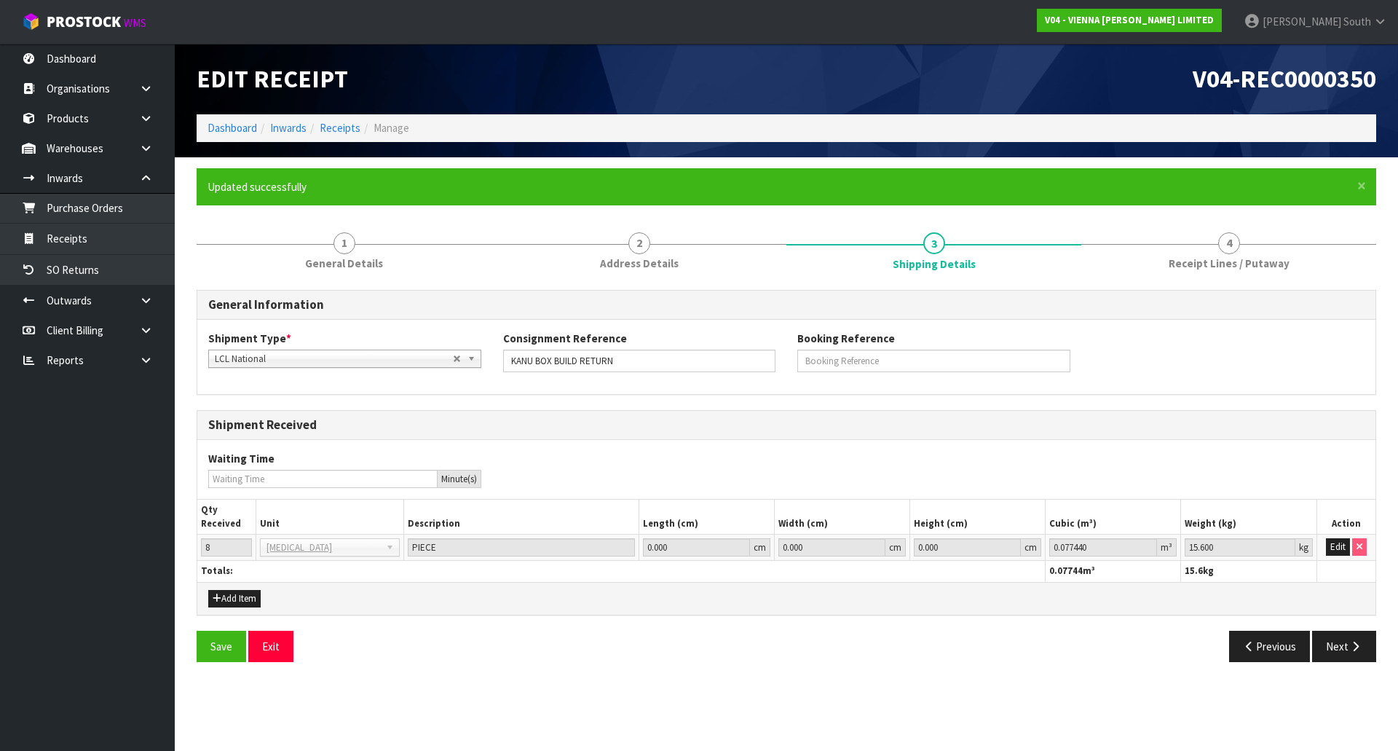
click at [1324, 676] on section "× Close Updated successfully 1 General Details 2 Address Details 3 Shipping Det…" at bounding box center [786, 420] width 1223 height 526
click at [1358, 646] on icon "button" at bounding box center [1355, 646] width 14 height 11
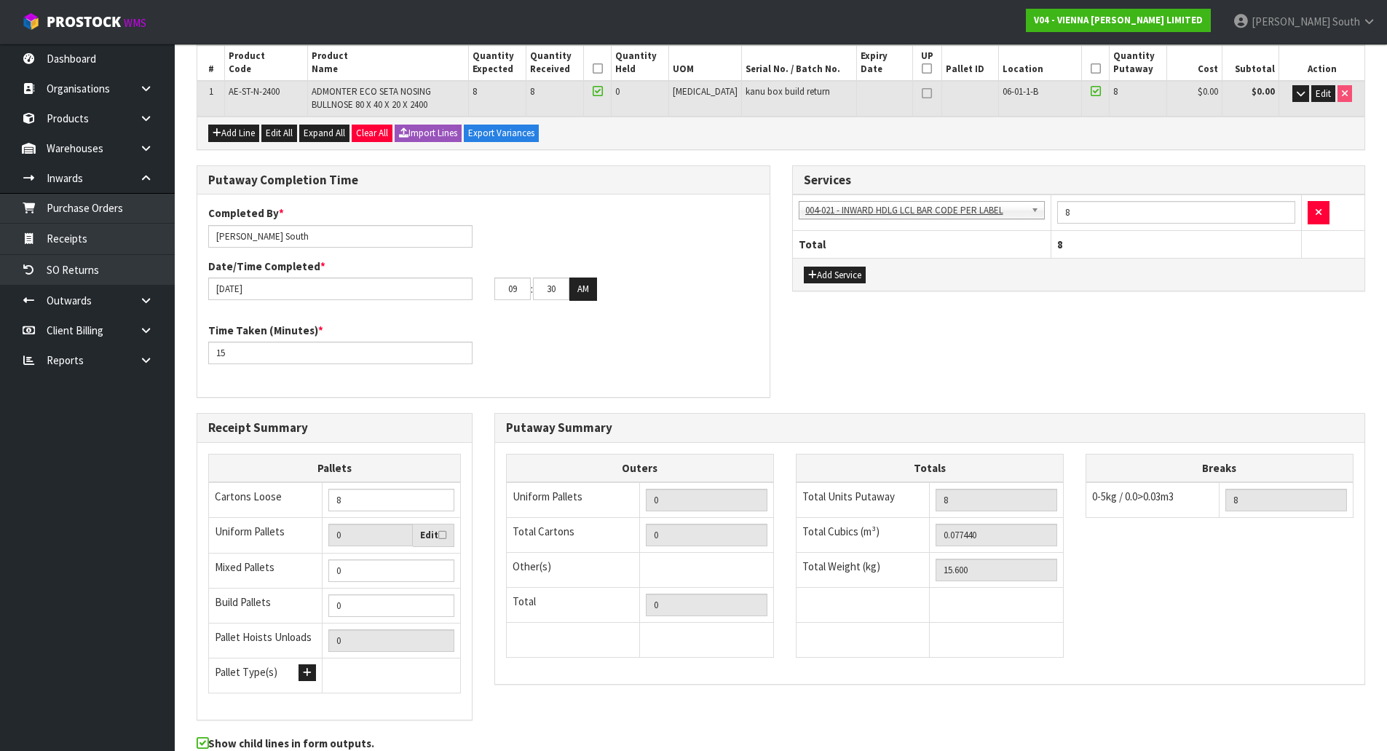
scroll to position [346, 0]
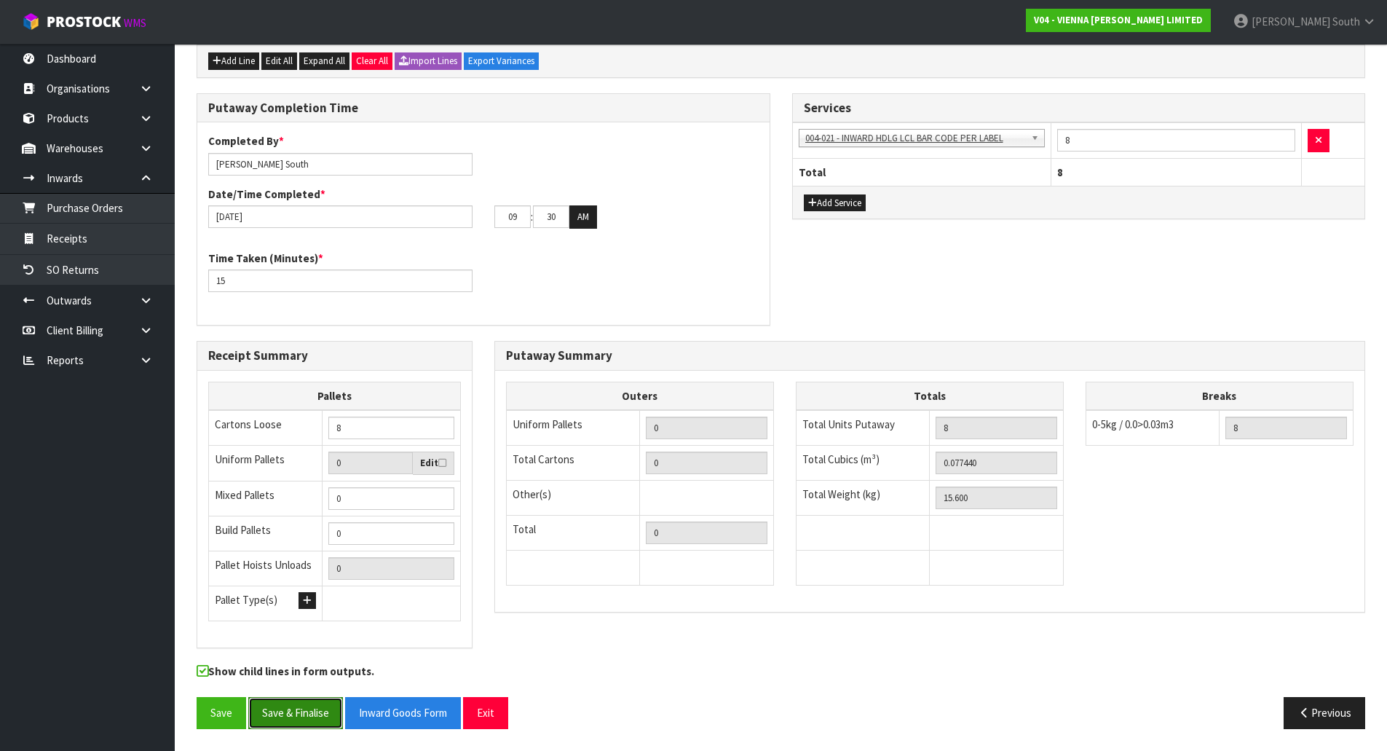
click at [319, 720] on button "Save & Finalise" at bounding box center [295, 712] width 95 height 31
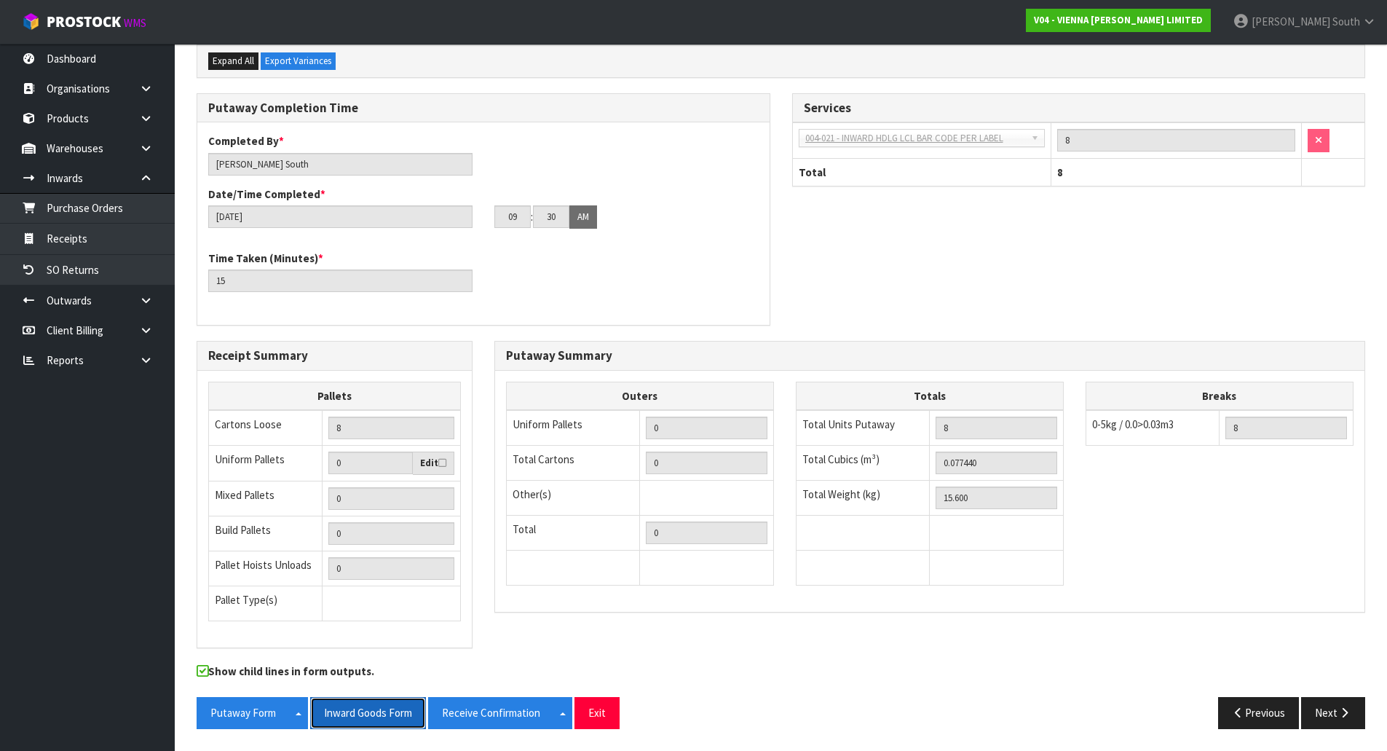
click at [392, 711] on button "Inward Goods Form" at bounding box center [368, 712] width 116 height 31
click at [785, 634] on div "Receipt Summary Pallets Cartons Loose 8 Uniform Pallets 0 Edit Mixed Pallets 0 …" at bounding box center [781, 502] width 1190 height 322
click at [614, 703] on button "Exit" at bounding box center [596, 712] width 45 height 31
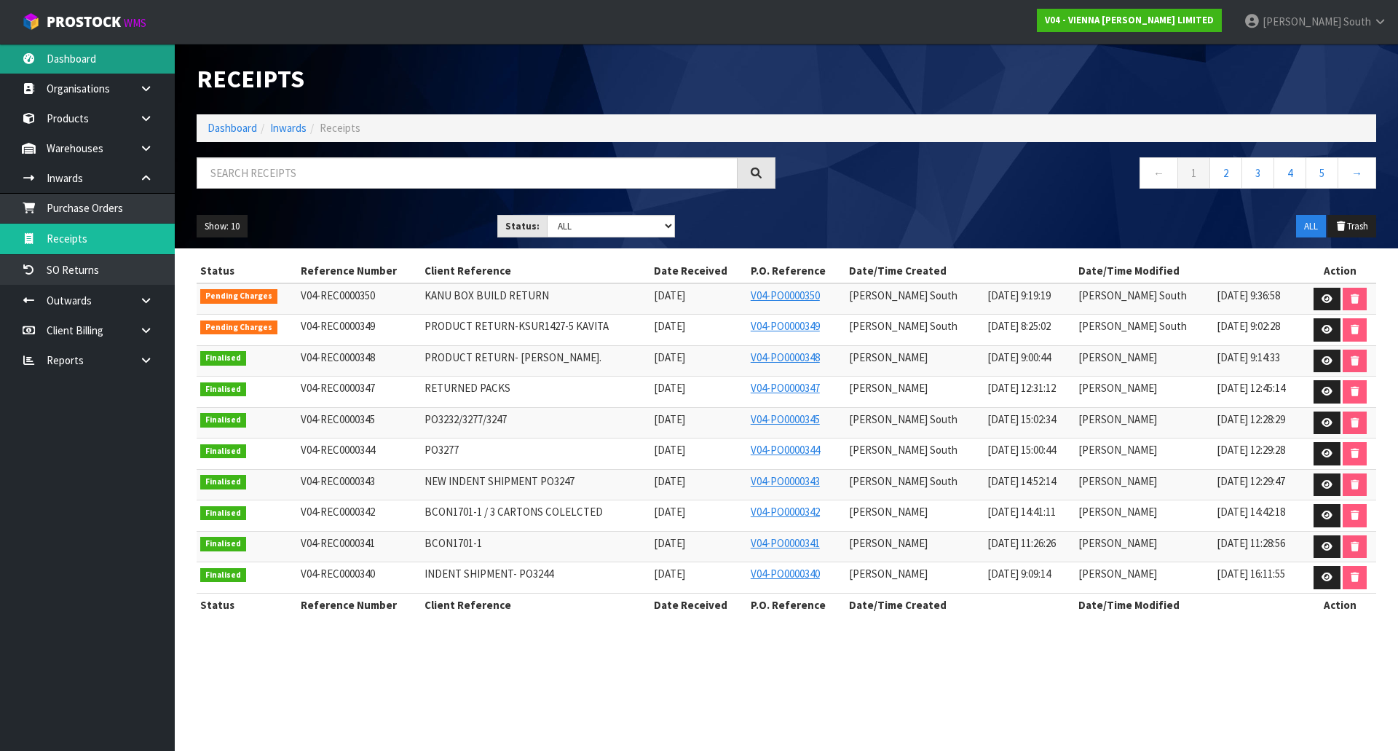
click at [85, 64] on link "Dashboard" at bounding box center [87, 59] width 175 height 30
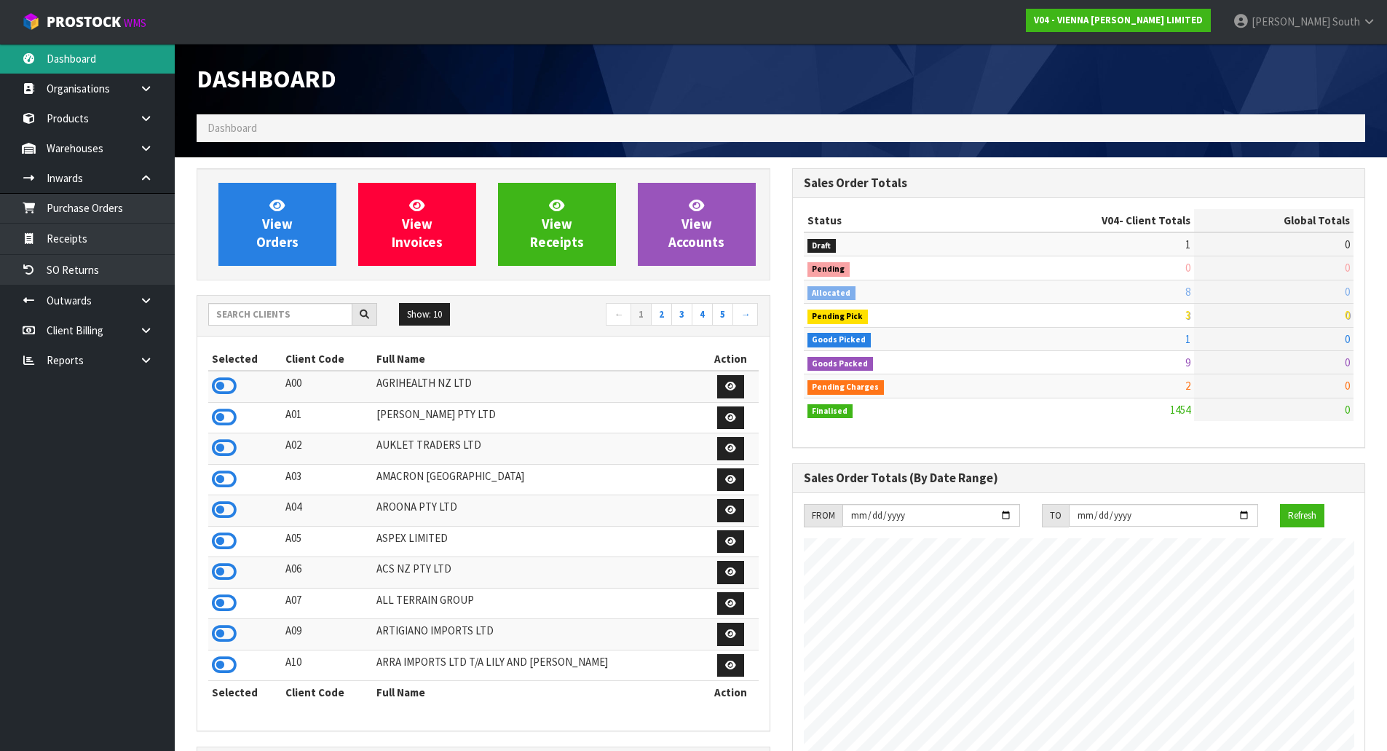
scroll to position [1165, 595]
click at [312, 320] on input "text" at bounding box center [280, 314] width 144 height 23
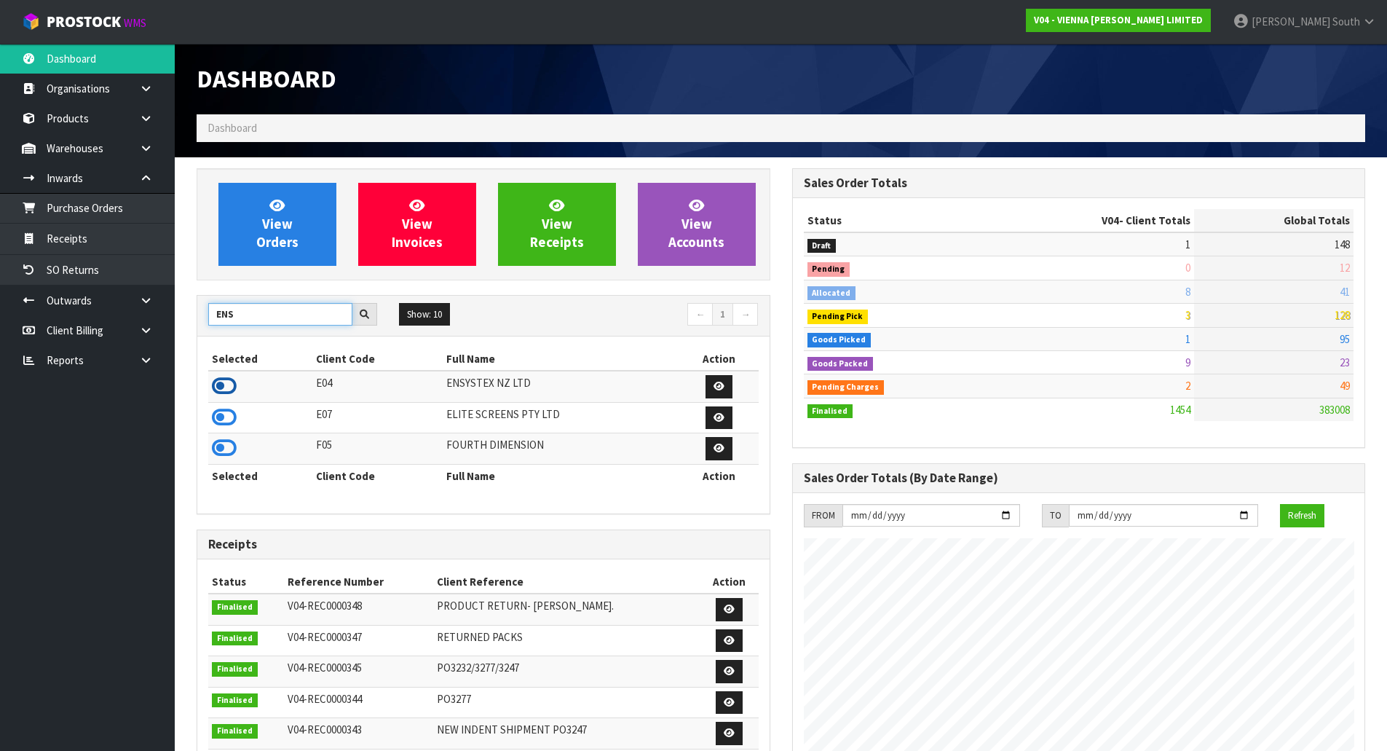
type input "ENS"
click at [225, 390] on icon at bounding box center [224, 386] width 25 height 22
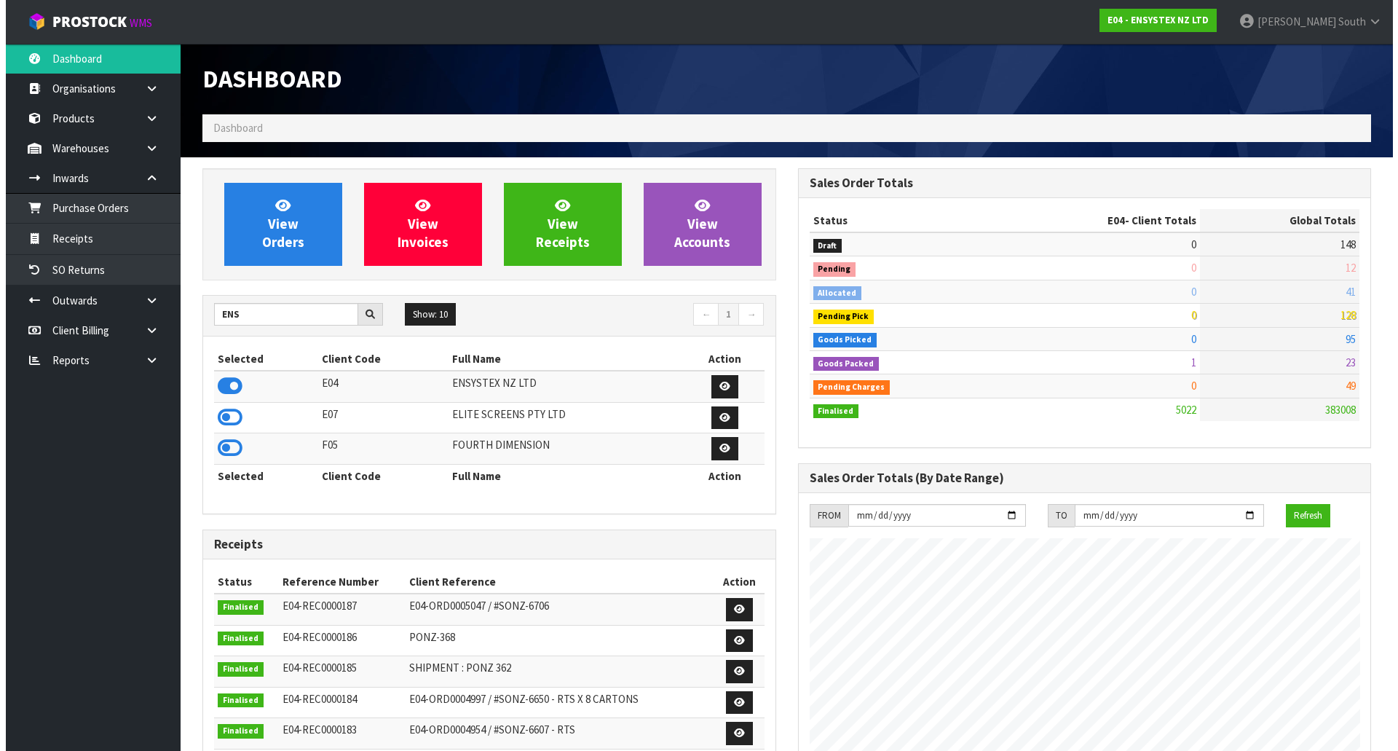
scroll to position [1103, 595]
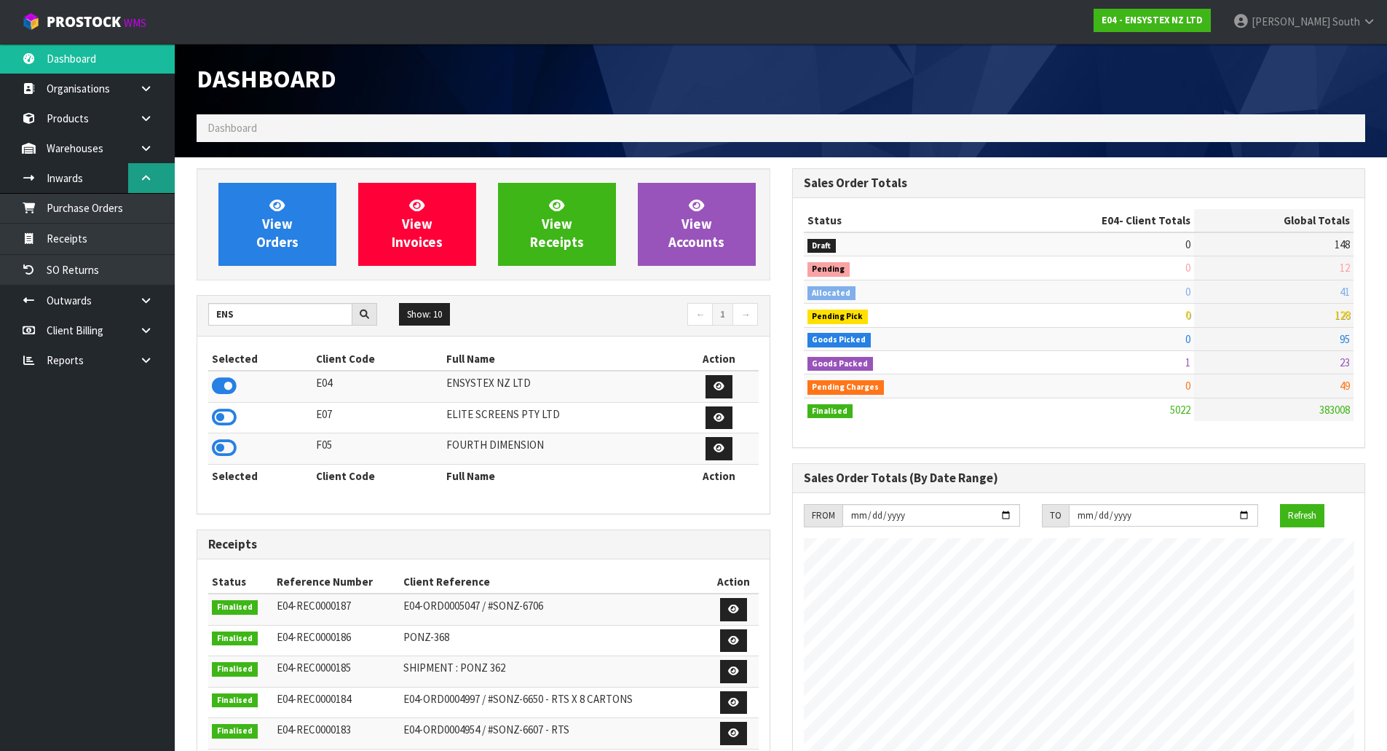
click at [151, 173] on icon at bounding box center [146, 178] width 14 height 11
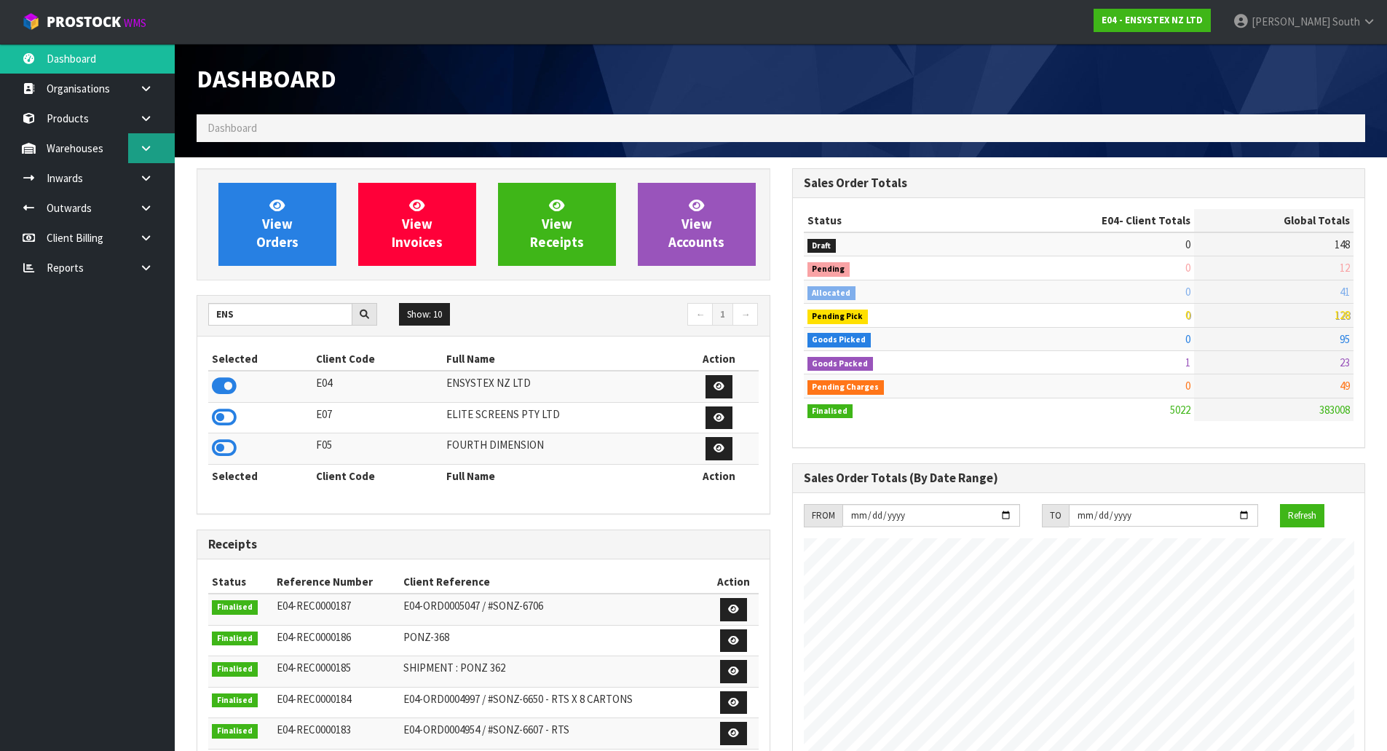
click at [148, 154] on link at bounding box center [151, 148] width 47 height 30
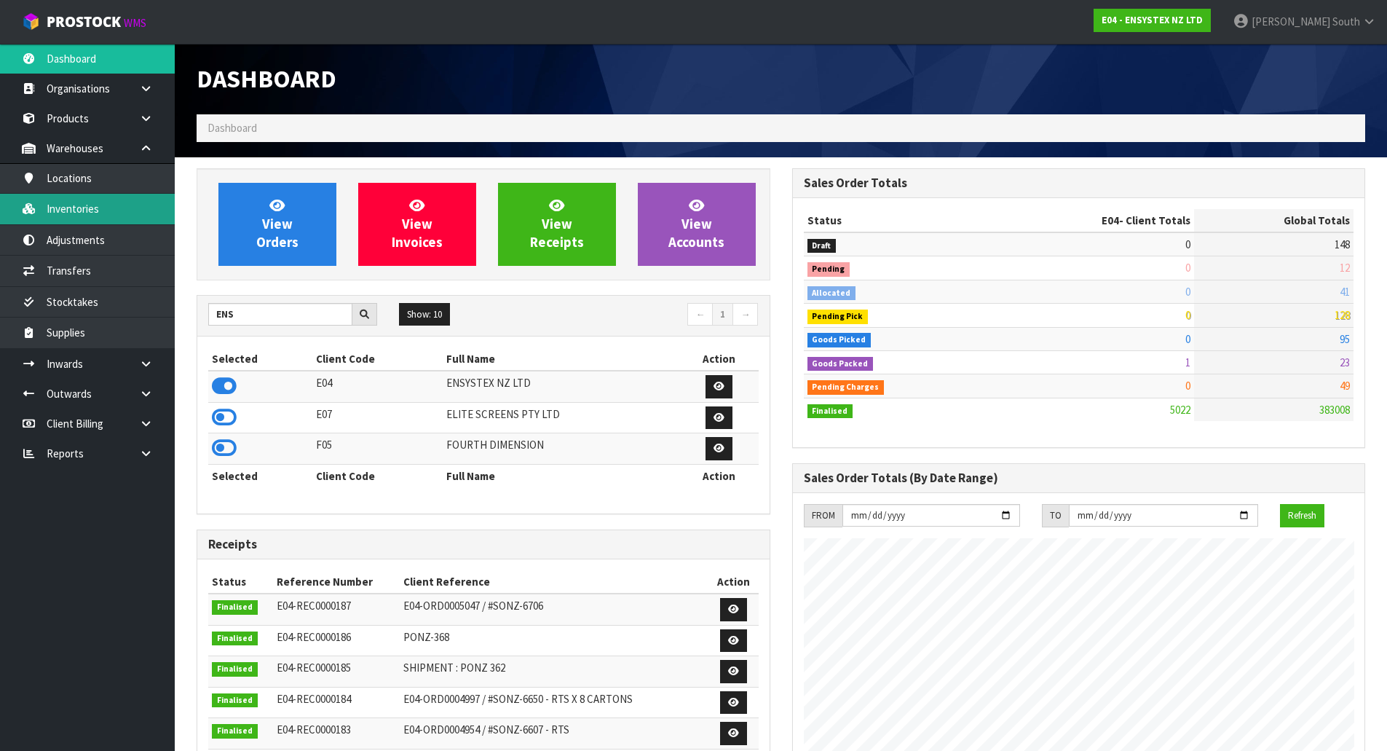
click at [88, 208] on link "Inventories" at bounding box center [87, 209] width 175 height 30
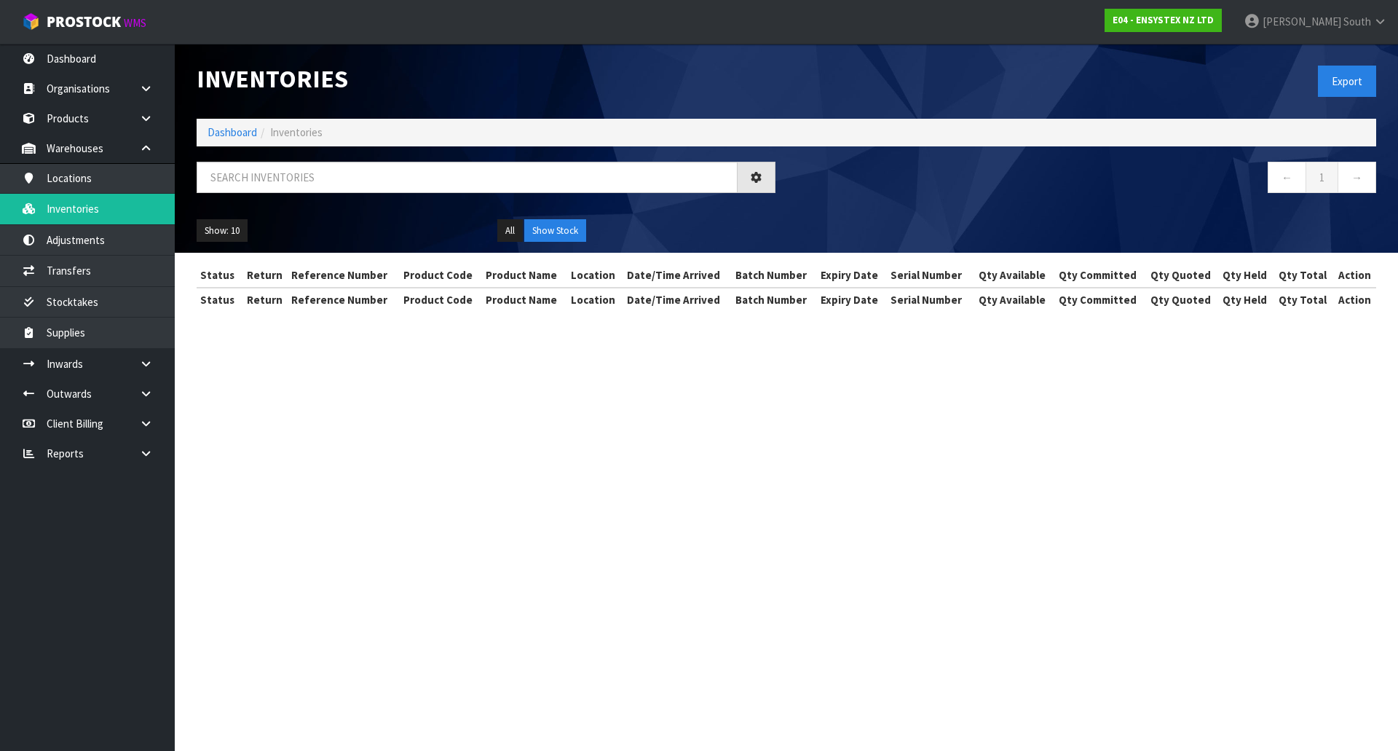
click at [149, 143] on div "Inventories Export Dashboard Inventories ← 1 → Show: 10 5 10 25 50 All Show Sto…" at bounding box center [699, 168] width 1398 height 337
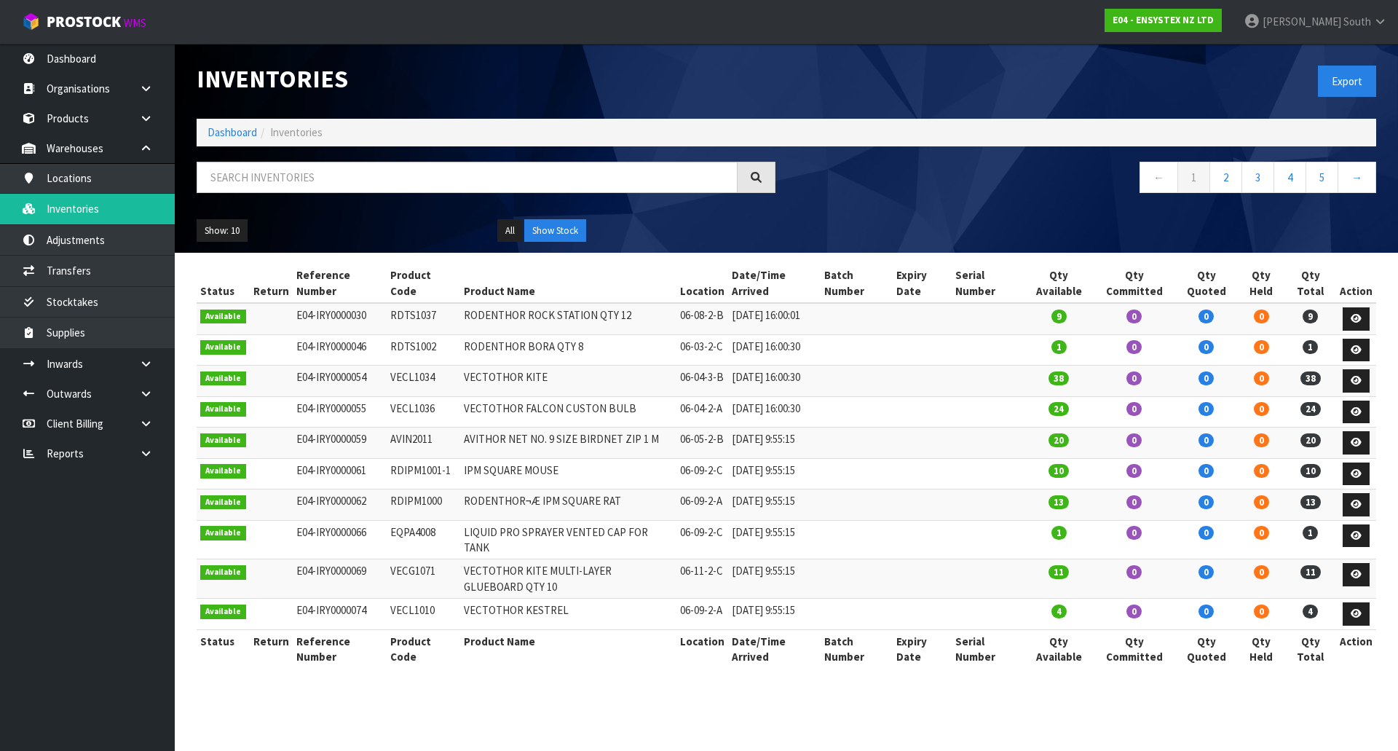
click at [149, 143] on icon at bounding box center [146, 148] width 14 height 11
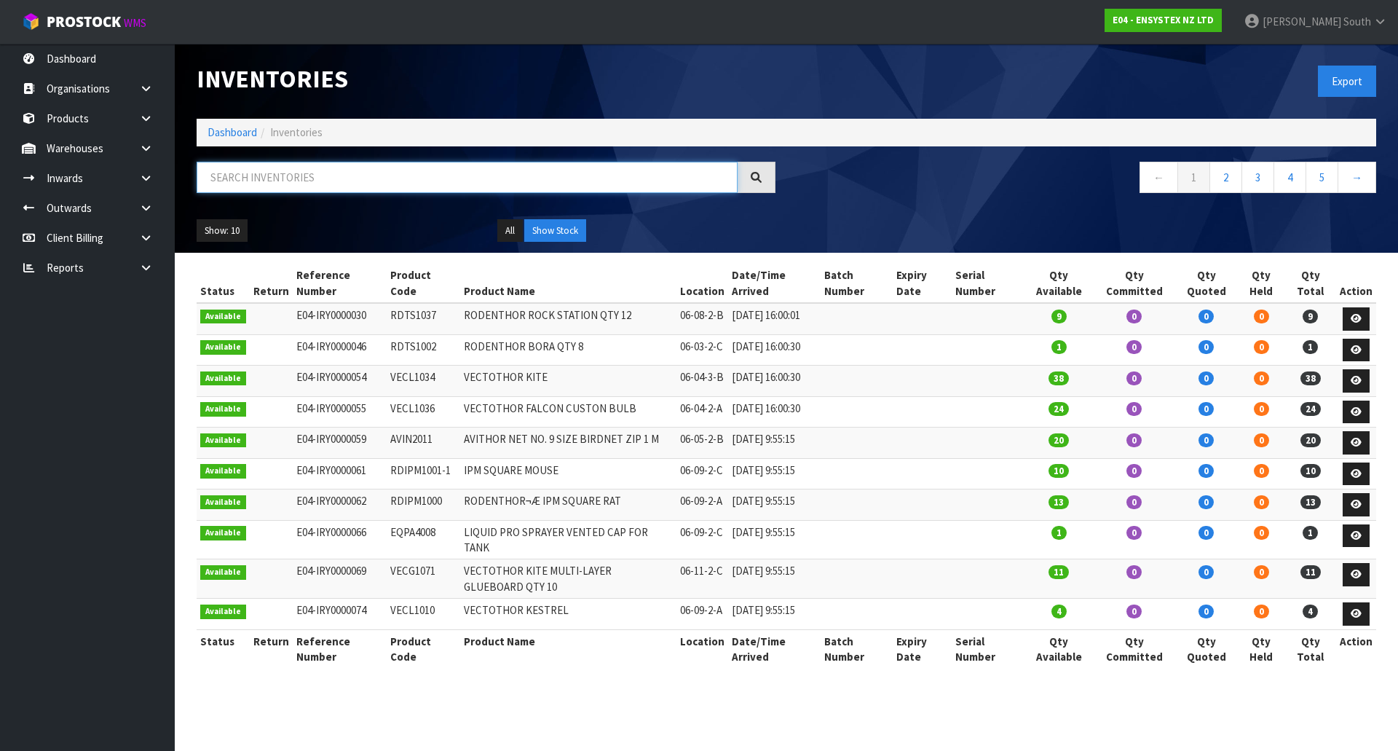
click at [247, 178] on input "text" at bounding box center [467, 177] width 541 height 31
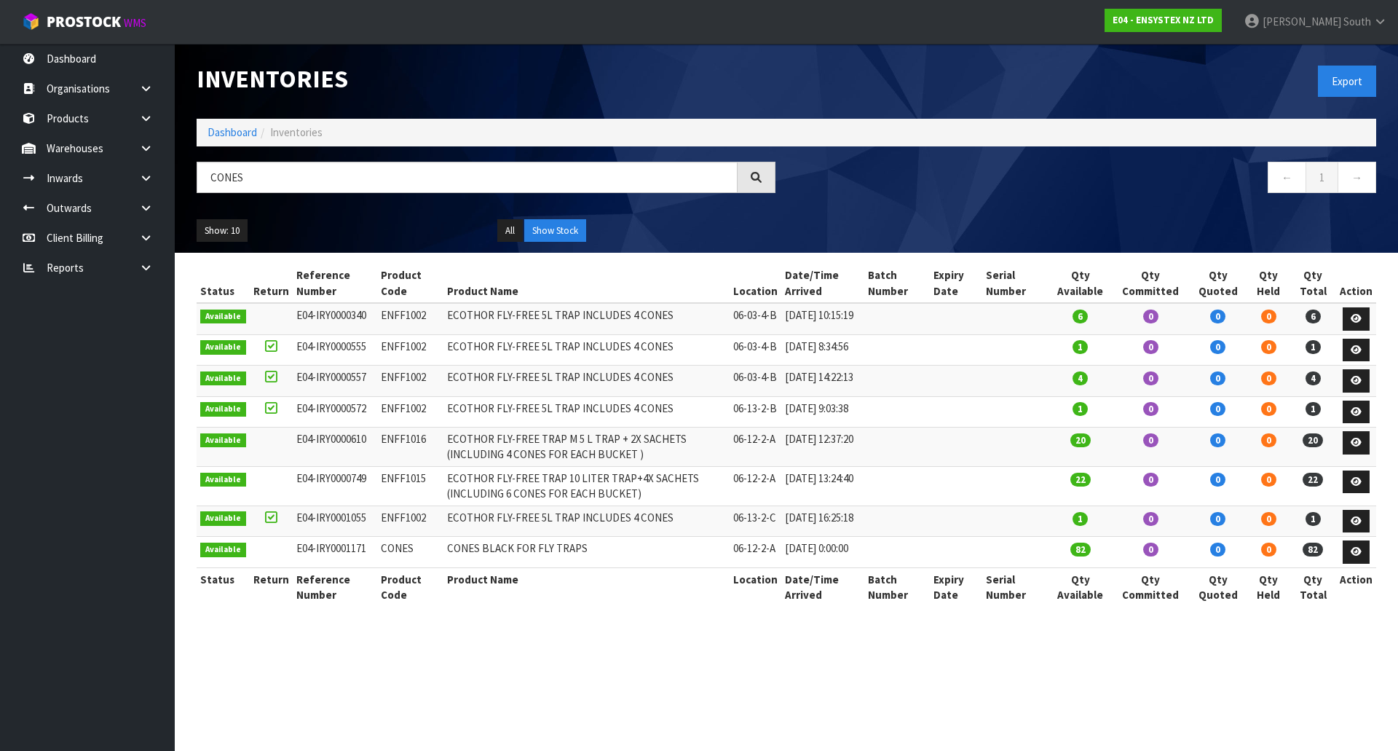
click at [427, 216] on div "Show: 10 5 10 25 50 All Show Stock" at bounding box center [786, 230] width 1201 height 45
click at [382, 183] on input "CONES" at bounding box center [467, 177] width 541 height 31
click at [470, 606] on th "Product Name" at bounding box center [586, 586] width 286 height 39
drag, startPoint x: 437, startPoint y: 590, endPoint x: 689, endPoint y: 603, distance: 252.9
click at [689, 568] on td "CONES BLACK FOR FLY TRAPS" at bounding box center [586, 552] width 286 height 31
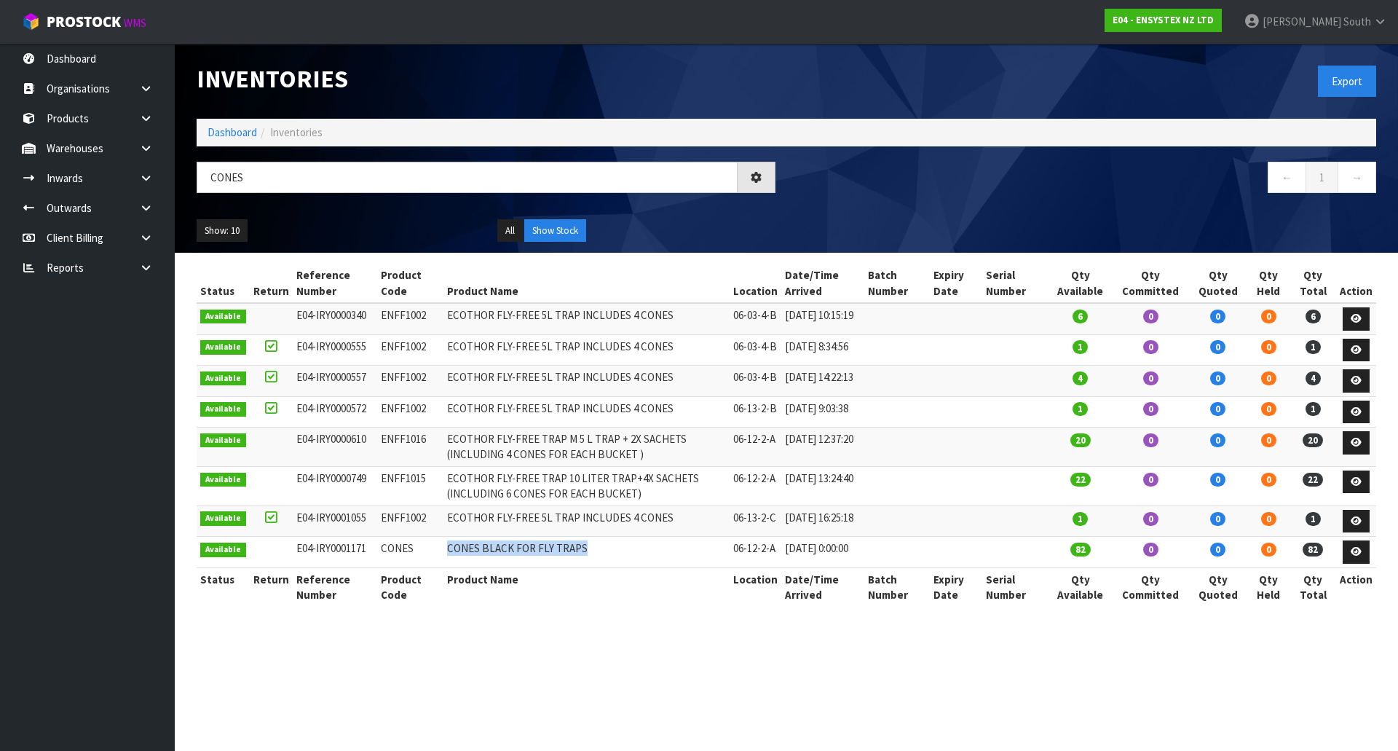
copy td "CONES BLACK FOR FLY TRAPS"
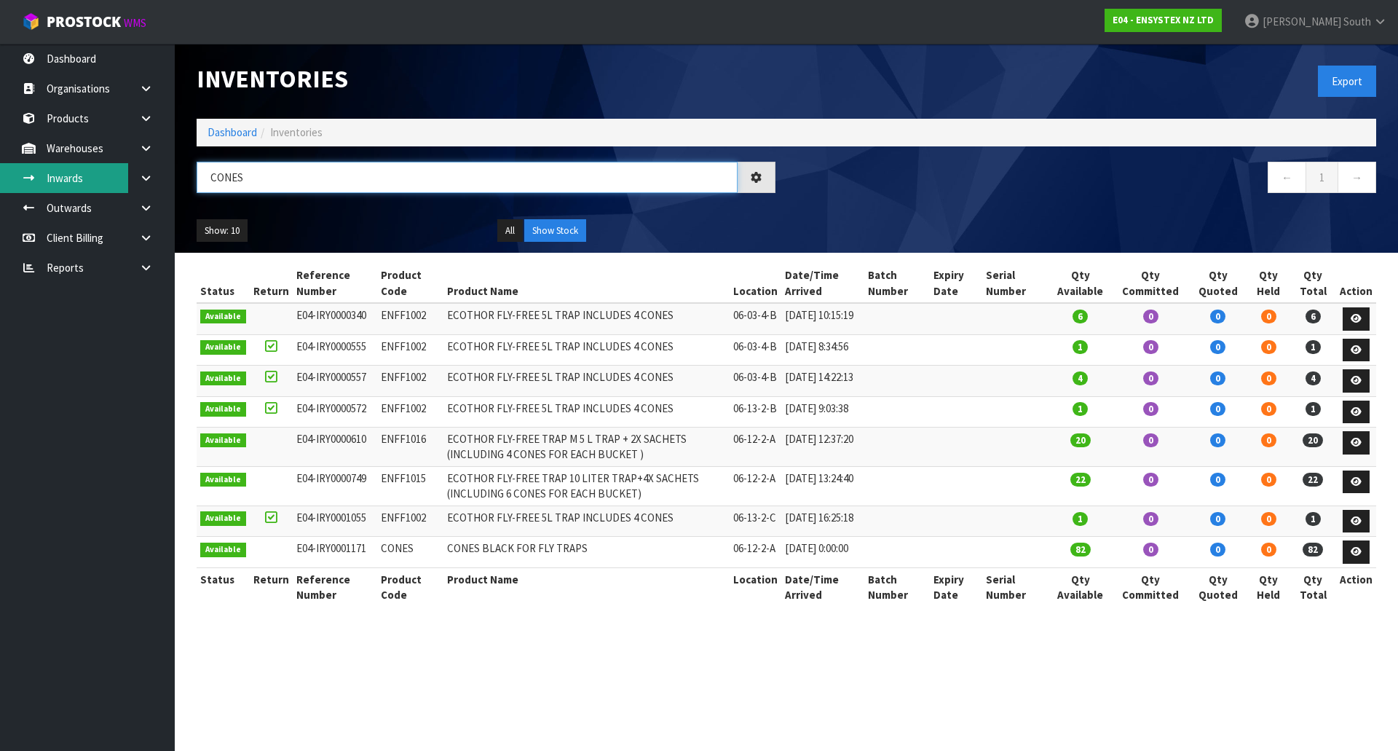
click at [92, 170] on body "Toggle navigation ProStock WMS E04 - ENSYSTEX NZ LTD [PERSON_NAME] South Logout…" at bounding box center [699, 375] width 1398 height 751
paste input "BLACK FOR FLY TRAPS"
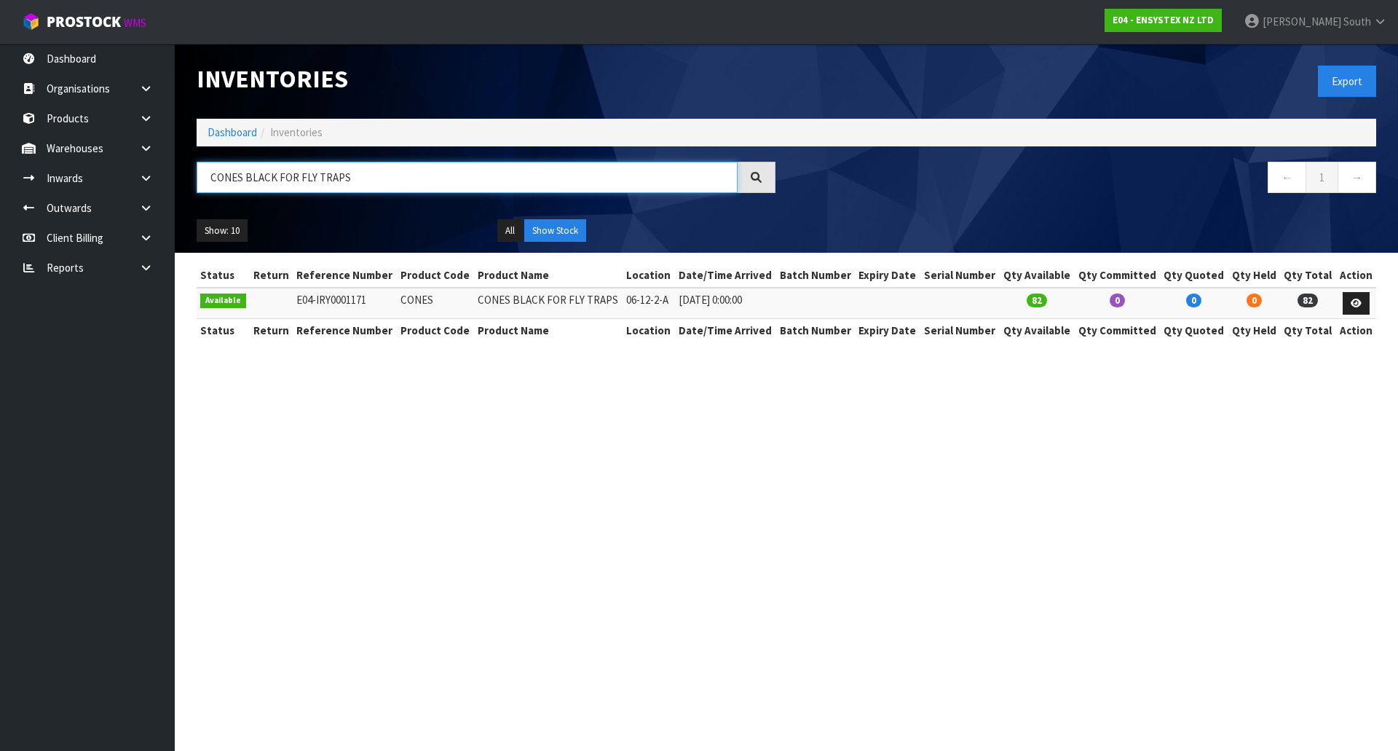
type input "CONES BLACK FOR FLY TRAPS"
click at [533, 550] on section "Inventories Export Dashboard Inventories CONES BLACK FOR FLY TRAPS ← 1 → Show: …" at bounding box center [699, 375] width 1398 height 751
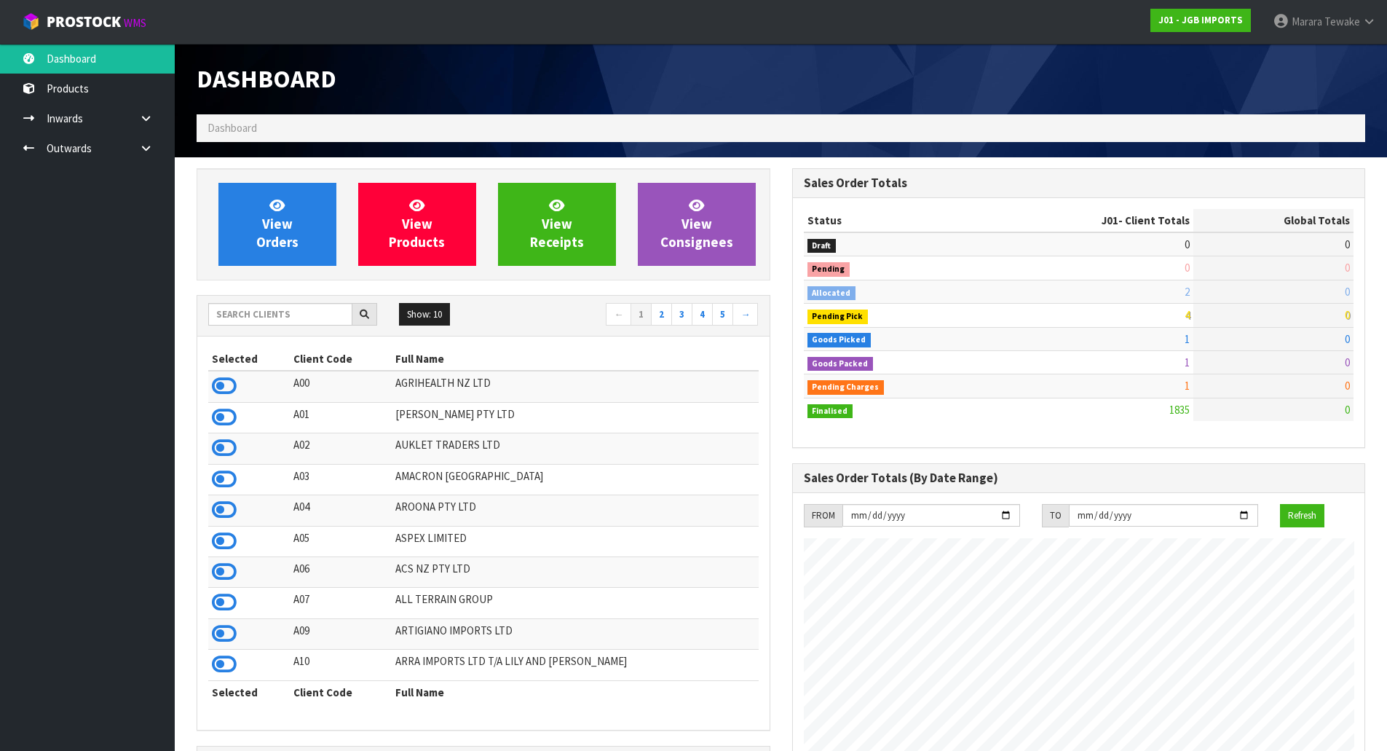
scroll to position [1079, 595]
click at [304, 314] on input "text" at bounding box center [280, 314] width 144 height 23
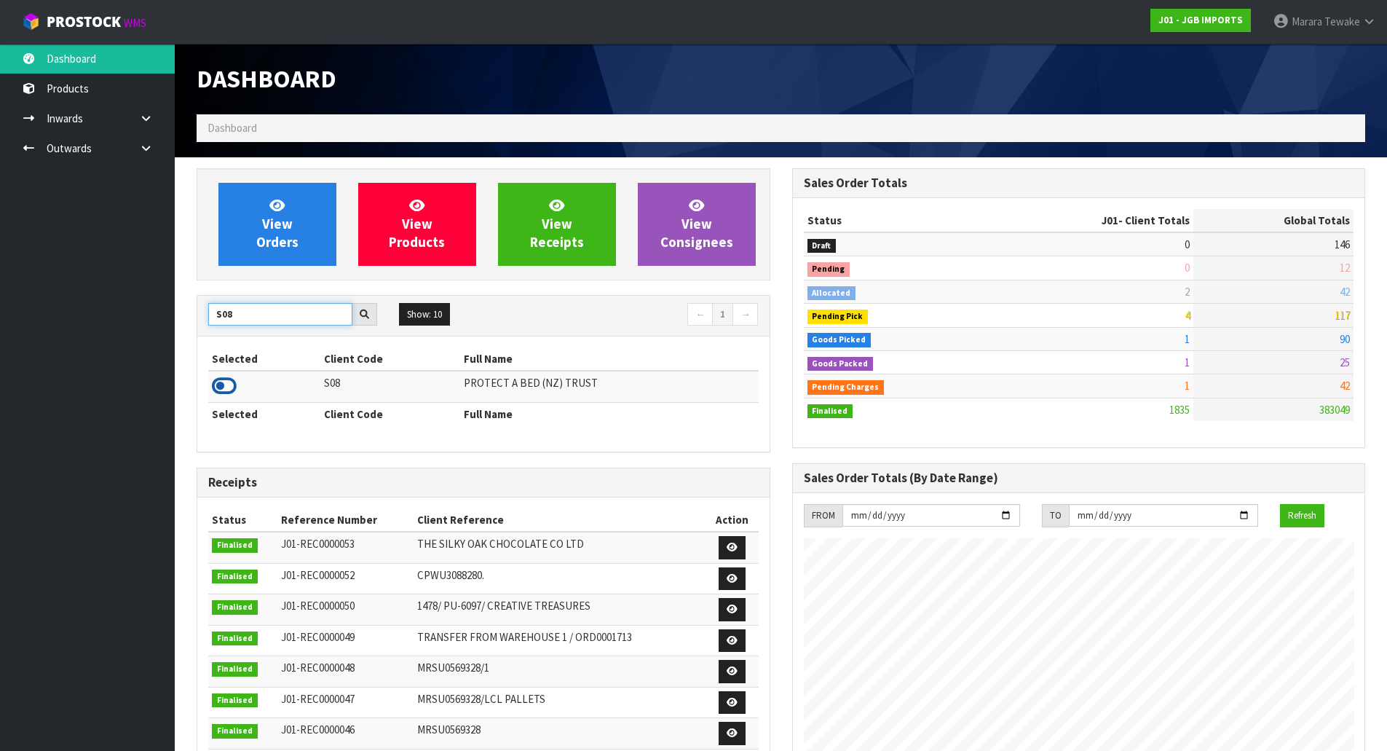
type input "S08"
click at [225, 386] on icon at bounding box center [224, 386] width 25 height 22
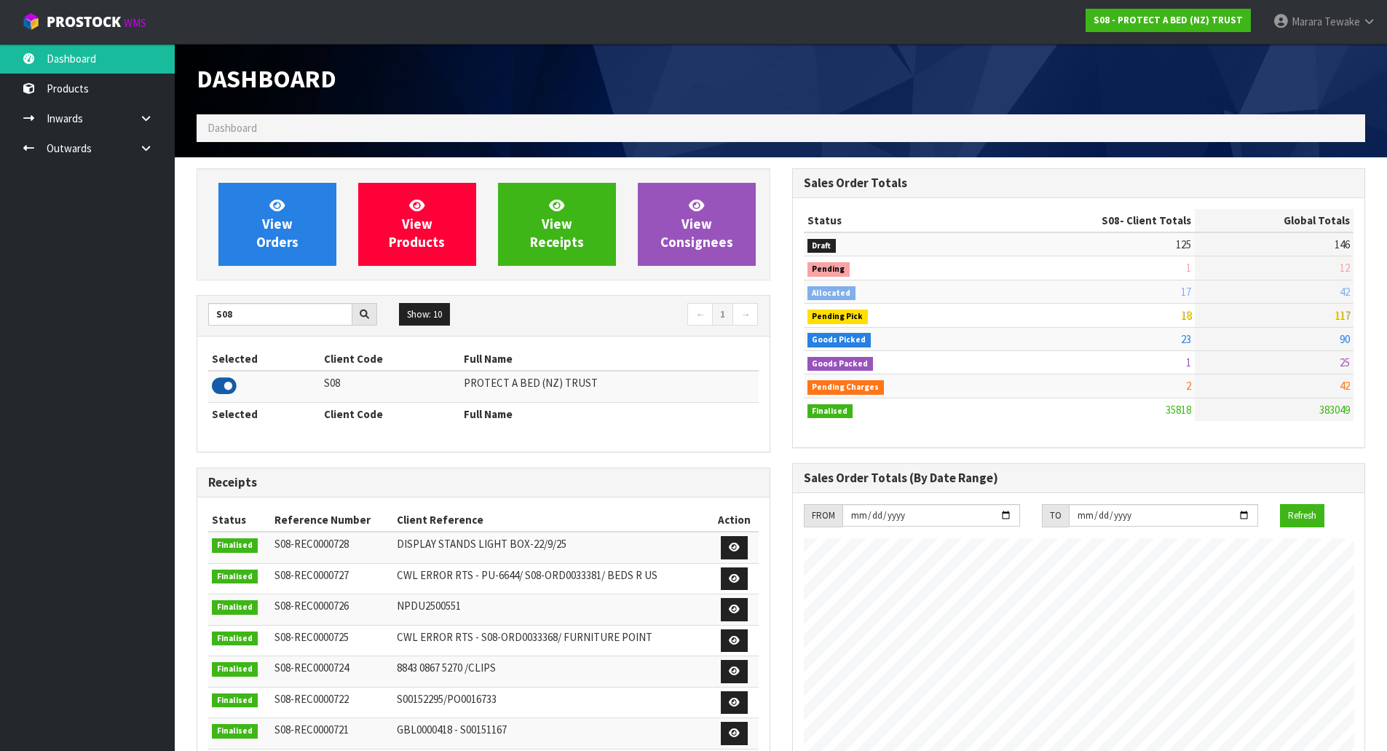
scroll to position [1103, 595]
click at [291, 237] on span "View Orders" at bounding box center [277, 224] width 42 height 55
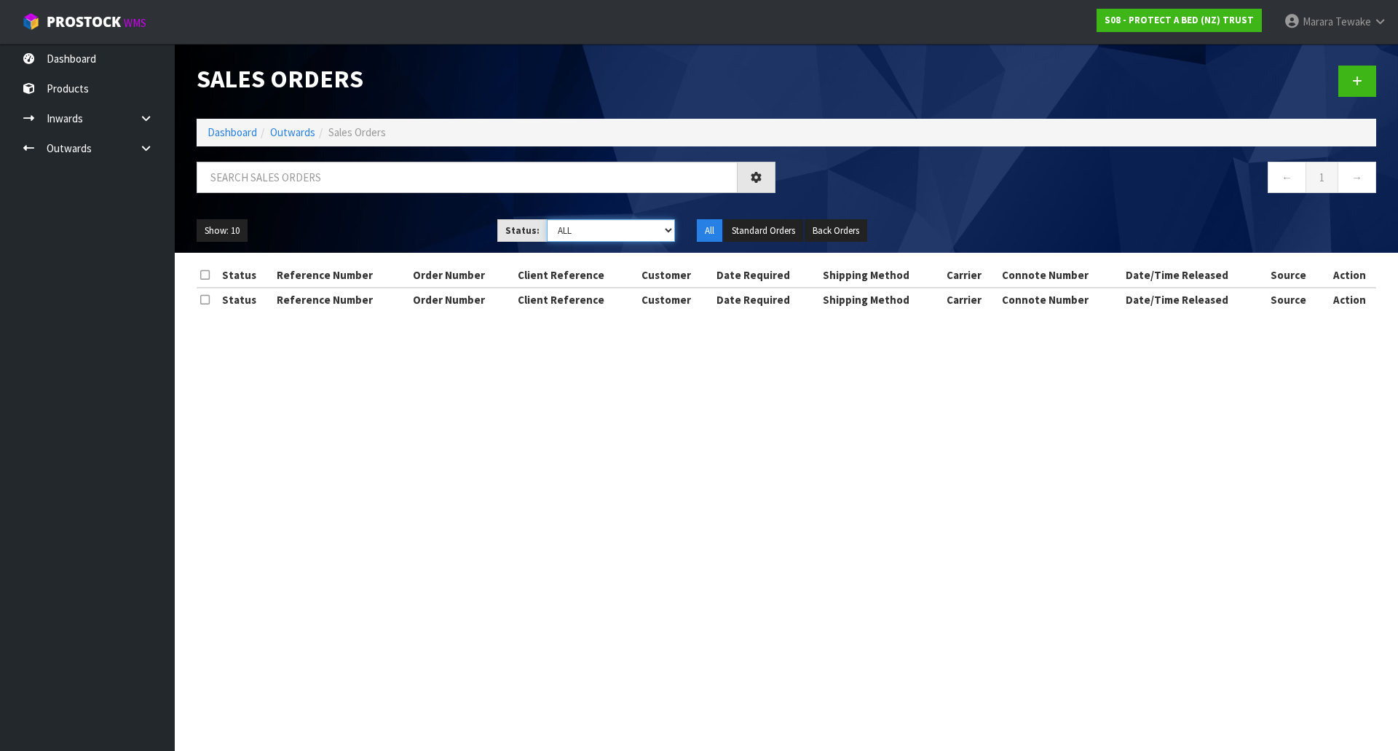
click at [664, 226] on select "Draft Pending Allocated Pending Pick Goods Picked Goods Packed Pending Charges …" at bounding box center [611, 230] width 129 height 23
select select "string:6"
click at [547, 219] on select "Draft Pending Allocated Pending Pick Goods Picked Goods Packed Pending Charges …" at bounding box center [611, 230] width 129 height 23
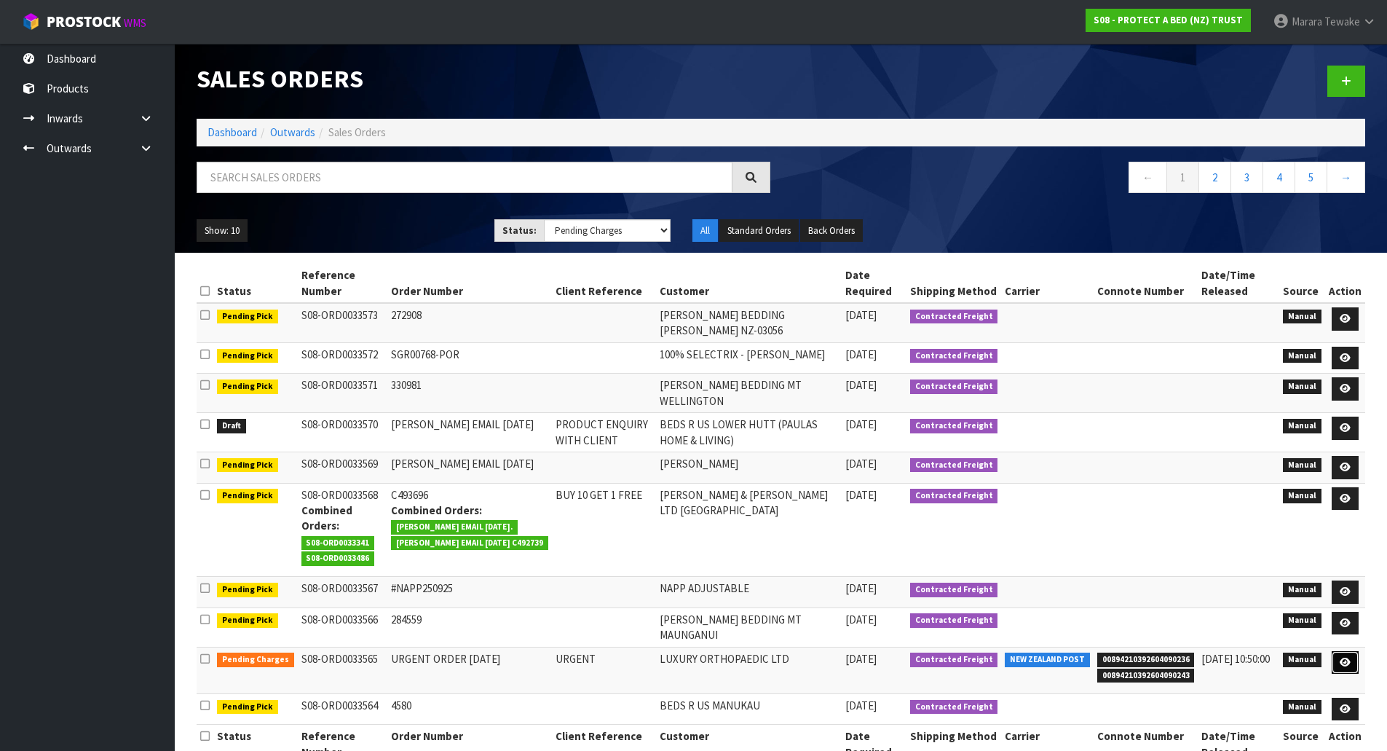
click at [1348, 660] on icon at bounding box center [1344, 661] width 11 height 9
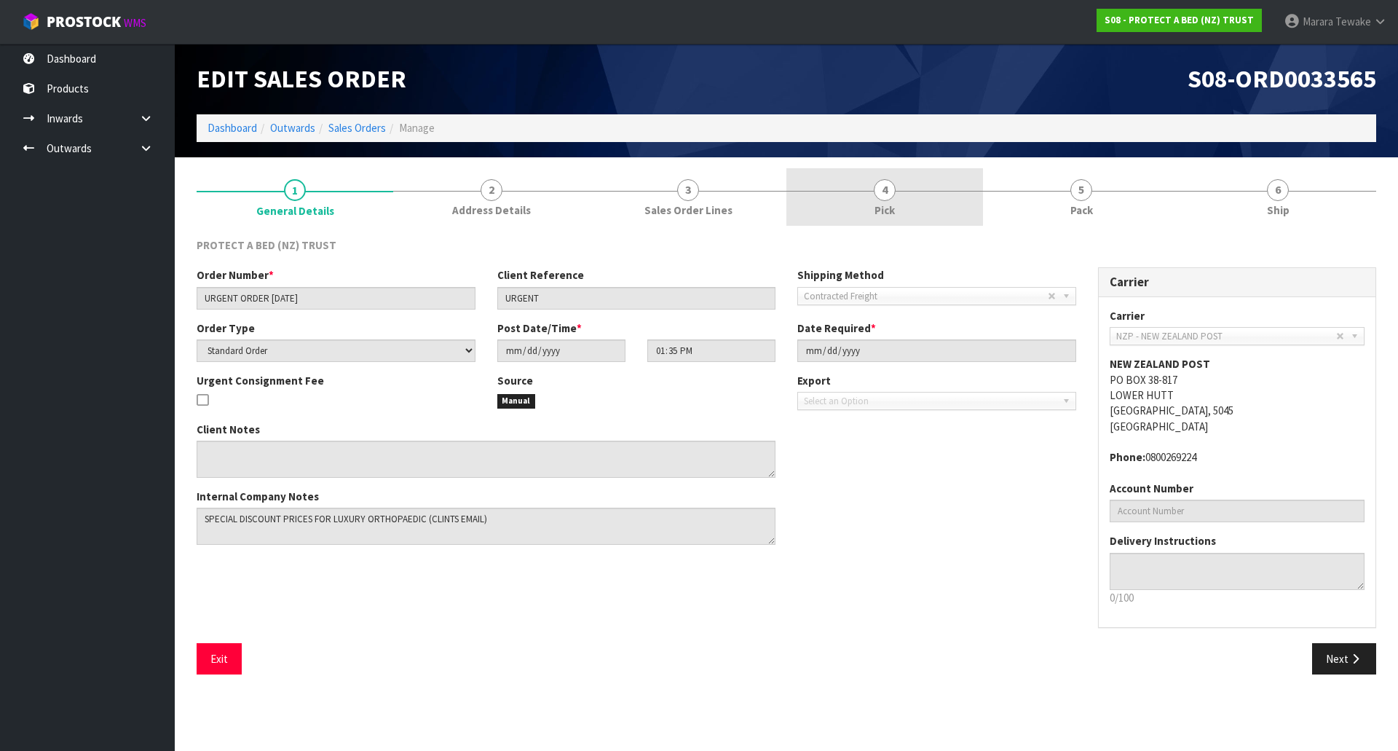
click at [895, 199] on link "4 Pick" at bounding box center [884, 197] width 197 height 58
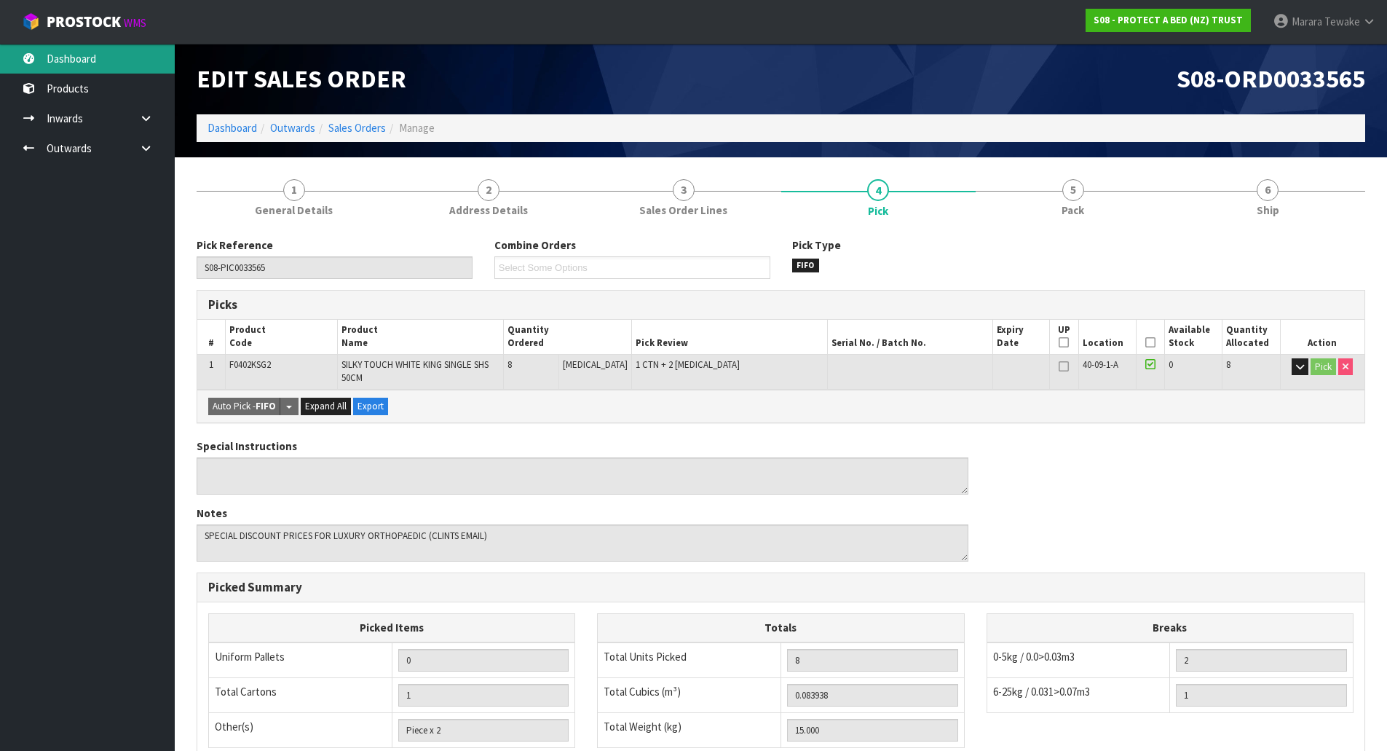
click at [101, 51] on link "Dashboard" at bounding box center [87, 59] width 175 height 30
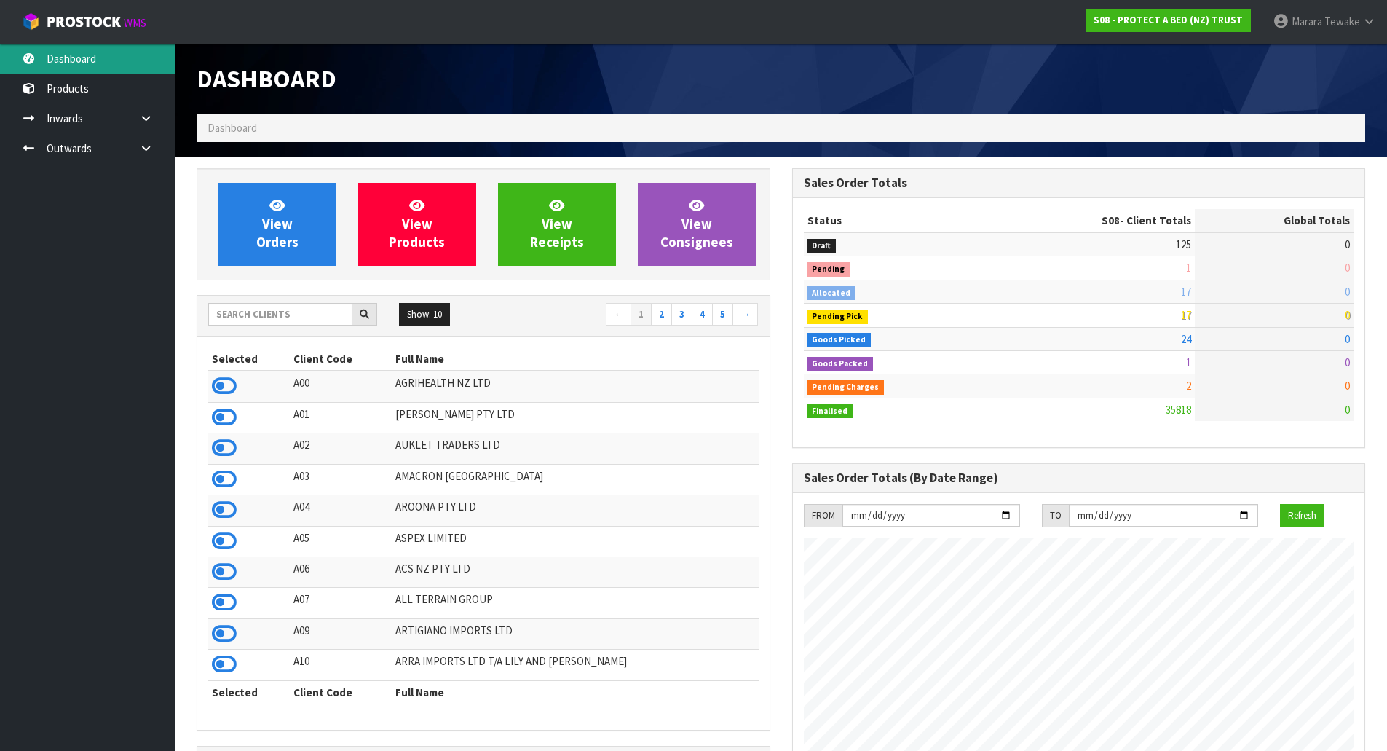
scroll to position [1103, 595]
click at [127, 59] on link "Dashboard" at bounding box center [87, 59] width 175 height 30
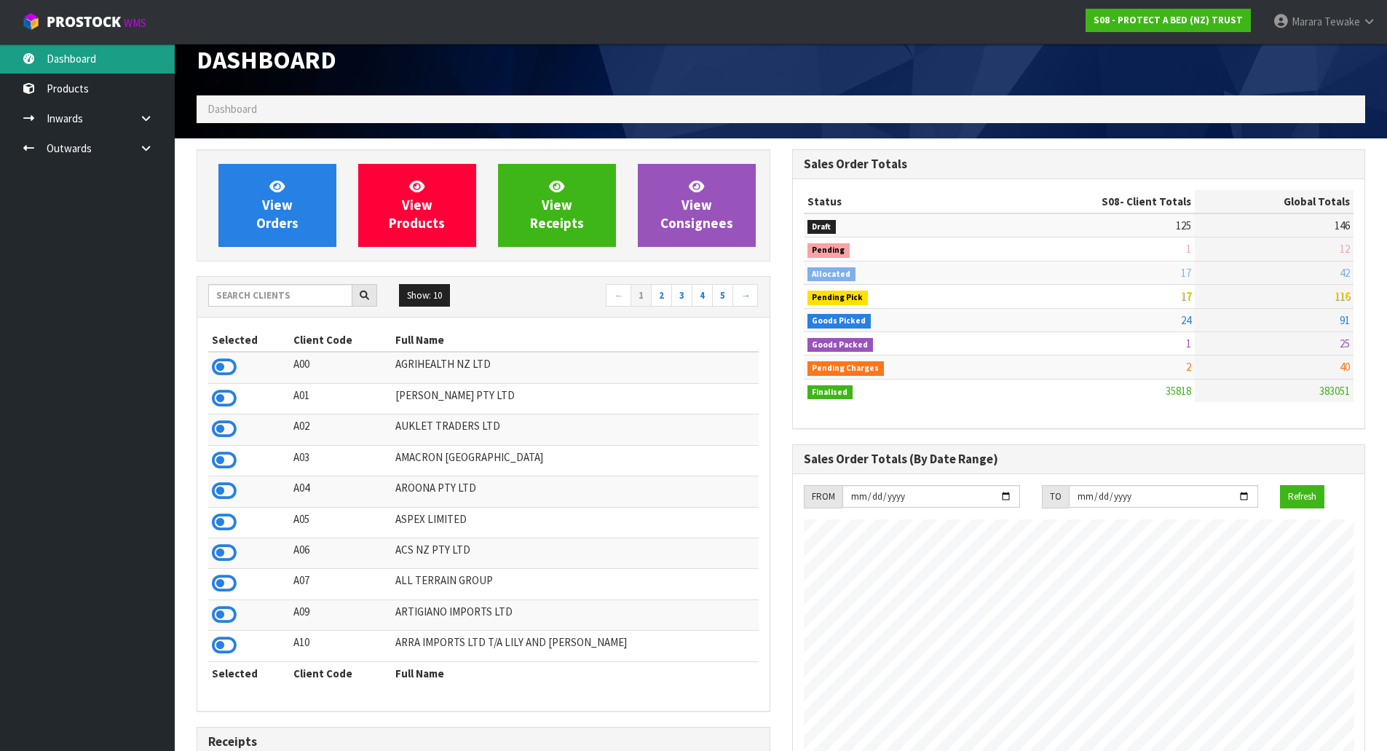
scroll to position [0, 0]
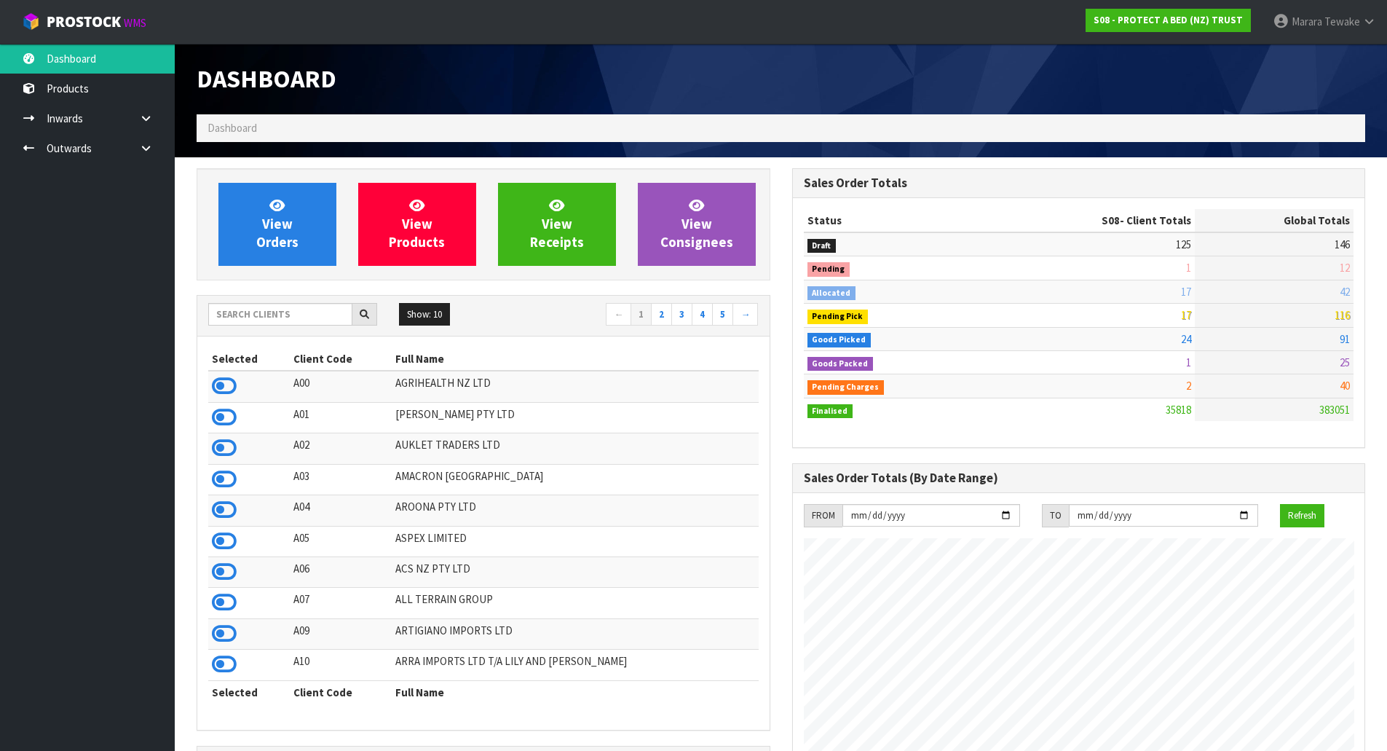
drag, startPoint x: 20, startPoint y: 178, endPoint x: 131, endPoint y: 313, distance: 175.3
click at [131, 313] on ul "Dashboard Products Categories Serial Numbers Kitsets Packagings Inwards Purchas…" at bounding box center [87, 397] width 175 height 707
click at [90, 17] on span "ProStock" at bounding box center [84, 21] width 74 height 19
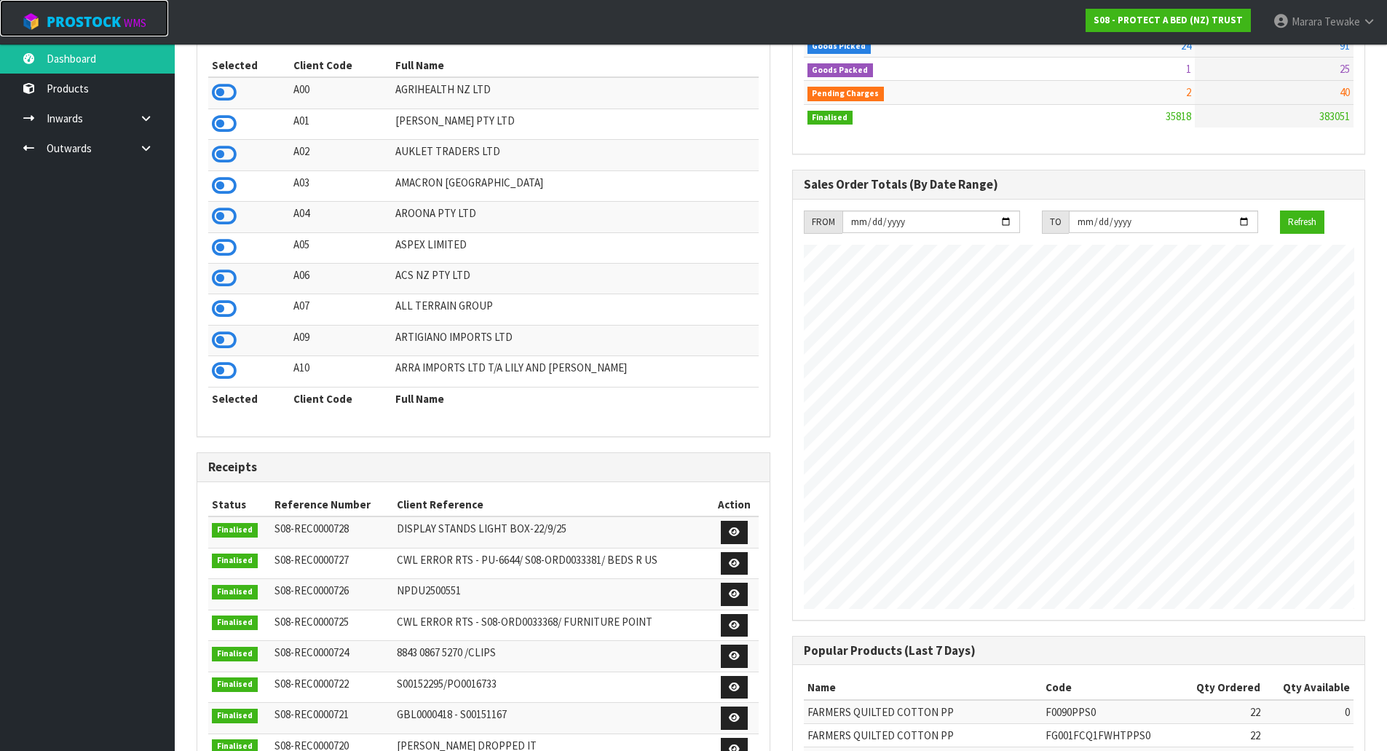
scroll to position [364, 0]
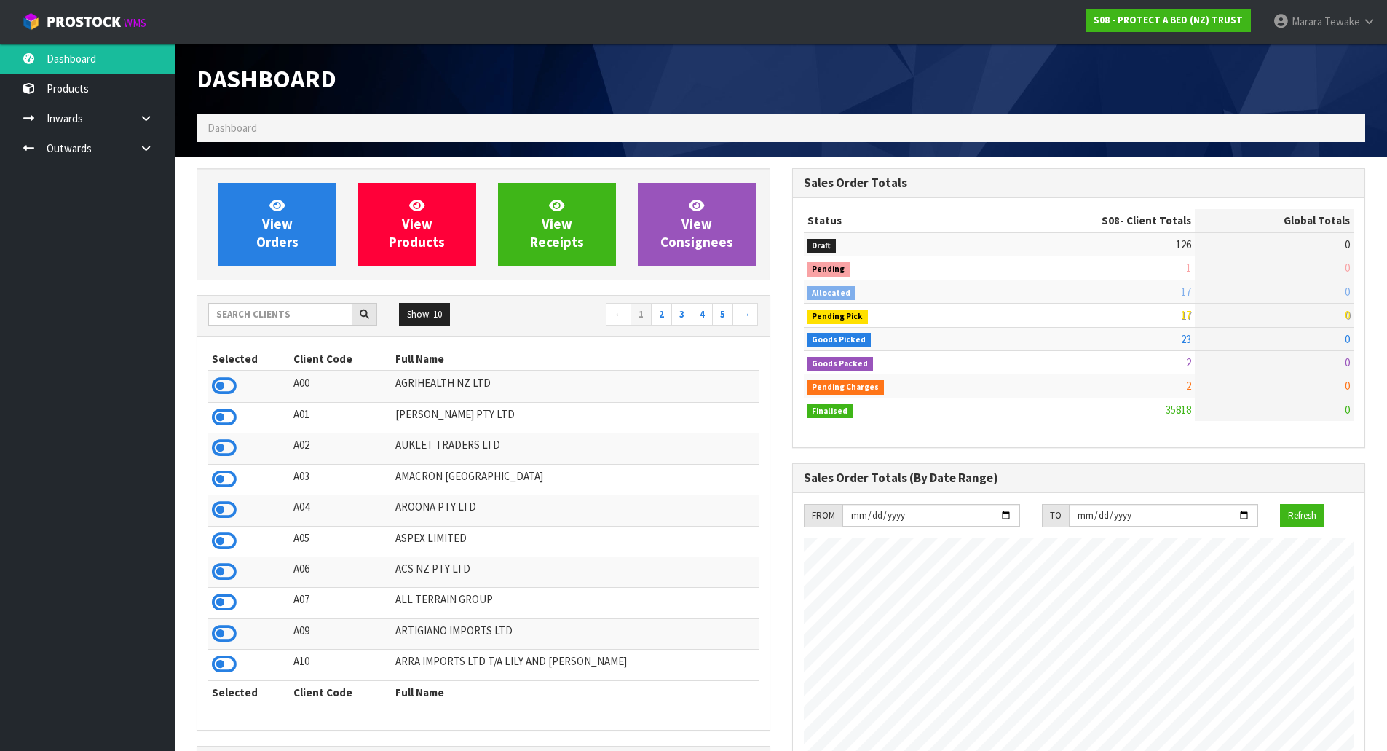
scroll to position [1103, 595]
click at [309, 314] on input "text" at bounding box center [280, 314] width 144 height 23
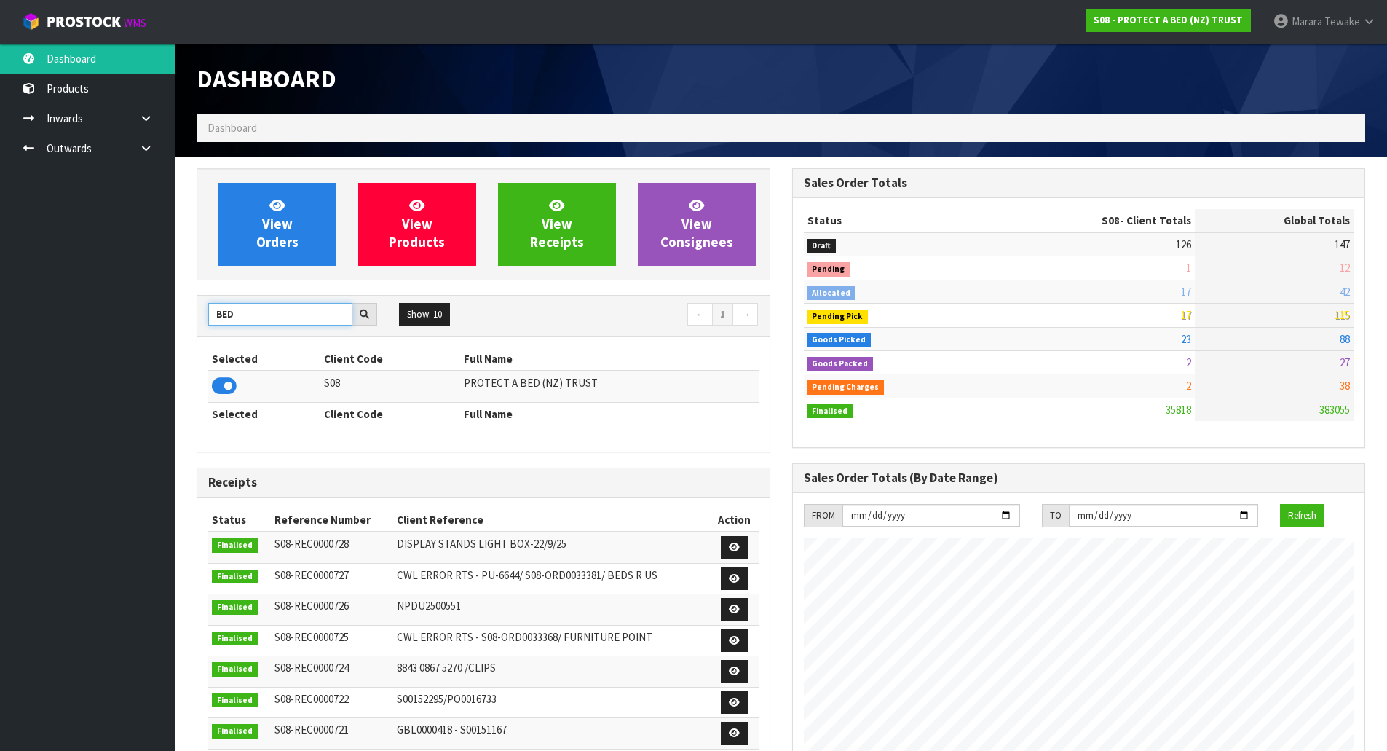
drag, startPoint x: 241, startPoint y: 316, endPoint x: 209, endPoint y: 306, distance: 33.4
click at [216, 309] on input "BED" at bounding box center [280, 314] width 144 height 23
type input "F06"
click at [220, 381] on icon at bounding box center [224, 386] width 25 height 22
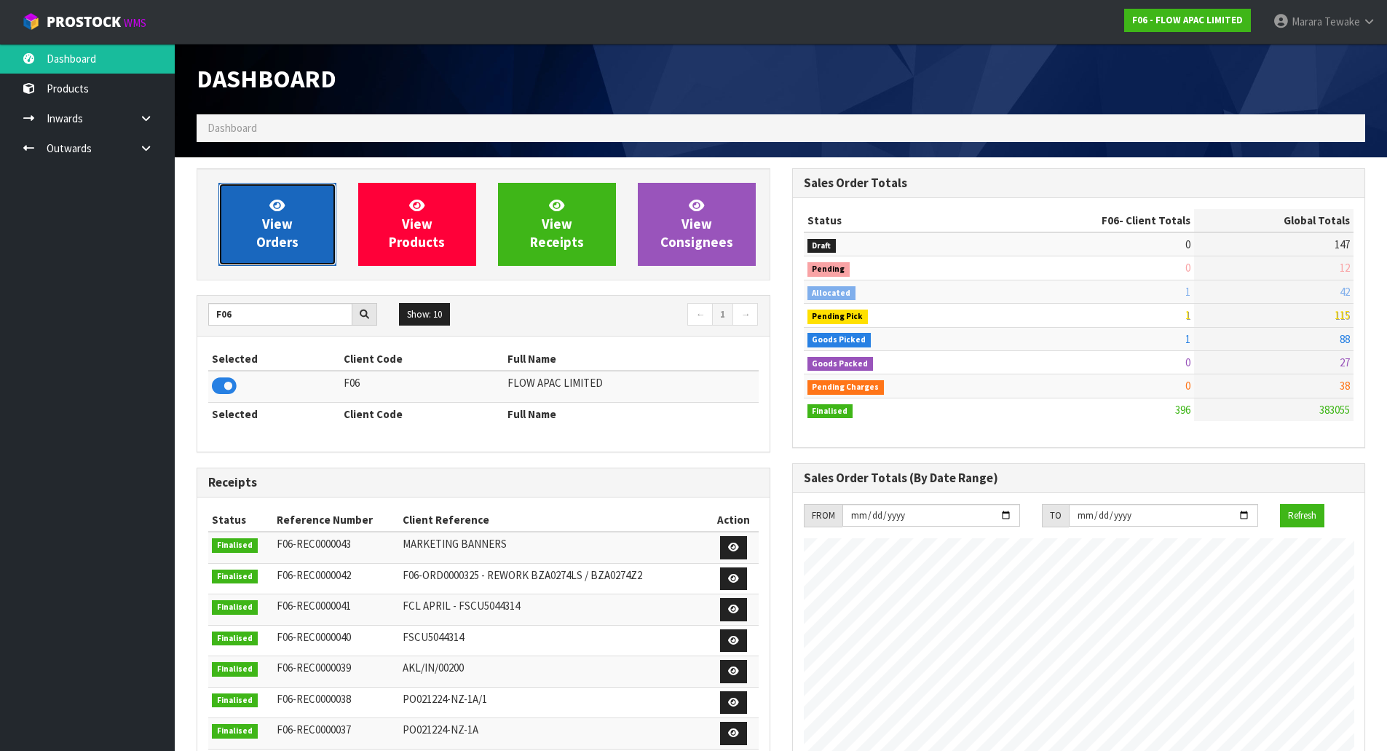
click at [300, 209] on link "View Orders" at bounding box center [277, 224] width 118 height 83
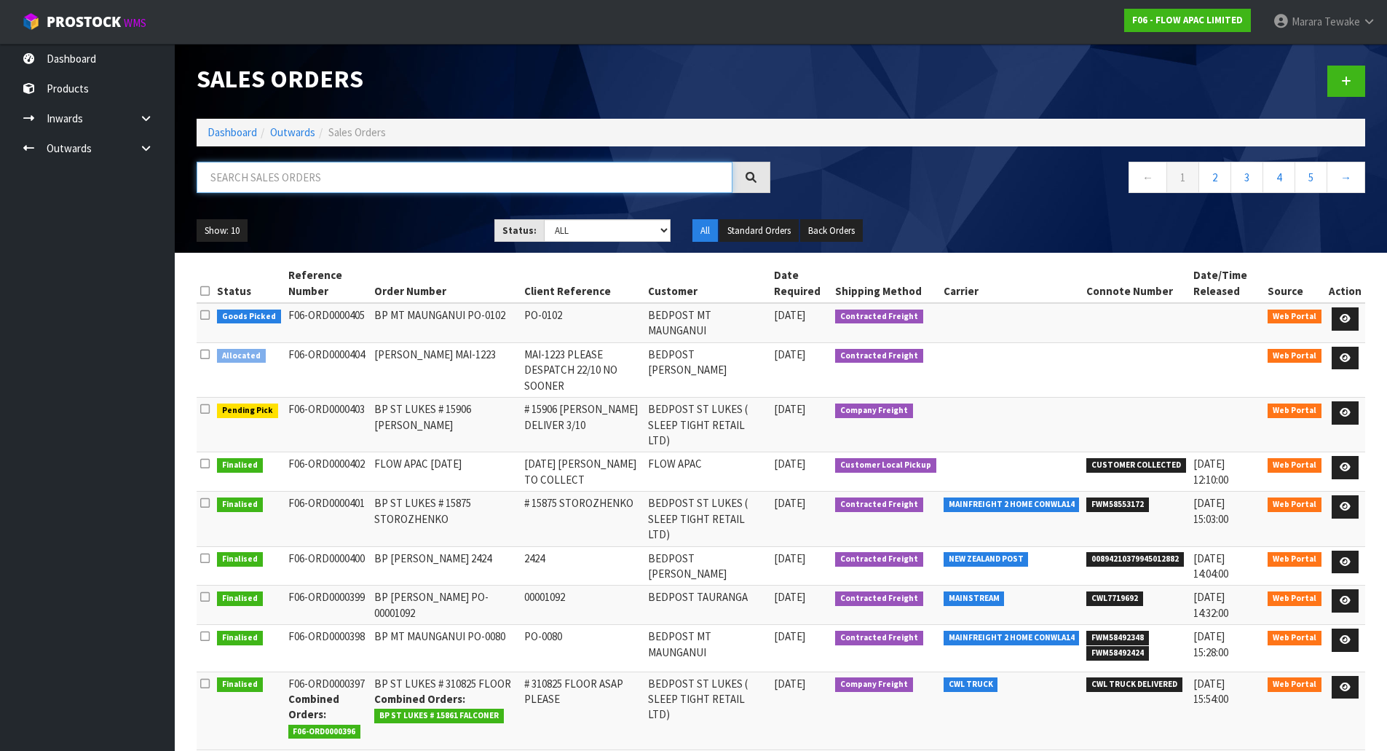
click at [309, 169] on input "text" at bounding box center [465, 177] width 536 height 31
type input "JOB-0414568"
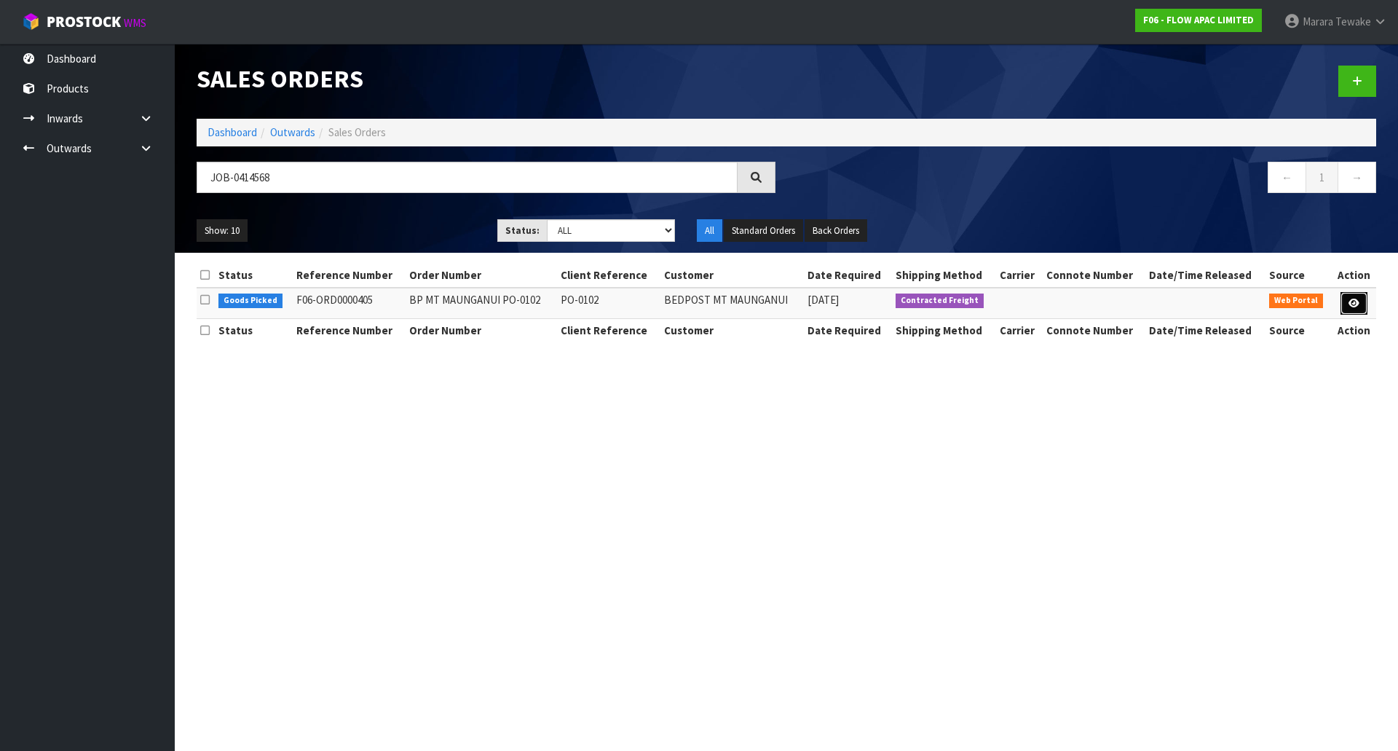
click at [1354, 307] on icon at bounding box center [1353, 302] width 11 height 9
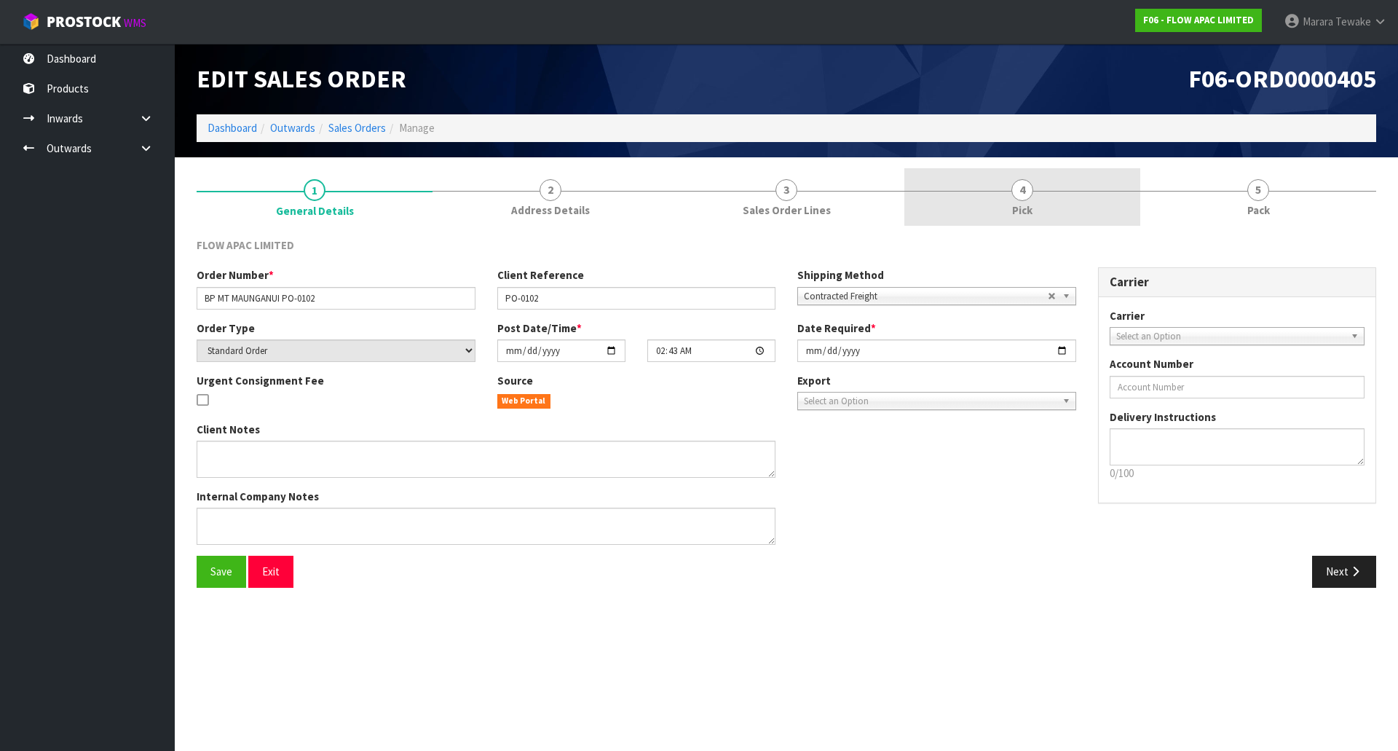
click at [1034, 188] on link "4 Pick" at bounding box center [1022, 197] width 236 height 58
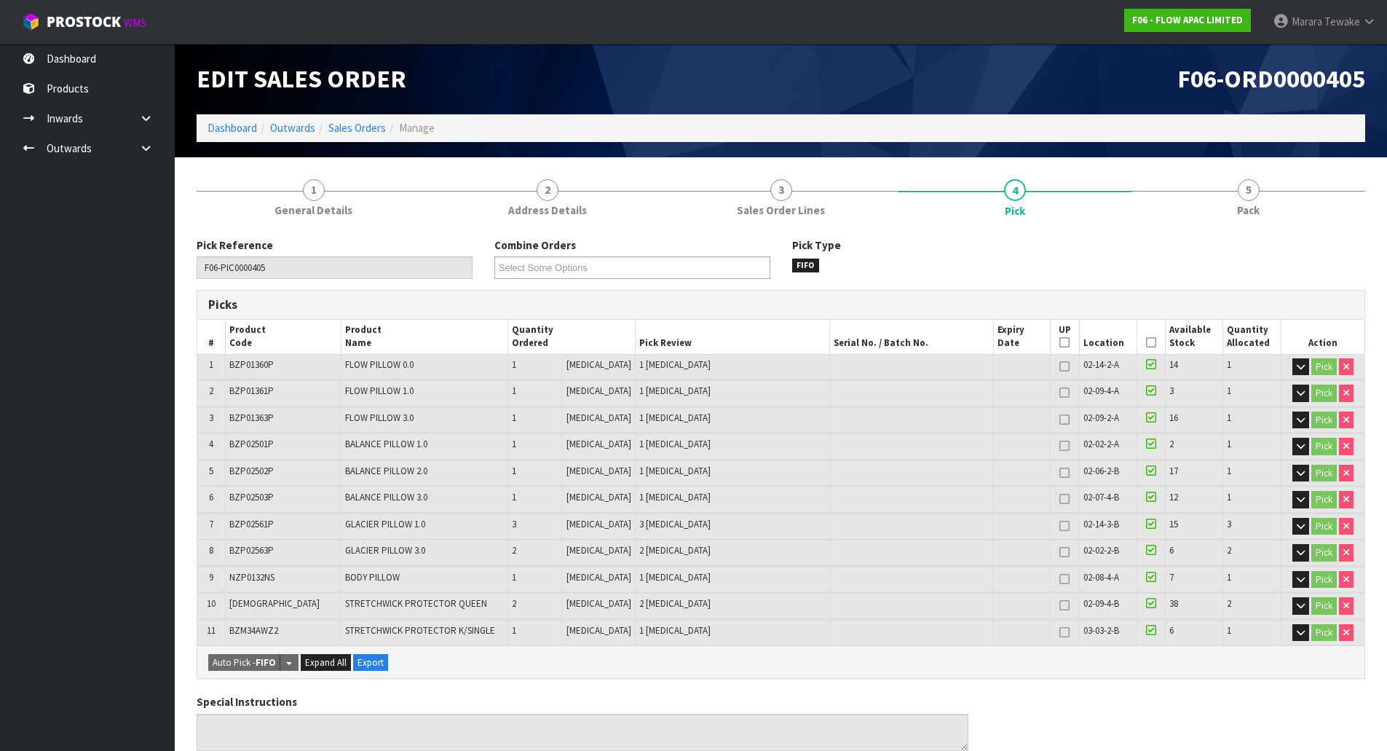
click at [1146, 343] on icon at bounding box center [1151, 342] width 10 height 1
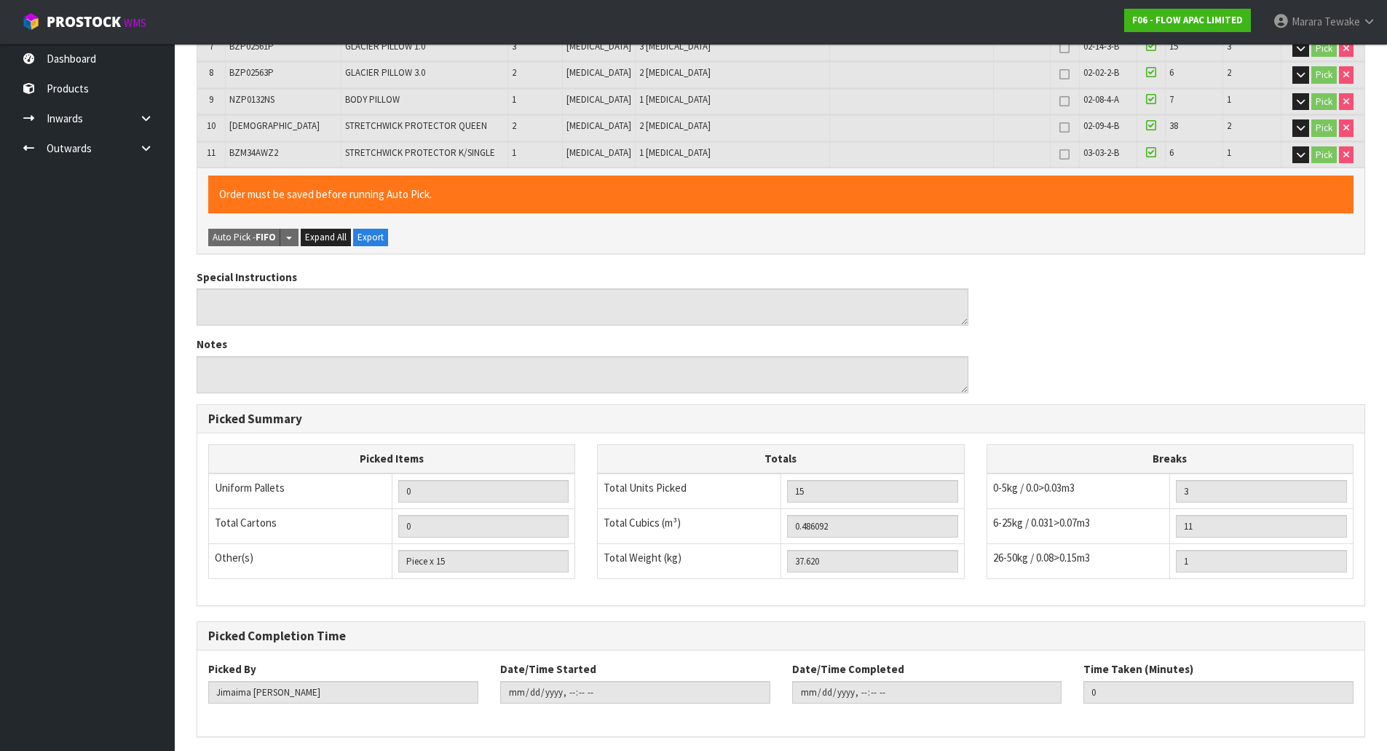
scroll to position [532, 0]
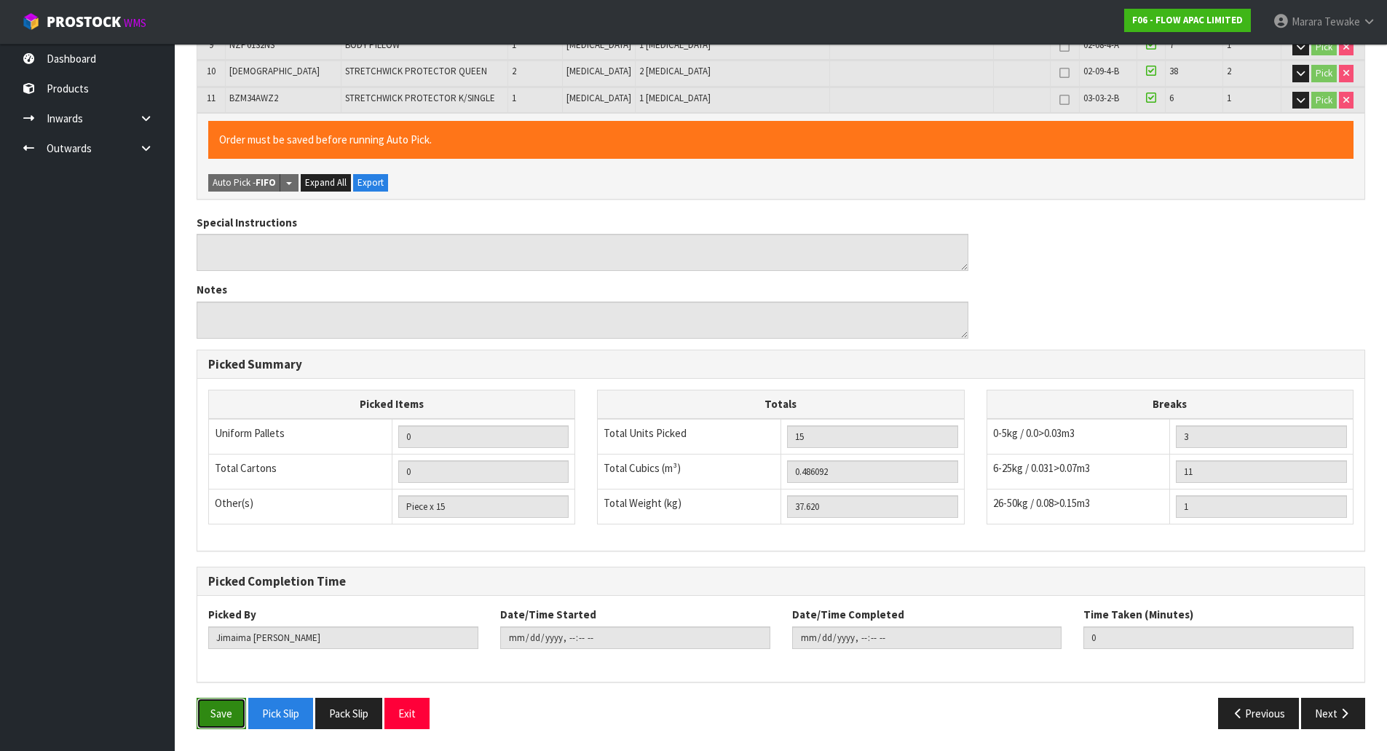
click at [223, 702] on button "Save" at bounding box center [222, 712] width 50 height 31
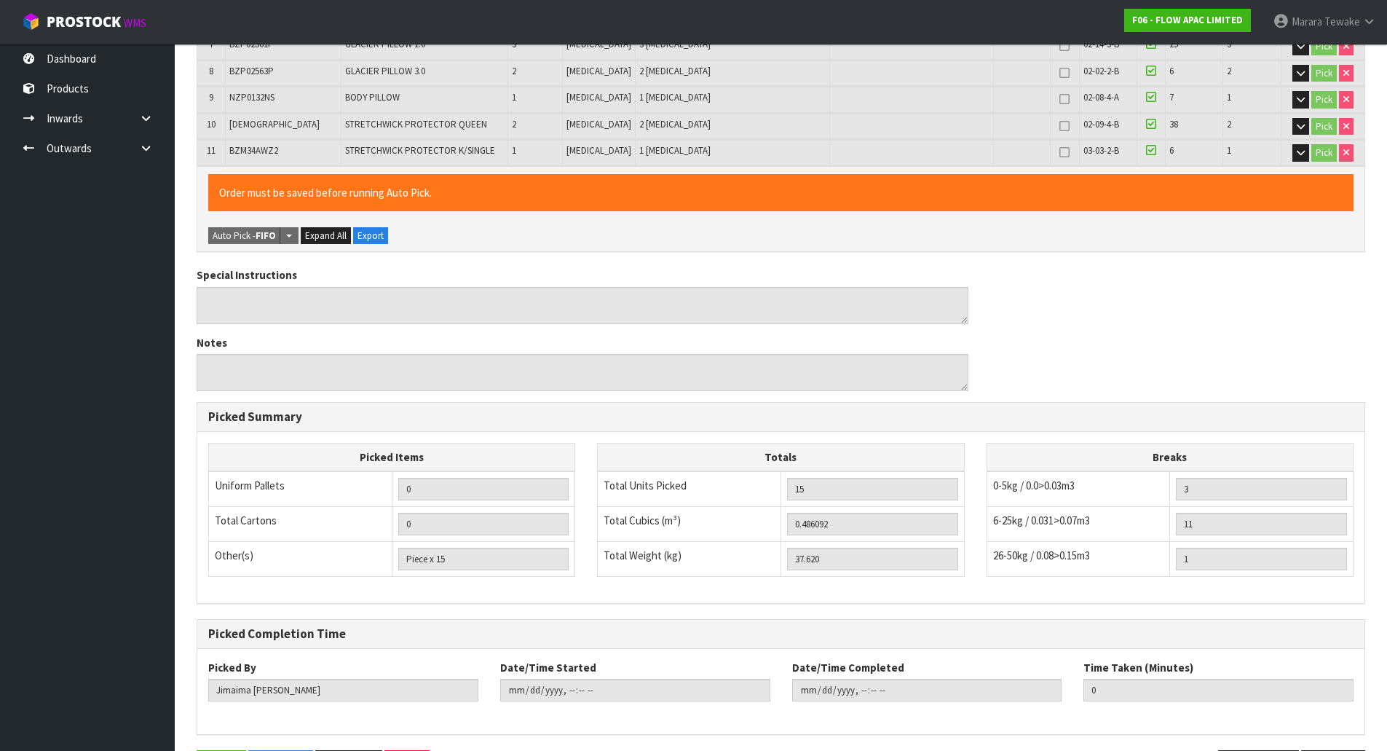
scroll to position [0, 0]
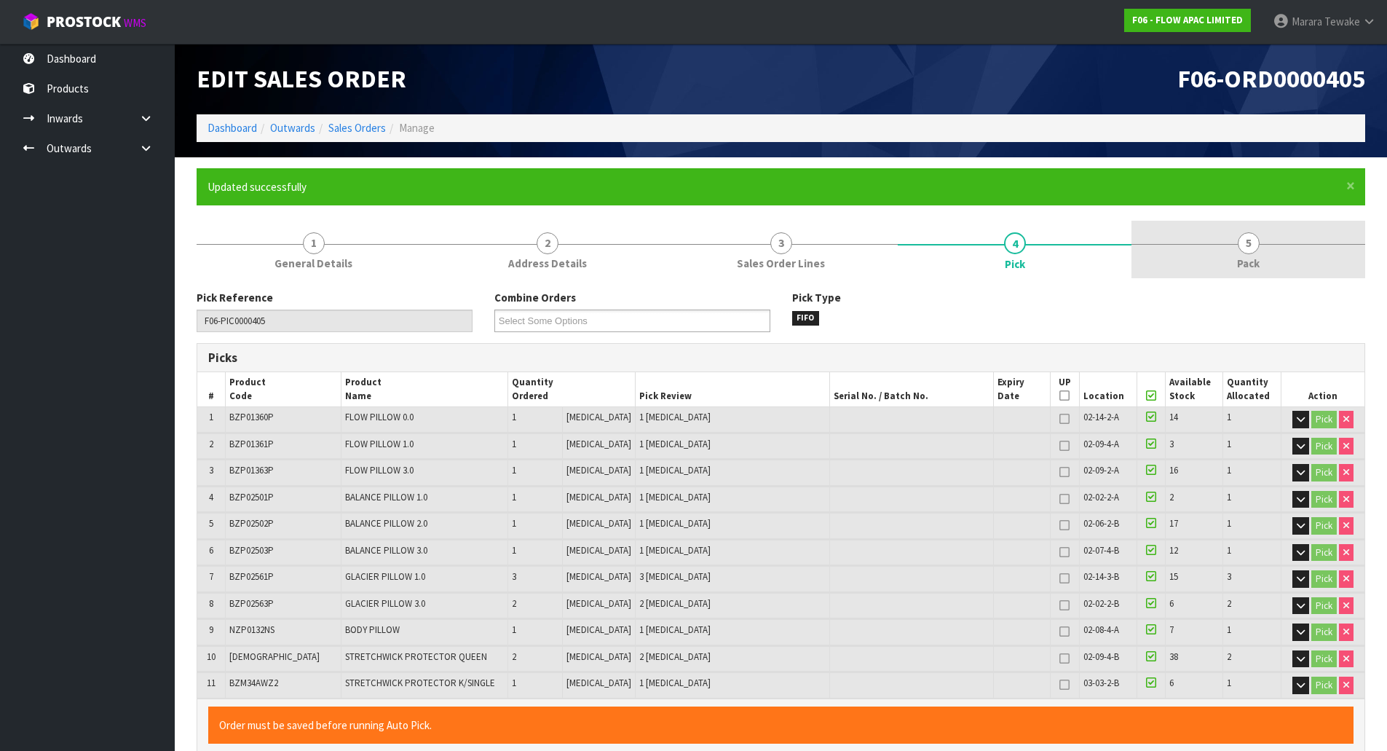
type input "[PERSON_NAME]"
type input "2025-09-26T11:10:43"
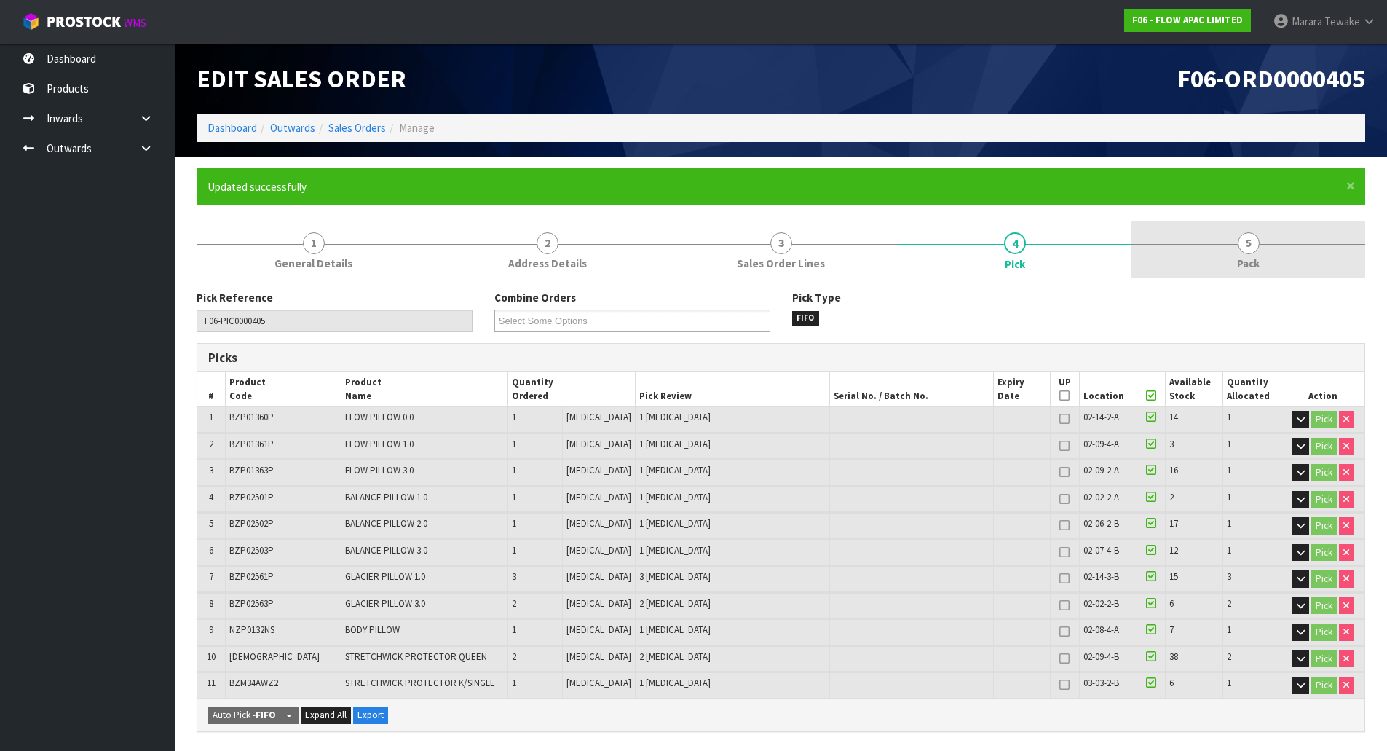
click at [1247, 244] on span "5" at bounding box center [1249, 243] width 22 height 22
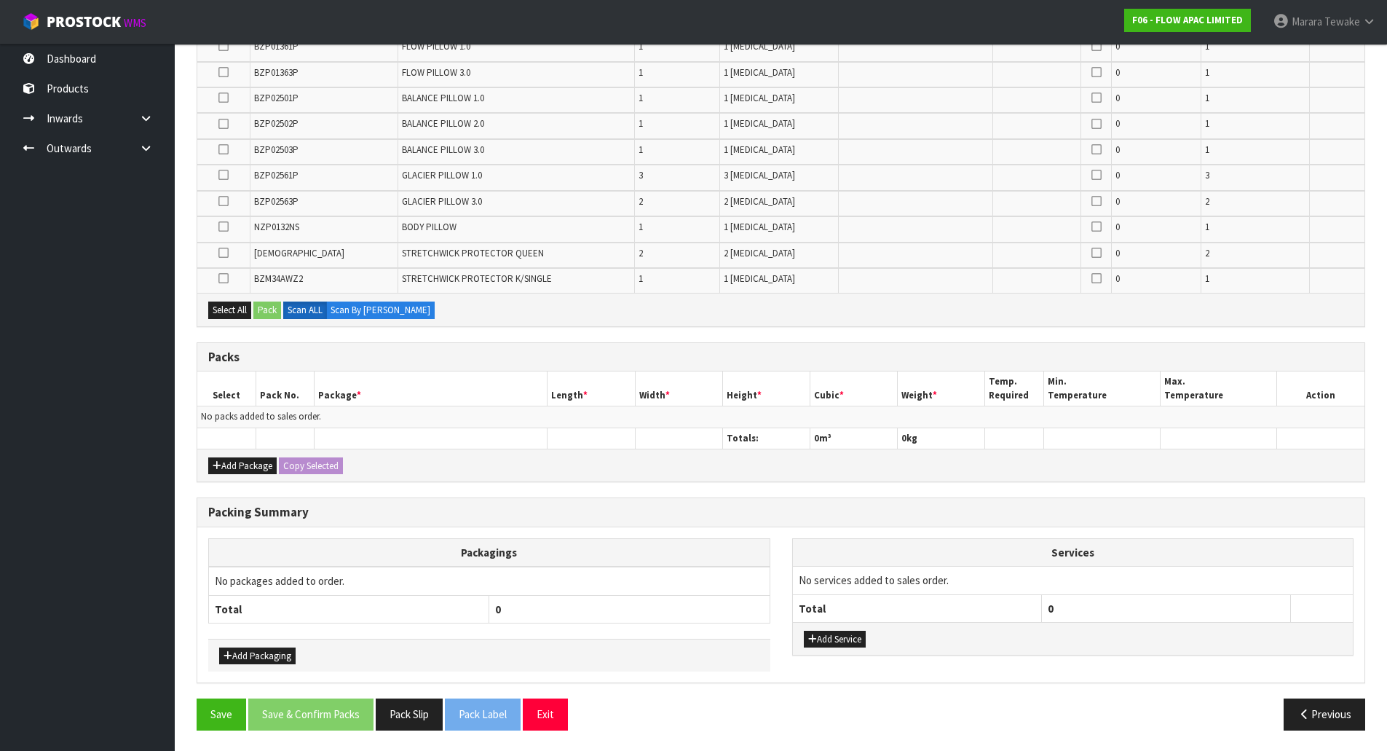
scroll to position [385, 0]
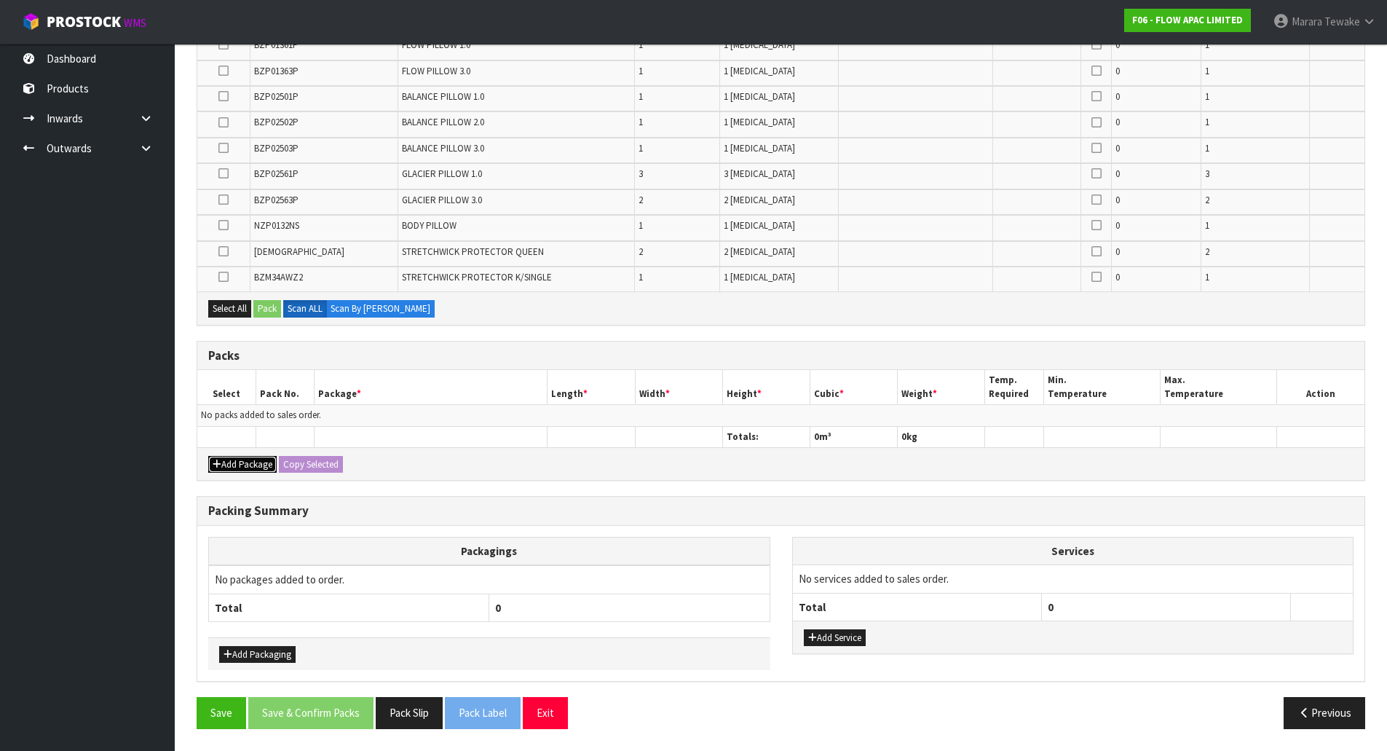
click at [257, 460] on button "Add Package" at bounding box center [242, 464] width 68 height 17
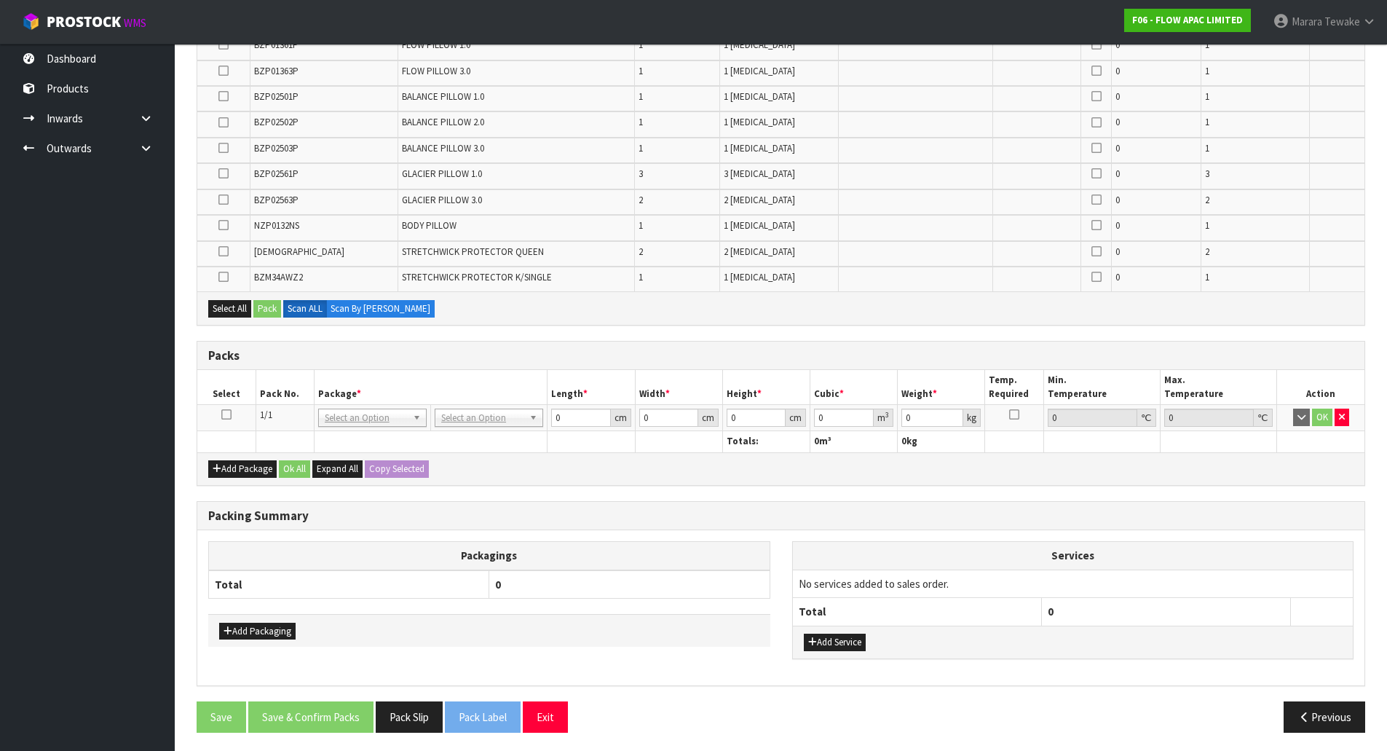
click at [229, 415] on icon at bounding box center [226, 414] width 10 height 1
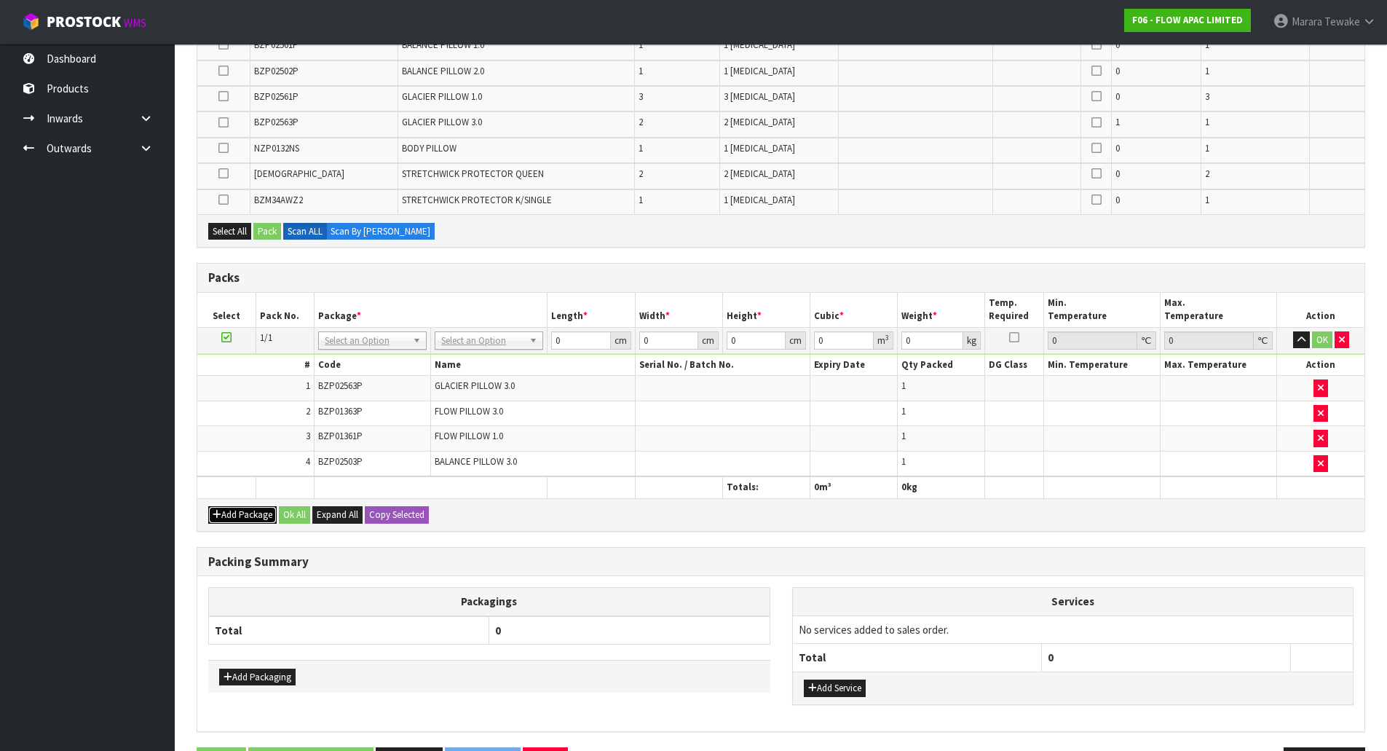
click at [227, 514] on button "Add Package" at bounding box center [242, 514] width 68 height 17
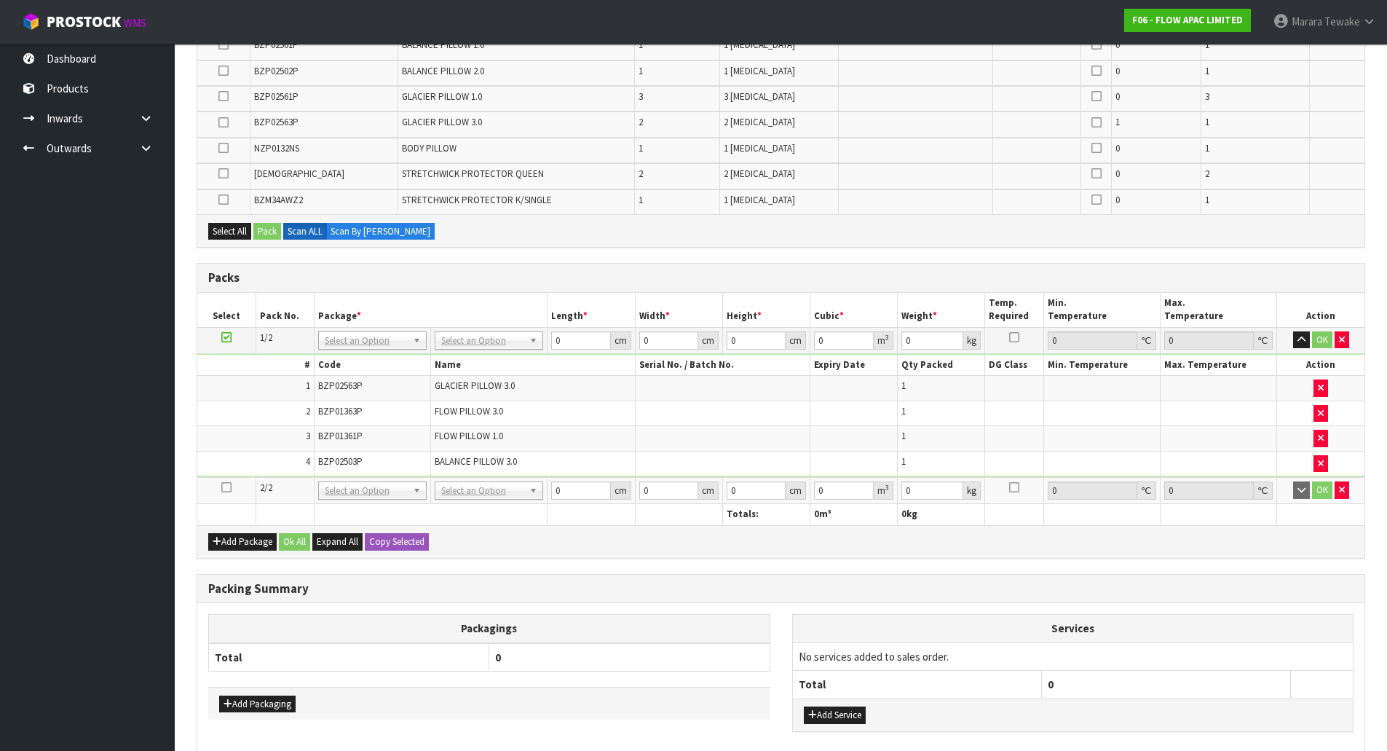
click at [223, 488] on icon at bounding box center [226, 487] width 10 height 1
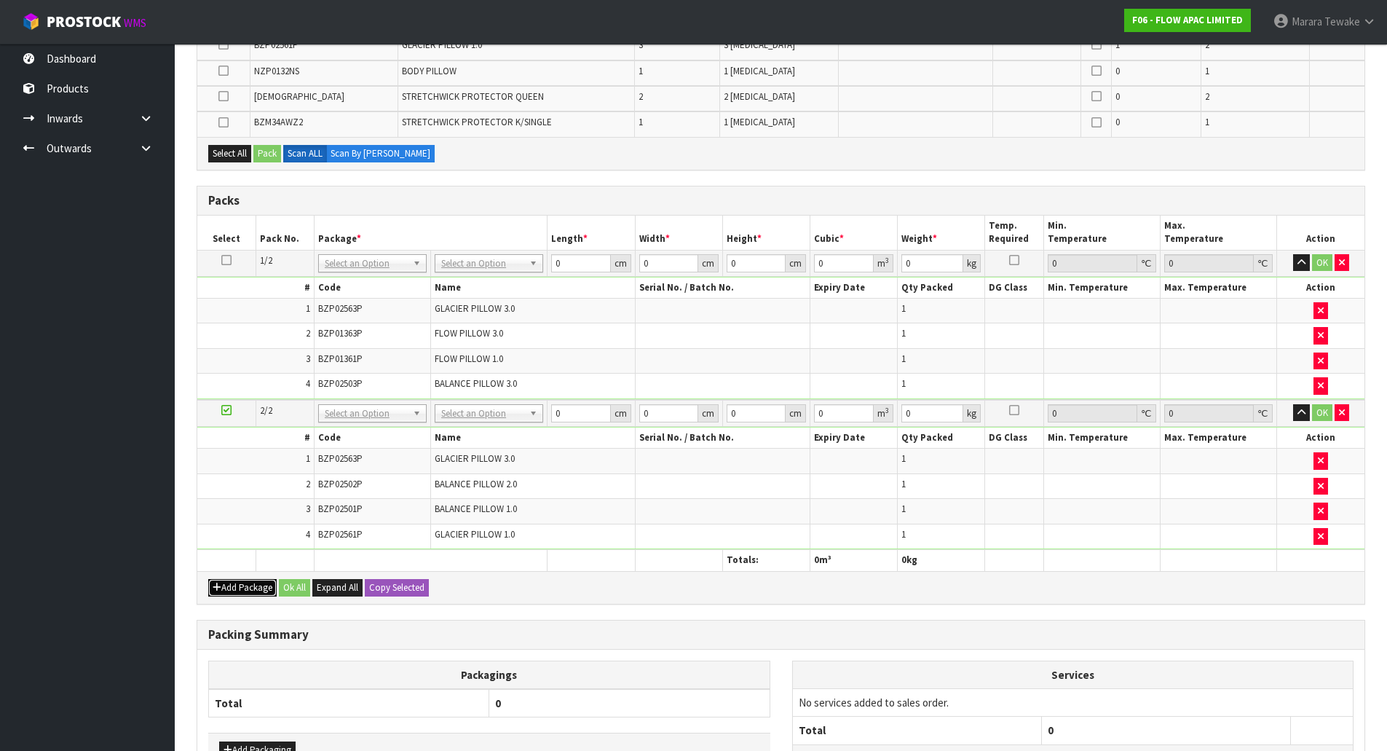
click at [224, 582] on button "Add Package" at bounding box center [242, 587] width 68 height 17
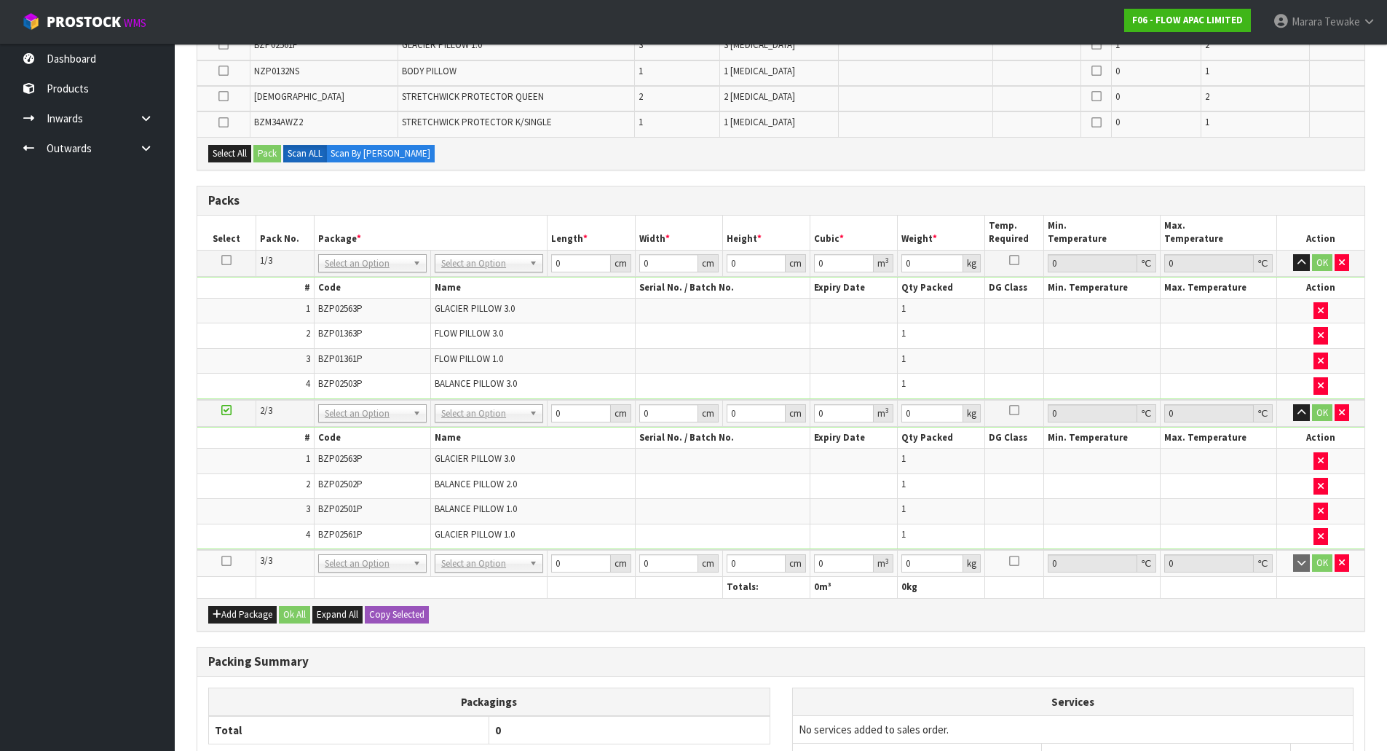
click at [223, 561] on icon at bounding box center [226, 561] width 10 height 1
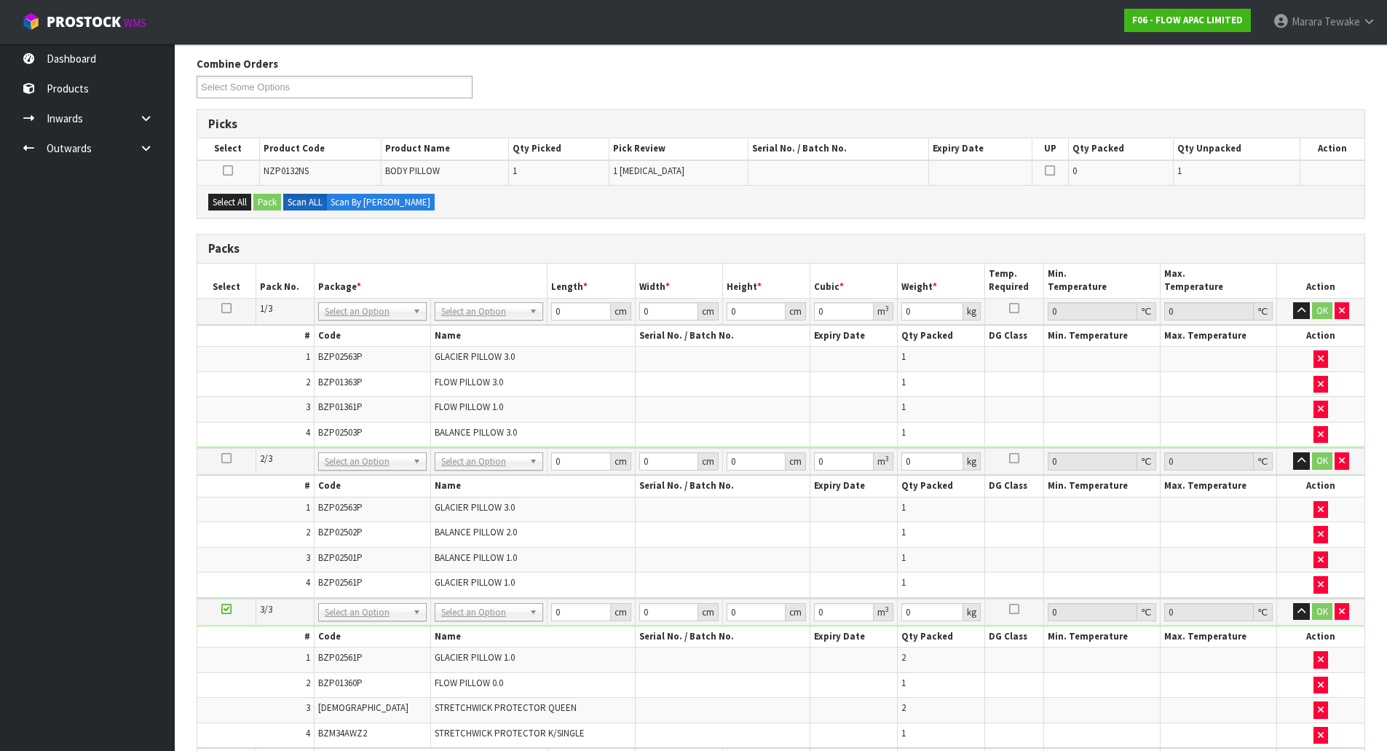
scroll to position [555, 0]
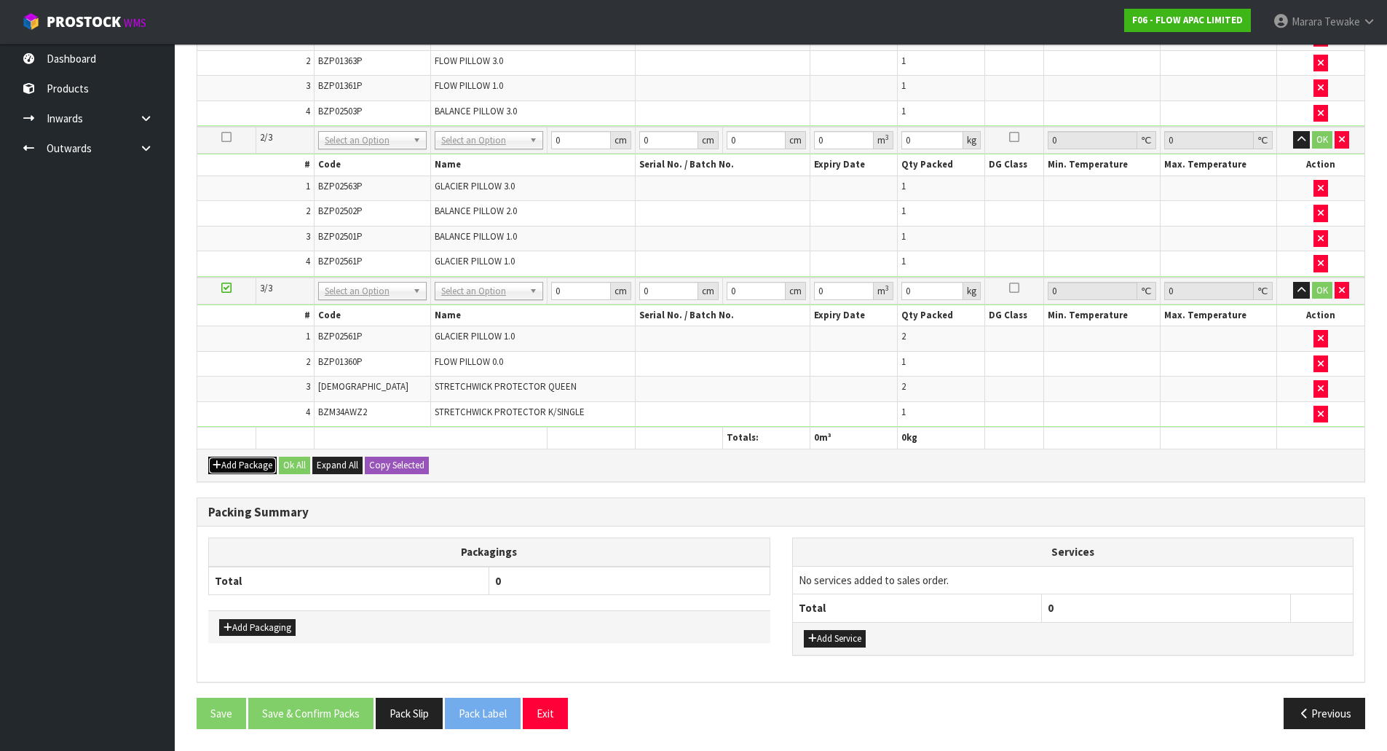
click at [245, 462] on button "Add Package" at bounding box center [242, 464] width 68 height 17
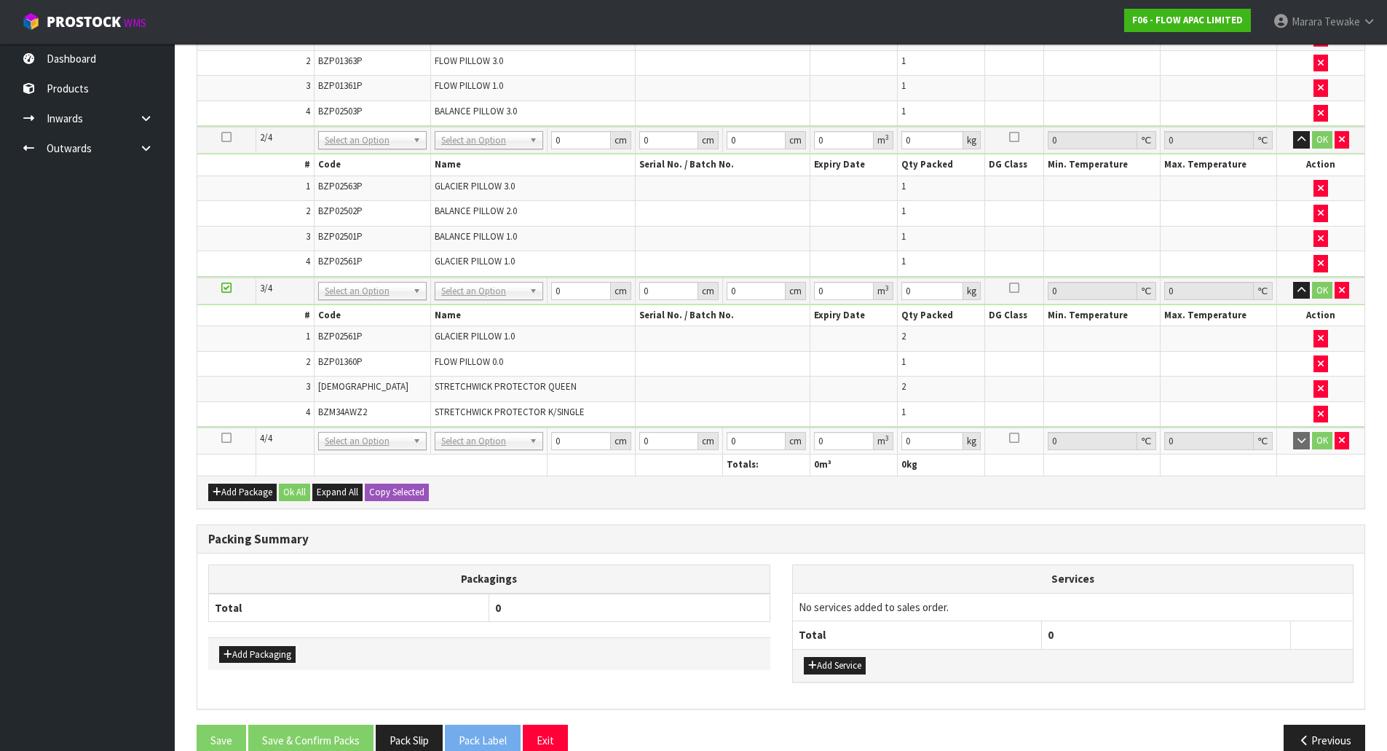
click at [225, 438] on icon at bounding box center [226, 438] width 10 height 1
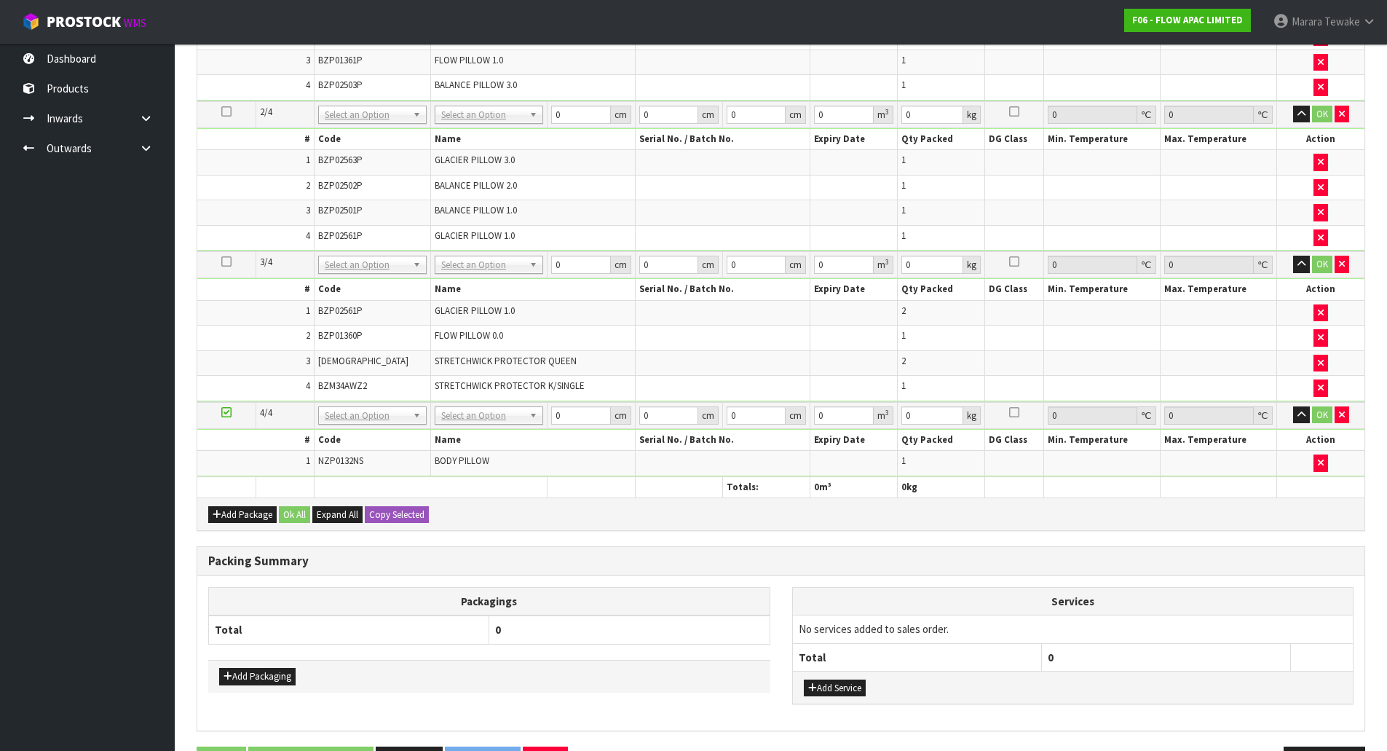
scroll to position [529, 0]
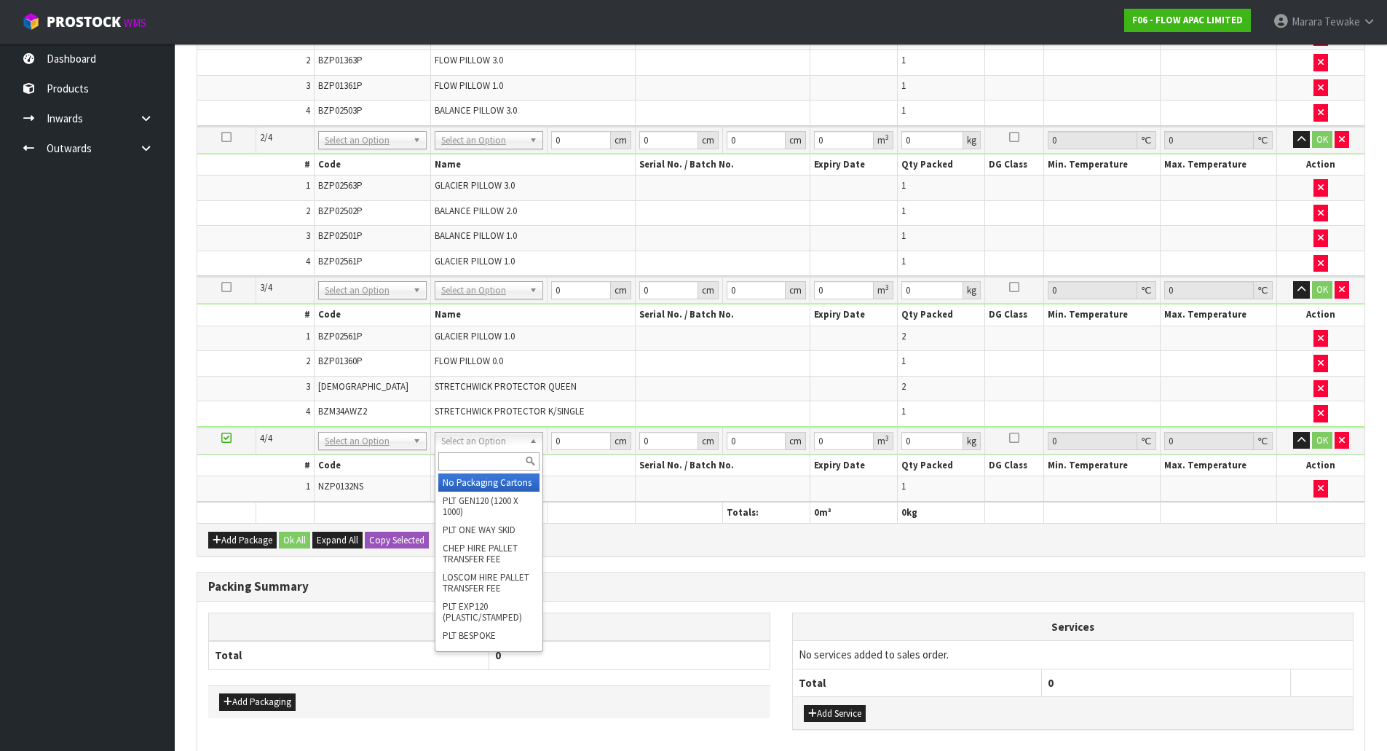
click at [480, 470] on input "text" at bounding box center [488, 461] width 101 height 18
type input "oc"
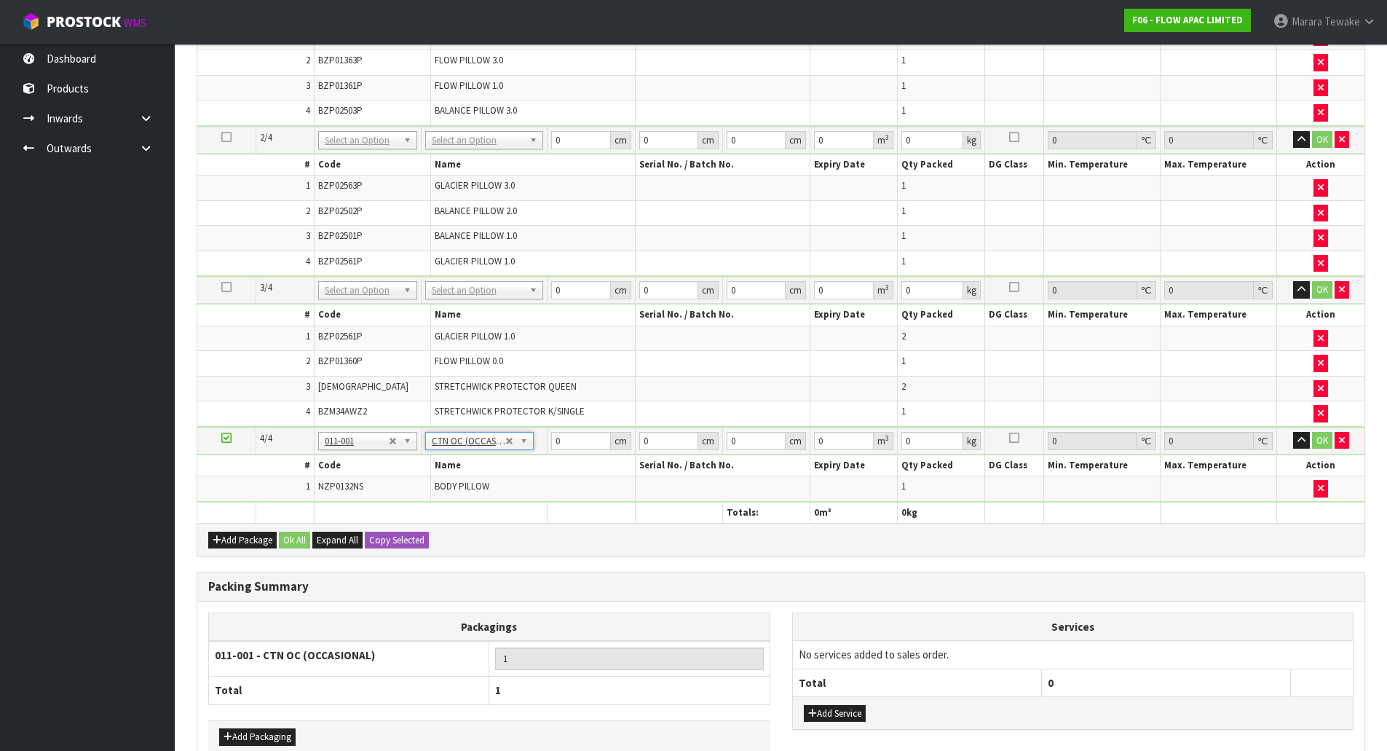
type input "4.3"
click at [400, 537] on button "Copy Selected" at bounding box center [397, 539] width 64 height 17
click at [400, 537] on span "Confirm" at bounding box center [385, 540] width 32 height 12
type input "4.3"
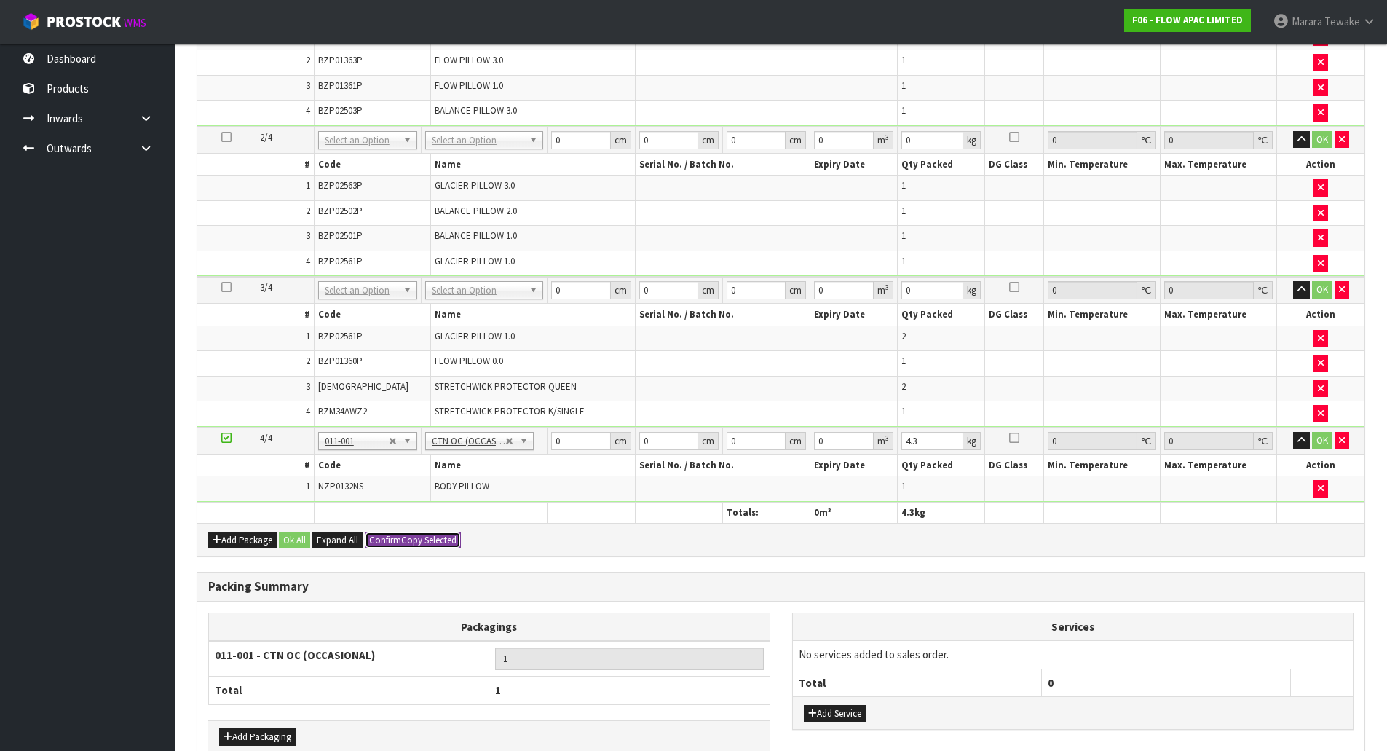
type input "4.3"
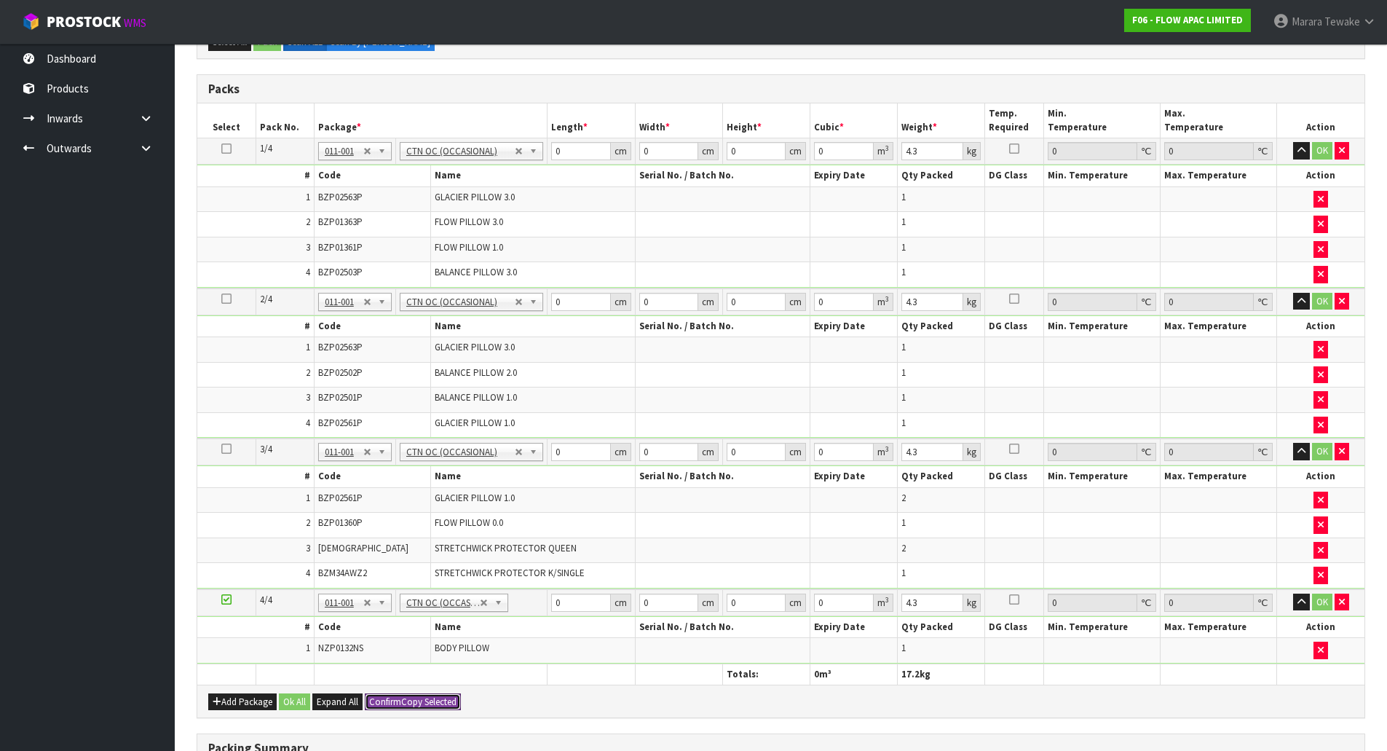
scroll to position [0, 0]
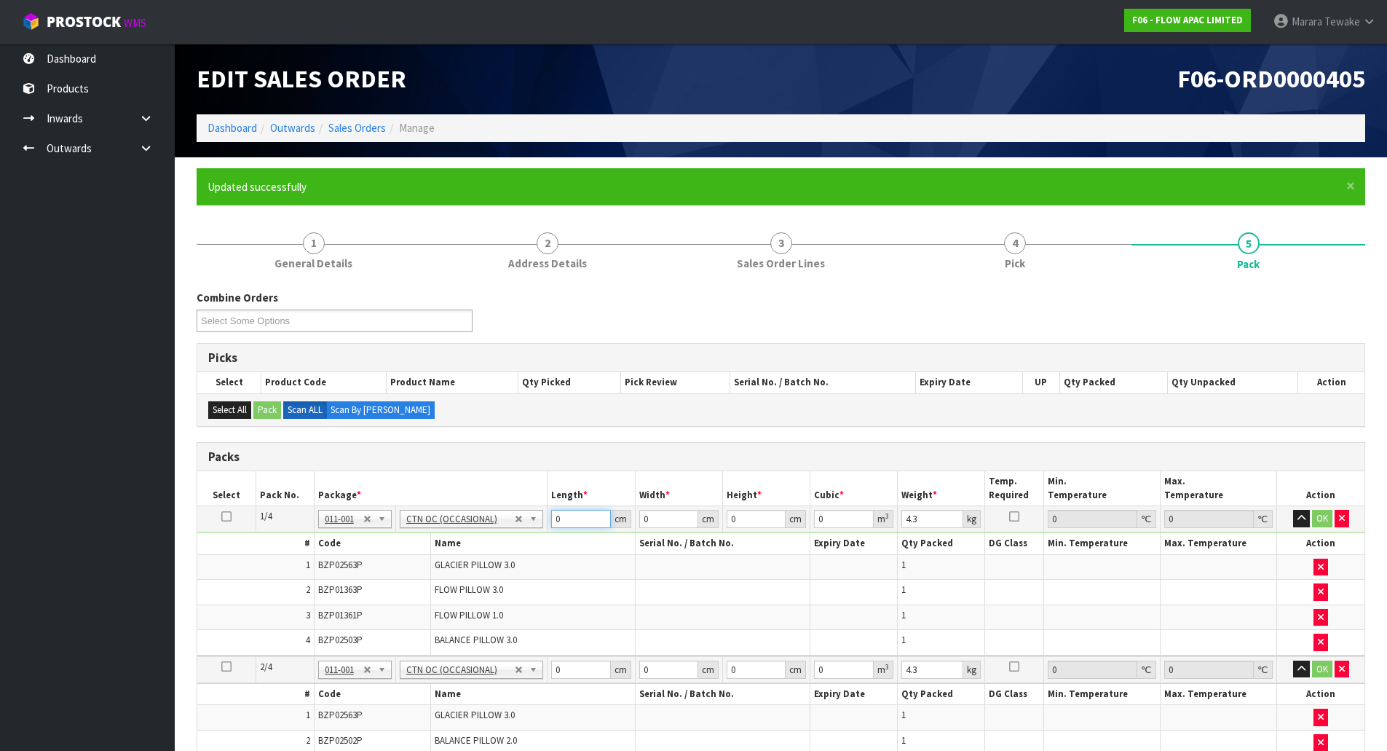
drag, startPoint x: 573, startPoint y: 520, endPoint x: 521, endPoint y: 453, distance: 84.6
click at [515, 471] on table "Select Pack No. Package * Length * Width * Height * Cubic * Weight * Temp. Requ…" at bounding box center [780, 761] width 1167 height 581
type input "66"
type input "61"
type input "4"
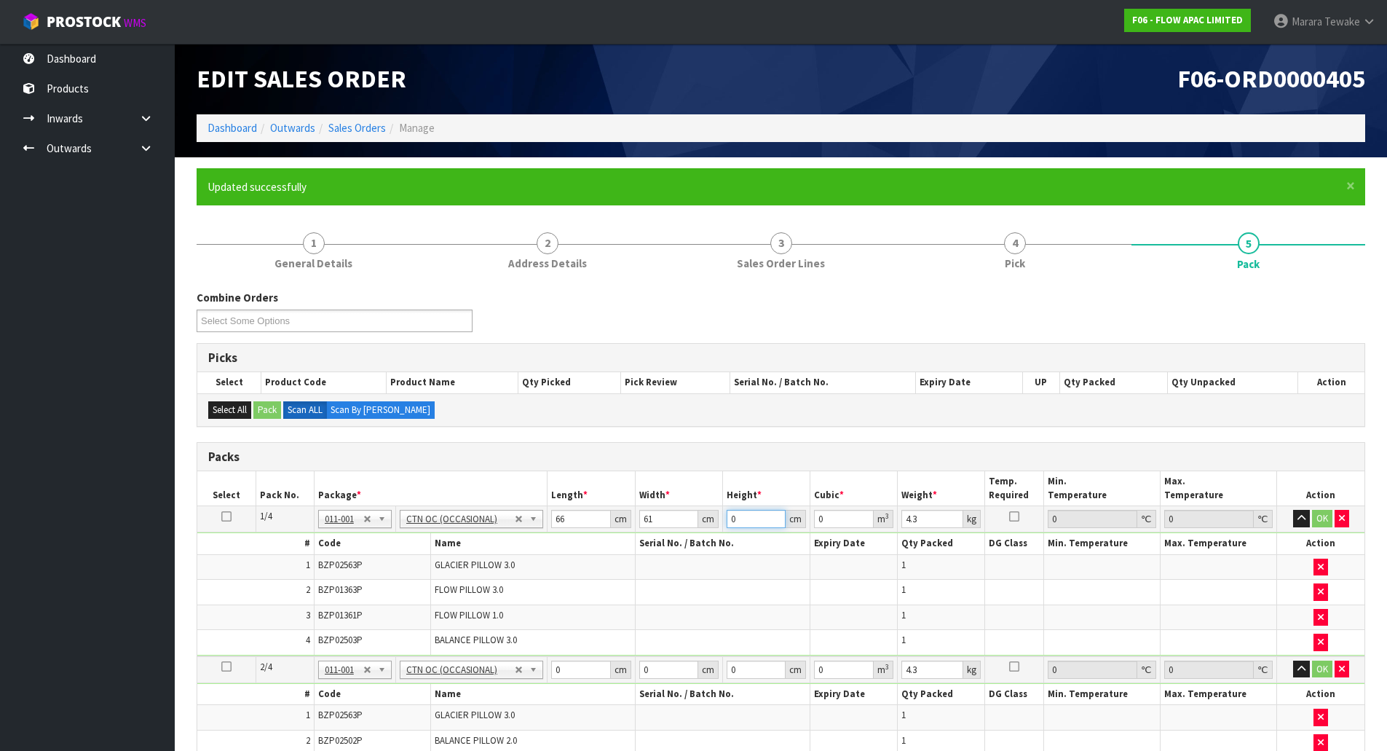
type input "0.016104"
type input "41"
type input "0.165066"
type input "41"
type input "14"
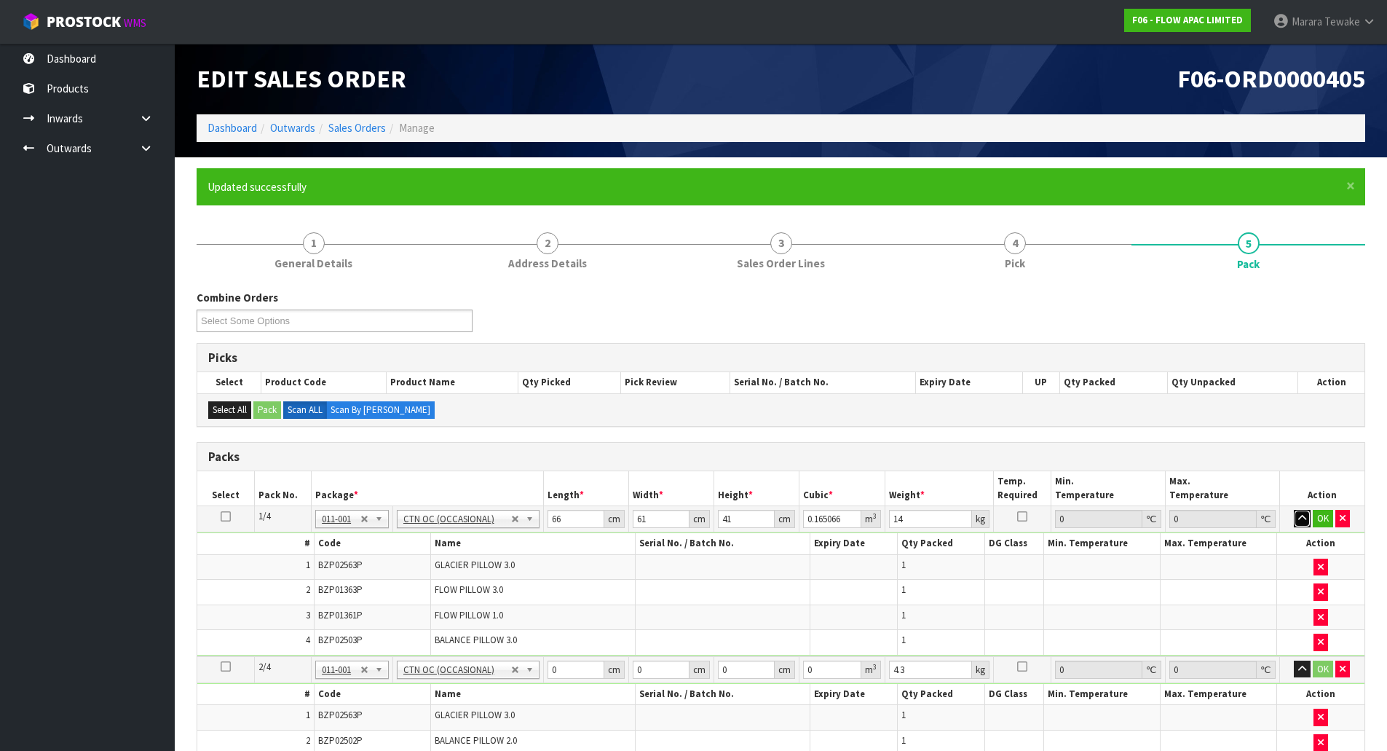
click at [1294, 510] on button "button" at bounding box center [1302, 518] width 17 height 17
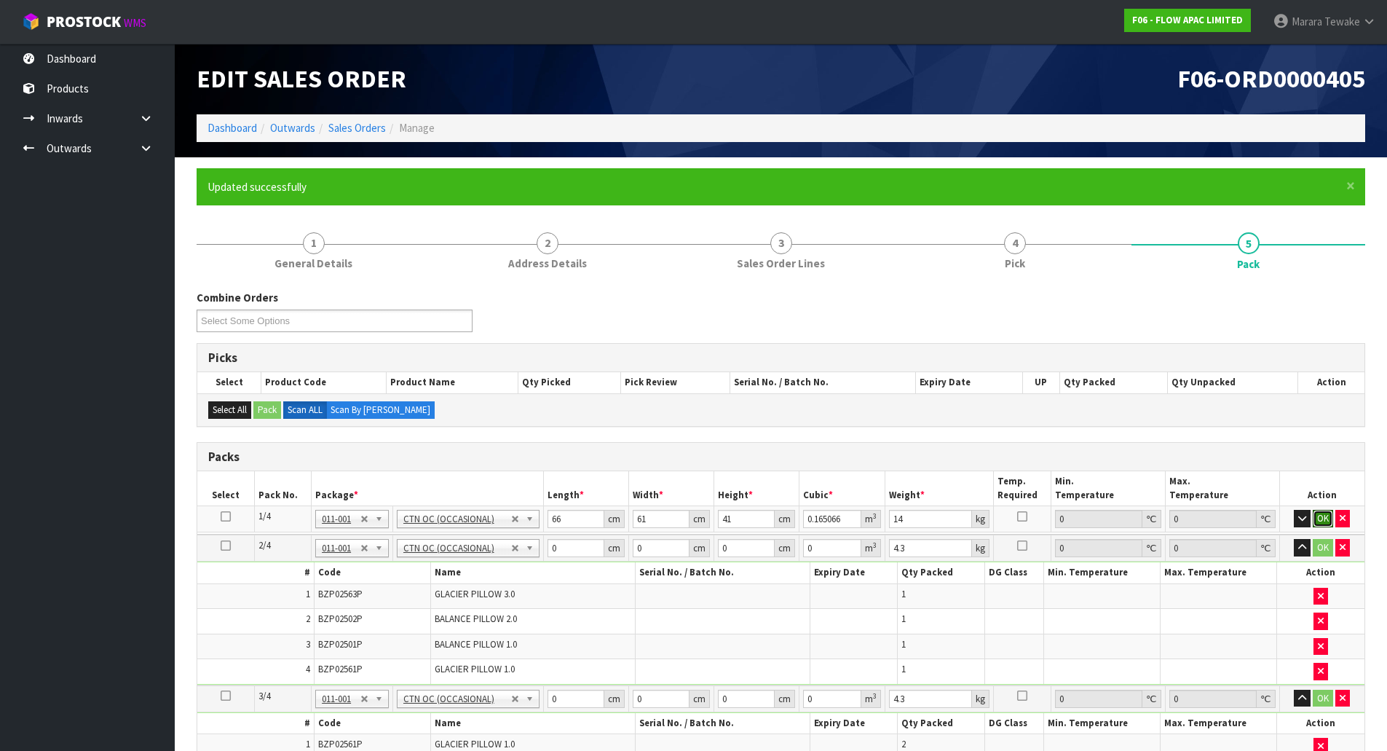
click button "OK" at bounding box center [1323, 518] width 20 height 17
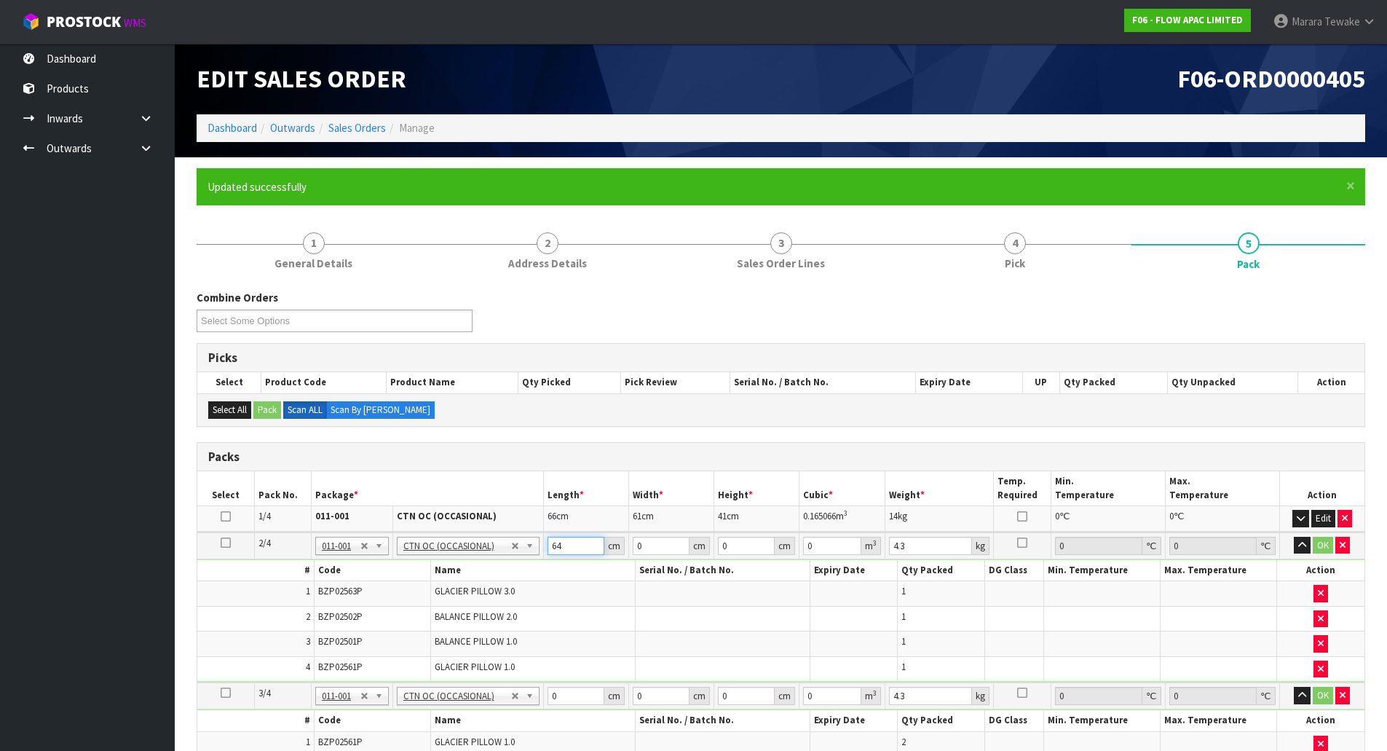
type input "64"
type input "61"
type input "4"
type input "0.015616"
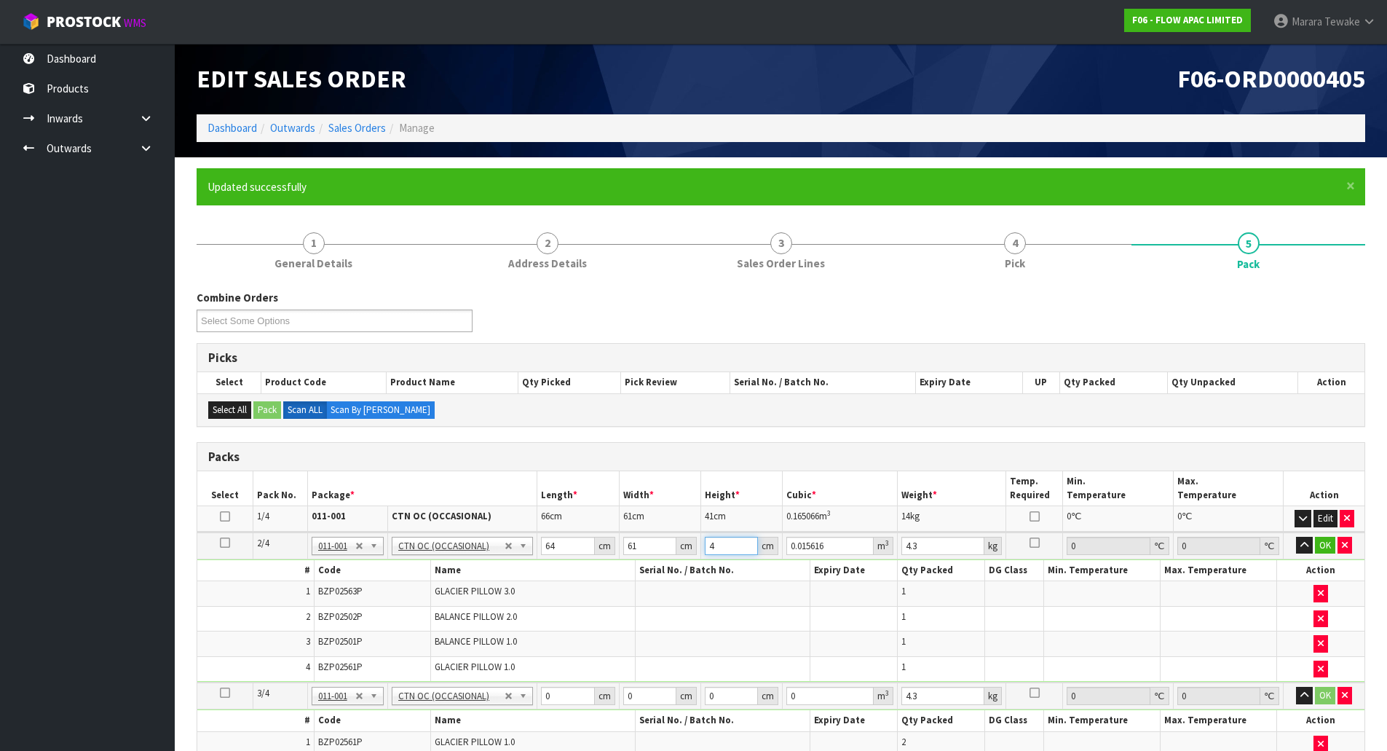
type input "41"
type input "0.160064"
type input "41"
type input "14"
click at [1296, 537] on button "button" at bounding box center [1304, 545] width 17 height 17
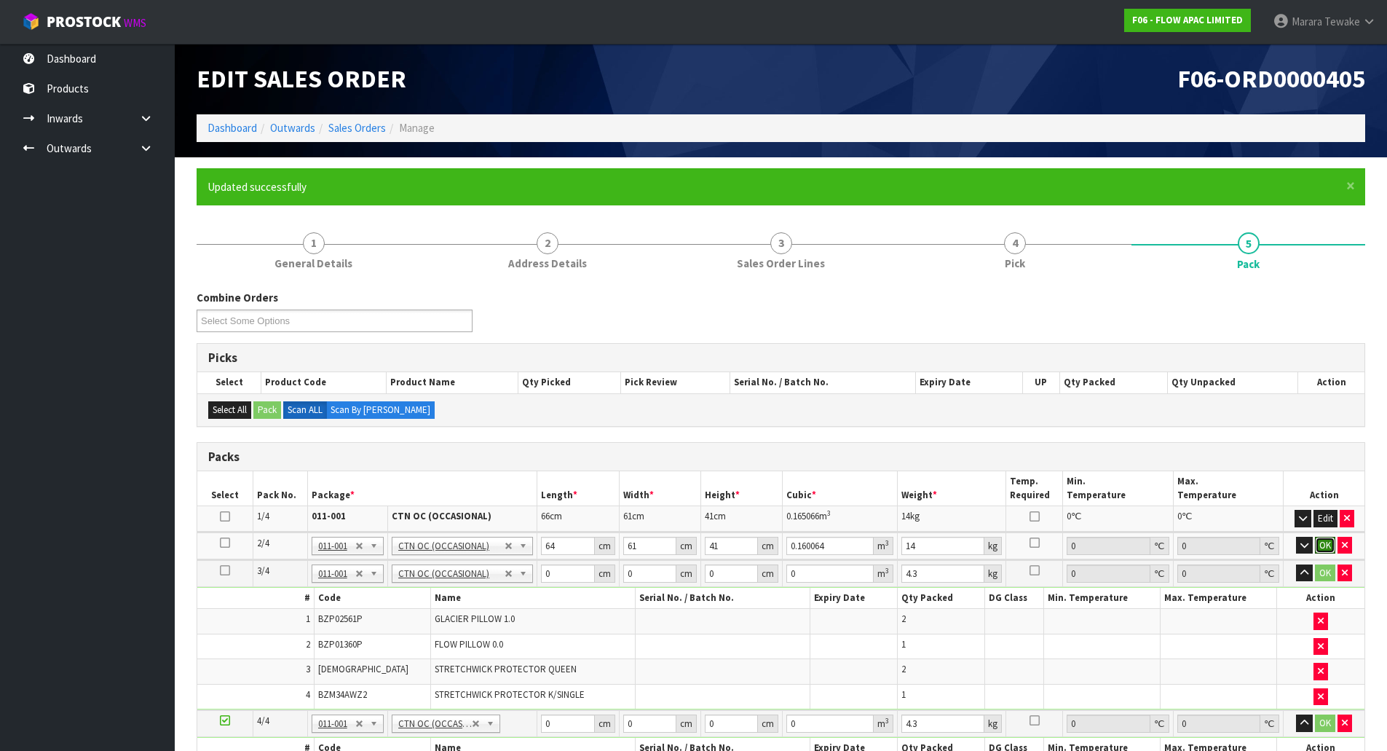
click button "OK" at bounding box center [1325, 545] width 20 height 17
type input "64"
type input "61"
type input "4"
type input "0.015616"
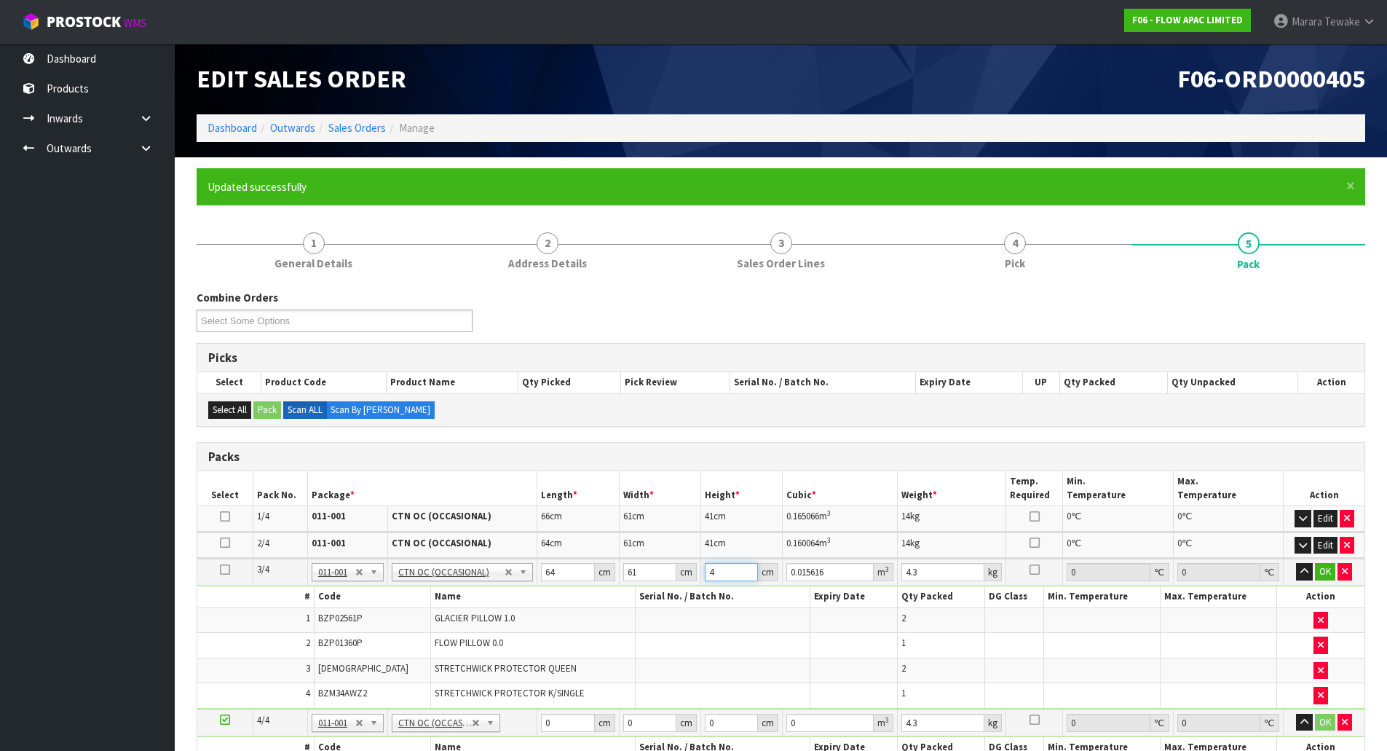
type input "42"
type input "0.163968"
type input "42"
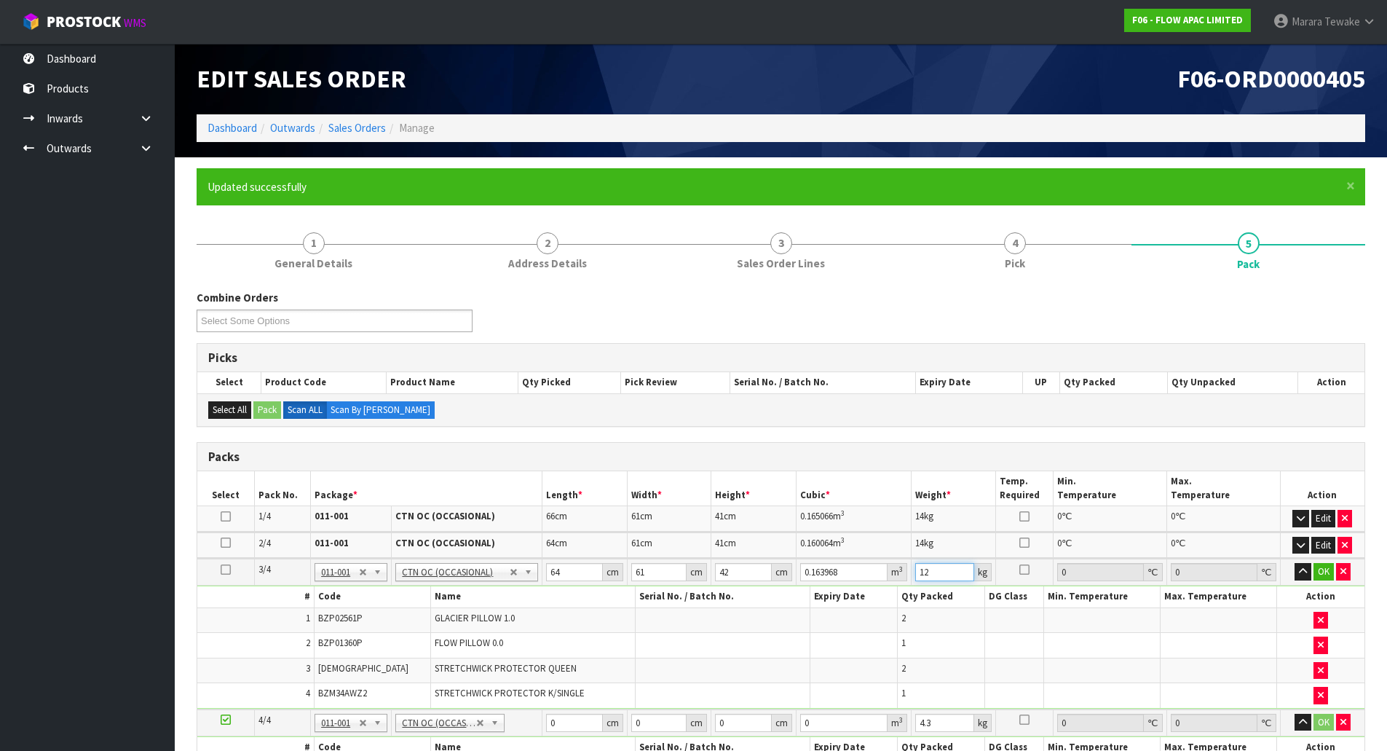
type input "12"
click at [1294, 563] on button "button" at bounding box center [1302, 571] width 17 height 17
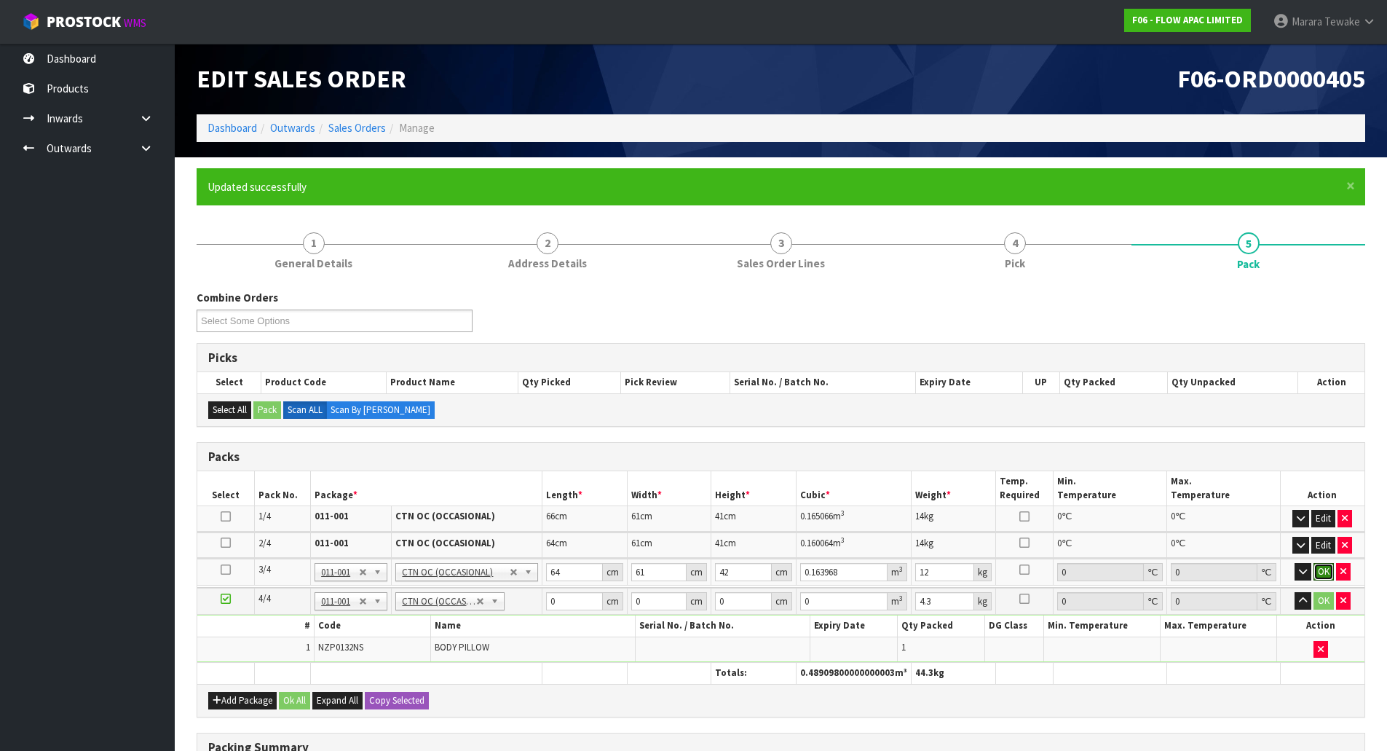
click button "OK" at bounding box center [1323, 571] width 20 height 17
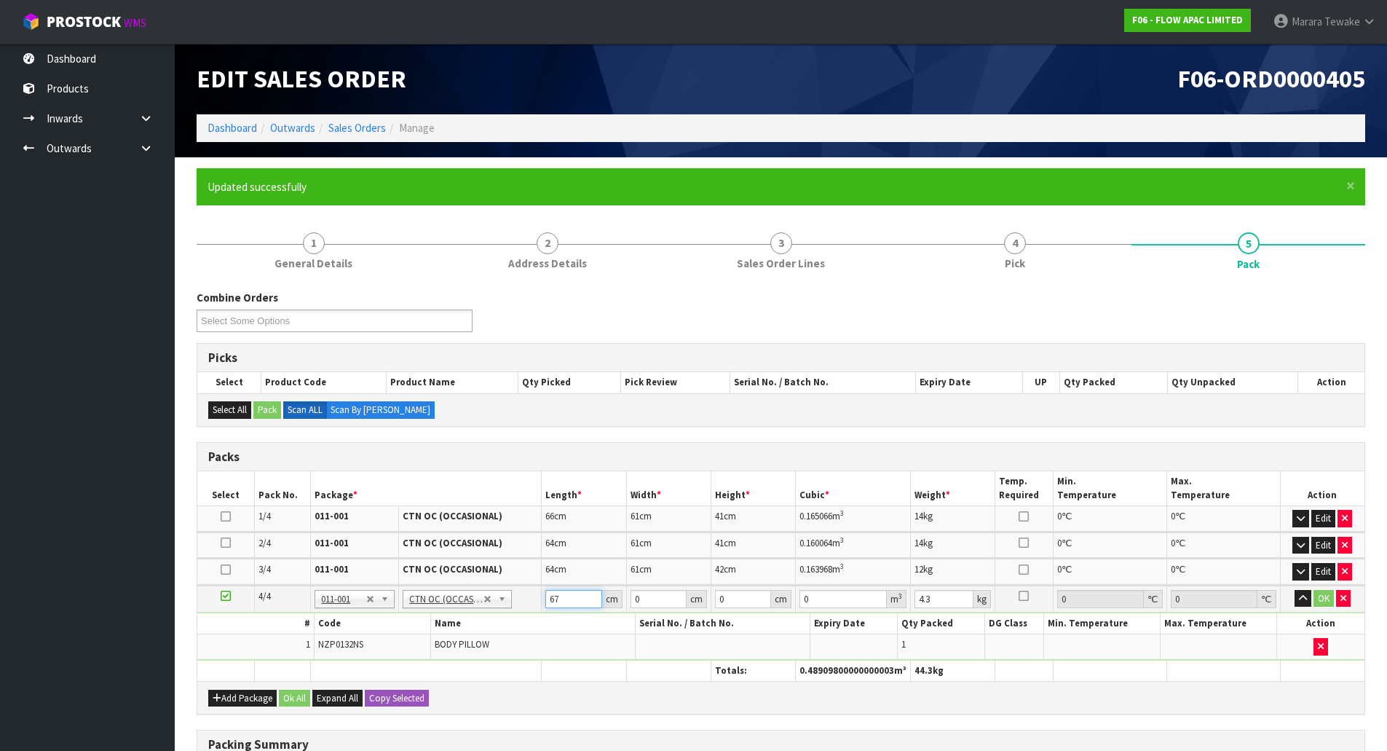
type input "67"
type input "23"
type input "4"
type input "0.006164"
type input "47"
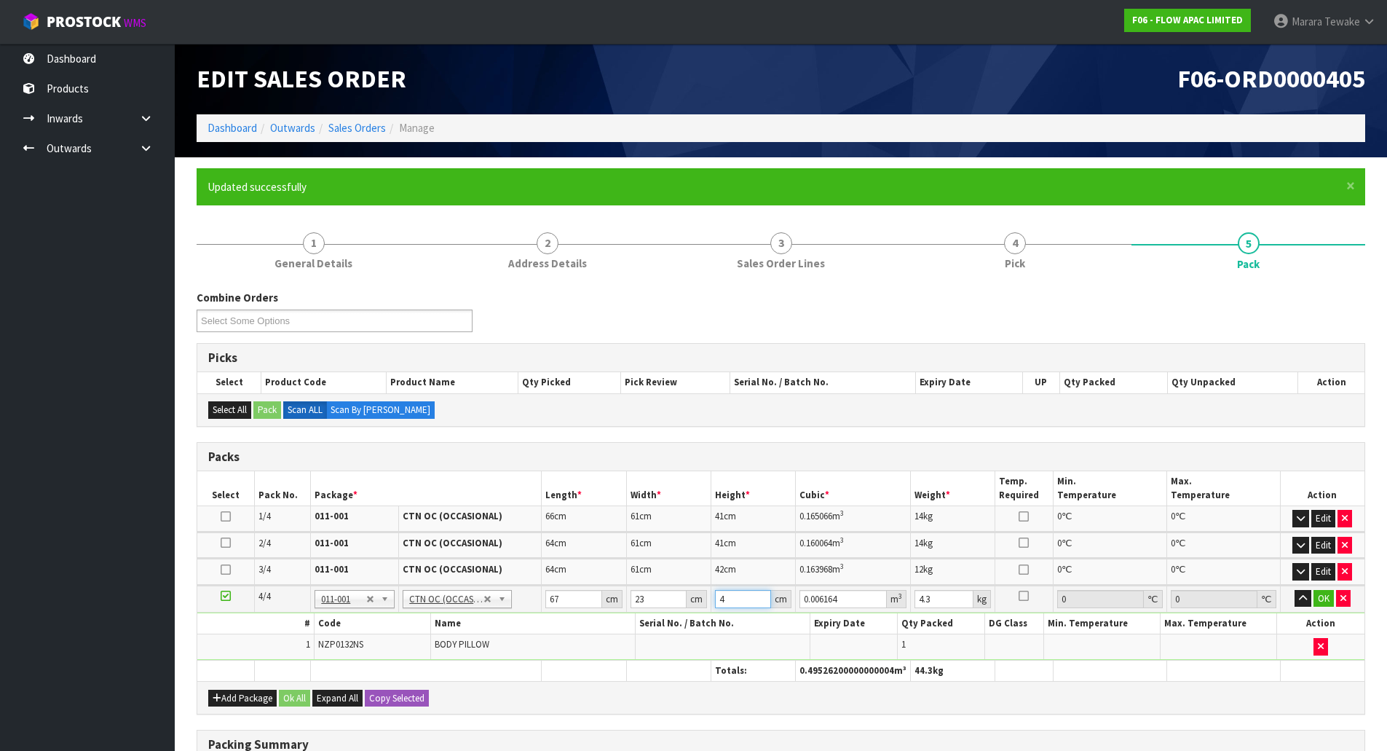
type input "0.072427"
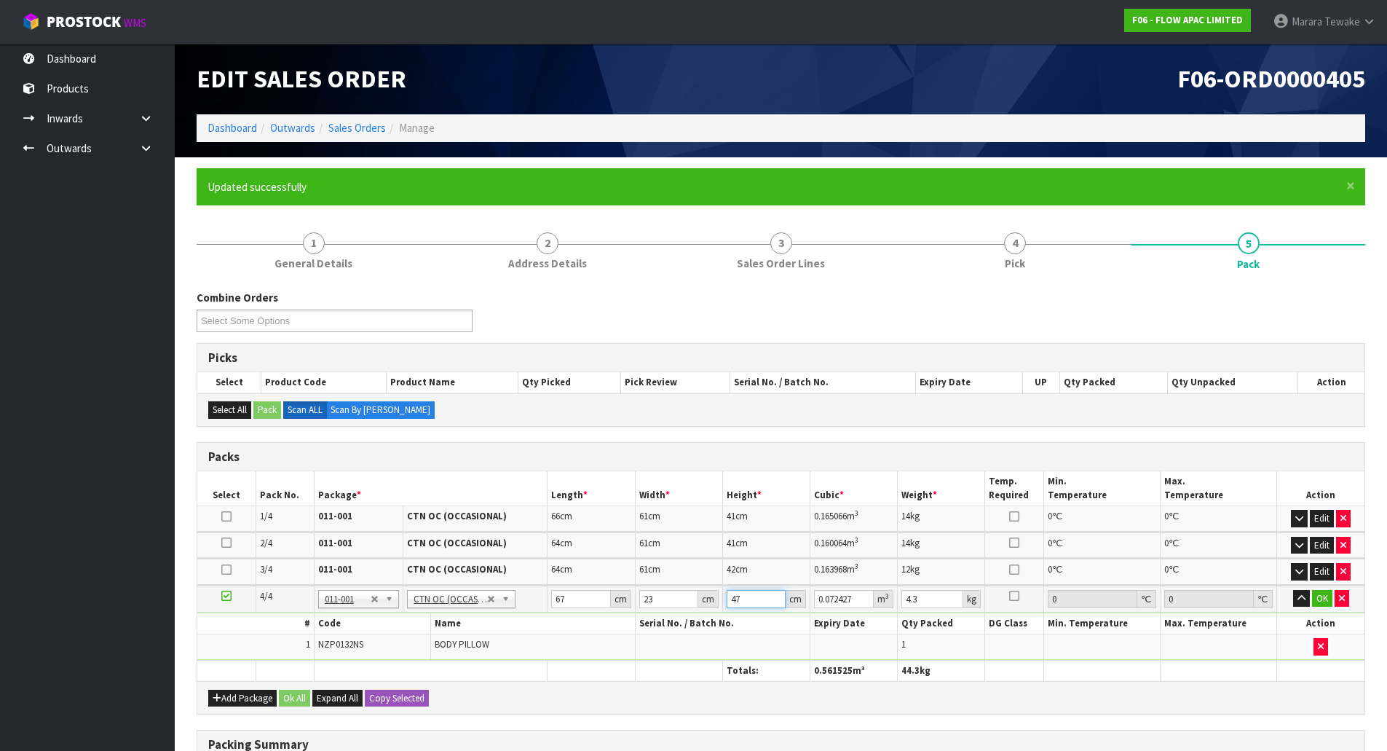
type input "47"
type input "5"
click at [1293, 590] on button "button" at bounding box center [1301, 598] width 17 height 17
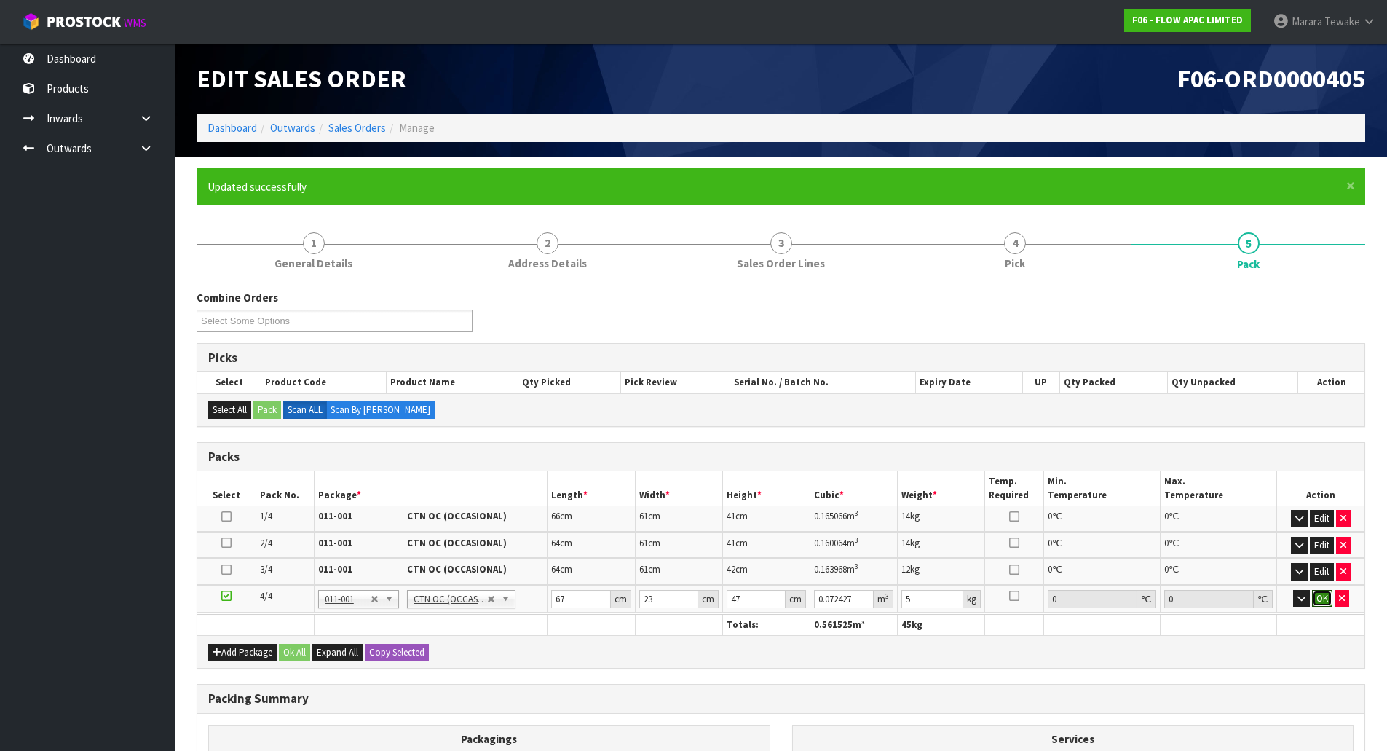
click button "OK" at bounding box center [1322, 598] width 20 height 17
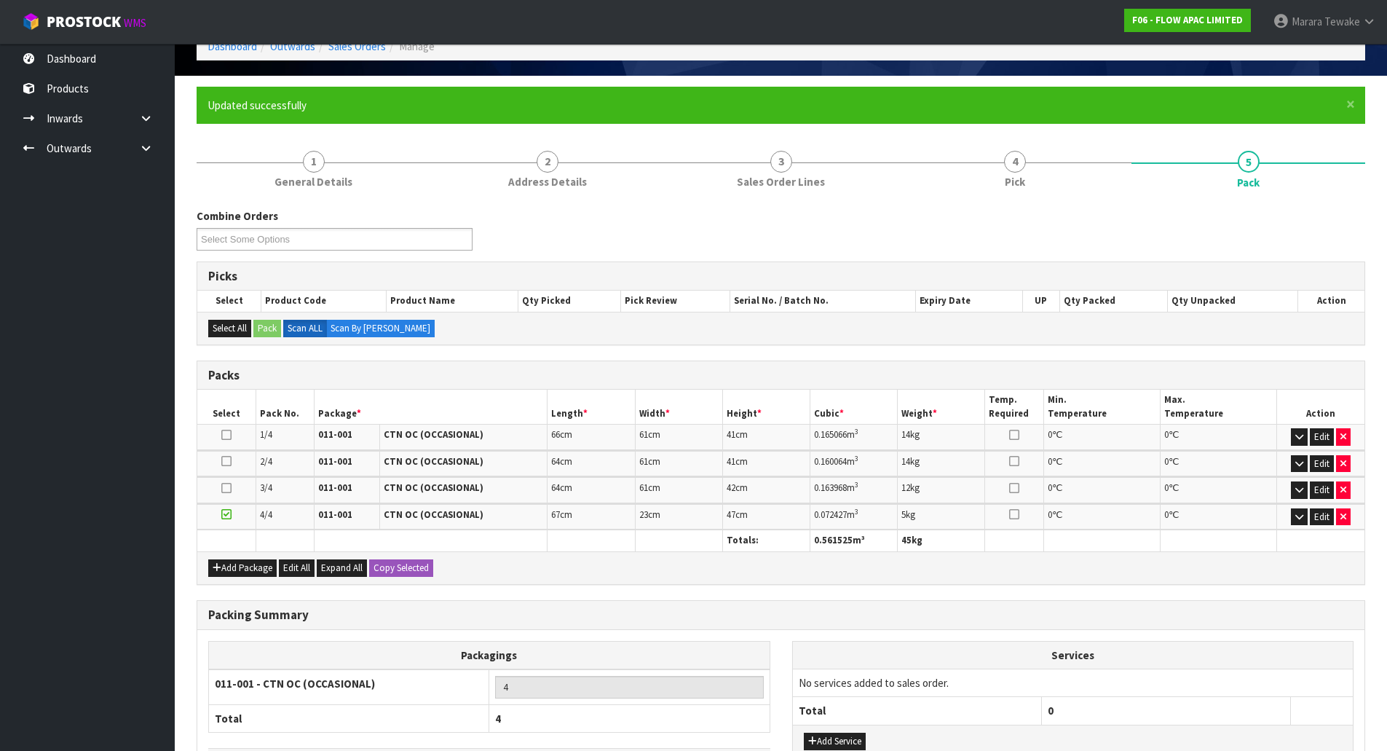
scroll to position [192, 0]
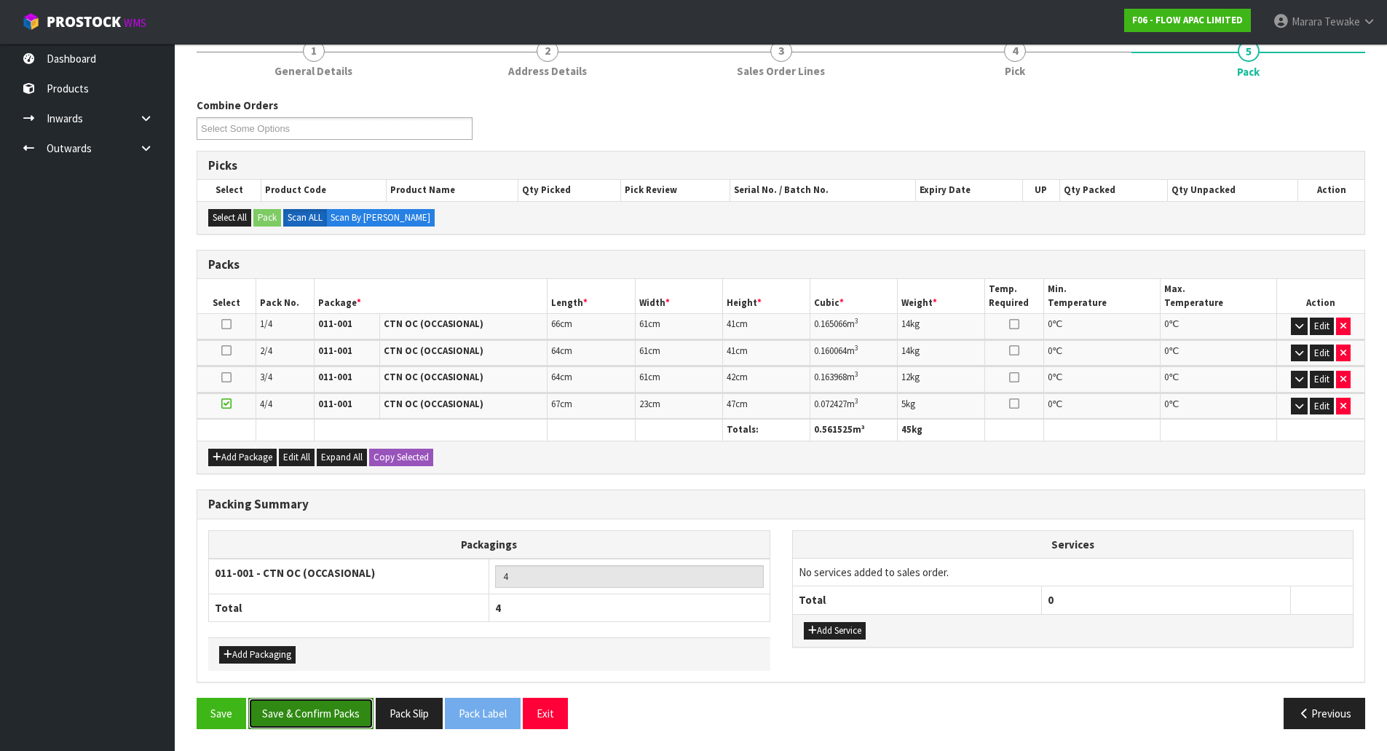
click at [339, 703] on button "Save & Confirm Packs" at bounding box center [310, 712] width 125 height 31
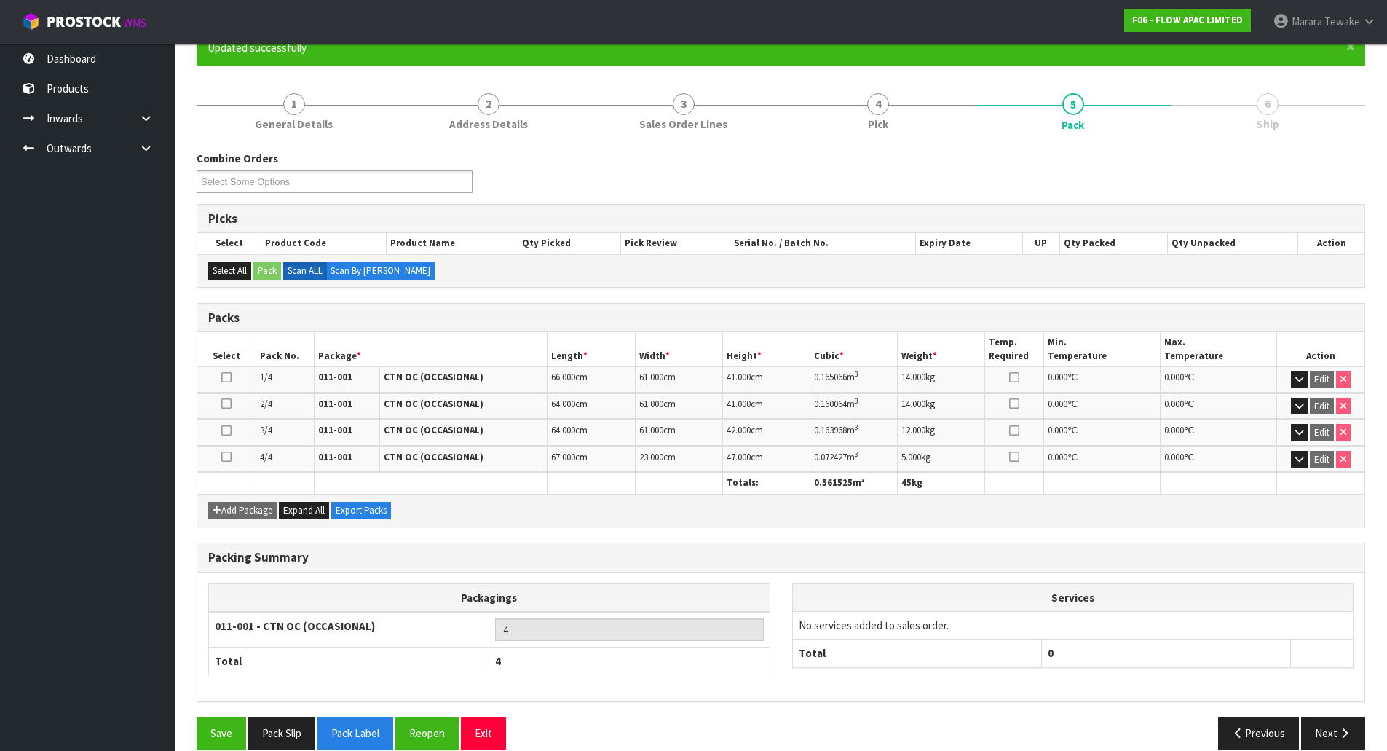
scroll to position [159, 0]
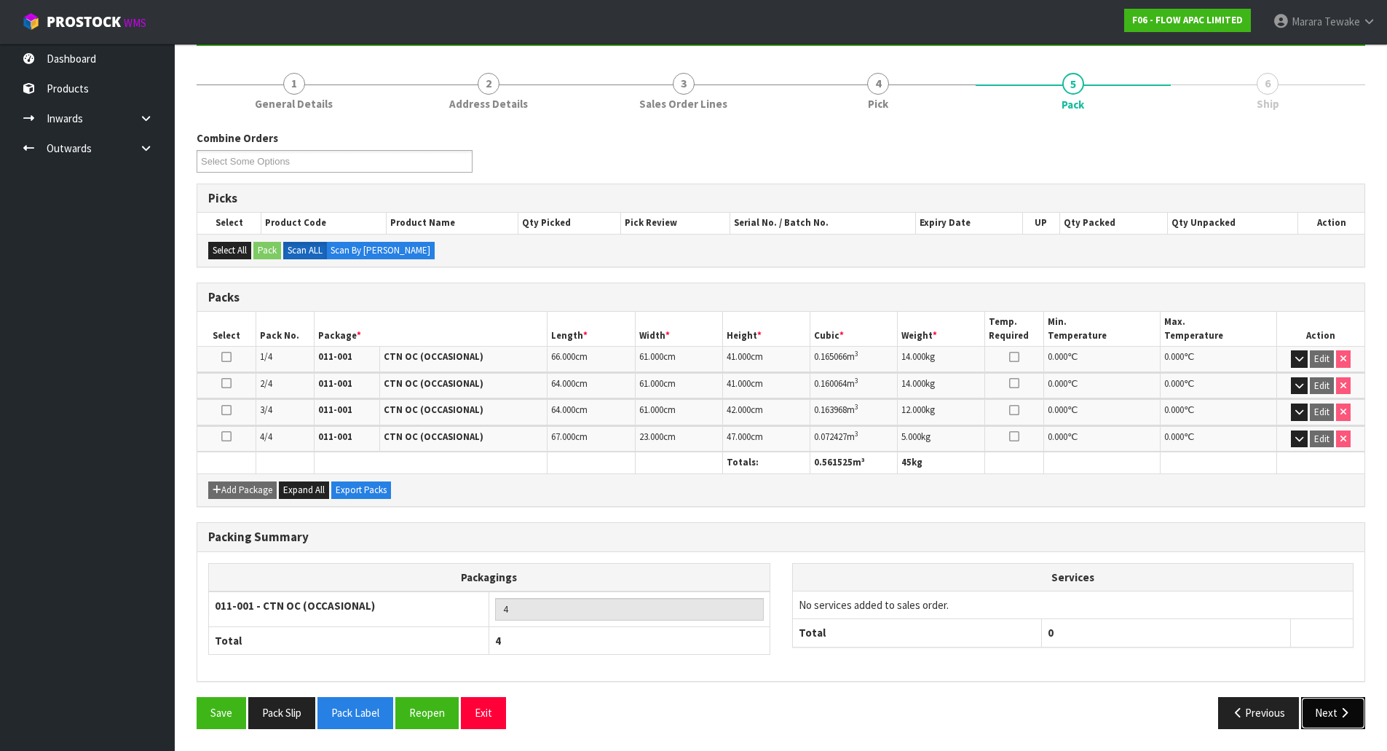
click at [1312, 714] on button "Next" at bounding box center [1333, 712] width 64 height 31
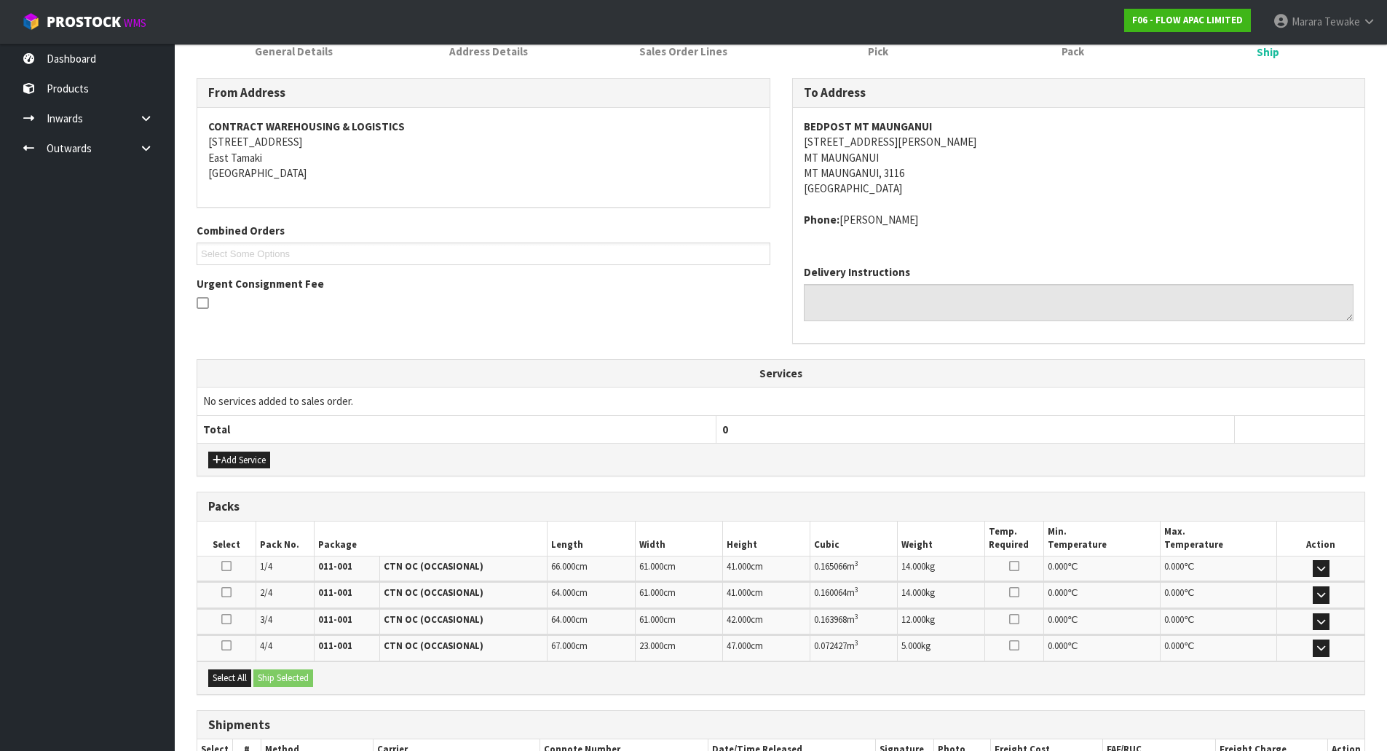
scroll to position [312, 0]
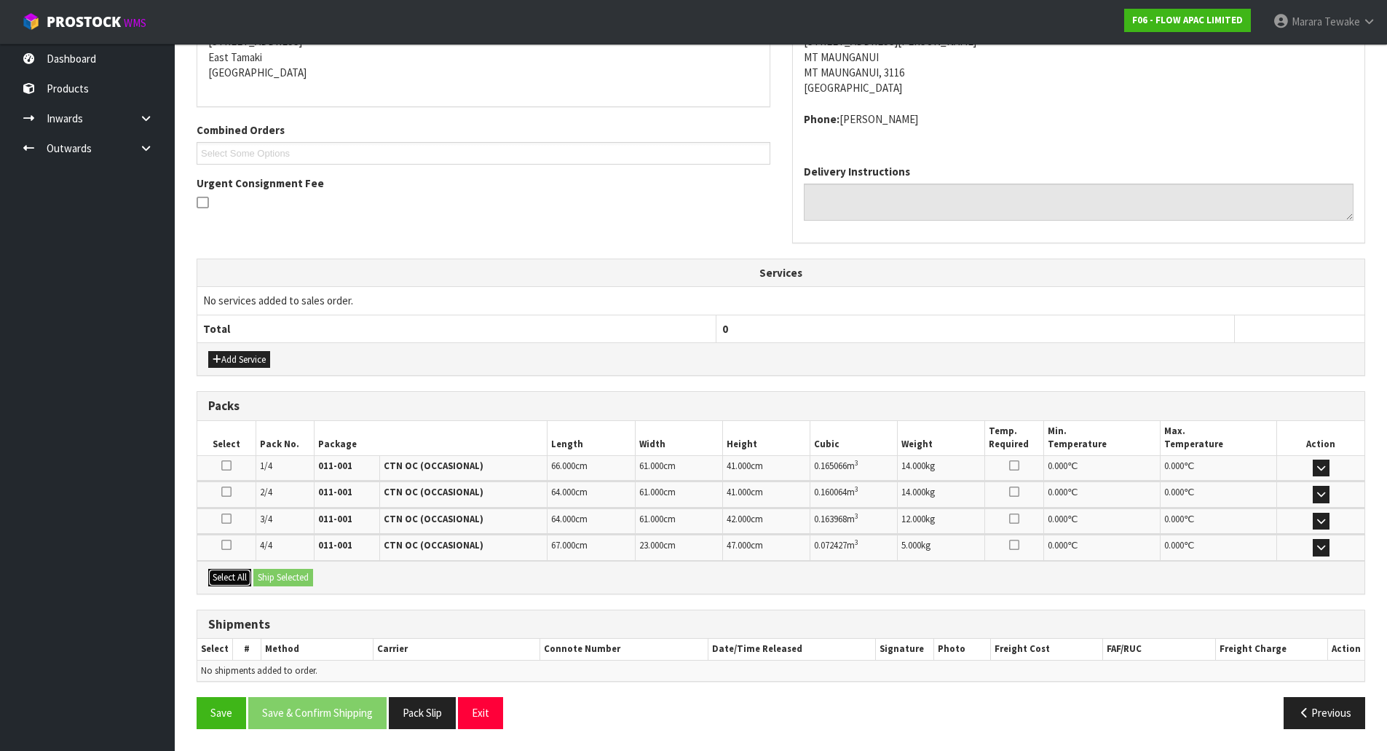
drag, startPoint x: 231, startPoint y: 576, endPoint x: 242, endPoint y: 574, distance: 11.1
click at [238, 574] on button "Select All" at bounding box center [229, 577] width 43 height 17
drag, startPoint x: 290, startPoint y: 574, endPoint x: 301, endPoint y: 573, distance: 10.9
click at [291, 573] on button "Ship Selected" at bounding box center [283, 577] width 60 height 17
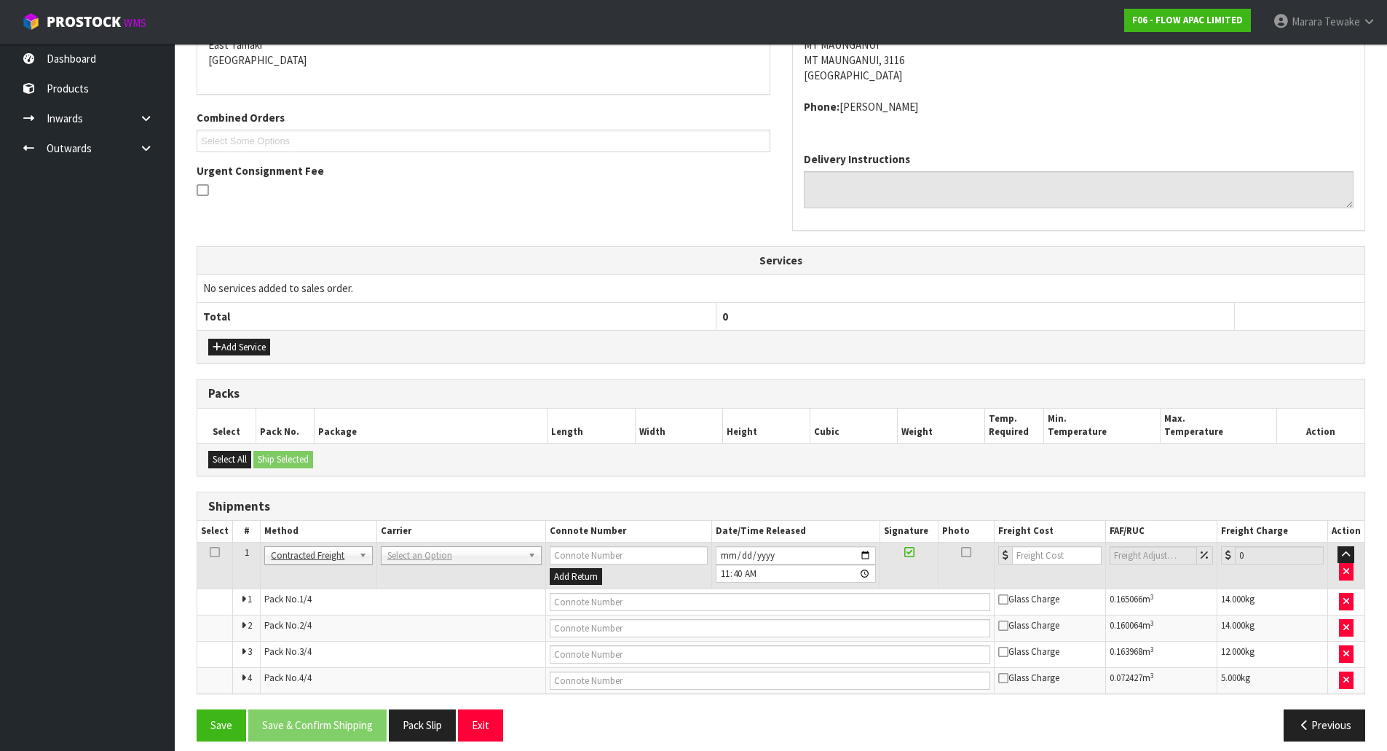
scroll to position [337, 0]
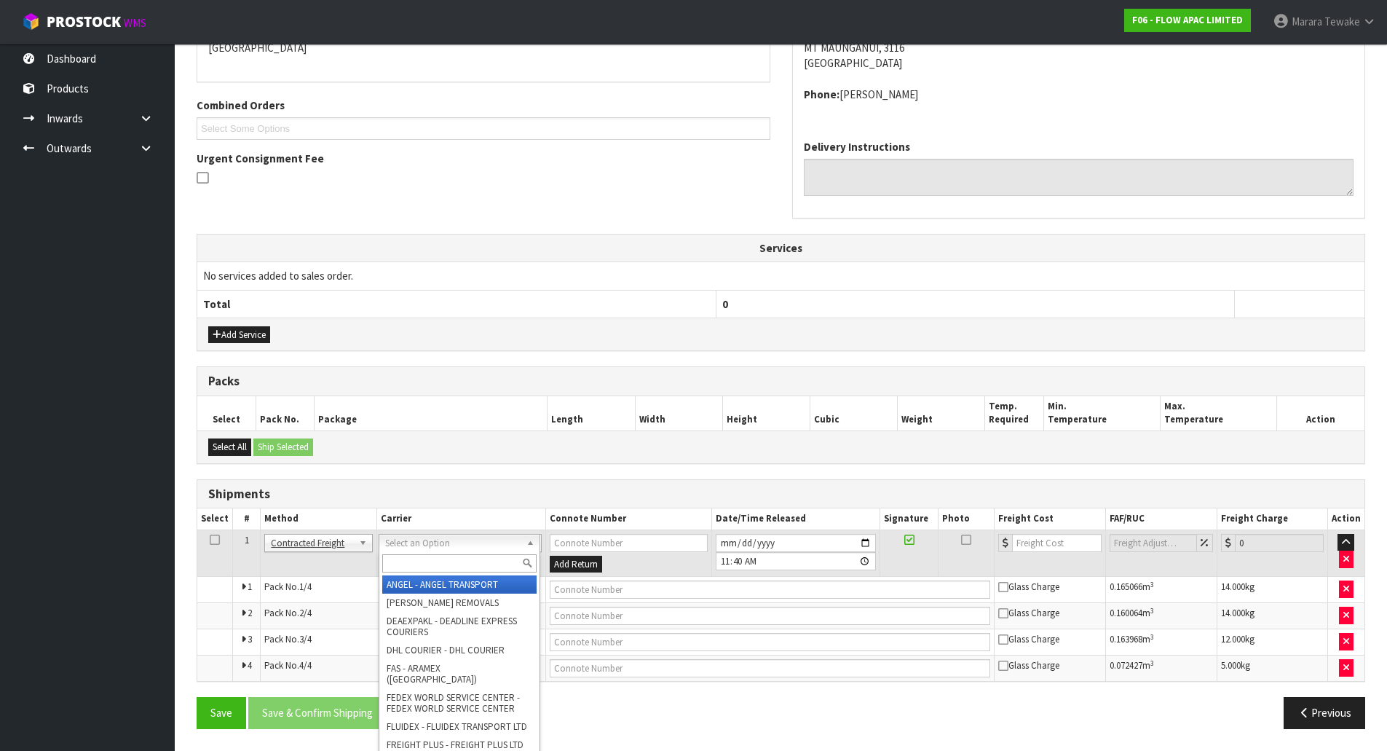
click at [429, 571] on input "text" at bounding box center [459, 563] width 154 height 18
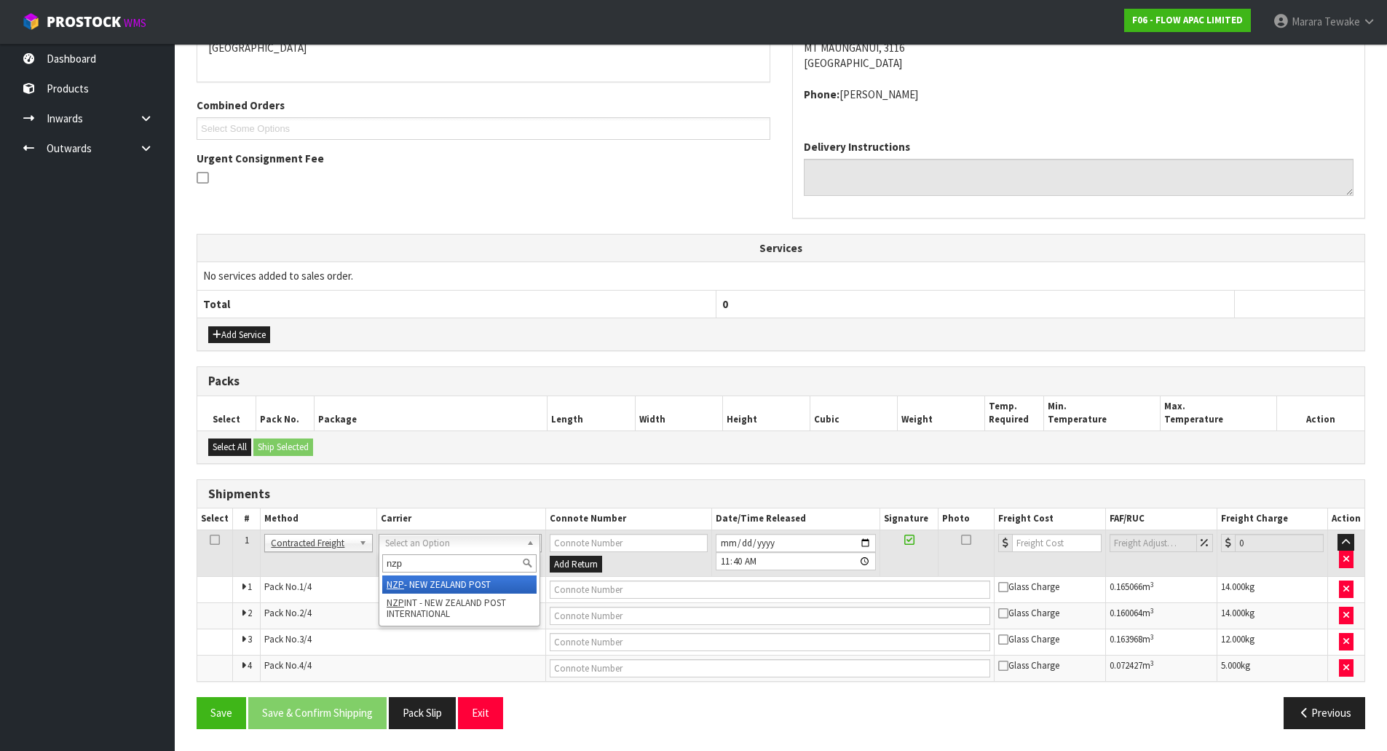
type input "nzp"
drag, startPoint x: 464, startPoint y: 583, endPoint x: 415, endPoint y: 634, distance: 70.5
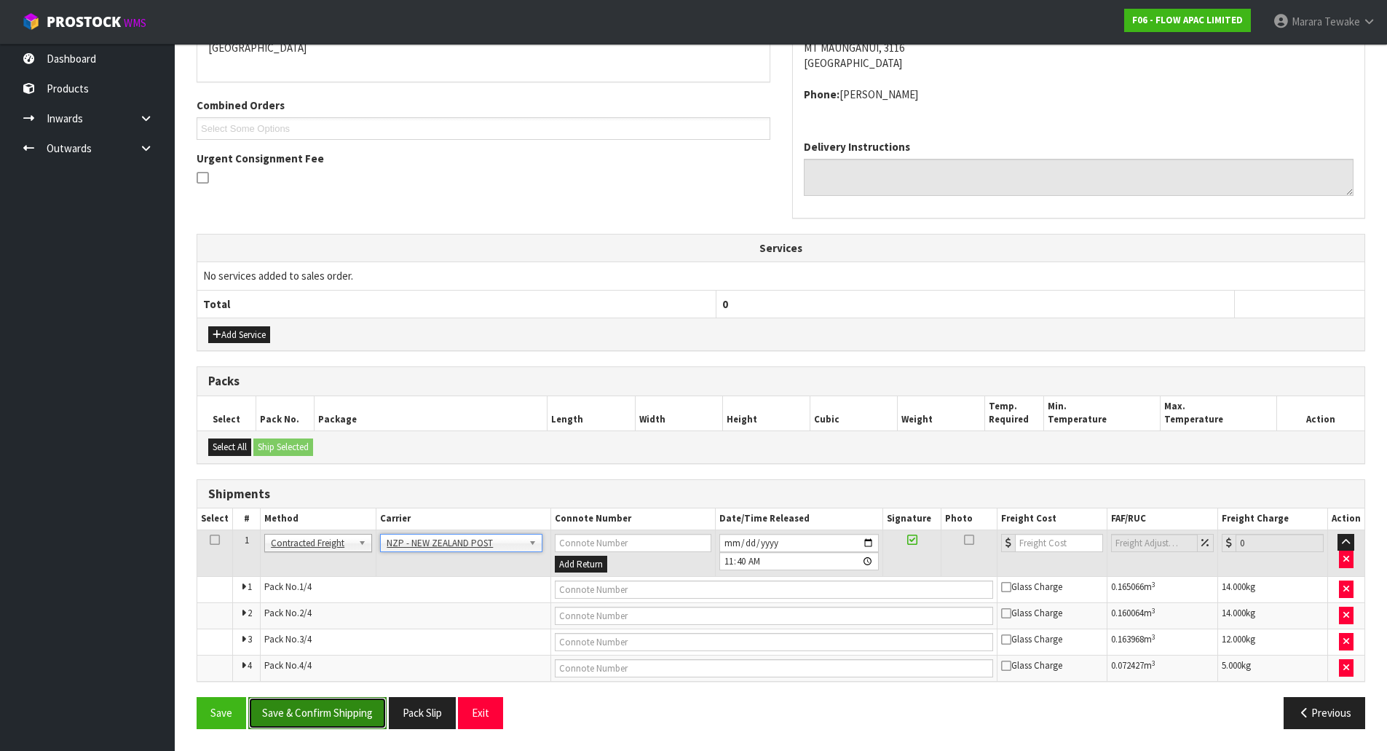
click at [334, 711] on button "Save & Confirm Shipping" at bounding box center [317, 712] width 138 height 31
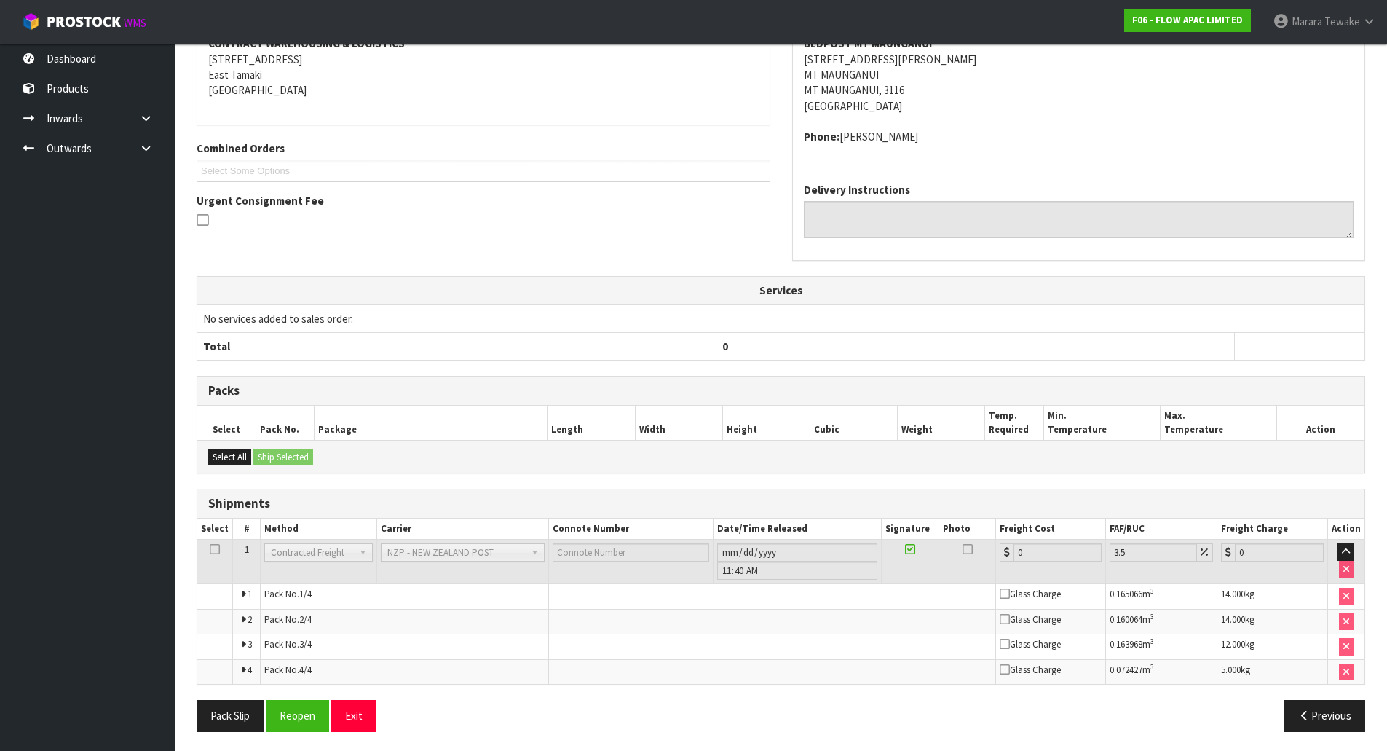
scroll to position [313, 0]
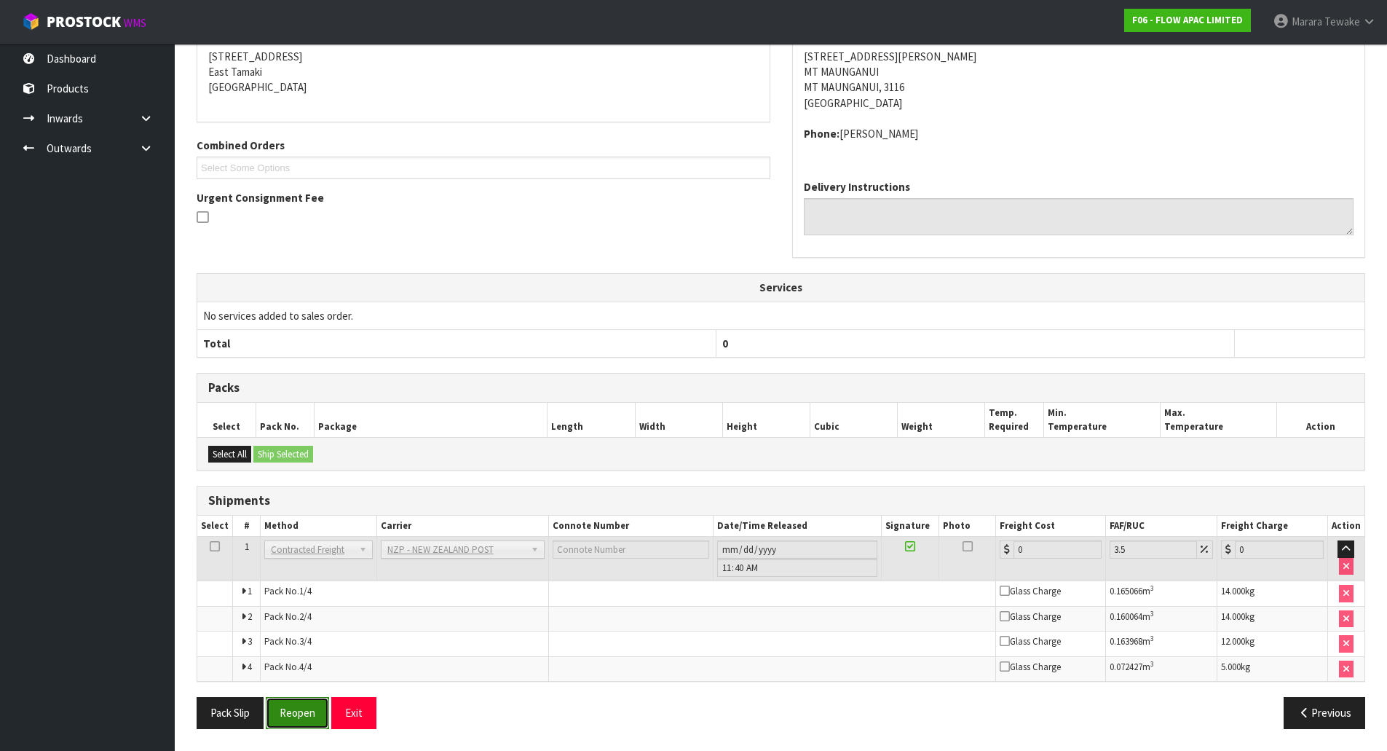
click at [304, 708] on button "Reopen" at bounding box center [297, 712] width 63 height 31
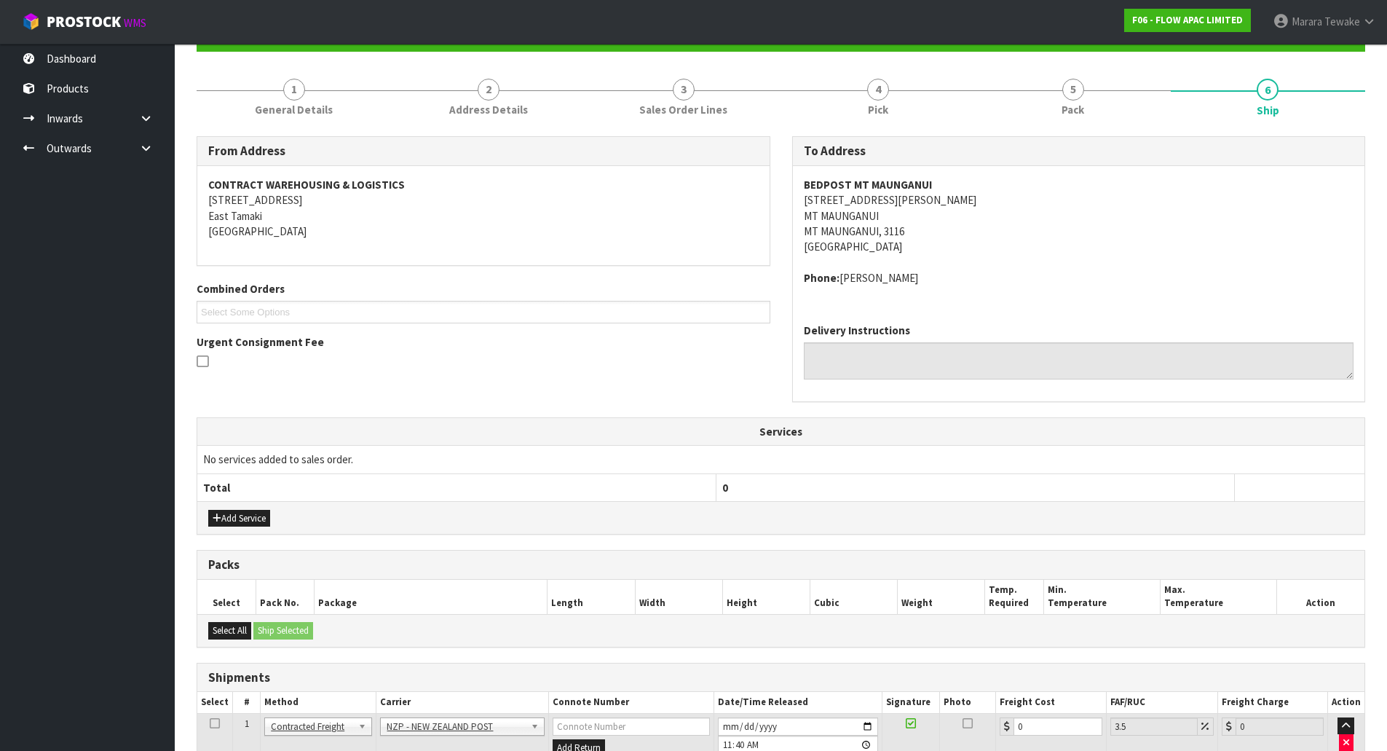
scroll to position [337, 0]
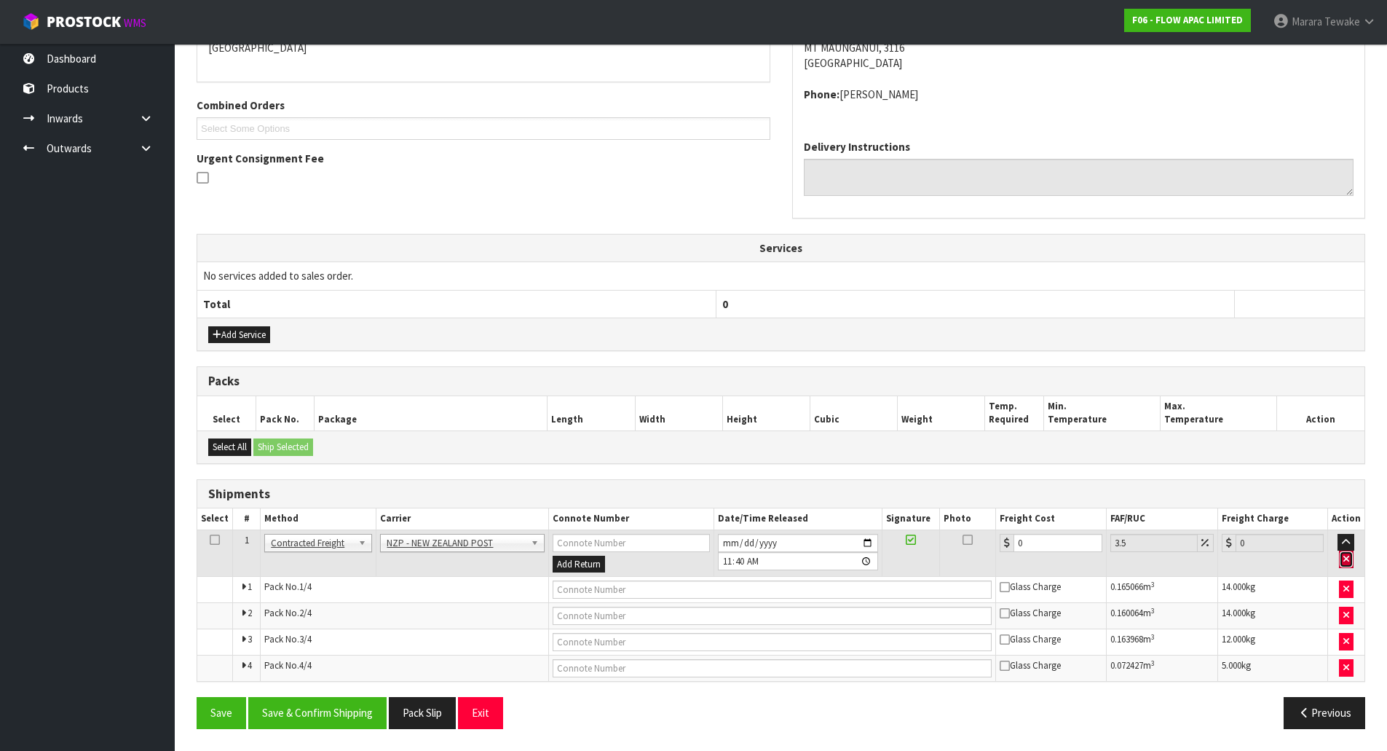
click at [1343, 558] on button "button" at bounding box center [1346, 558] width 15 height 17
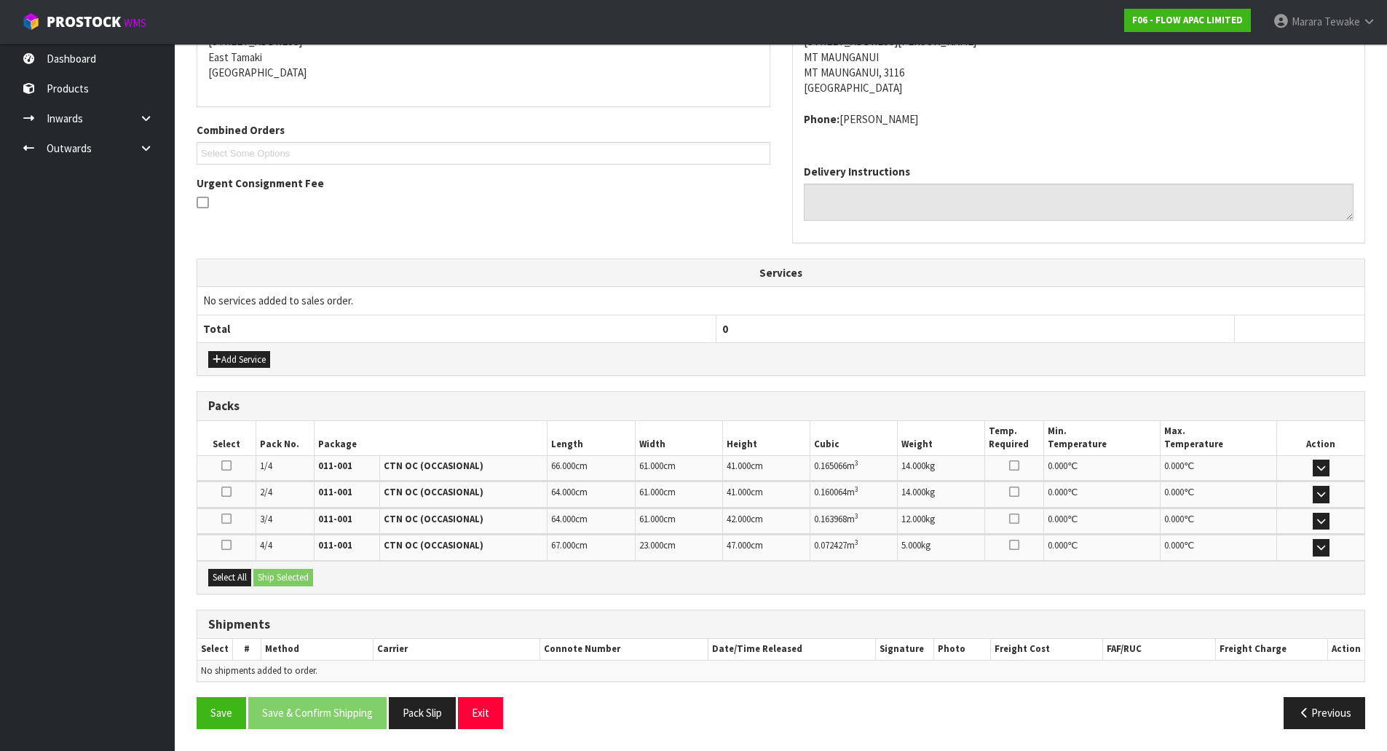
scroll to position [312, 0]
